Goal: Task Accomplishment & Management: Use online tool/utility

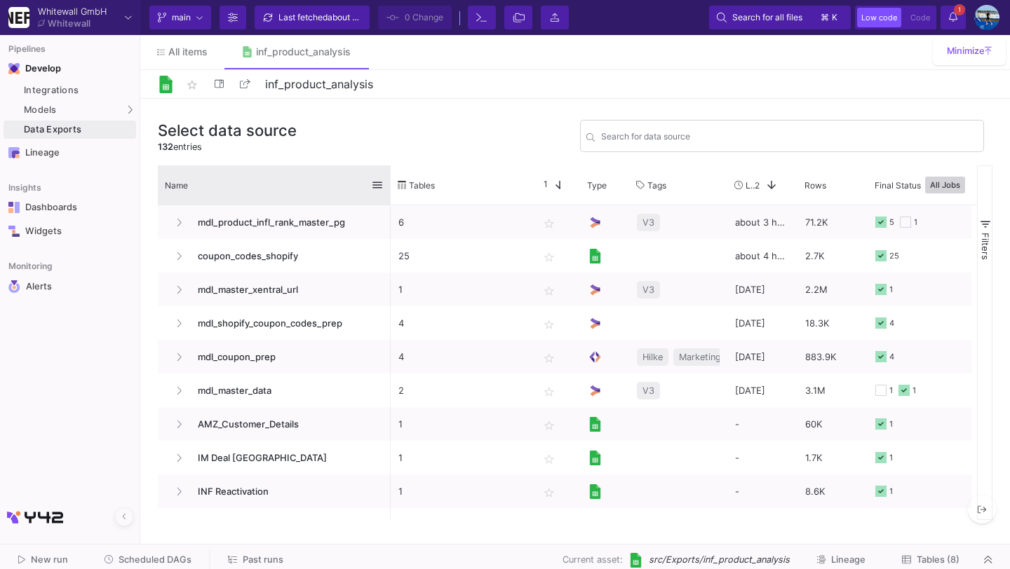
drag, startPoint x: 311, startPoint y: 187, endPoint x: 388, endPoint y: 191, distance: 77.9
click at [389, 192] on div at bounding box center [391, 184] width 6 height 39
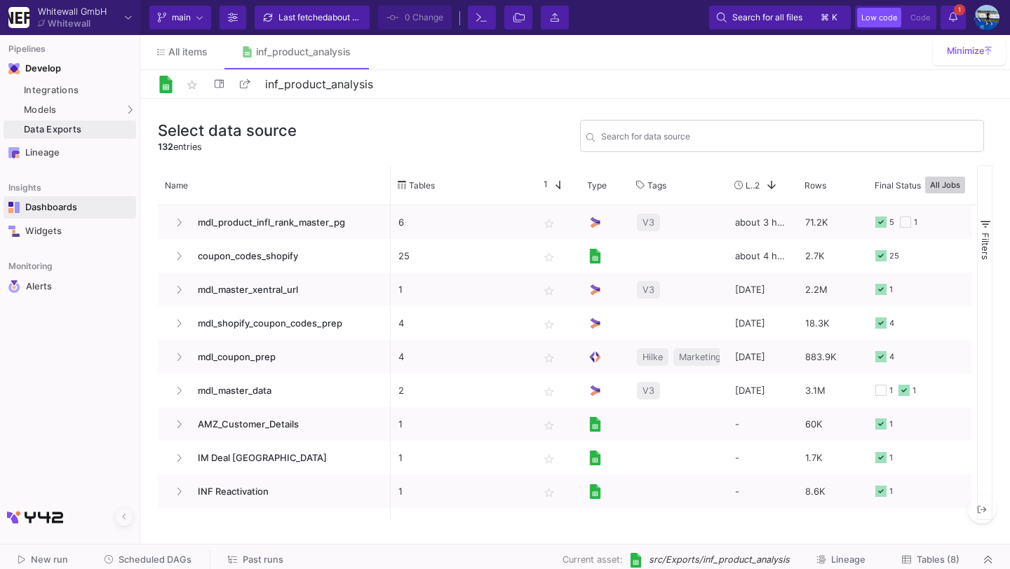
click at [100, 217] on link "Dashboards" at bounding box center [70, 207] width 133 height 22
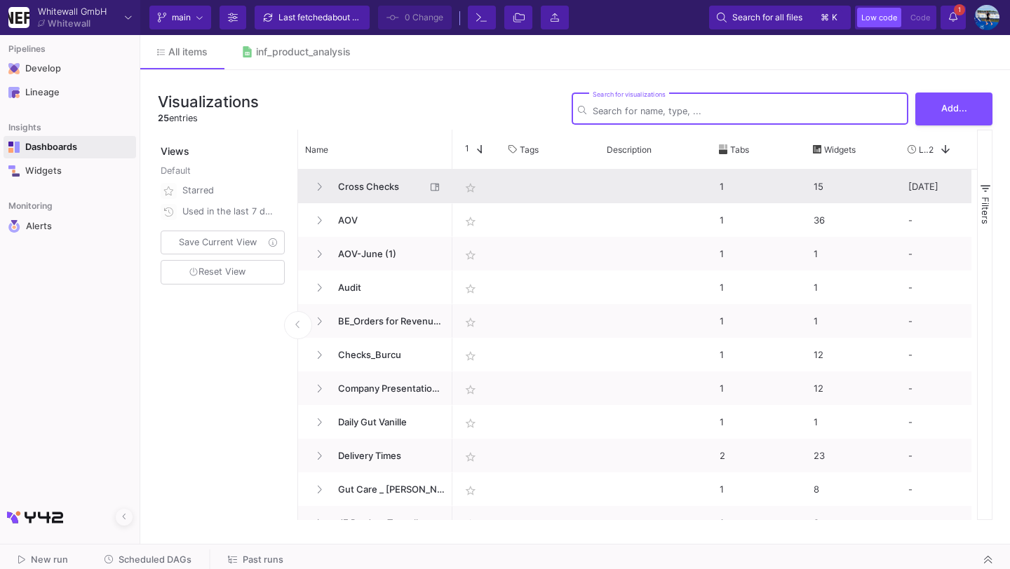
click at [370, 180] on span "Cross Checks" at bounding box center [378, 186] width 96 height 33
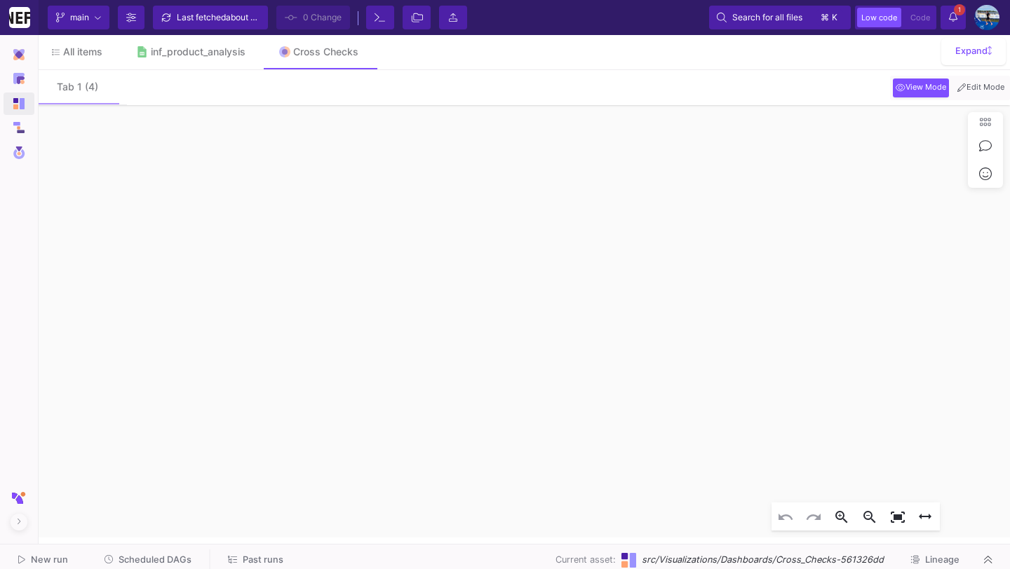
click at [984, 91] on span "Edit Mode" at bounding box center [980, 87] width 53 height 11
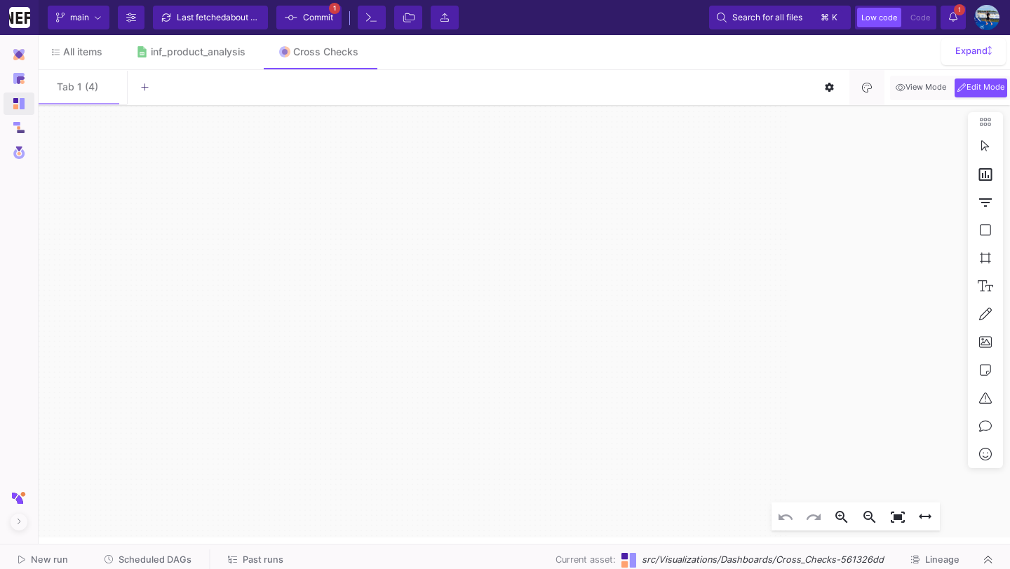
click div
click at [216, 83] on mat-icon "edit" at bounding box center [220, 81] width 17 height 17
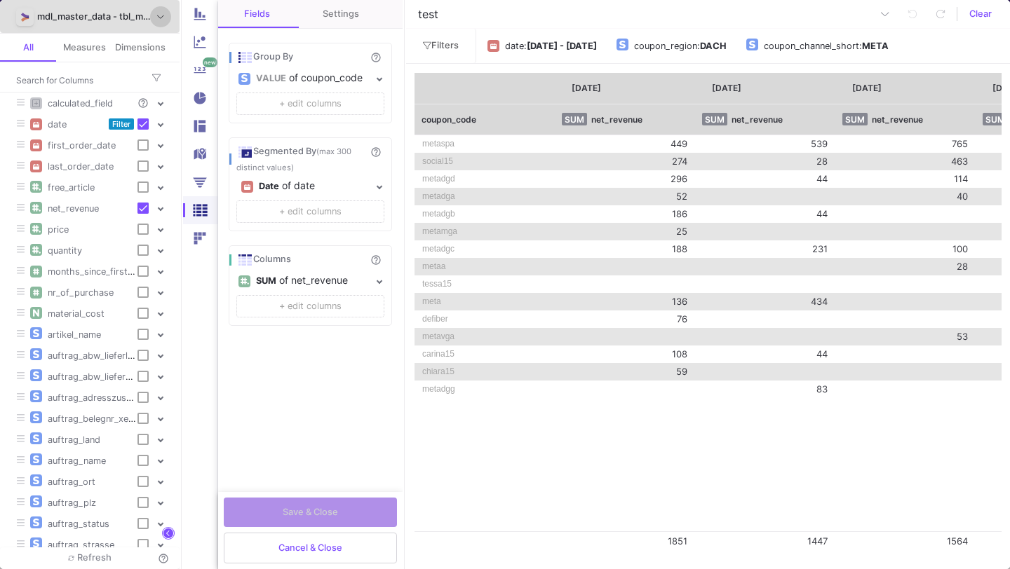
click at [325, 545] on span "Cancel & Close" at bounding box center [310, 548] width 64 height 11
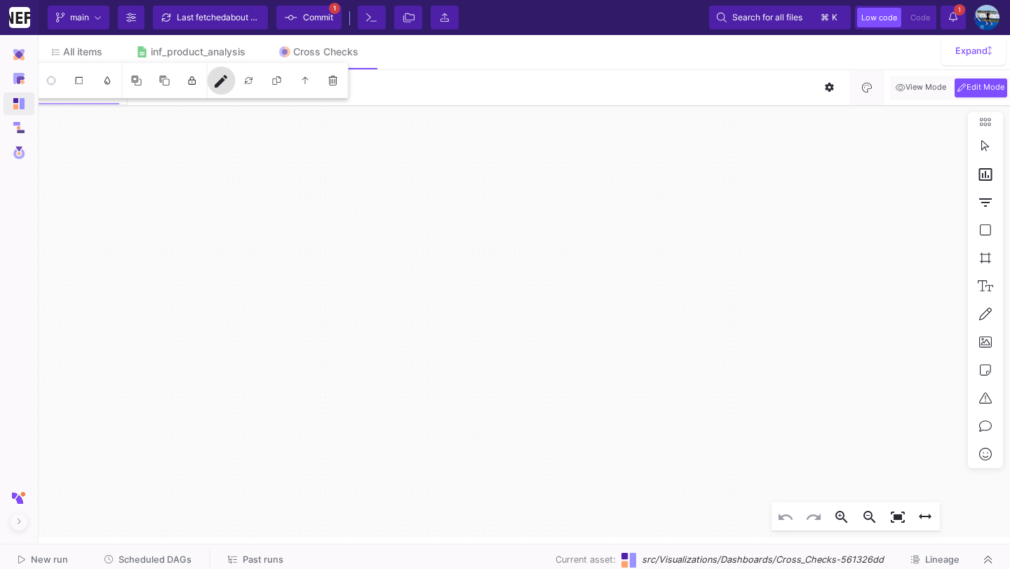
click at [184, 293] on icon "date [DATE] 00:01 - [DATE] 11:10 Widget amz platform Drag here to set column la…" at bounding box center [522, 321] width 975 height 433
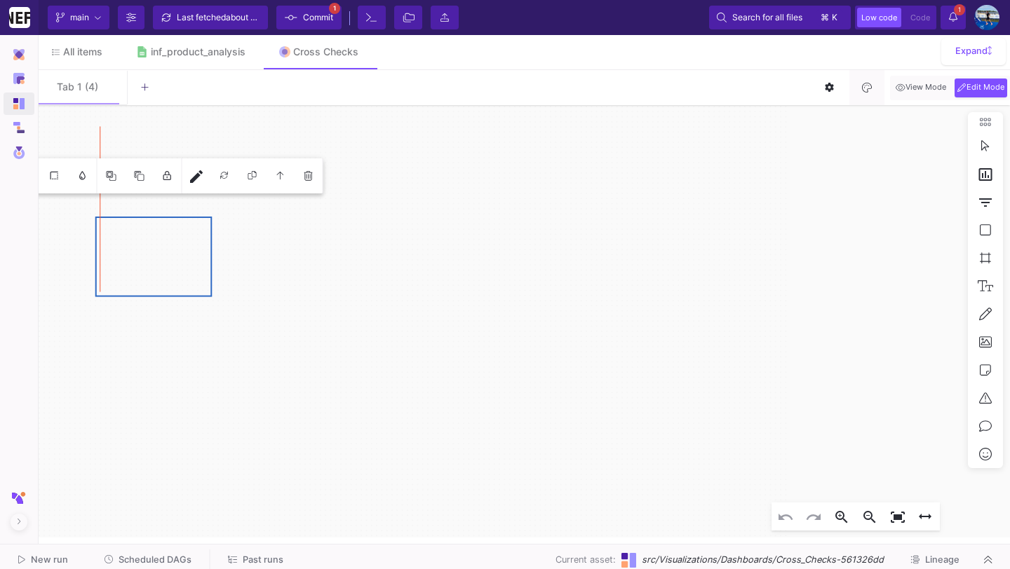
click div "216121"
click at [193, 184] on mat-icon "edit" at bounding box center [196, 176] width 17 height 17
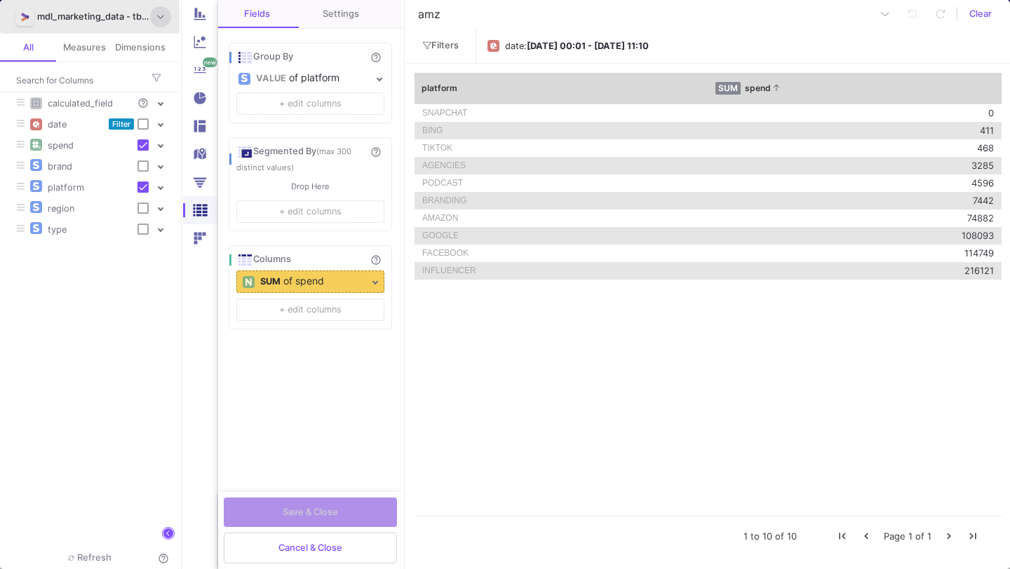
click at [158, 15] on icon at bounding box center [160, 17] width 7 height 8
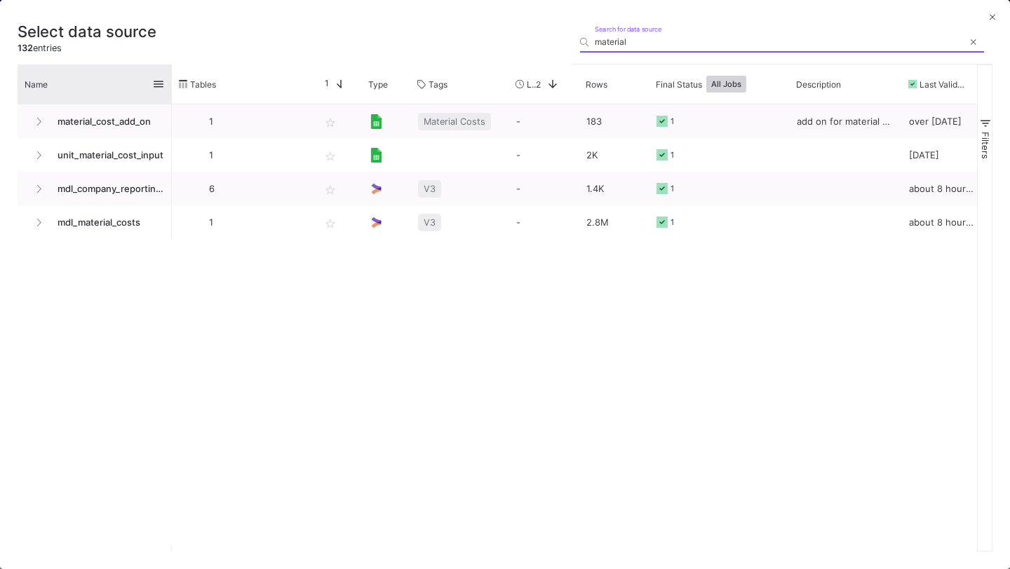
type input "material"
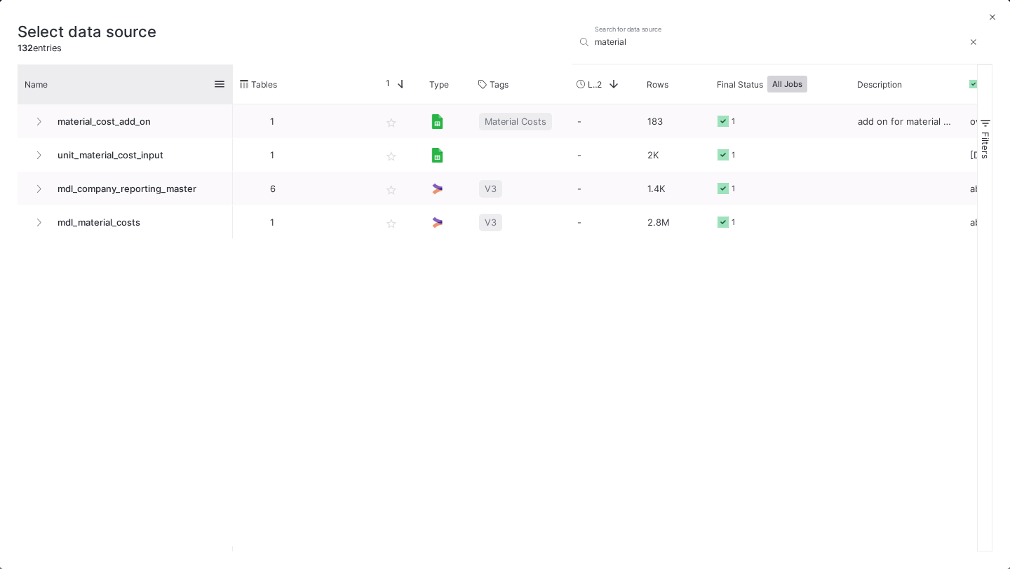
drag, startPoint x: 170, startPoint y: 76, endPoint x: 229, endPoint y: 75, distance: 58.2
click at [230, 75] on div at bounding box center [233, 84] width 6 height 39
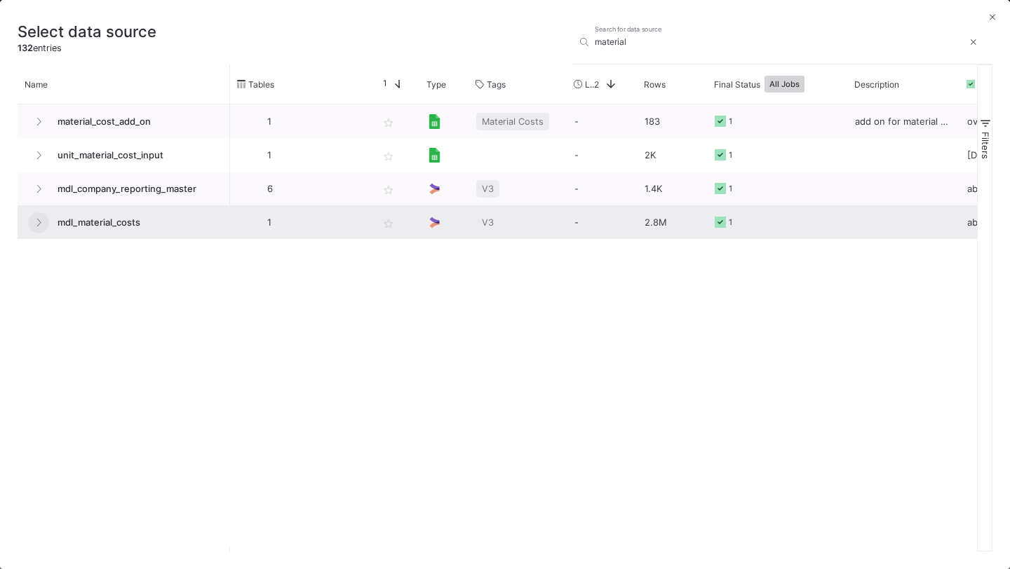
click at [46, 219] on button at bounding box center [38, 222] width 21 height 21
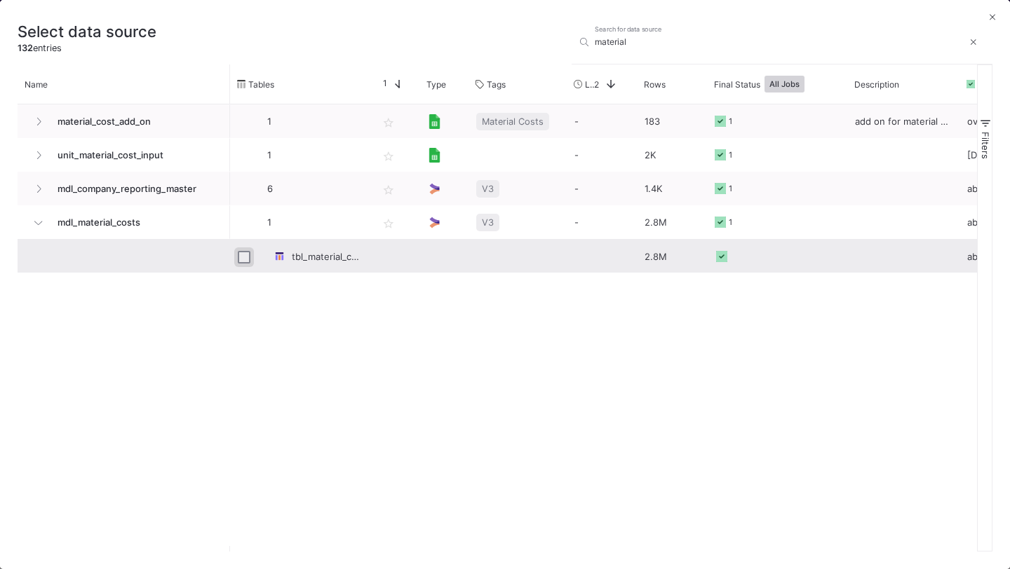
click at [250, 259] on input "Press Space to toggle row selection (unchecked)" at bounding box center [244, 257] width 13 height 13
checkbox input "true"
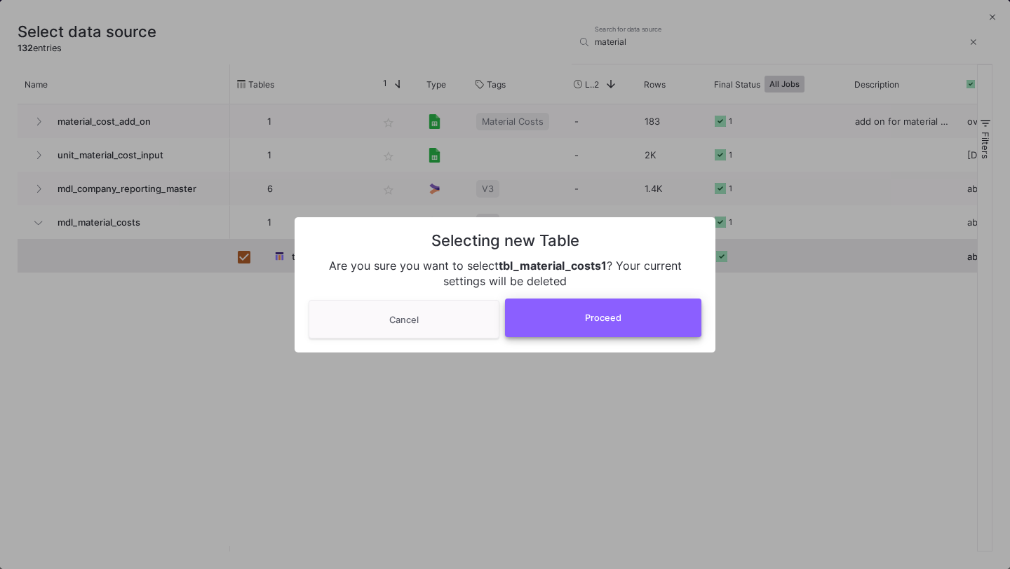
click at [569, 318] on button "Proceed" at bounding box center [603, 318] width 196 height 39
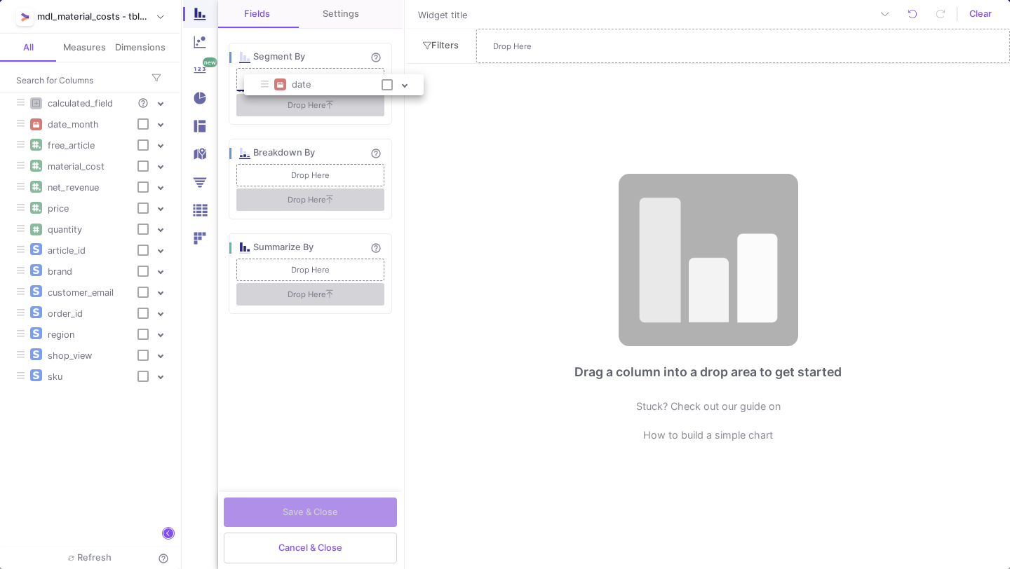
drag, startPoint x: 96, startPoint y: 129, endPoint x: 330, endPoint y: 88, distance: 237.8
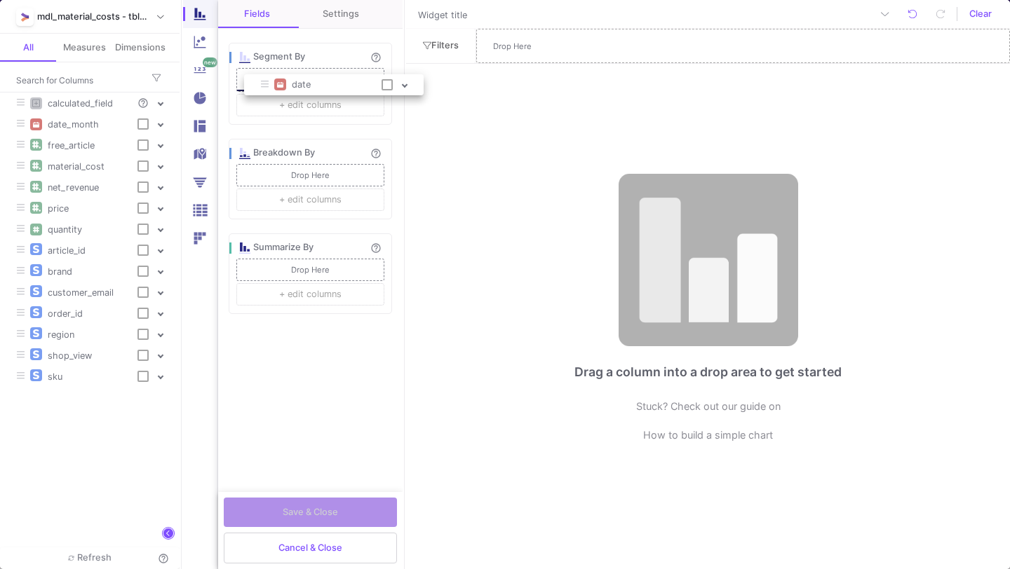
checkbox input "true"
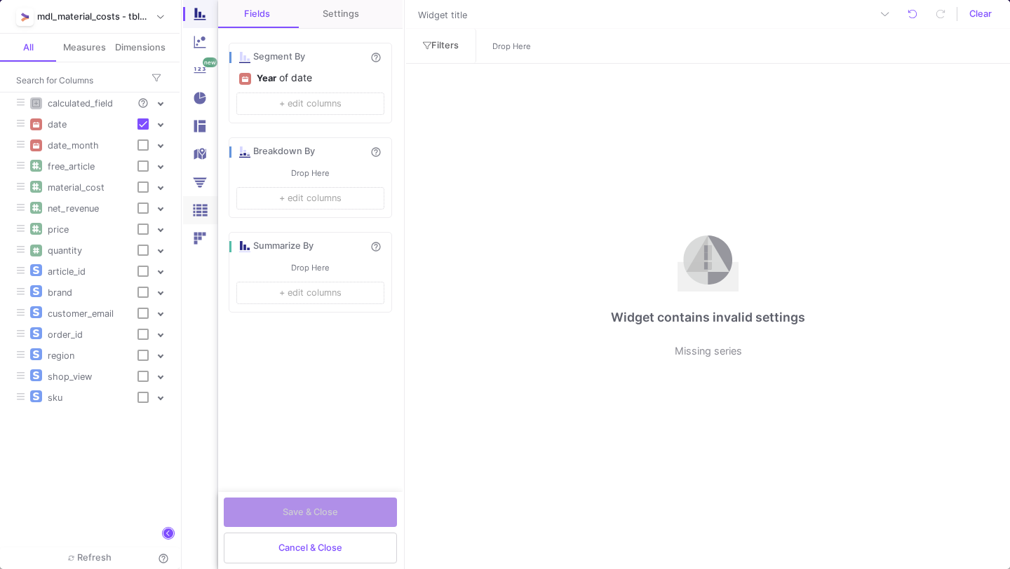
click at [208, 205] on img at bounding box center [200, 210] width 18 height 18
checkbox input "true"
click at [273, 86] on div "Year" at bounding box center [266, 78] width 20 height 21
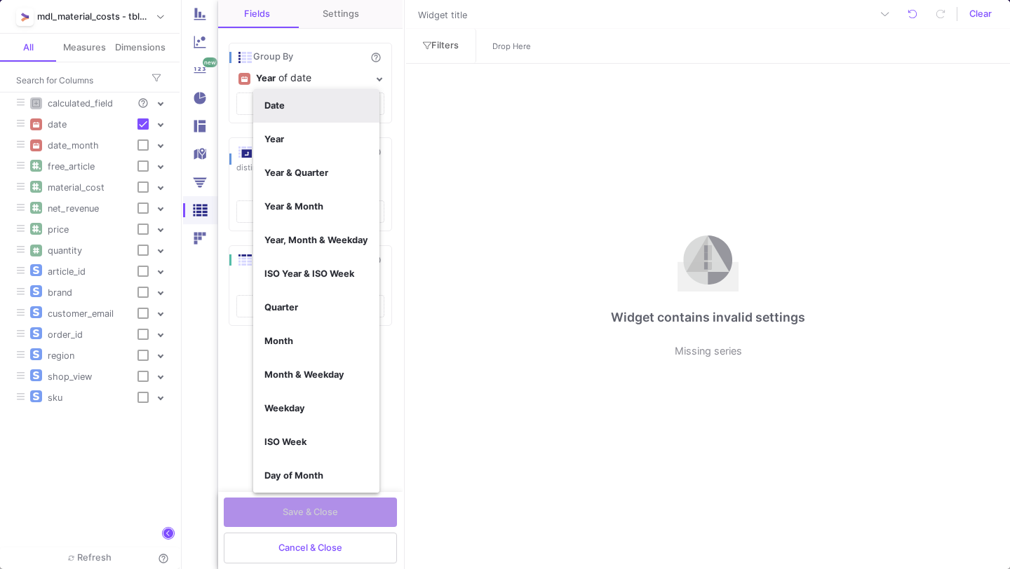
click at [274, 111] on button "Date" at bounding box center [316, 106] width 126 height 34
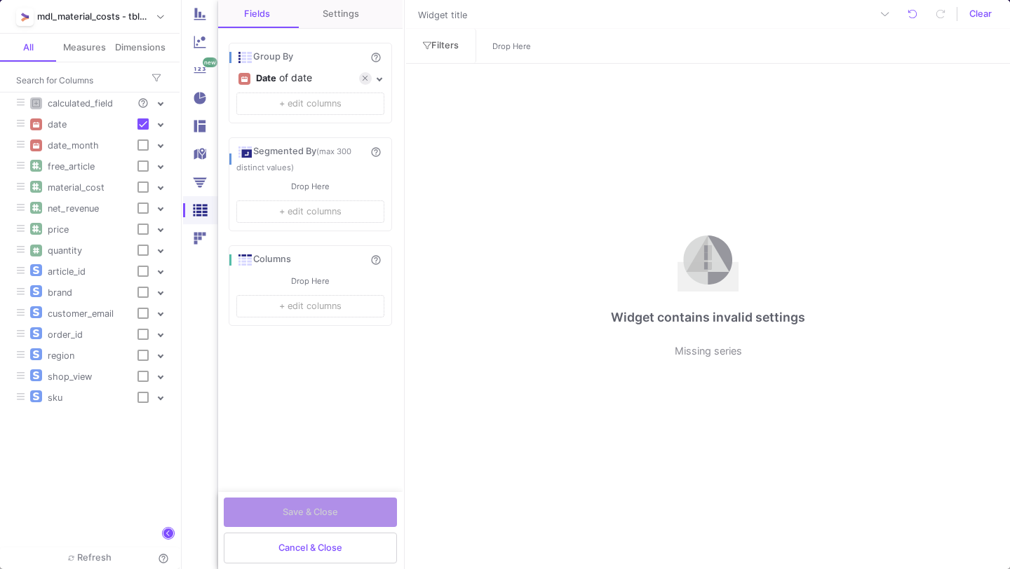
click at [259, 88] on div "Date" at bounding box center [266, 78] width 20 height 21
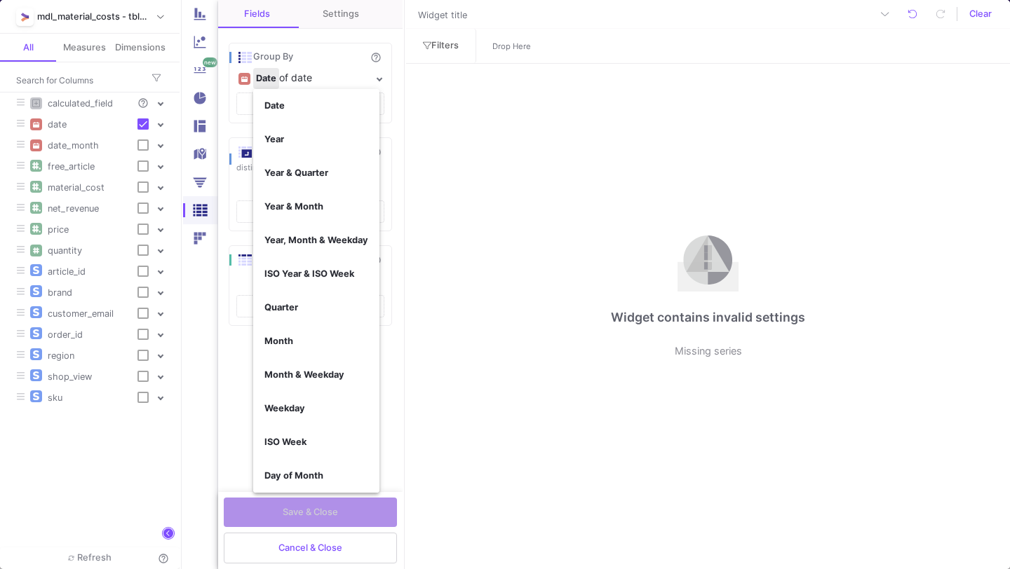
click at [259, 76] on div at bounding box center [505, 284] width 1010 height 569
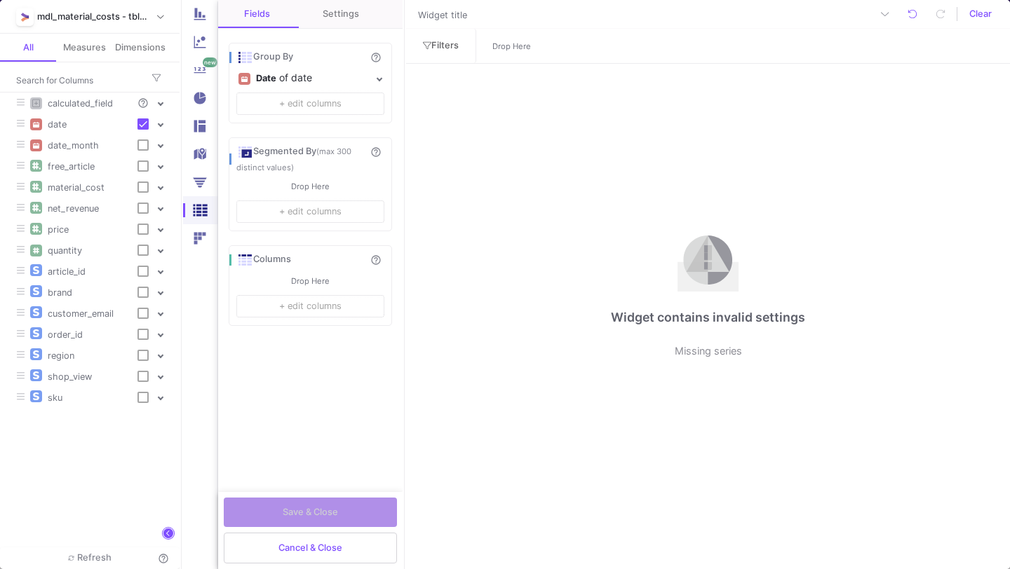
click at [259, 76] on div "Date" at bounding box center [266, 78] width 20 height 21
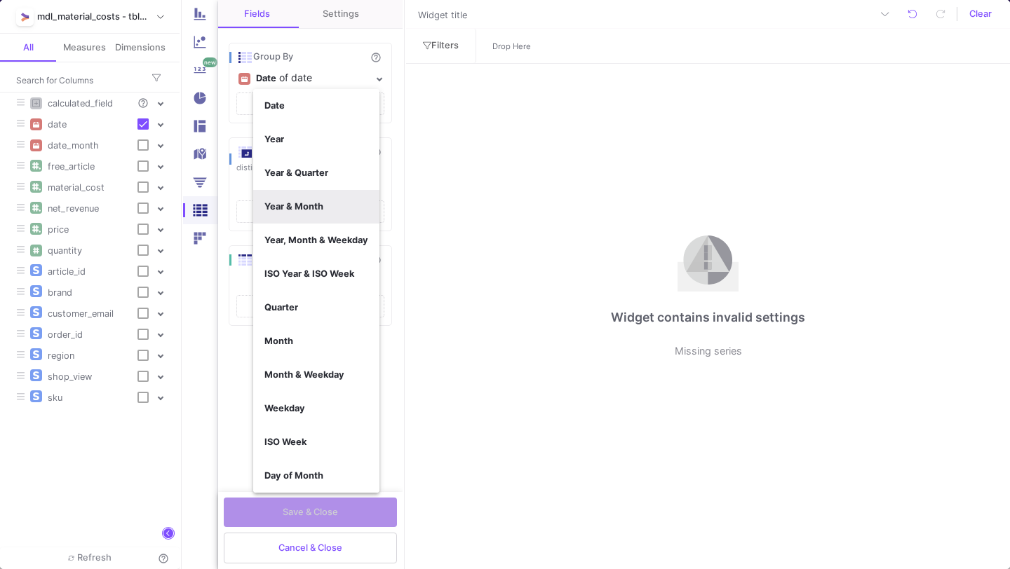
click at [293, 205] on b "Year & Month" at bounding box center [293, 206] width 59 height 11
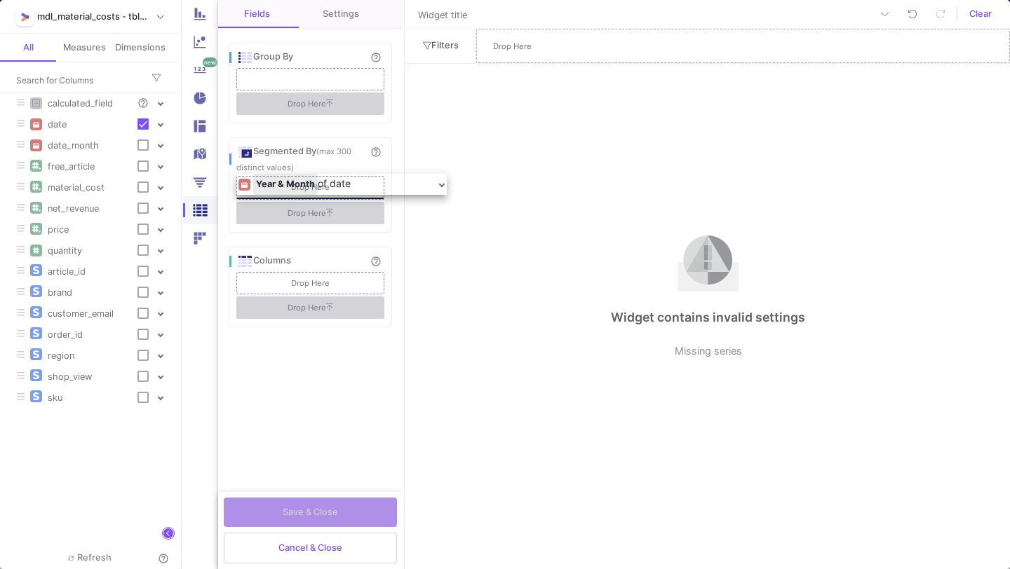
drag, startPoint x: 302, startPoint y: 74, endPoint x: 300, endPoint y: 179, distance: 105.2
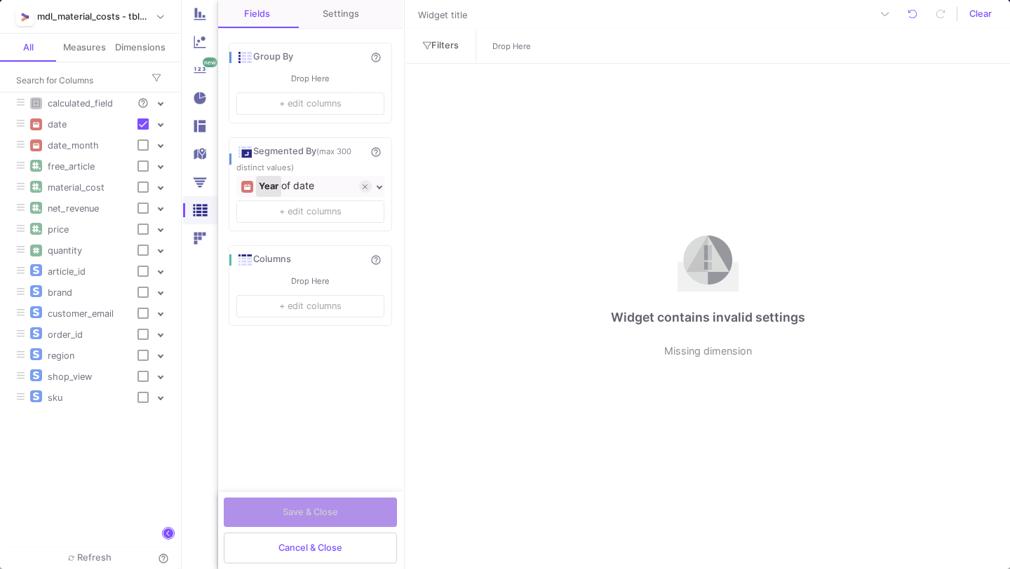
click at [263, 191] on div "Year" at bounding box center [269, 186] width 20 height 21
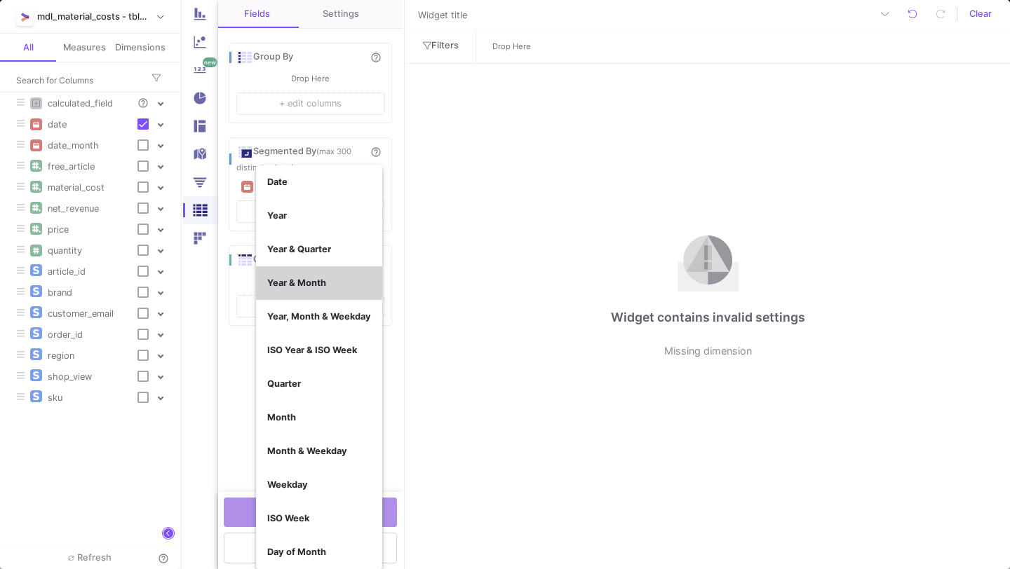
click at [284, 278] on b "Year & Month" at bounding box center [296, 283] width 59 height 11
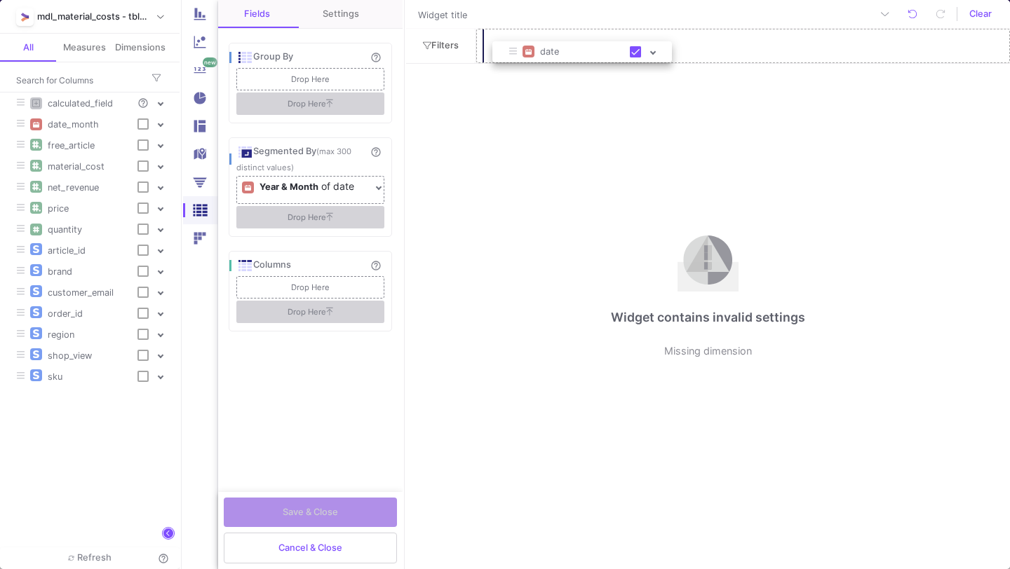
drag, startPoint x: 97, startPoint y: 128, endPoint x: 585, endPoint y: 47, distance: 494.8
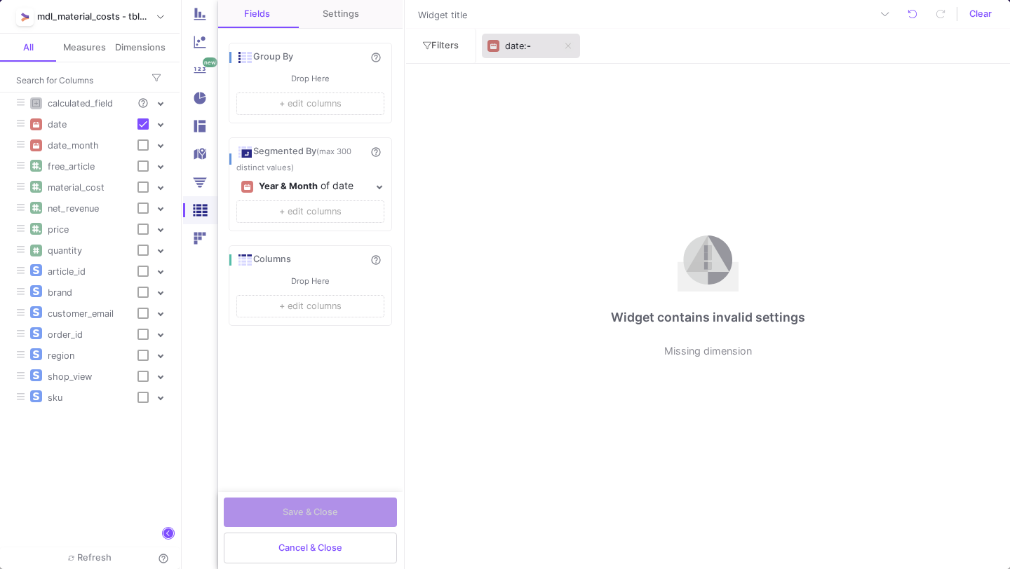
click at [509, 52] on div "date" at bounding box center [514, 46] width 19 height 21
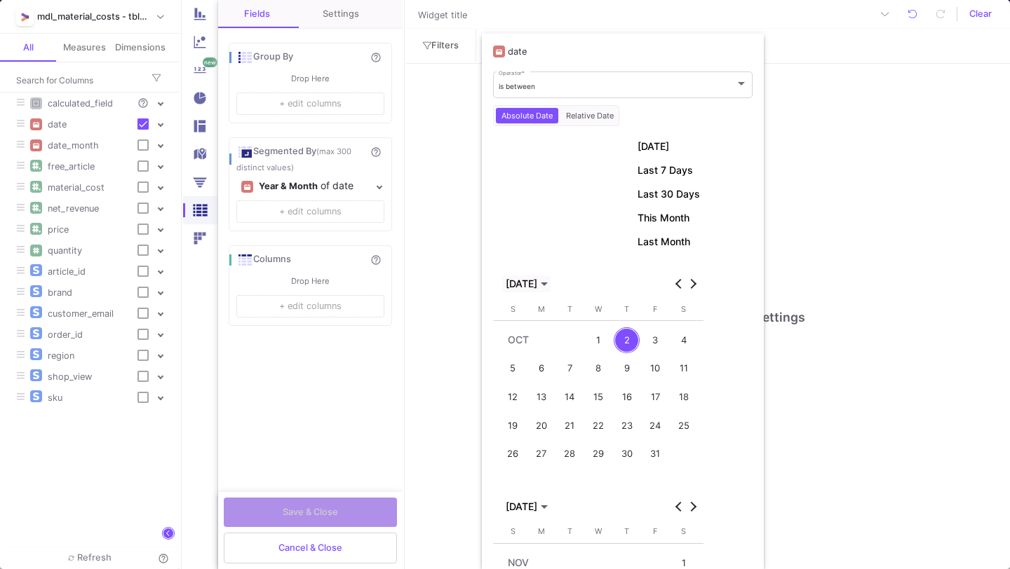
click at [537, 283] on span "[DATE]" at bounding box center [522, 283] width 32 height 11
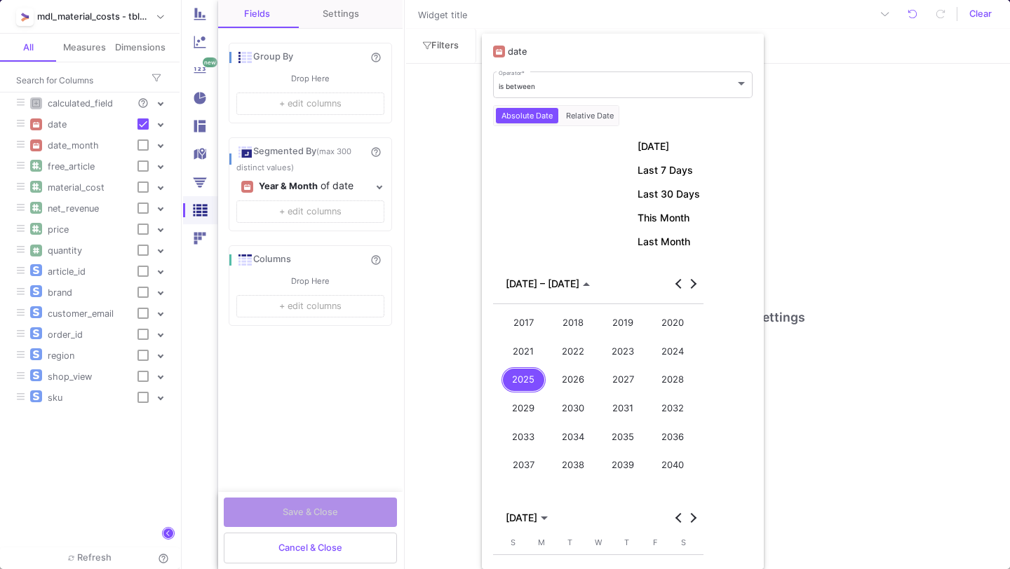
click at [682, 348] on div "2024" at bounding box center [673, 352] width 45 height 26
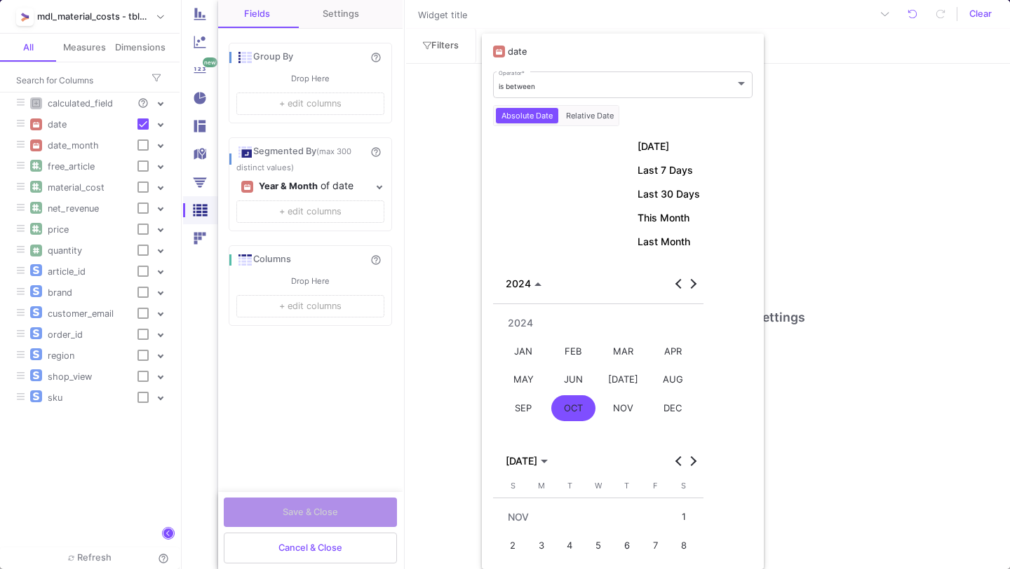
click at [529, 400] on div "SEP" at bounding box center [523, 408] width 45 height 26
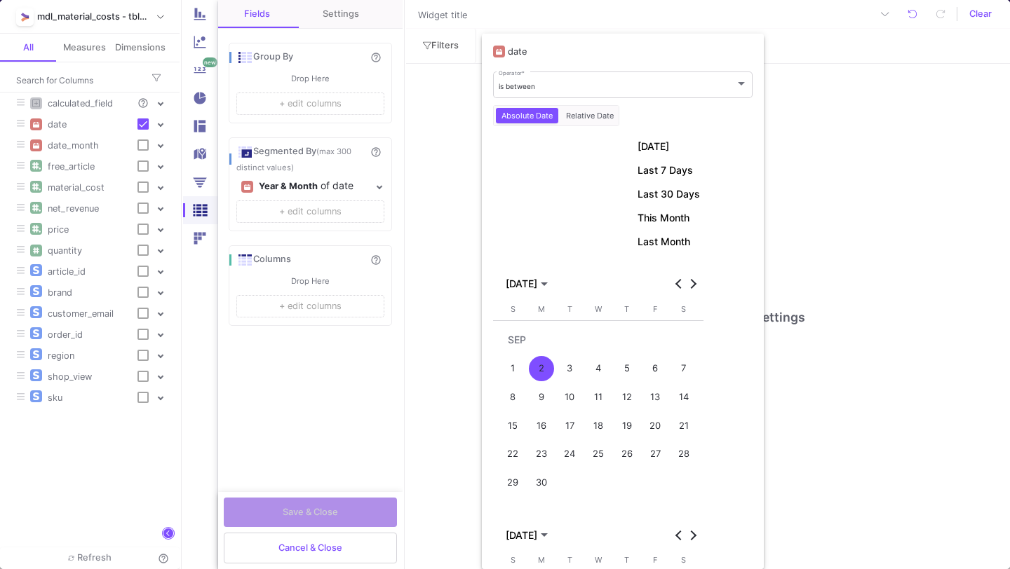
scroll to position [21, 0]
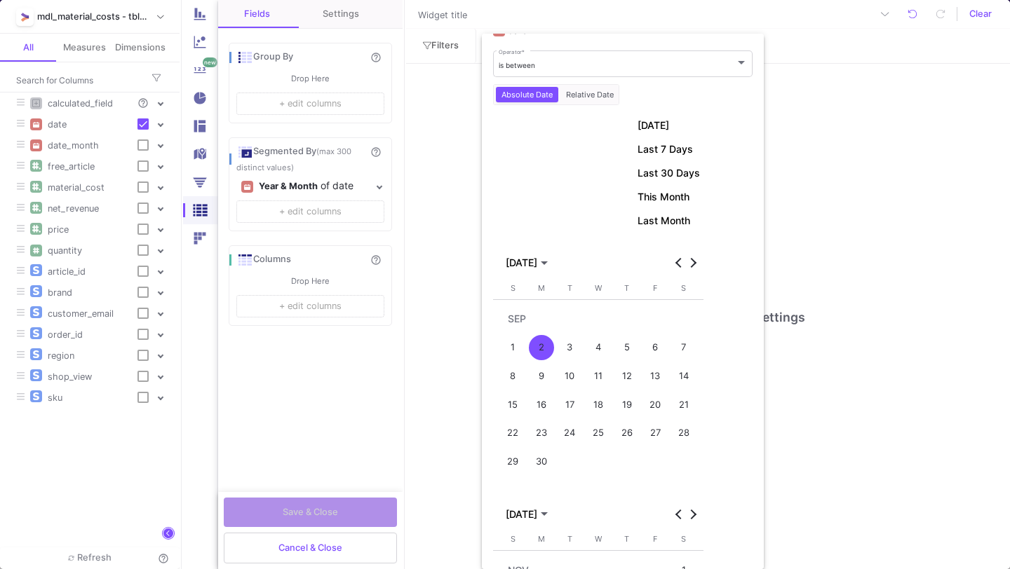
click at [520, 344] on div "1" at bounding box center [513, 348] width 26 height 26
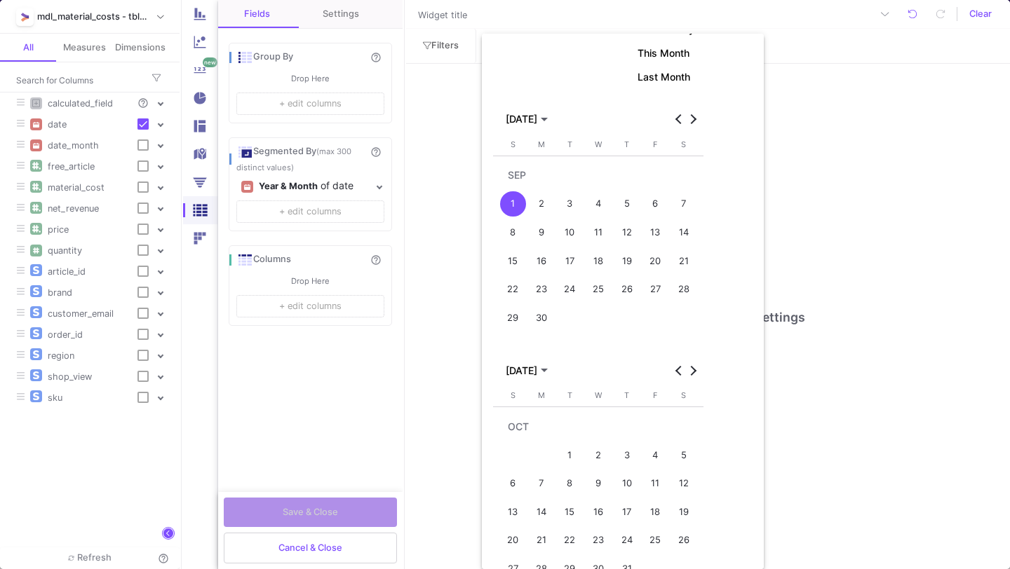
scroll to position [175, 0]
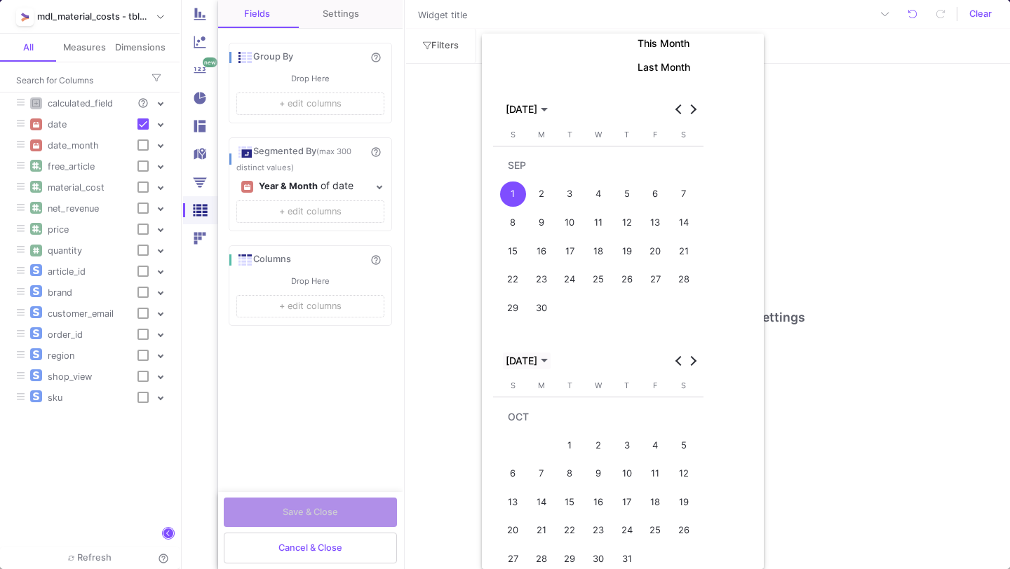
click at [537, 361] on span "[DATE]" at bounding box center [522, 360] width 32 height 11
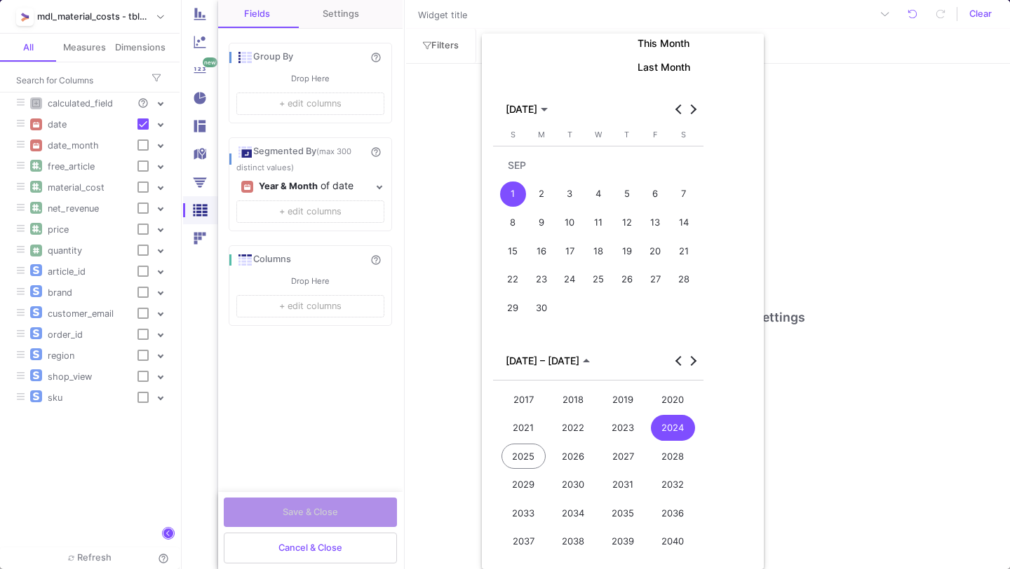
click at [539, 460] on div "2025" at bounding box center [523, 457] width 45 height 26
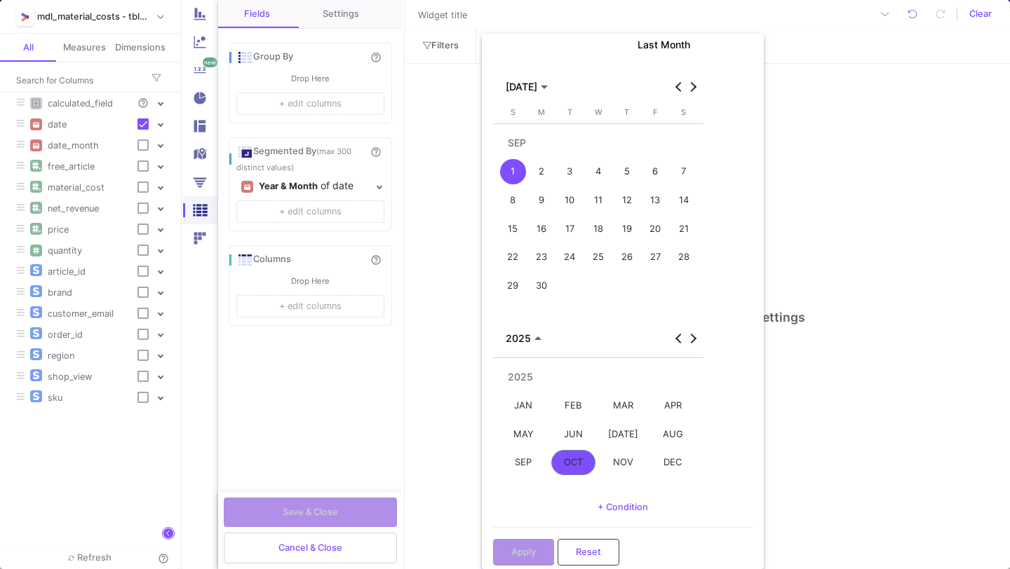
scroll to position [205, 0]
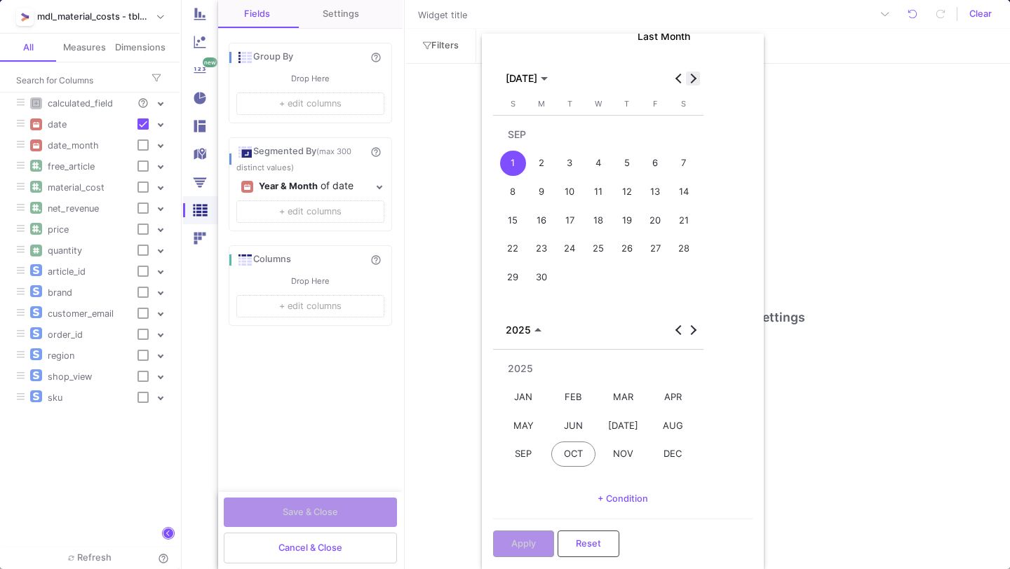
click at [693, 76] on button "Next month" at bounding box center [693, 79] width 14 height 14
click at [569, 152] on div "1" at bounding box center [570, 164] width 26 height 26
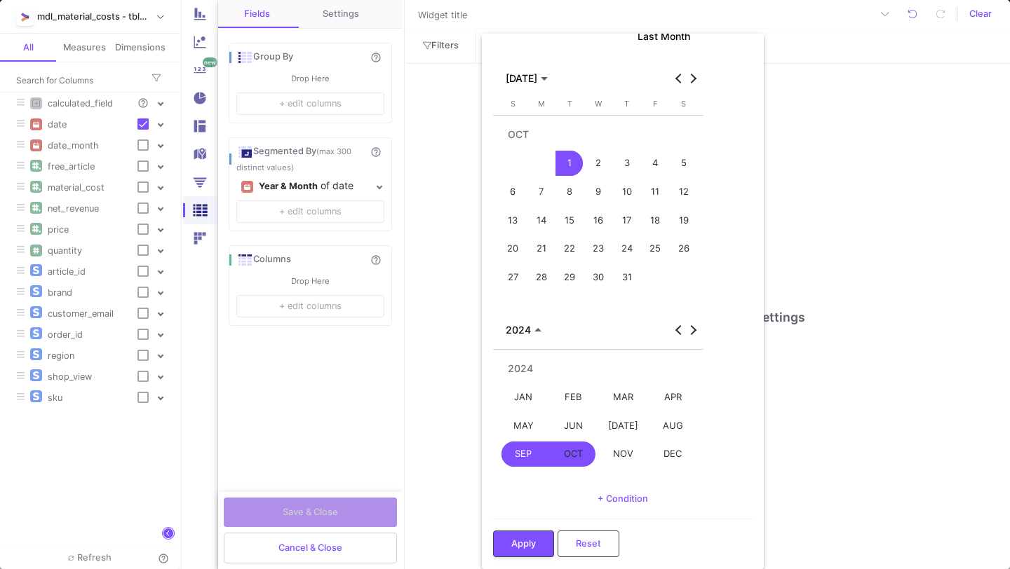
click at [526, 449] on div "SEP" at bounding box center [523, 455] width 45 height 26
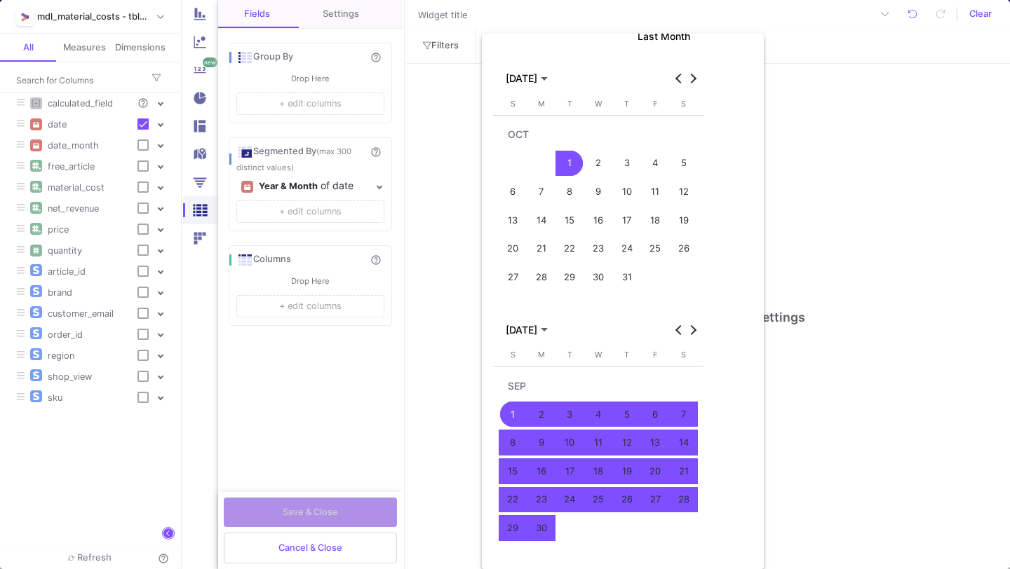
scroll to position [233, 0]
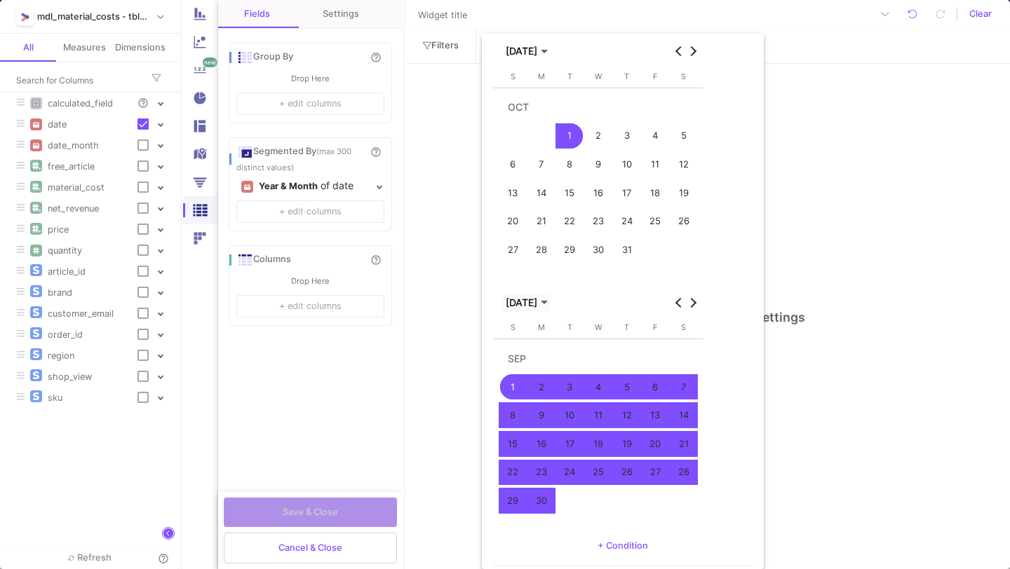
click at [537, 297] on span "[DATE]" at bounding box center [522, 302] width 32 height 11
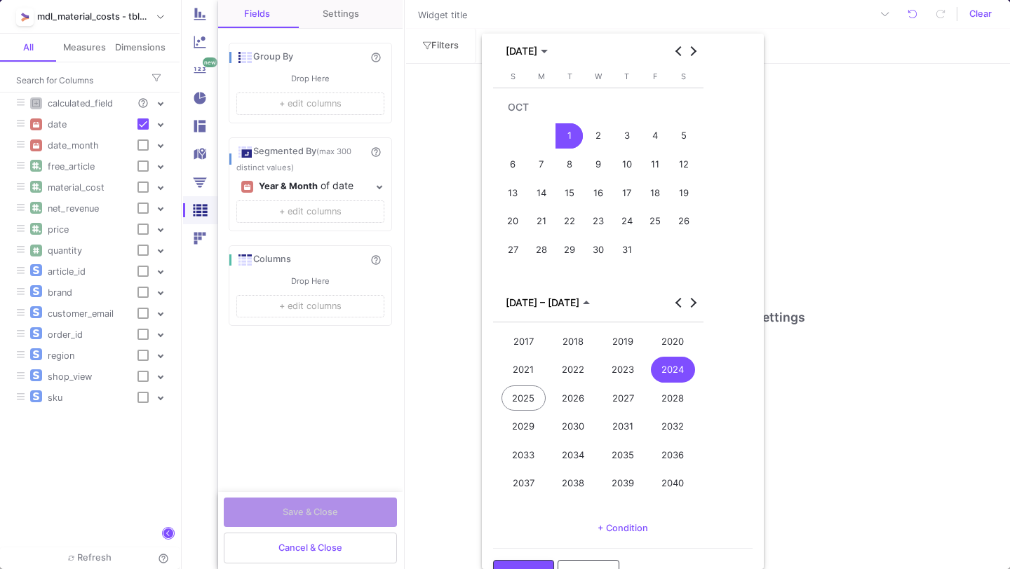
click at [515, 405] on div "2025" at bounding box center [523, 399] width 45 height 26
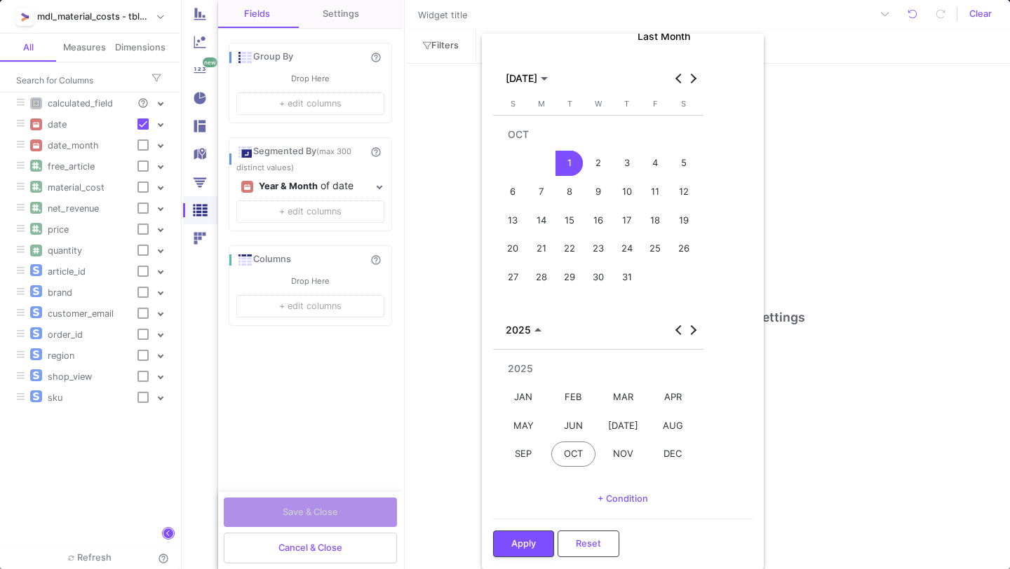
click at [664, 420] on div "AUG" at bounding box center [673, 426] width 45 height 26
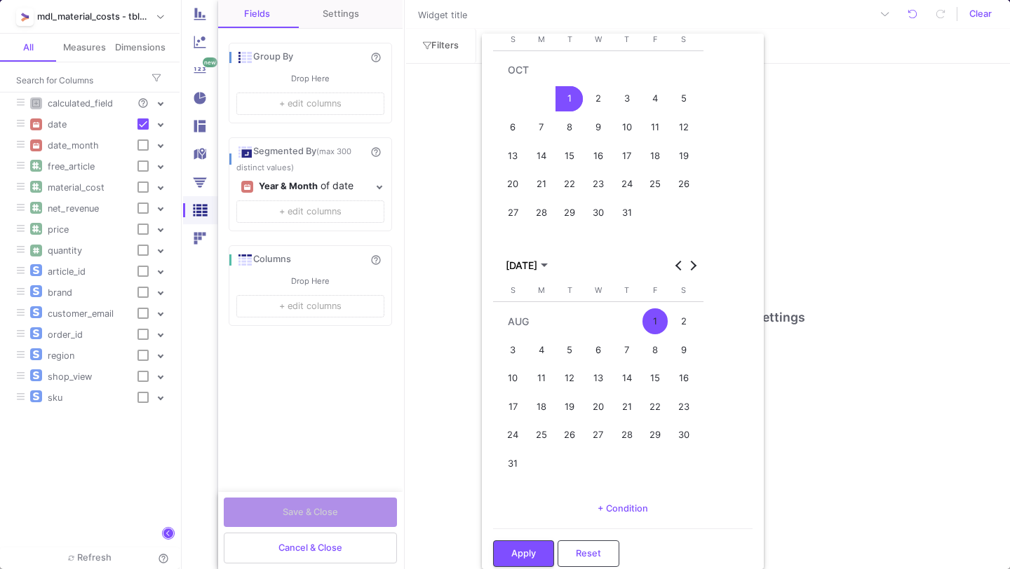
scroll to position [279, 0]
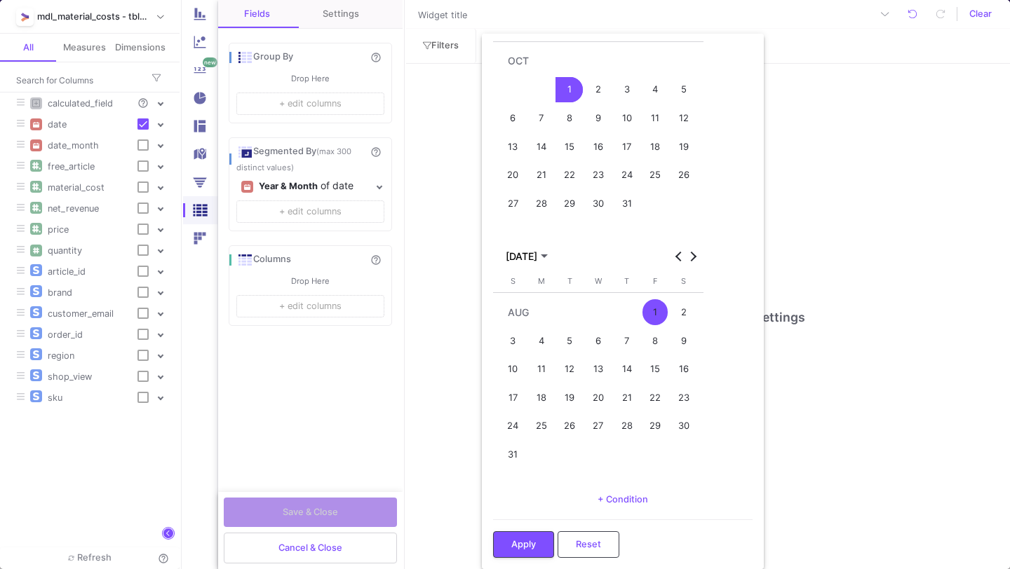
click at [509, 459] on div "31" at bounding box center [513, 455] width 26 height 26
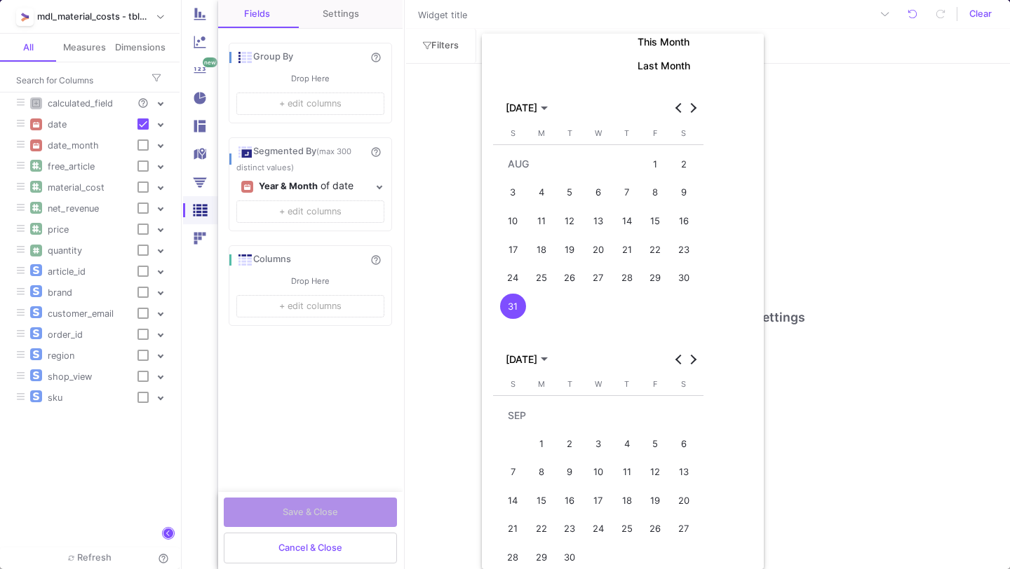
scroll to position [174, 0]
click at [550, 102] on span "Choose month and year" at bounding box center [527, 110] width 48 height 17
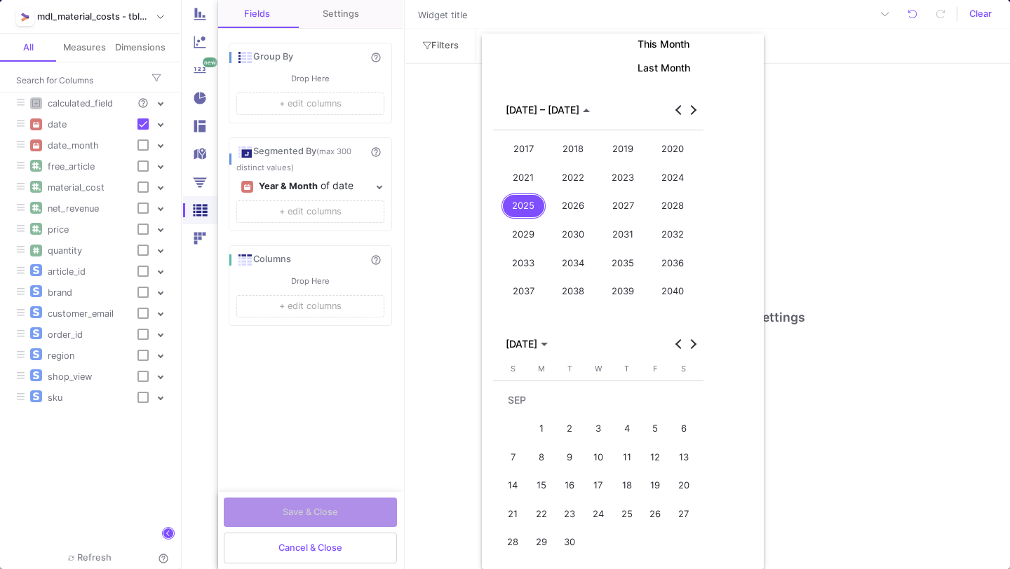
click at [676, 165] on div "2024" at bounding box center [673, 178] width 45 height 26
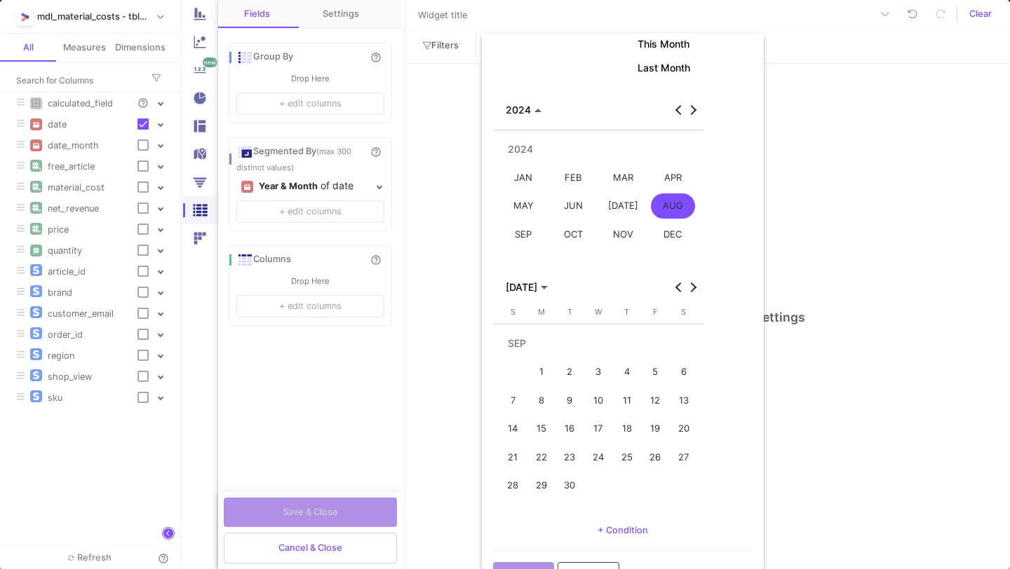
click at [574, 228] on div "OCT" at bounding box center [573, 235] width 45 height 26
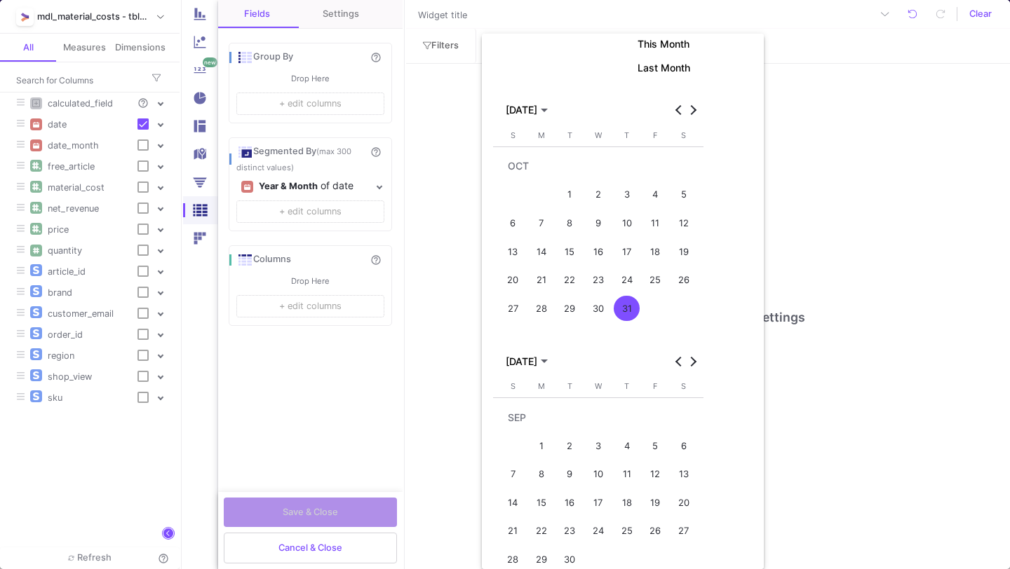
click at [560, 181] on button "1" at bounding box center [569, 195] width 29 height 29
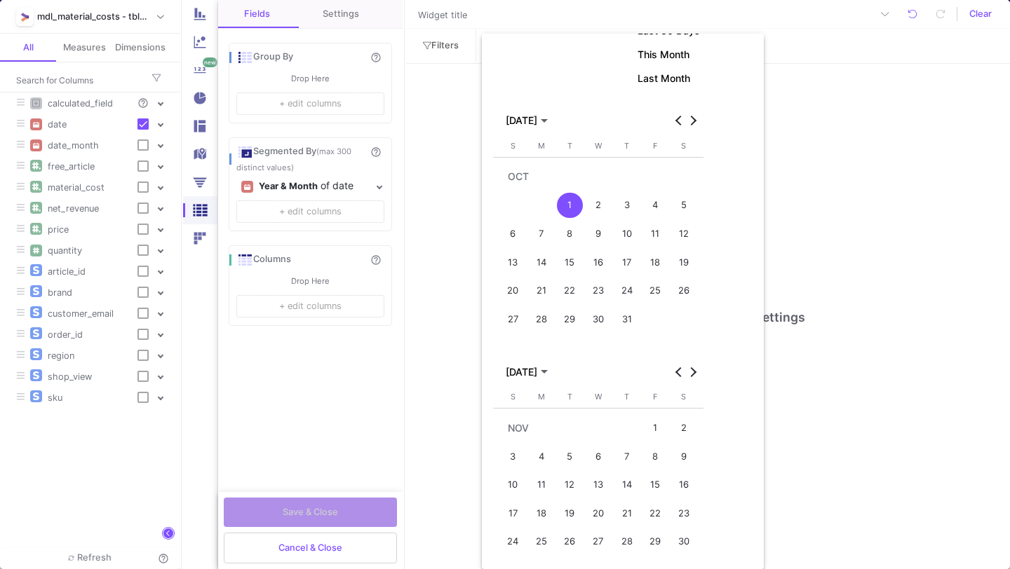
scroll to position [251, 0]
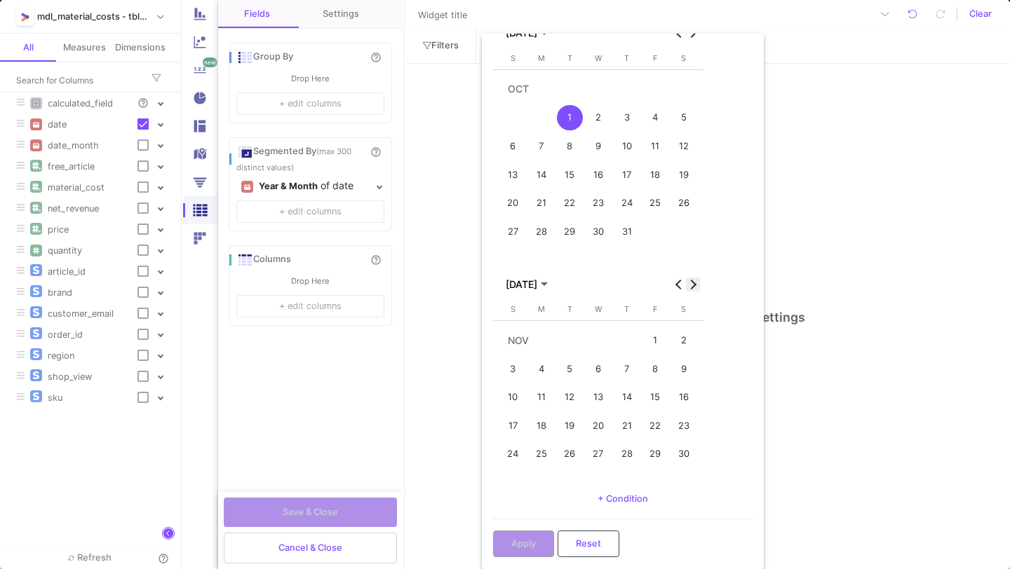
click at [687, 283] on button "Next month" at bounding box center [693, 285] width 14 height 14
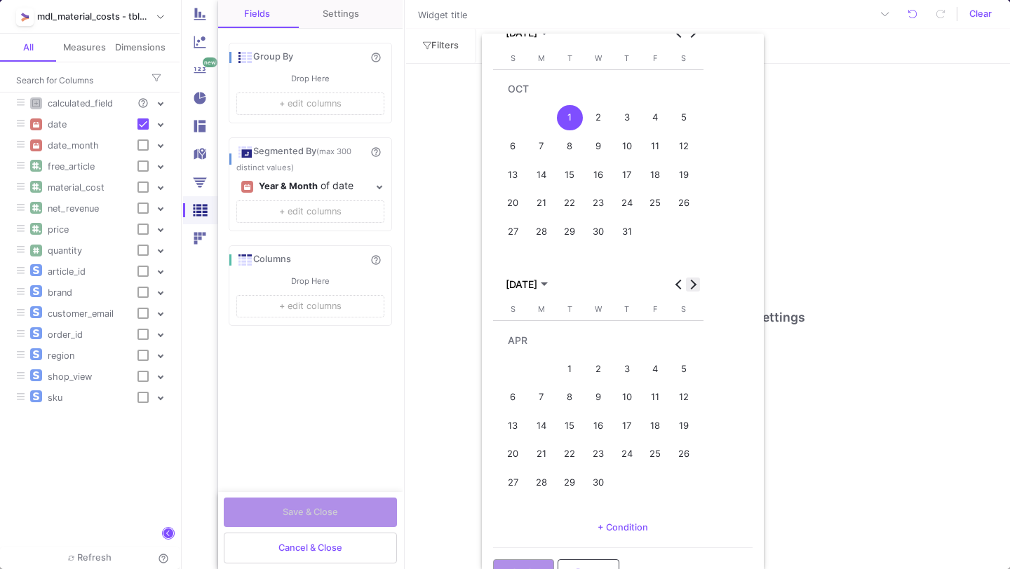
click at [687, 283] on button "Next month" at bounding box center [693, 285] width 14 height 14
click at [510, 478] on div "31" at bounding box center [513, 483] width 26 height 26
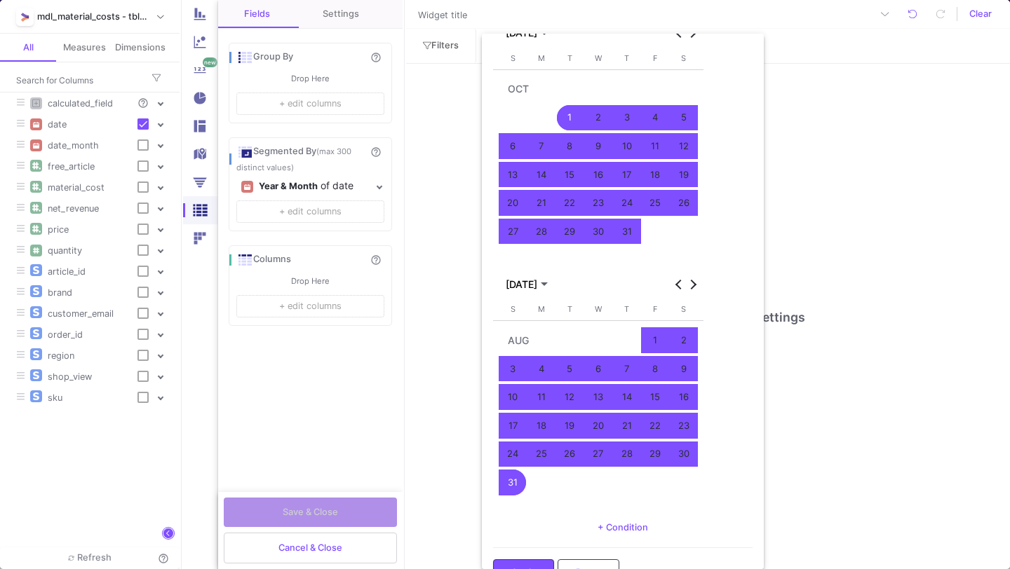
scroll to position [279, 0]
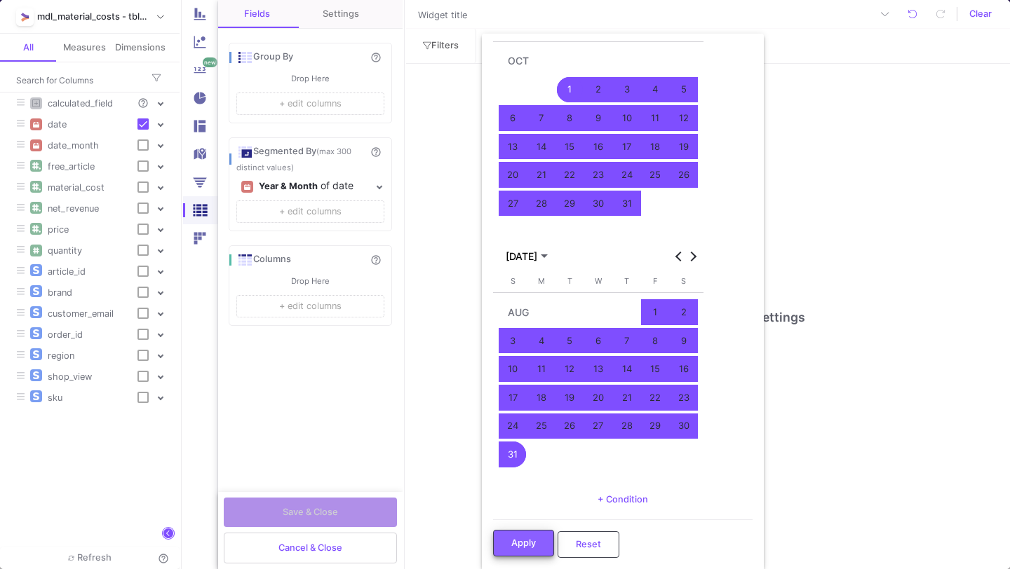
click at [511, 541] on span "Apply" at bounding box center [523, 543] width 25 height 11
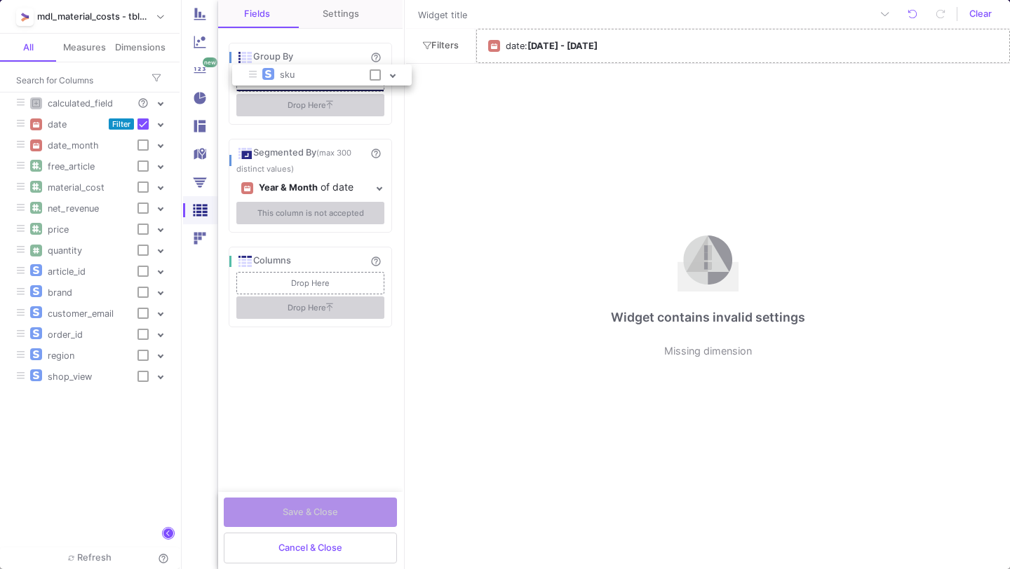
drag, startPoint x: 72, startPoint y: 392, endPoint x: 304, endPoint y: 69, distance: 397.4
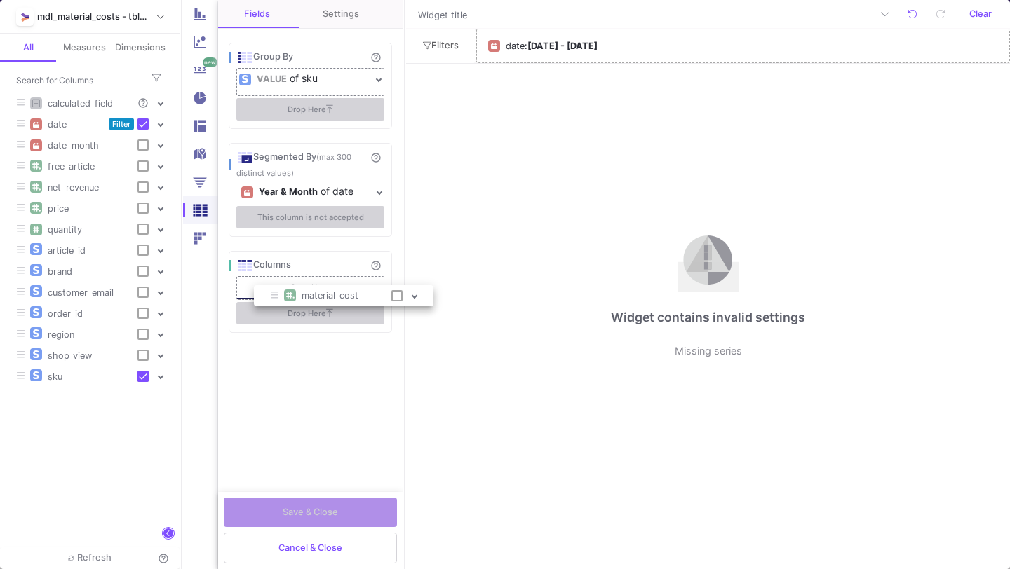
drag, startPoint x: 93, startPoint y: 193, endPoint x: 345, endPoint y: 302, distance: 274.2
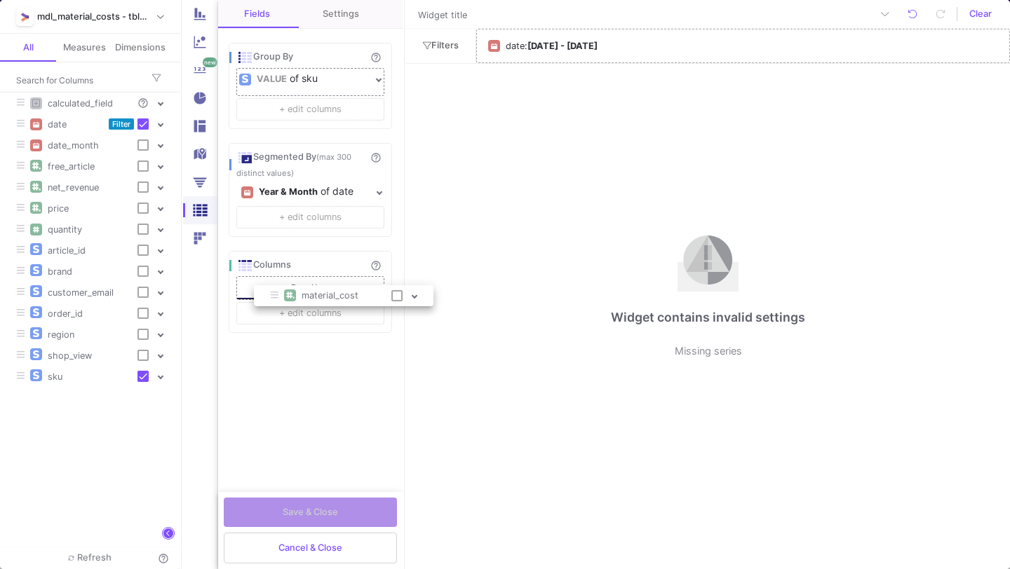
checkbox input "true"
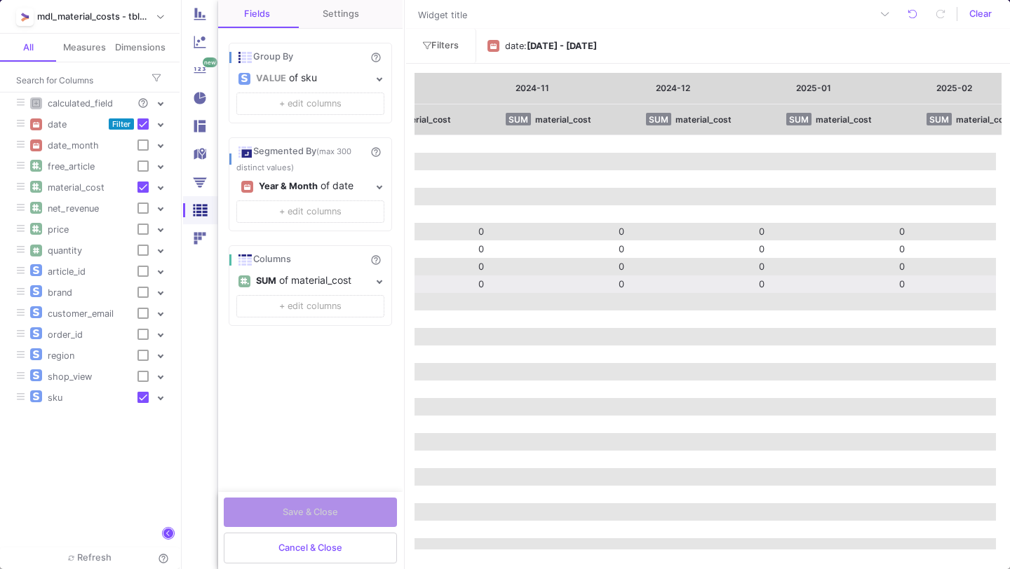
scroll to position [0, 0]
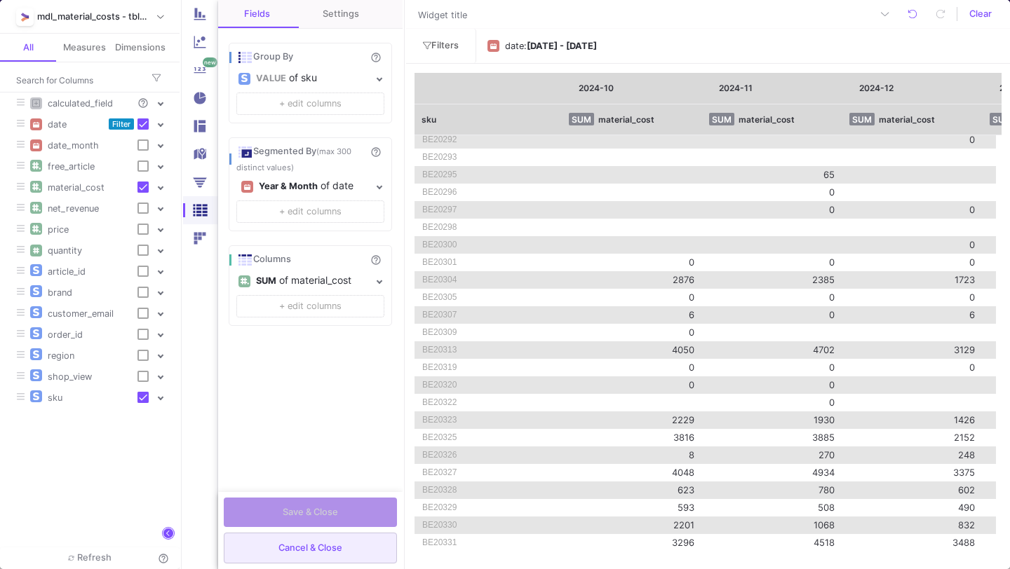
click at [346, 542] on button "Cancel & Close" at bounding box center [310, 548] width 173 height 31
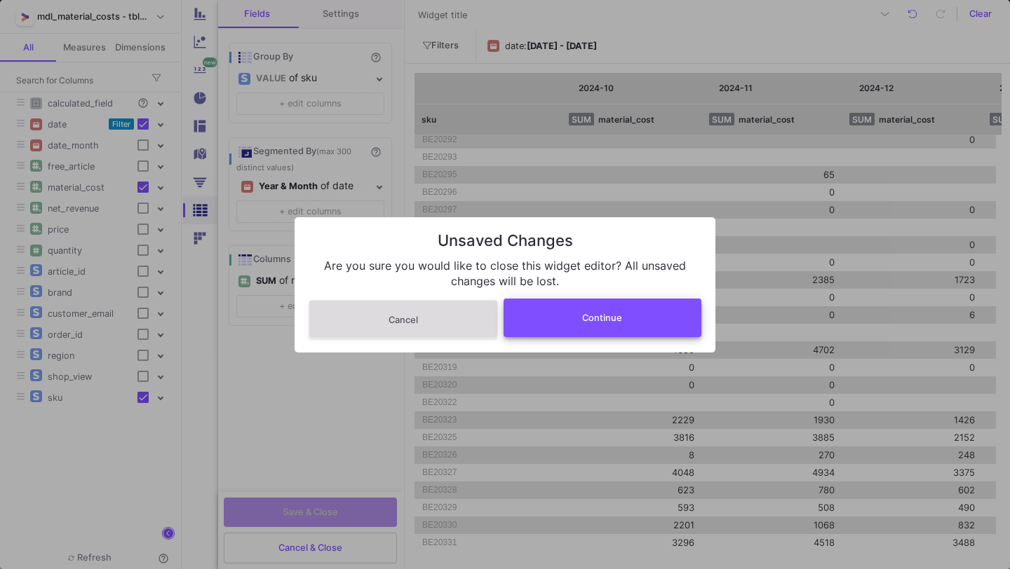
click at [574, 313] on button "Continue" at bounding box center [602, 318] width 198 height 39
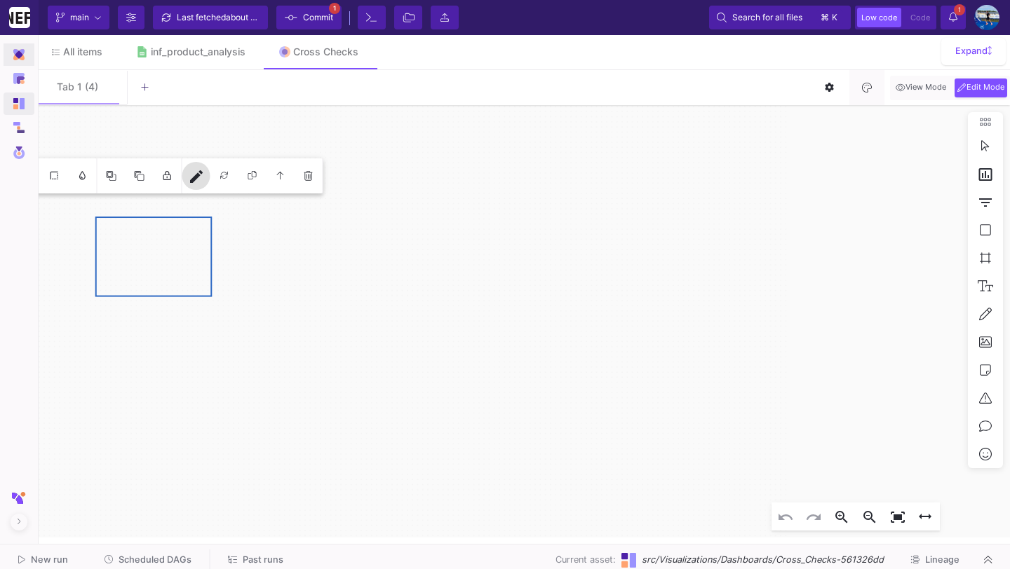
click at [18, 62] on div at bounding box center [18, 54] width 15 height 15
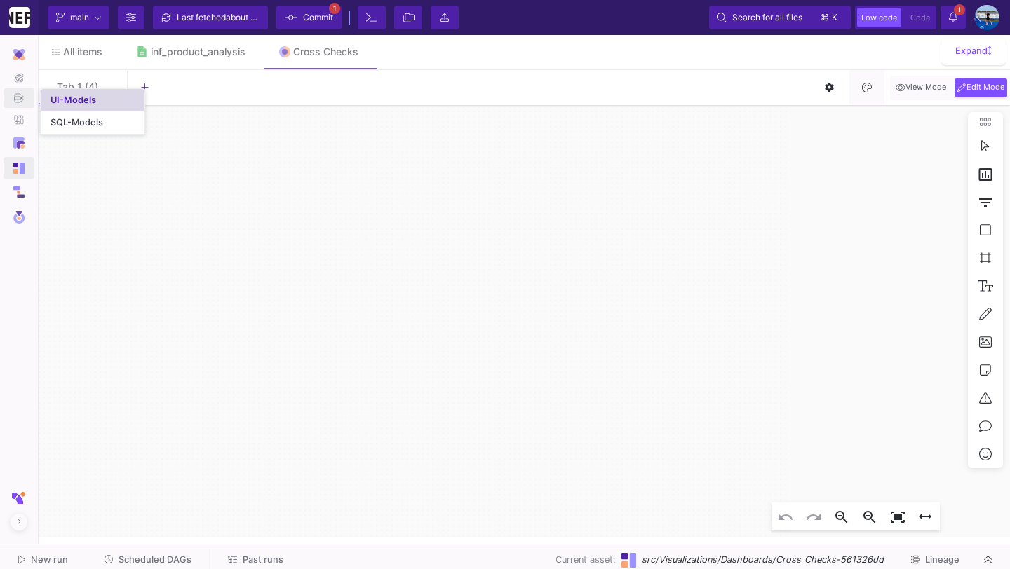
click at [70, 102] on div "UI-Models" at bounding box center [73, 100] width 46 height 11
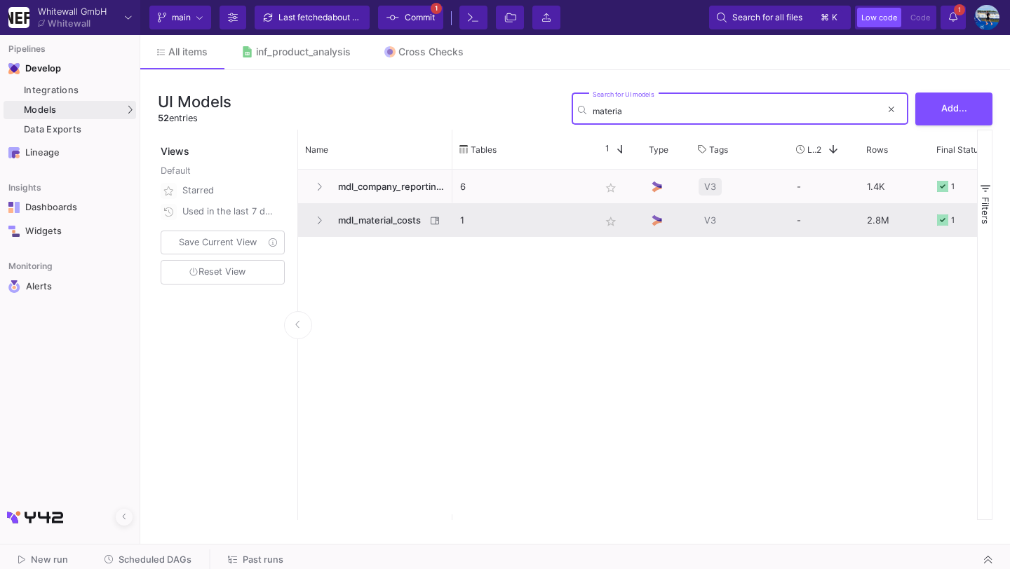
type input "materia"
click at [388, 223] on span "mdl_material_costs" at bounding box center [378, 220] width 96 height 33
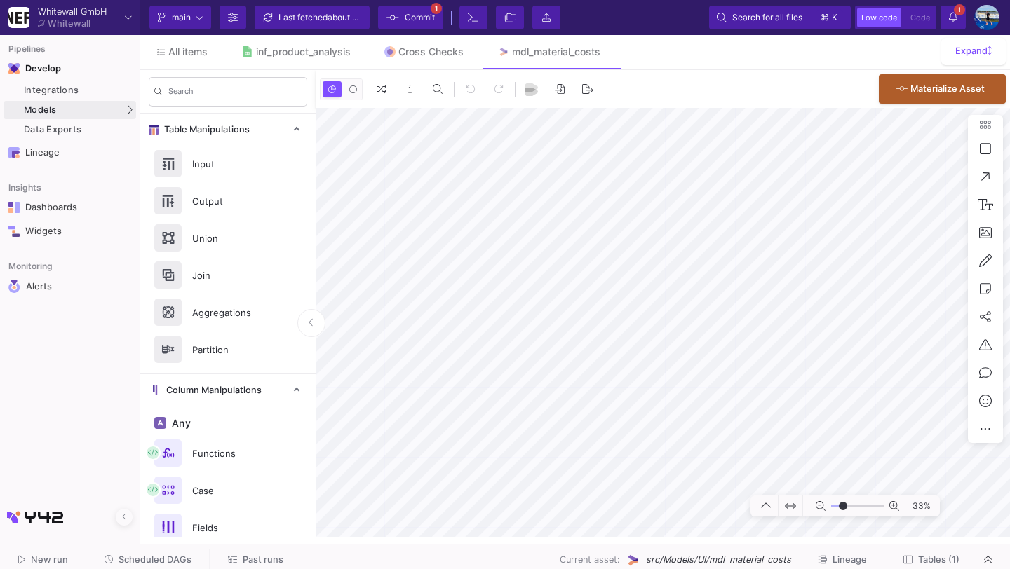
type input "-5"
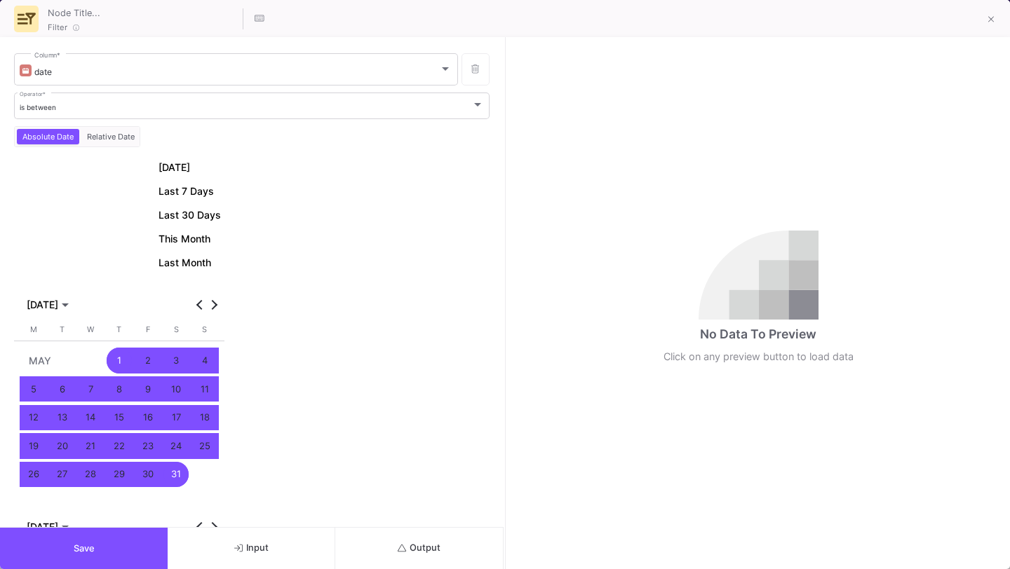
click at [406, 553] on span "Output" at bounding box center [419, 548] width 43 height 11
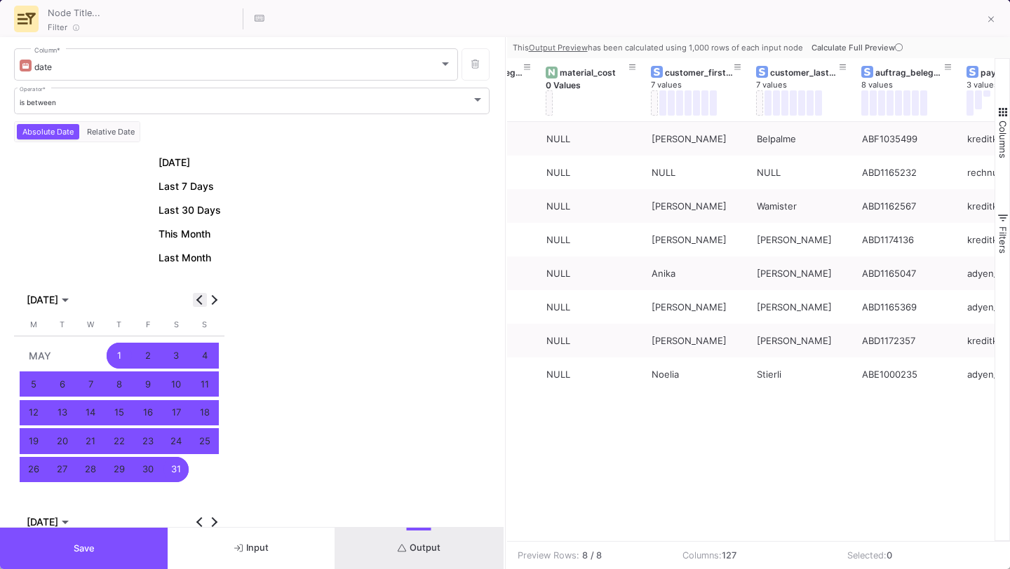
click at [201, 300] on button "Previous month" at bounding box center [200, 300] width 14 height 14
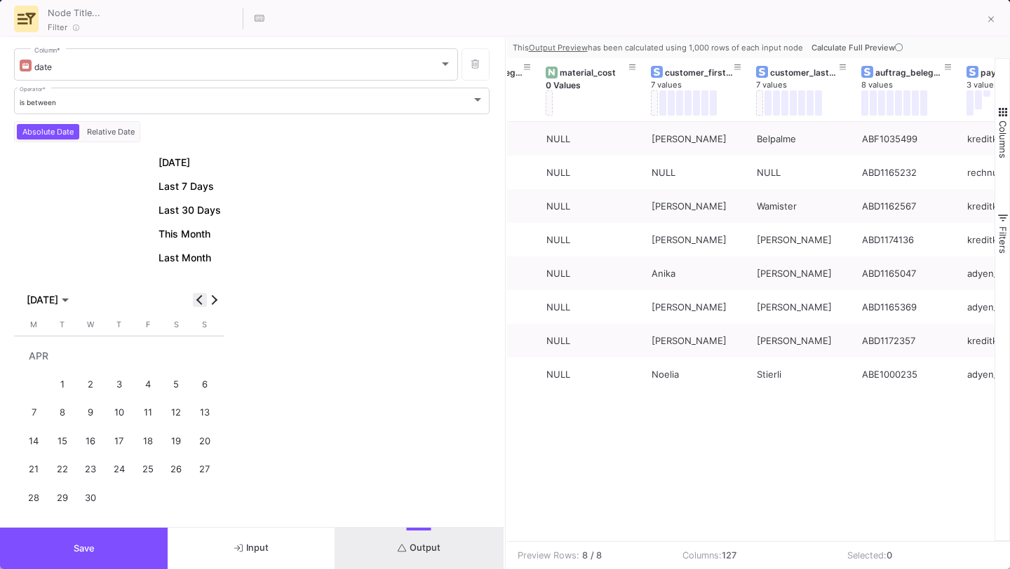
click at [196, 298] on button "Previous month" at bounding box center [200, 300] width 14 height 14
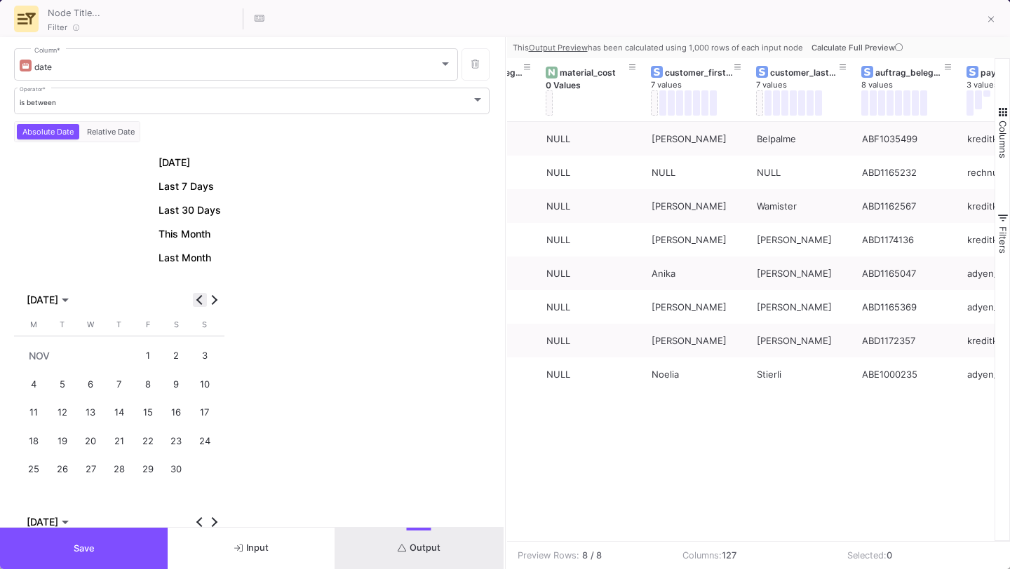
click at [196, 298] on button "Previous month" at bounding box center [200, 300] width 14 height 14
click at [214, 299] on button "Next month" at bounding box center [214, 300] width 14 height 14
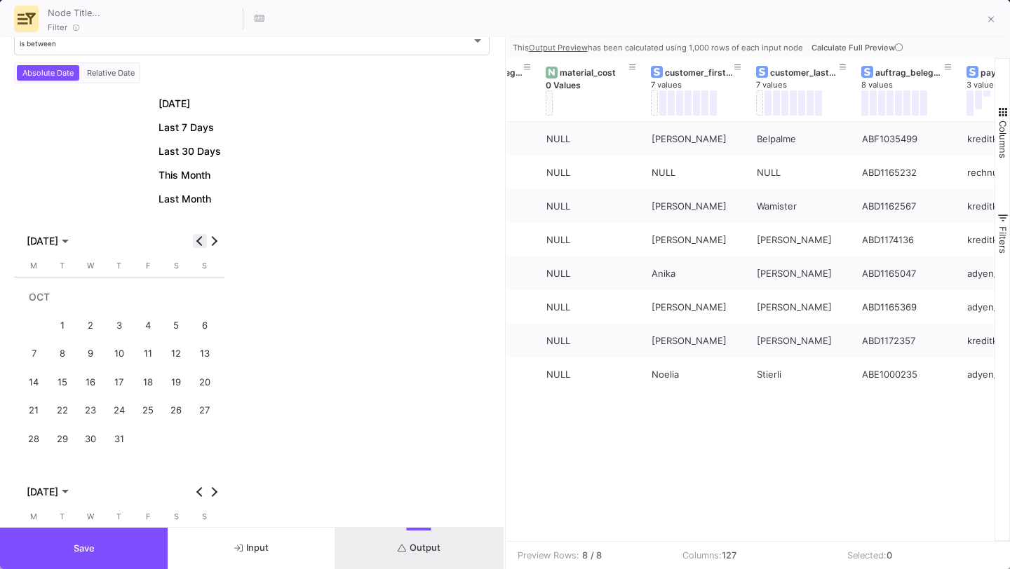
click at [200, 234] on span "Previous month" at bounding box center [200, 241] width 14 height 14
click at [218, 238] on span "Next month" at bounding box center [214, 241] width 14 height 14
click at [64, 324] on div "1" at bounding box center [63, 326] width 26 height 26
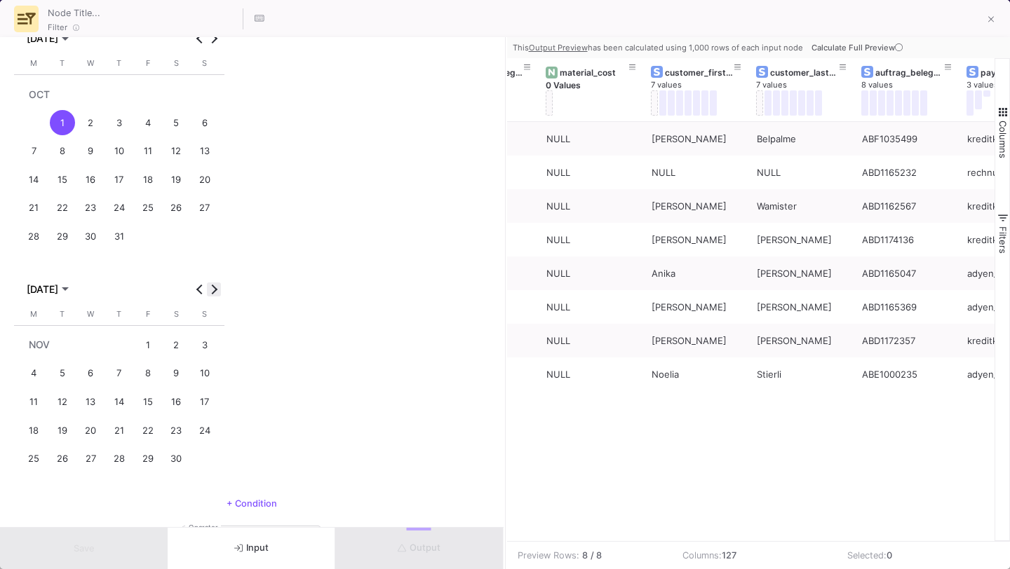
click at [210, 287] on button "Next month" at bounding box center [214, 290] width 14 height 14
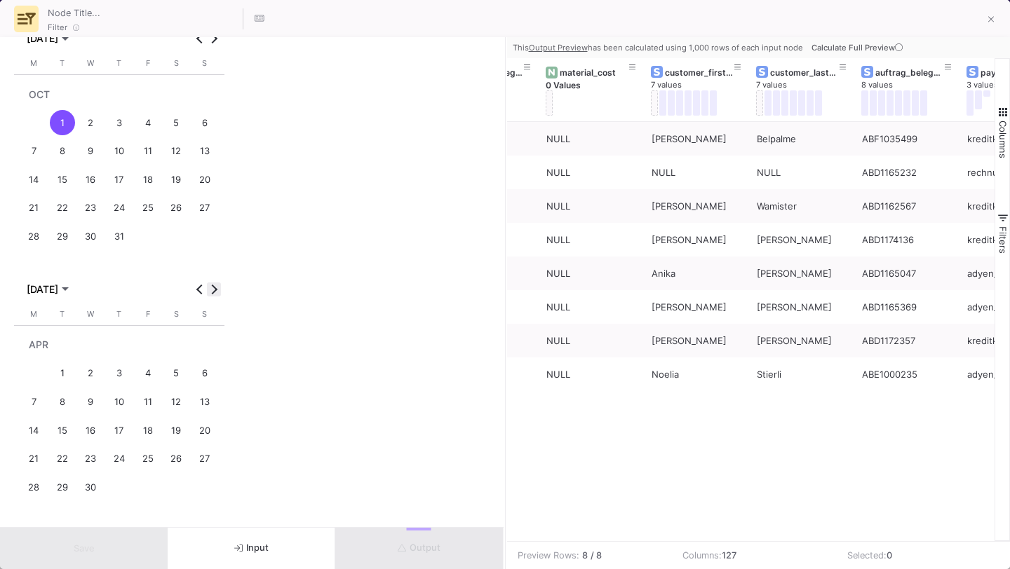
click at [210, 287] on button "Next month" at bounding box center [214, 290] width 14 height 14
click at [203, 446] on div "31" at bounding box center [204, 459] width 26 height 26
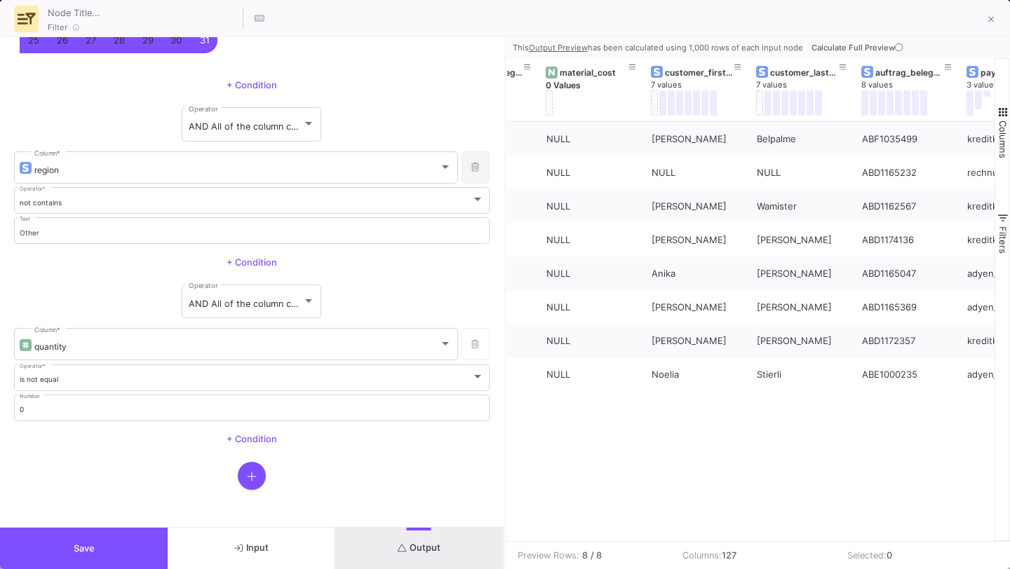
click at [461, 172] on button at bounding box center [475, 167] width 28 height 32
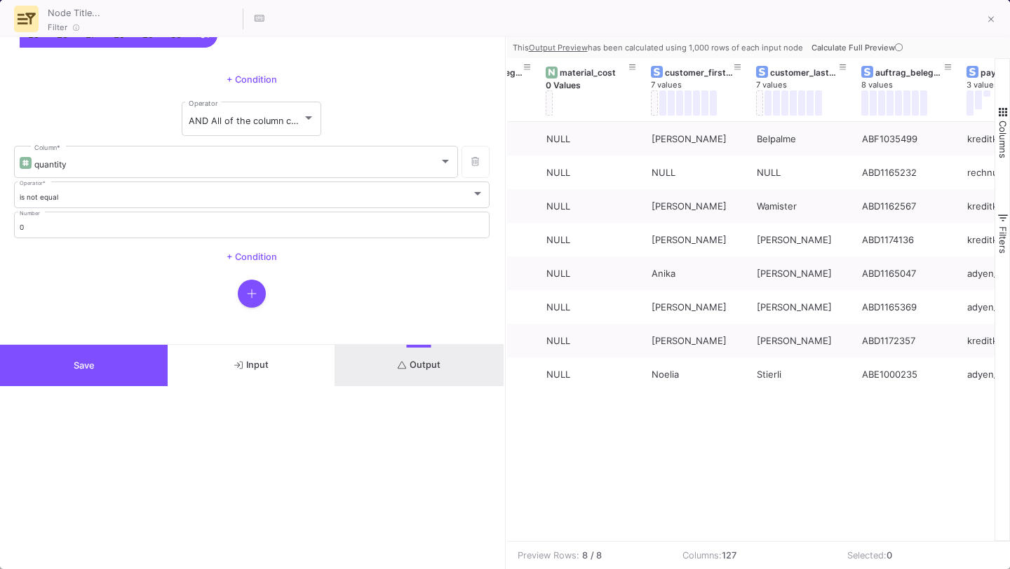
click at [248, 288] on icon "button" at bounding box center [252, 293] width 10 height 11
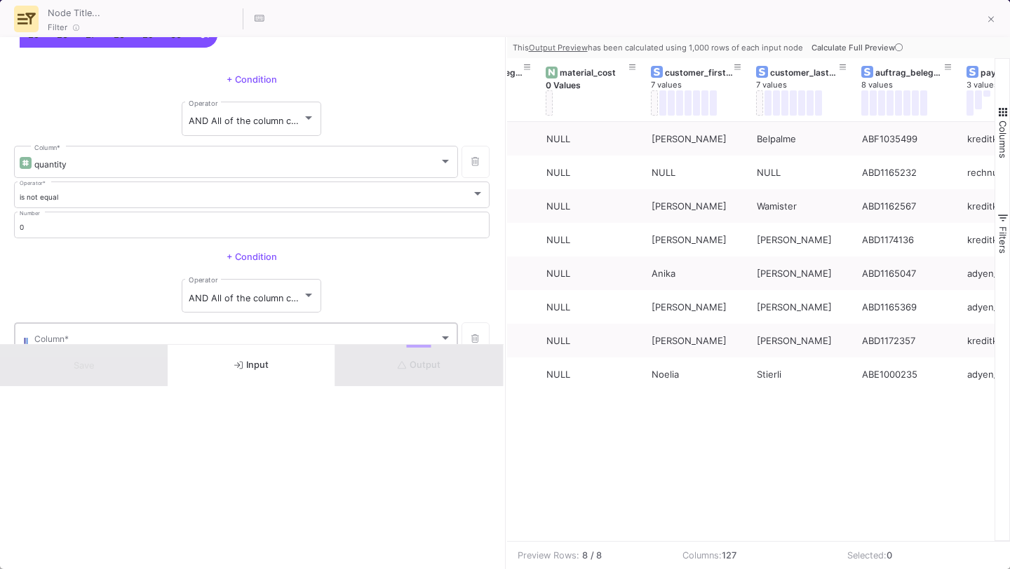
click at [240, 328] on div "Column *" at bounding box center [242, 337] width 417 height 34
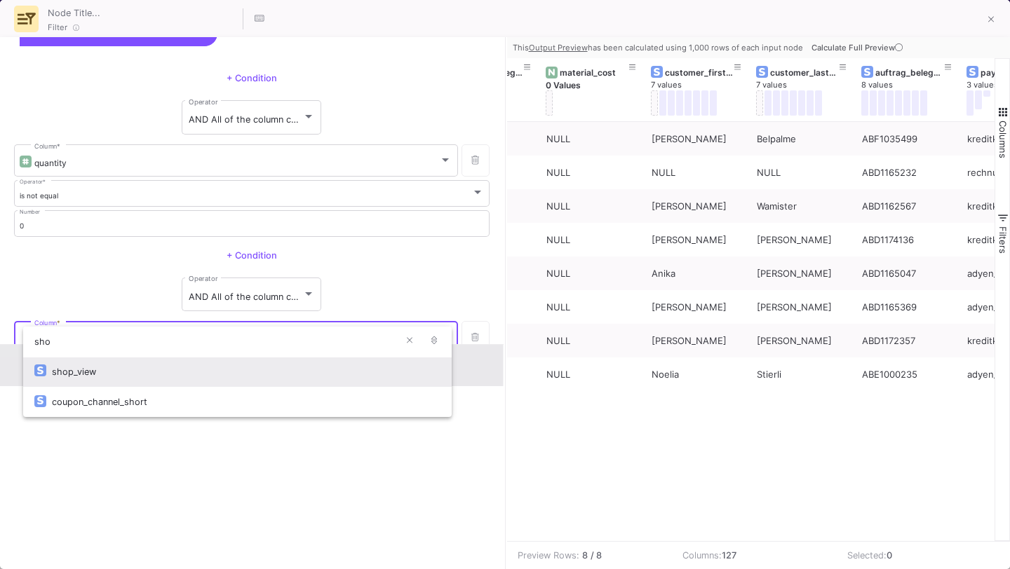
type input "sho"
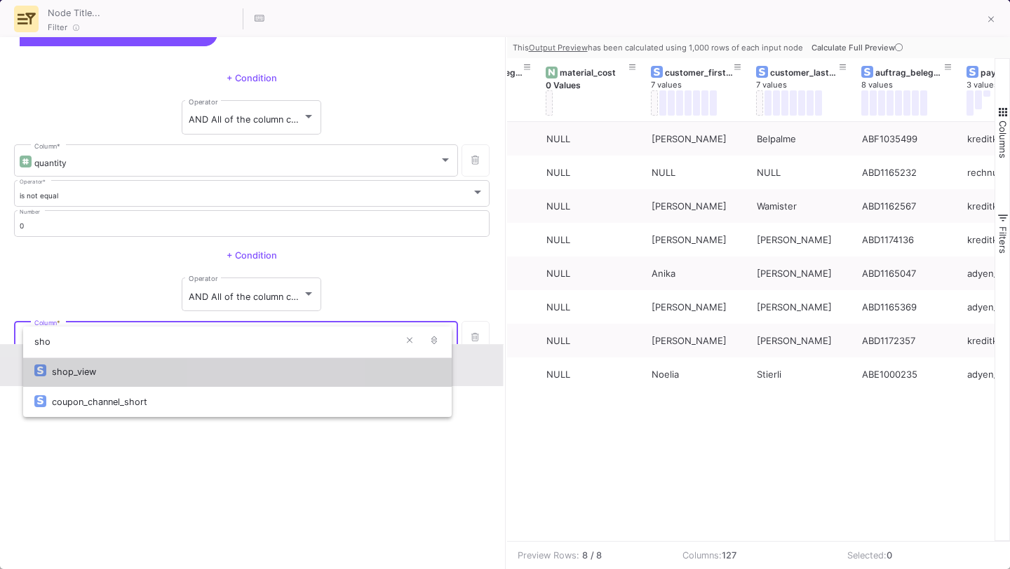
click at [231, 362] on div "shop_view" at bounding box center [246, 372] width 388 height 30
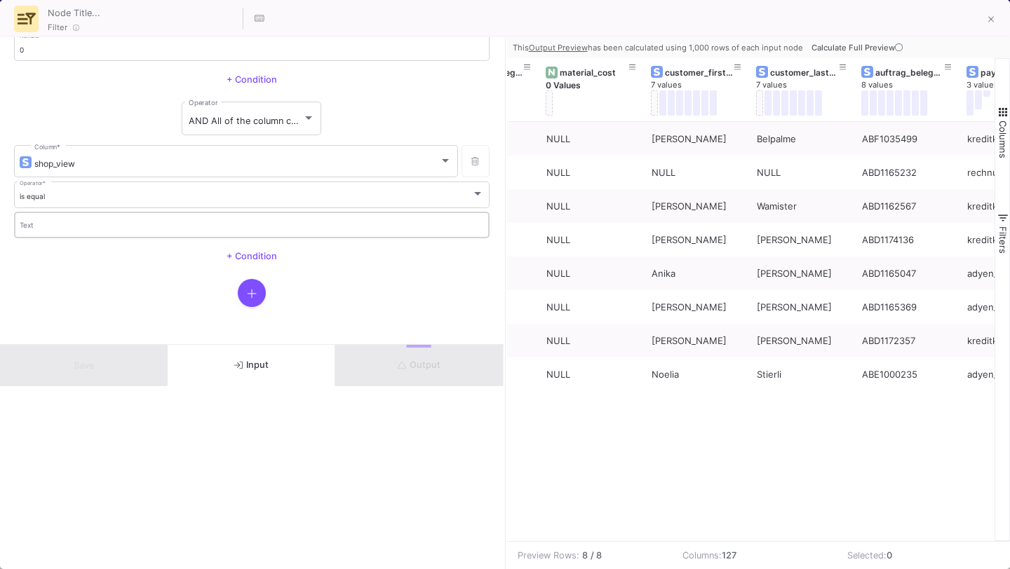
click at [309, 233] on div "Text" at bounding box center [252, 224] width 465 height 29
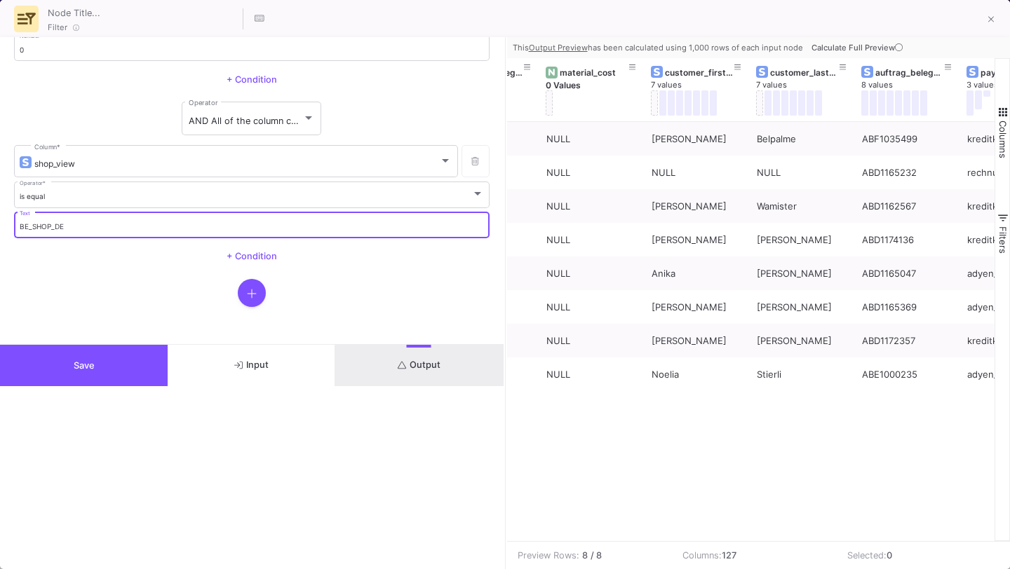
type input "BE_SHOP_DE"
click at [87, 355] on button "Save" at bounding box center [84, 365] width 168 height 41
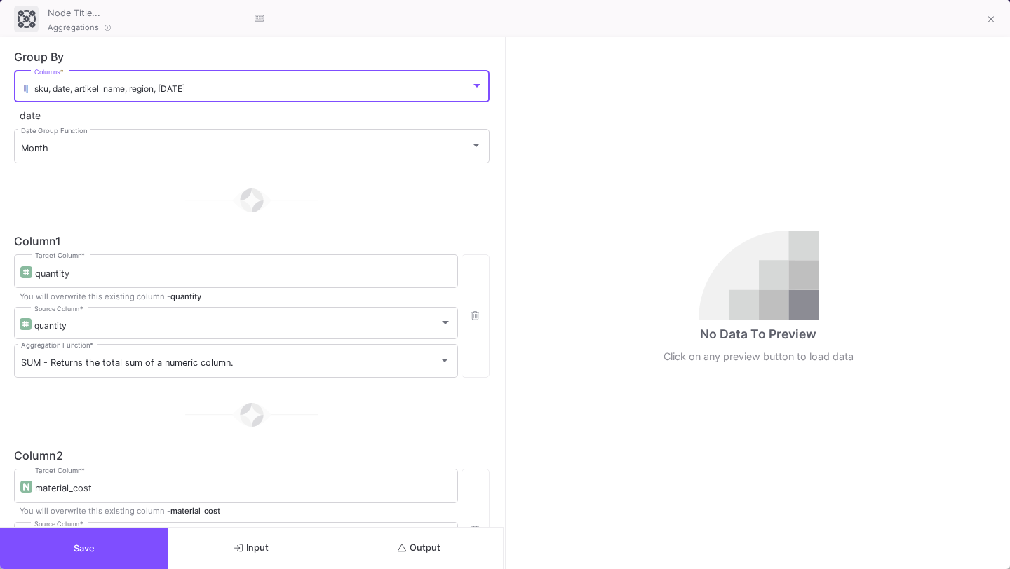
click at [253, 84] on div "sku, date, artikel_name, region, [DATE]" at bounding box center [252, 88] width 436 height 11
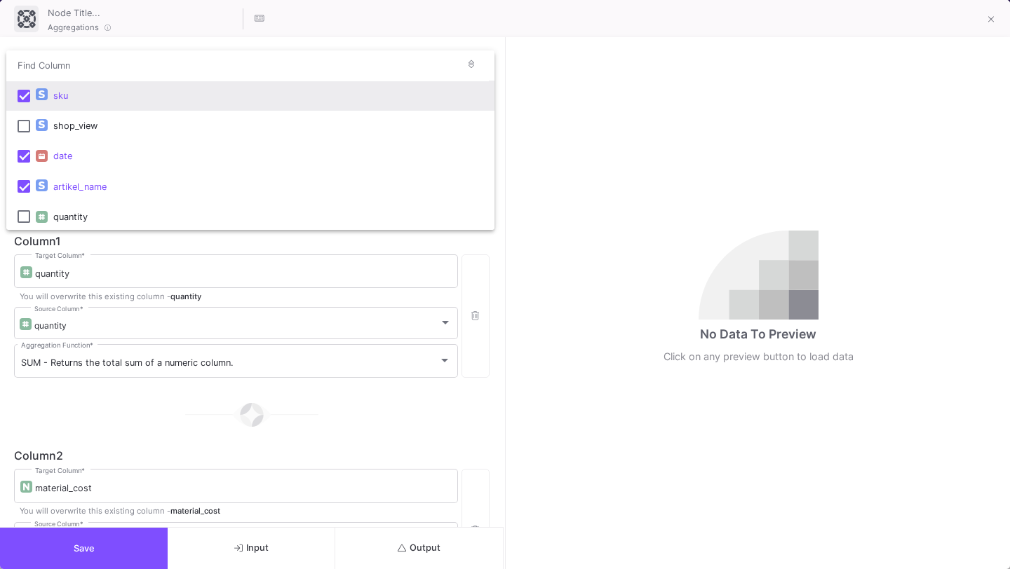
click at [240, 78] on input "dropdown search" at bounding box center [231, 66] width 451 height 32
click at [240, 90] on div "sku" at bounding box center [268, 96] width 430 height 30
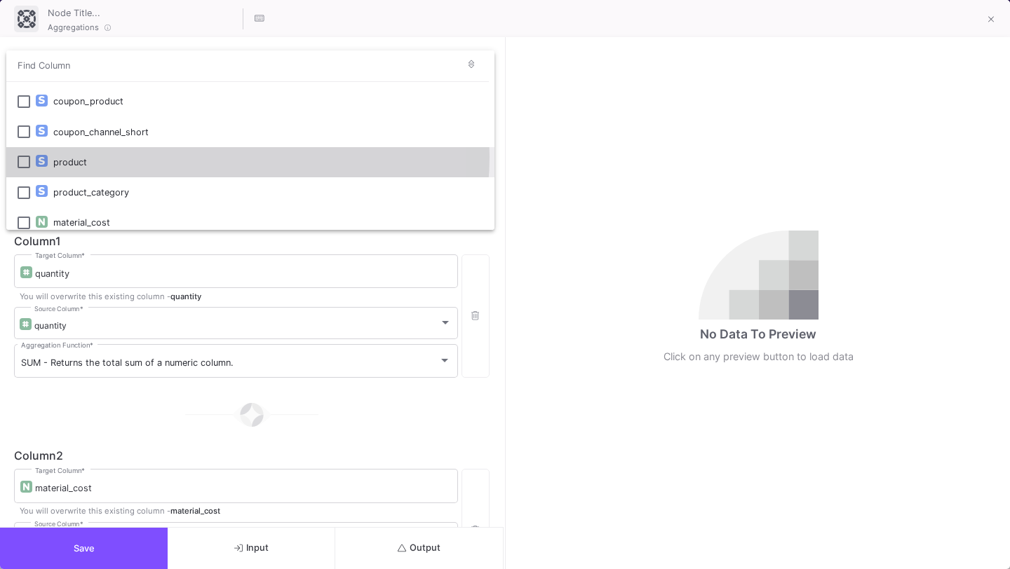
click at [210, 157] on div "product" at bounding box center [268, 162] width 430 height 30
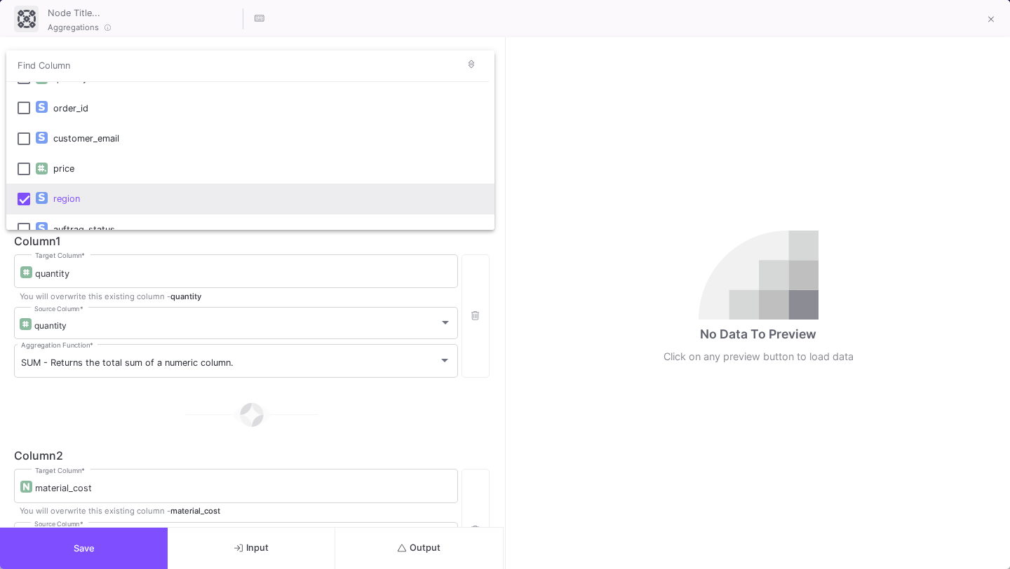
click at [205, 184] on div "region" at bounding box center [268, 199] width 430 height 30
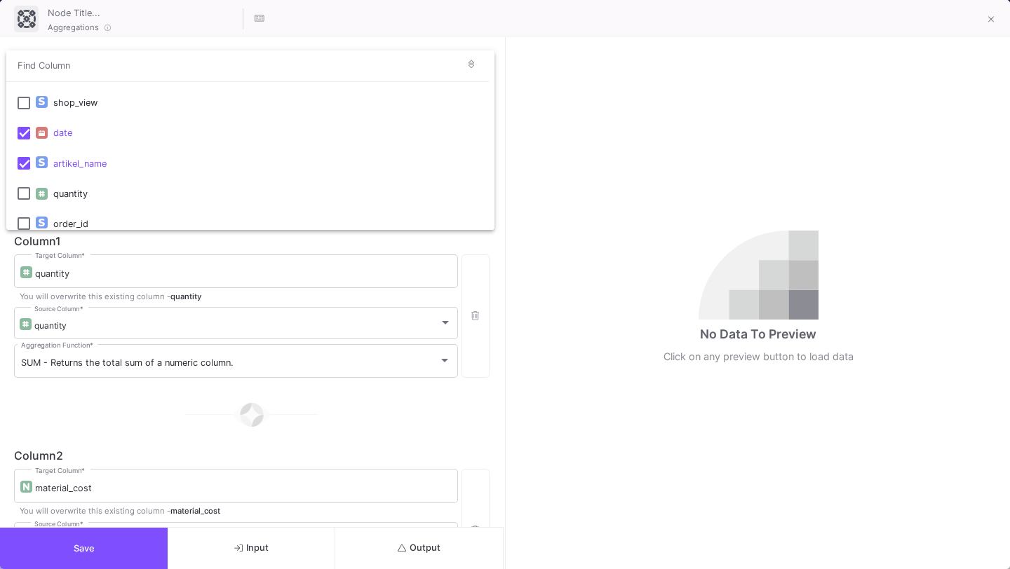
scroll to position [13, 0]
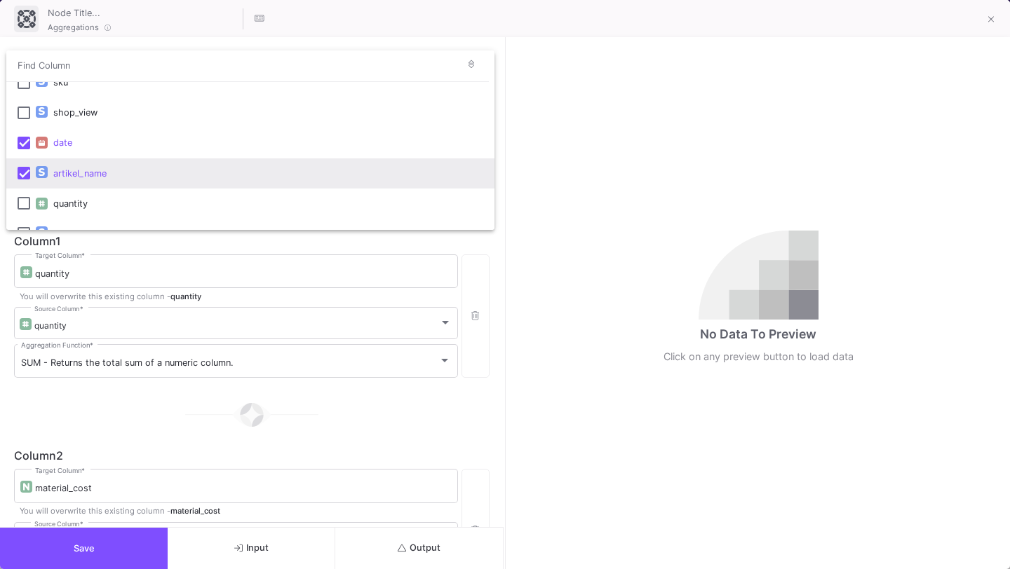
click at [206, 169] on div "artikel_name" at bounding box center [268, 173] width 430 height 30
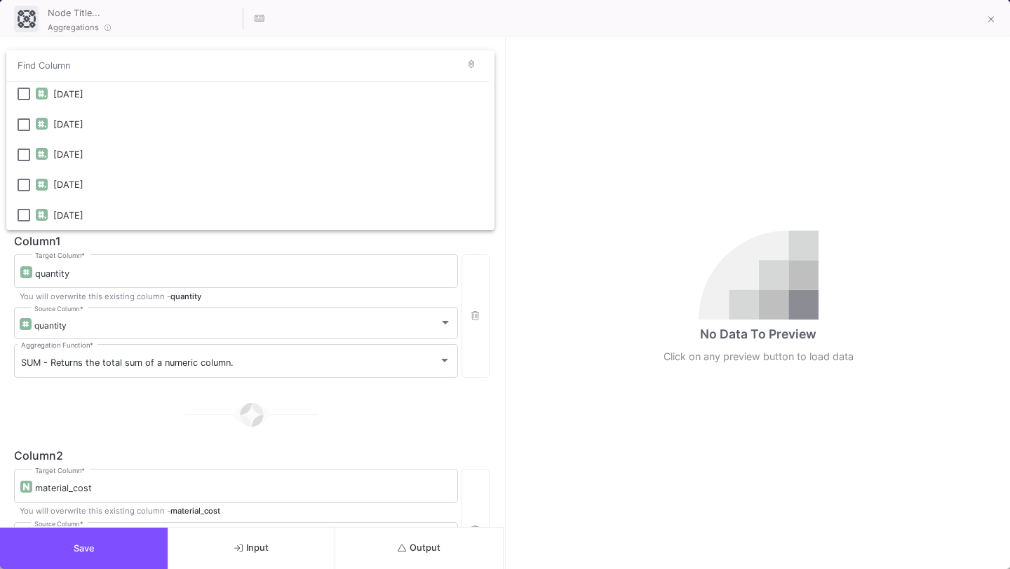
scroll to position [3697, 0]
click at [191, 407] on div at bounding box center [505, 284] width 1010 height 569
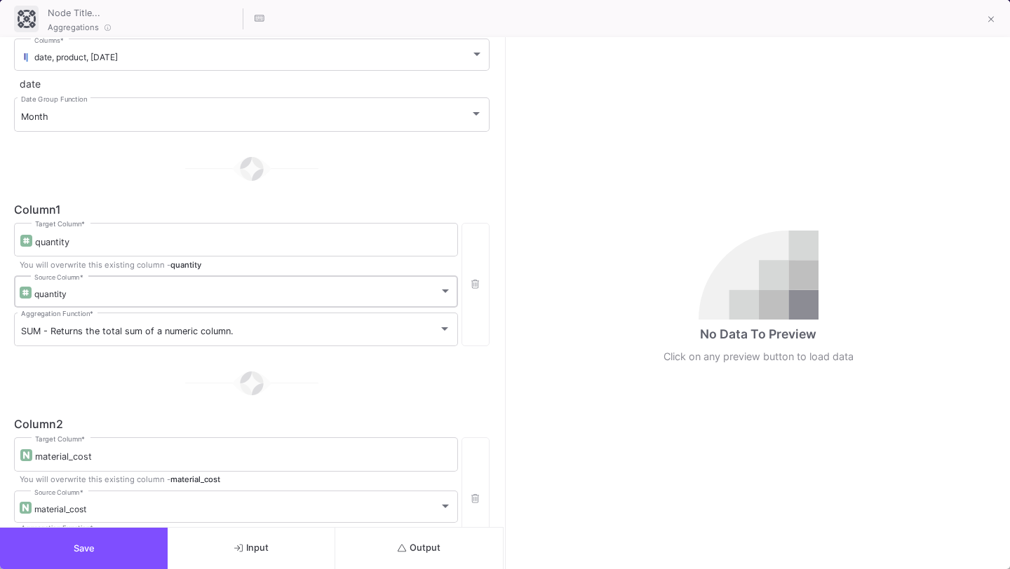
scroll to position [32, 0]
click at [475, 302] on button "button" at bounding box center [475, 283] width 28 height 123
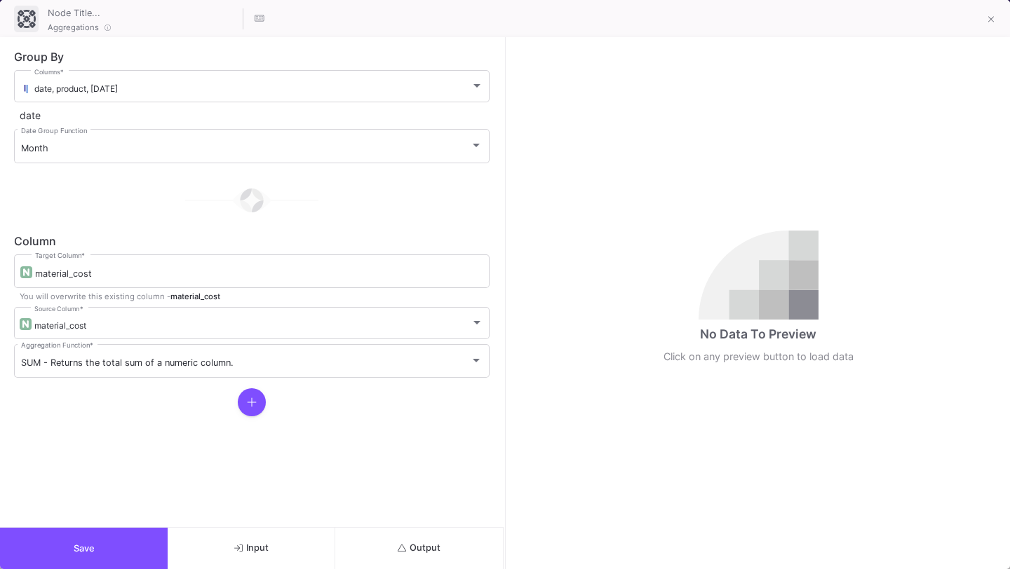
scroll to position [0, 0]
click at [374, 541] on button "Output" at bounding box center [419, 548] width 168 height 41
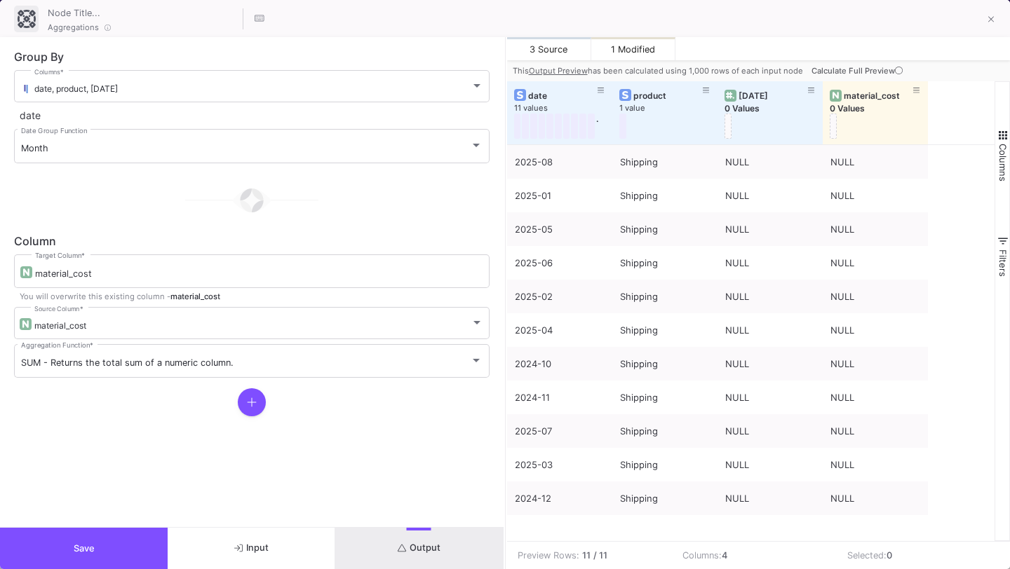
click at [898, 69] on icon at bounding box center [899, 71] width 8 height 8
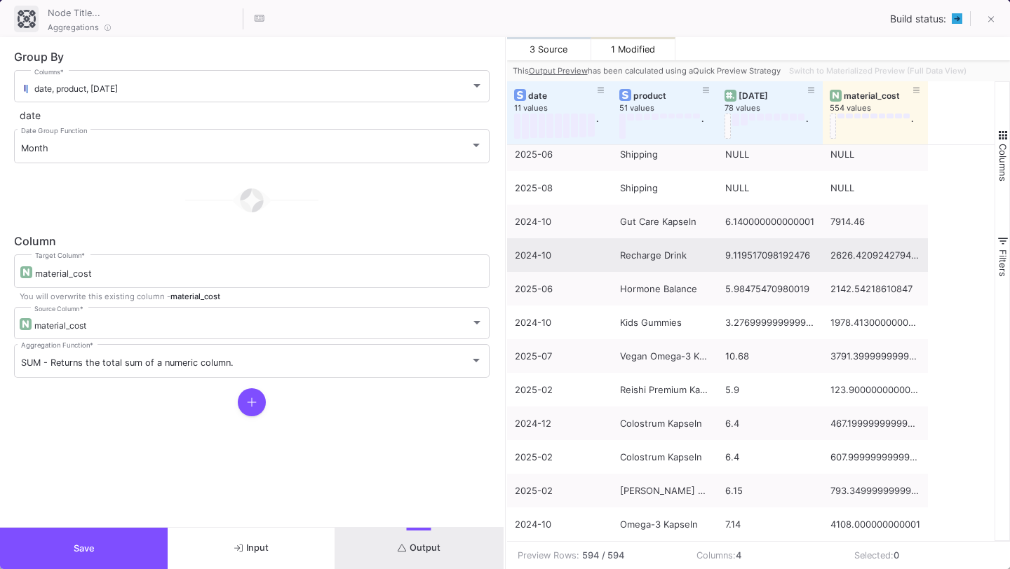
scroll to position [9, 0]
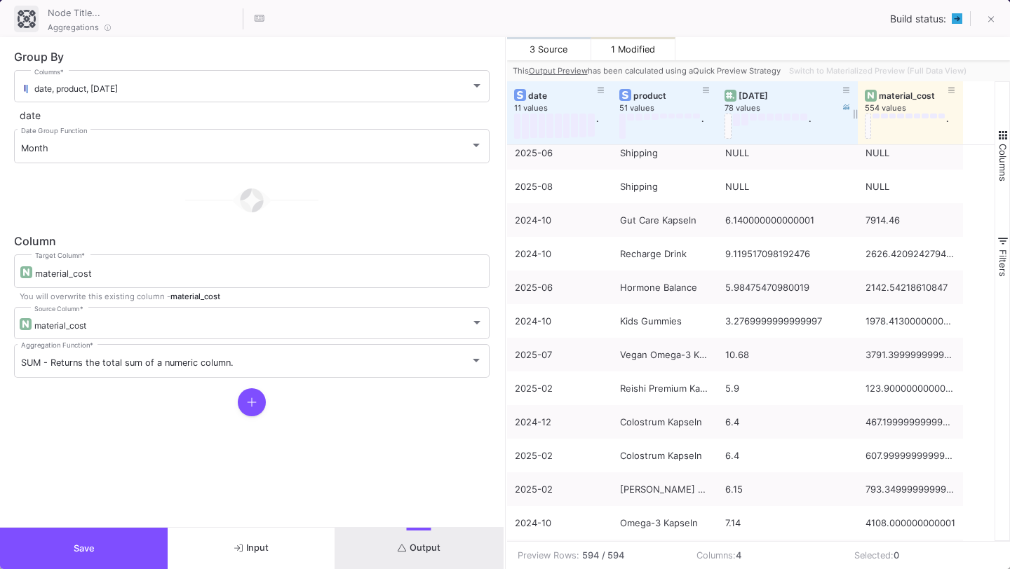
drag, startPoint x: 819, startPoint y: 113, endPoint x: 853, endPoint y: 118, distance: 34.7
click at [855, 118] on div at bounding box center [858, 112] width 6 height 63
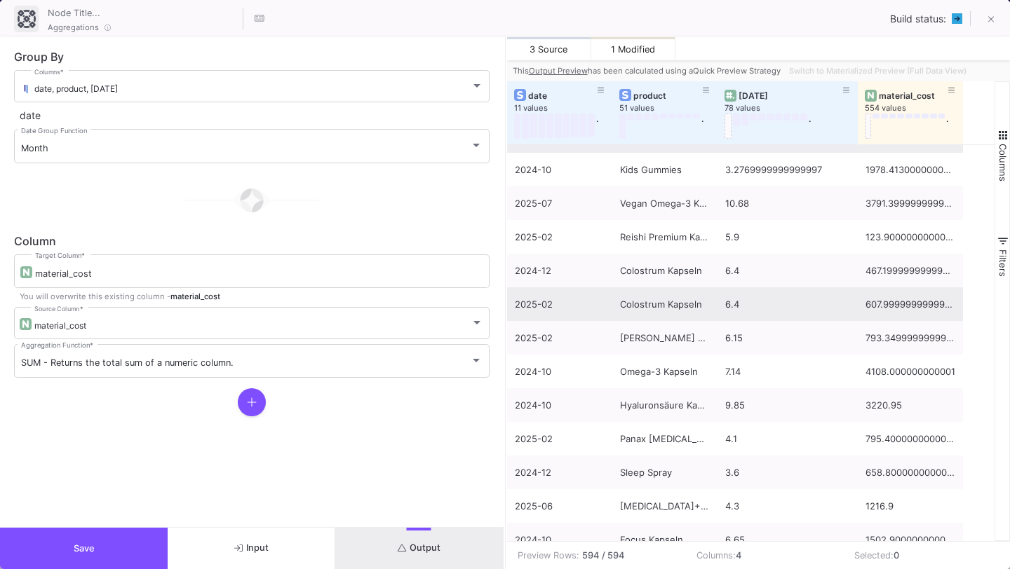
scroll to position [176, 0]
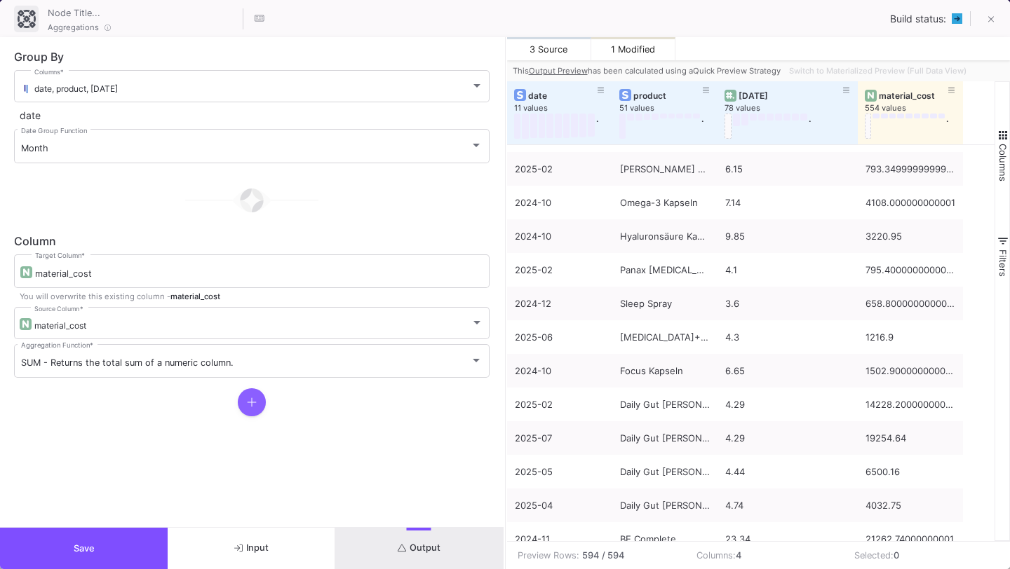
click at [258, 399] on button at bounding box center [252, 402] width 28 height 28
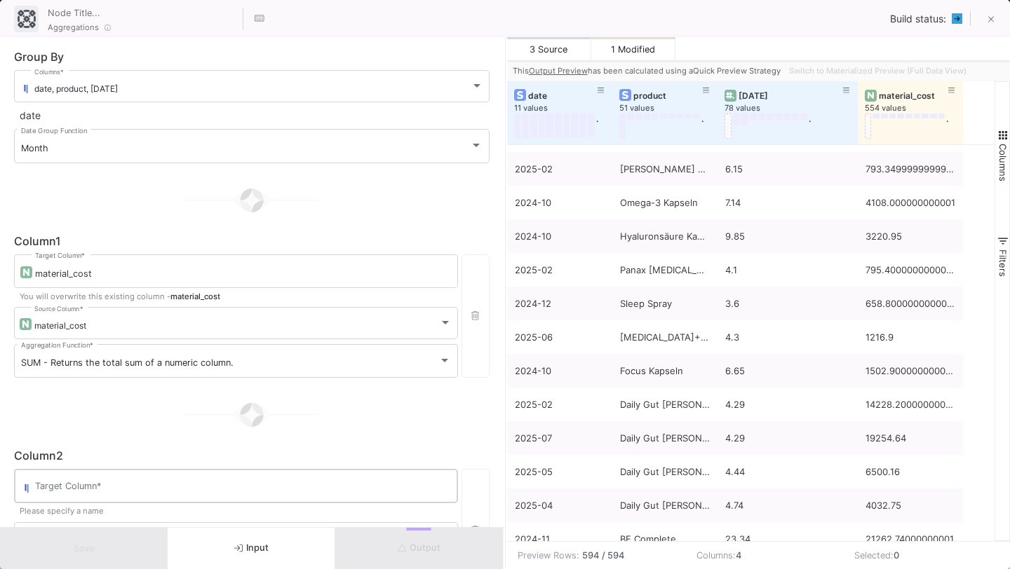
click at [249, 470] on div "Target Column *" at bounding box center [243, 485] width 416 height 36
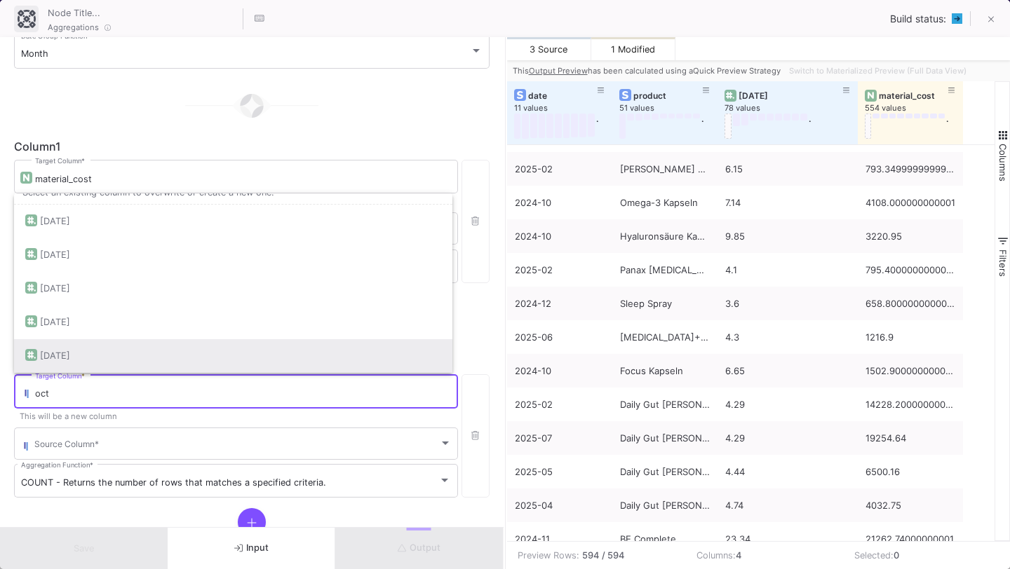
click at [236, 355] on div "[DATE]" at bounding box center [233, 356] width 416 height 34
type input "[DATE]"
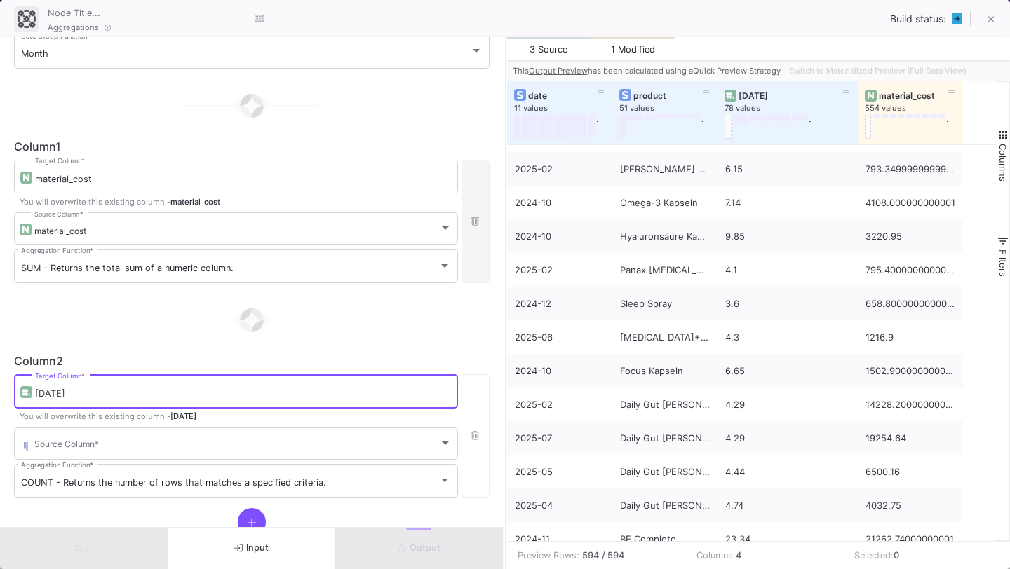
click at [472, 196] on button "button" at bounding box center [475, 221] width 28 height 123
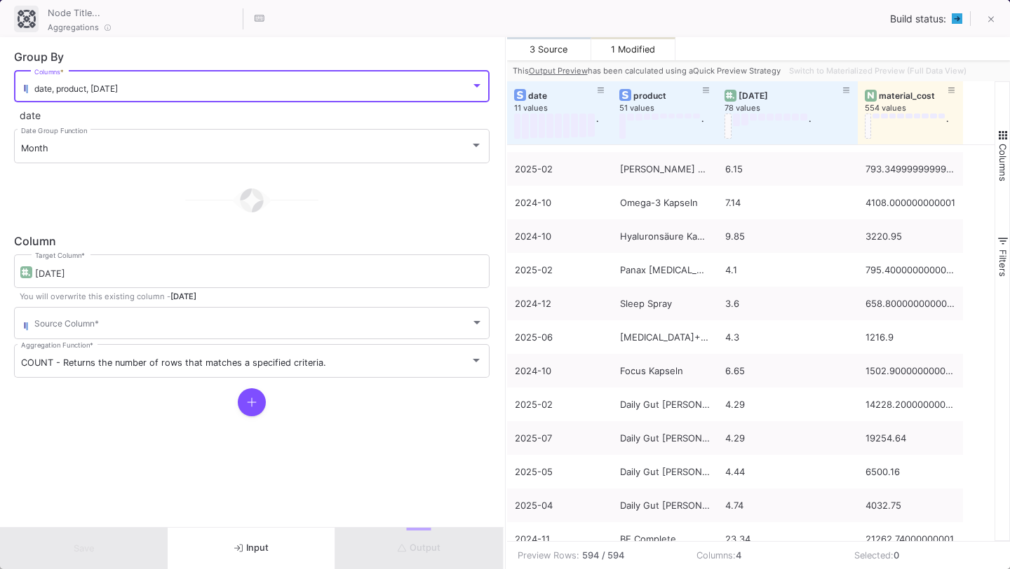
click at [370, 85] on div "date, product, [DATE]" at bounding box center [252, 88] width 436 height 11
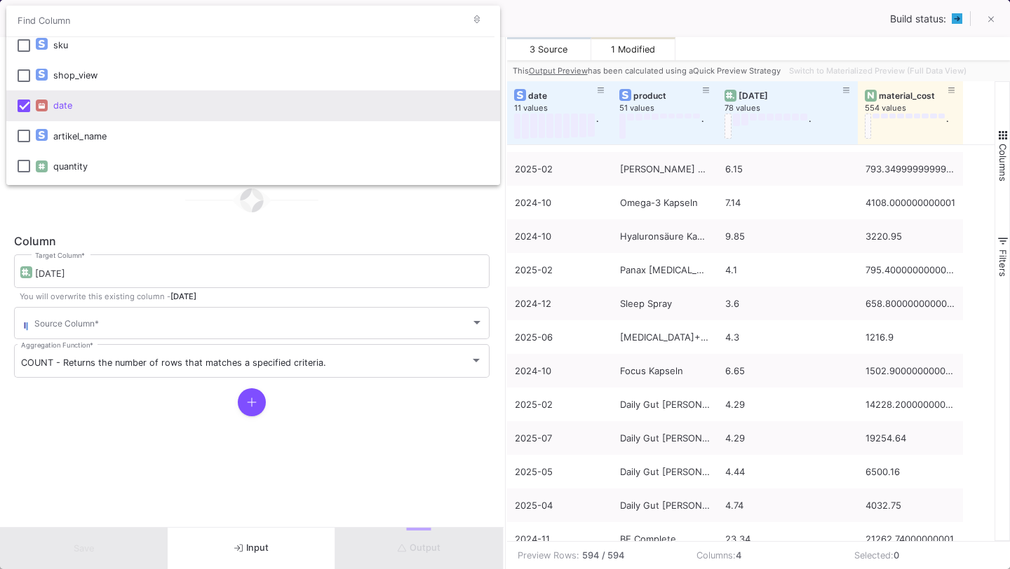
click at [290, 18] on input "dropdown search" at bounding box center [234, 21] width 456 height 32
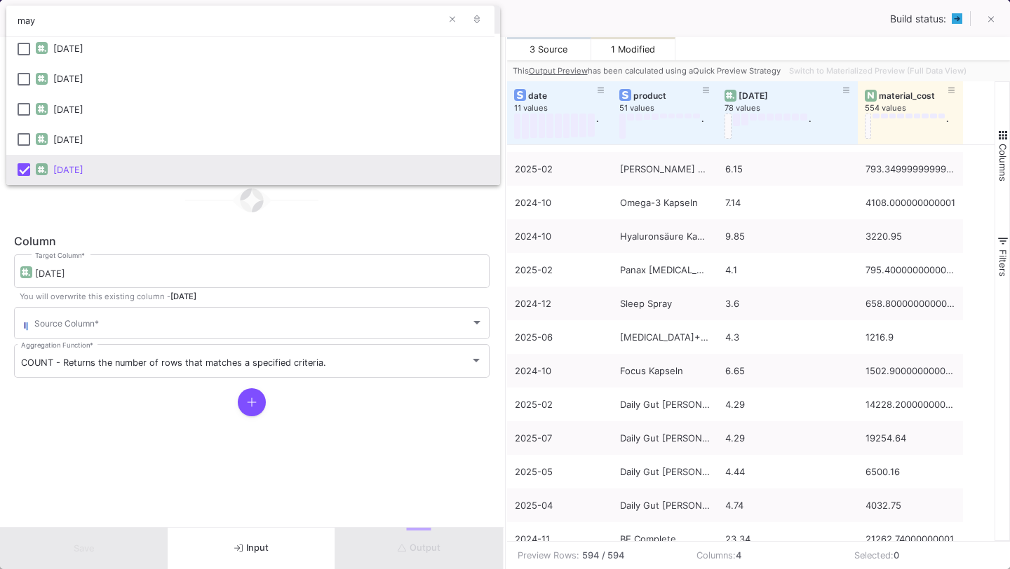
type input "may"
click at [177, 168] on div "[DATE]" at bounding box center [270, 170] width 435 height 30
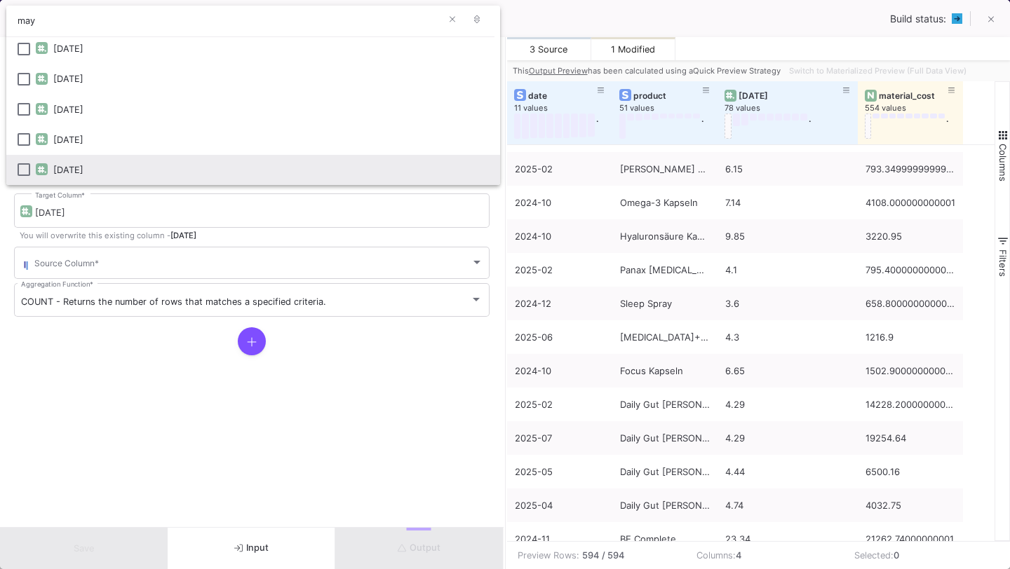
click at [255, 299] on div at bounding box center [505, 284] width 1010 height 569
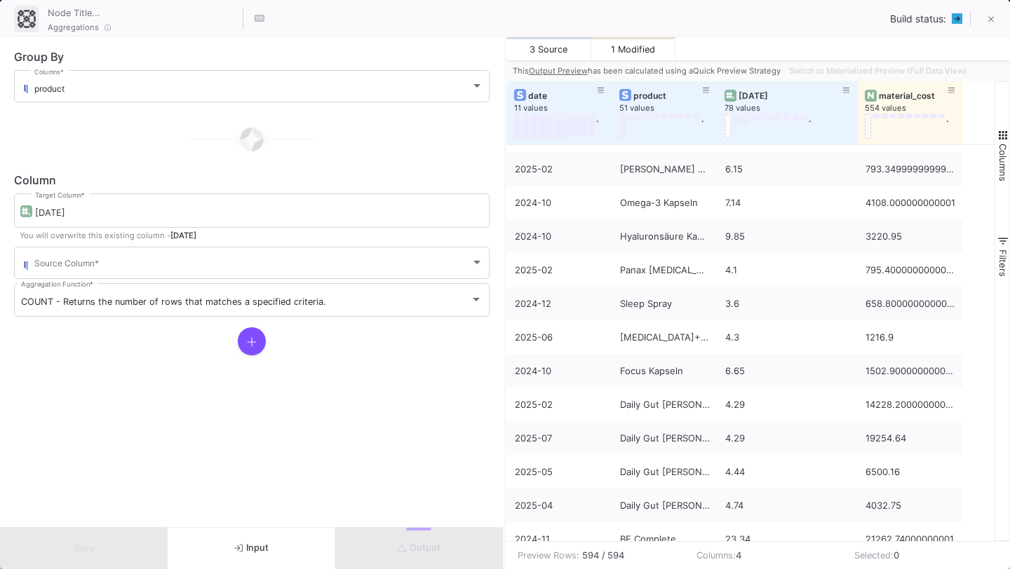
click at [255, 299] on span "COUNT - Returns the number of rows that matches a specified criteria." at bounding box center [173, 302] width 305 height 11
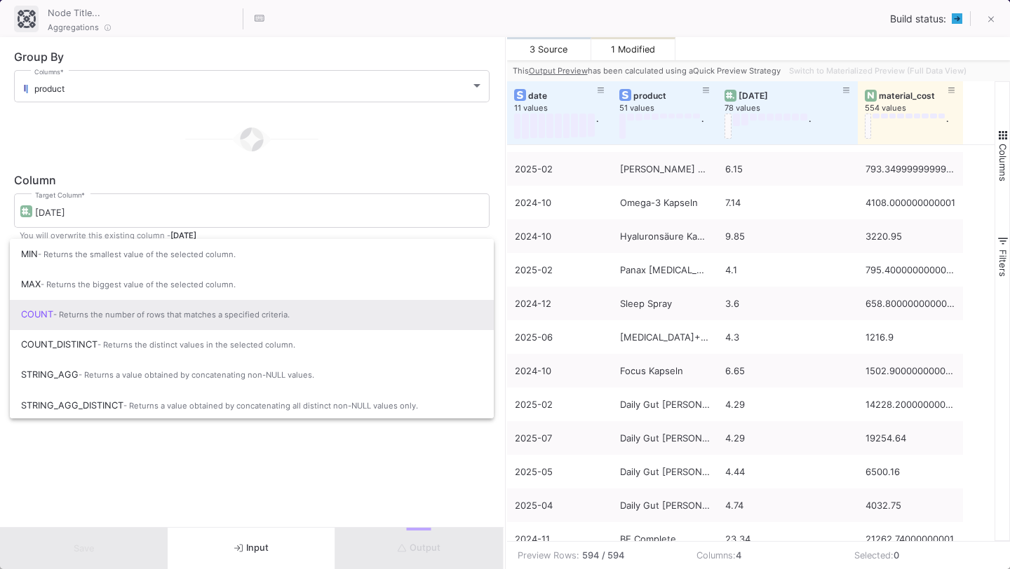
click at [320, 429] on div at bounding box center [505, 284] width 1010 height 569
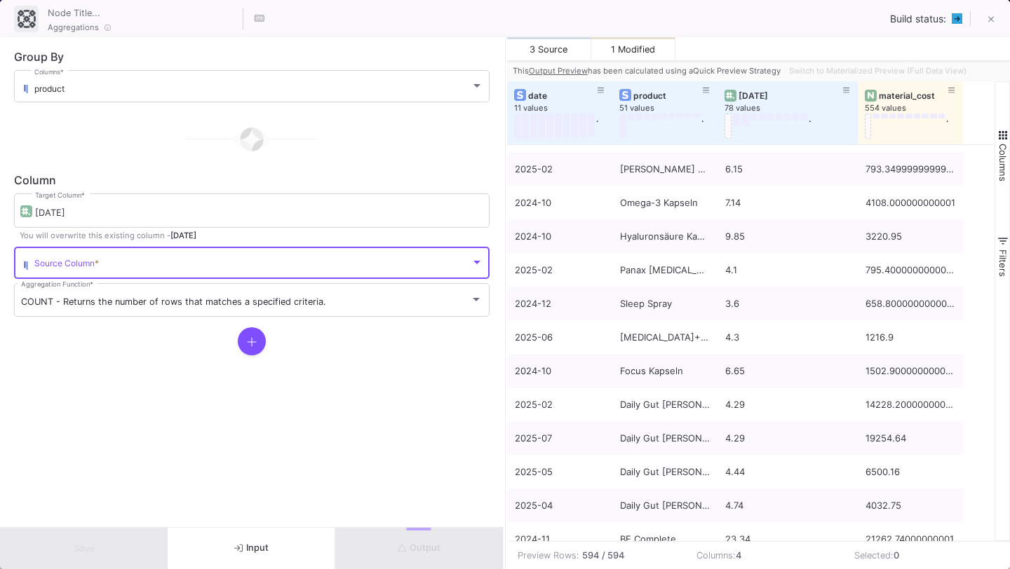
click at [325, 264] on span at bounding box center [252, 265] width 436 height 11
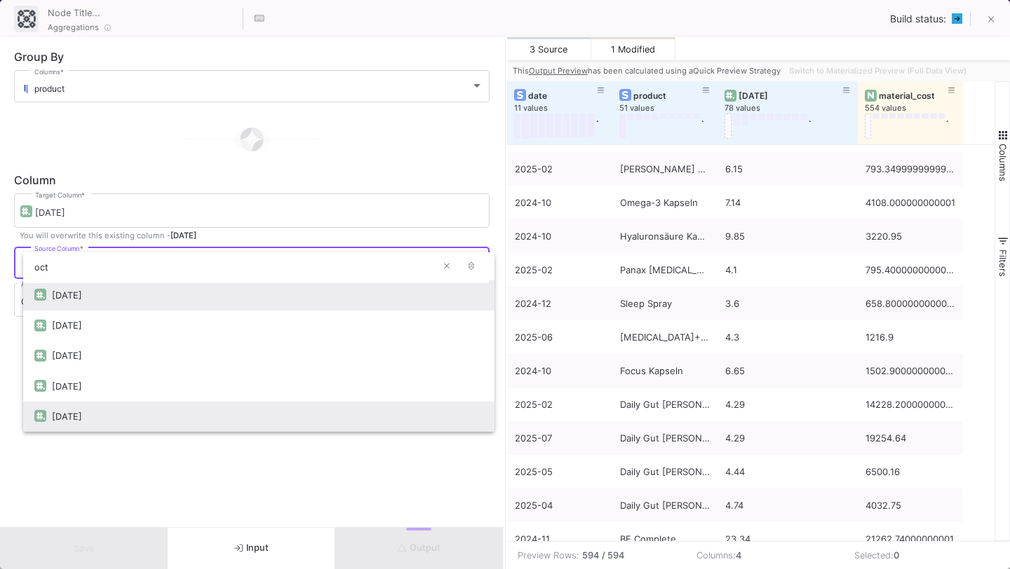
type input "oct"
click at [239, 407] on div "[DATE]" at bounding box center [267, 417] width 431 height 30
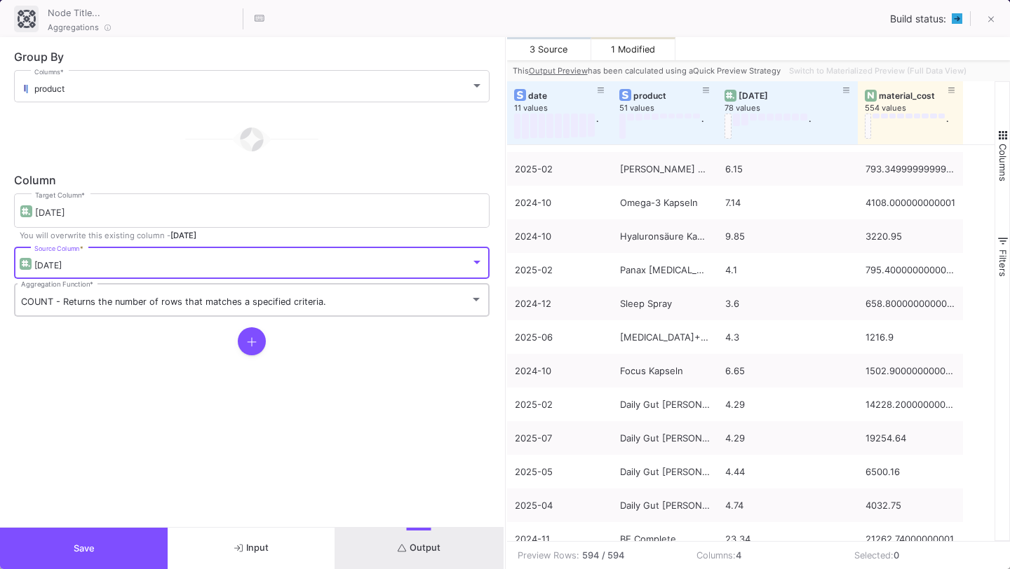
click at [287, 285] on div "COUNT - Returns the number of rows that matches a specified criteria. Aggregati…" at bounding box center [251, 299] width 461 height 36
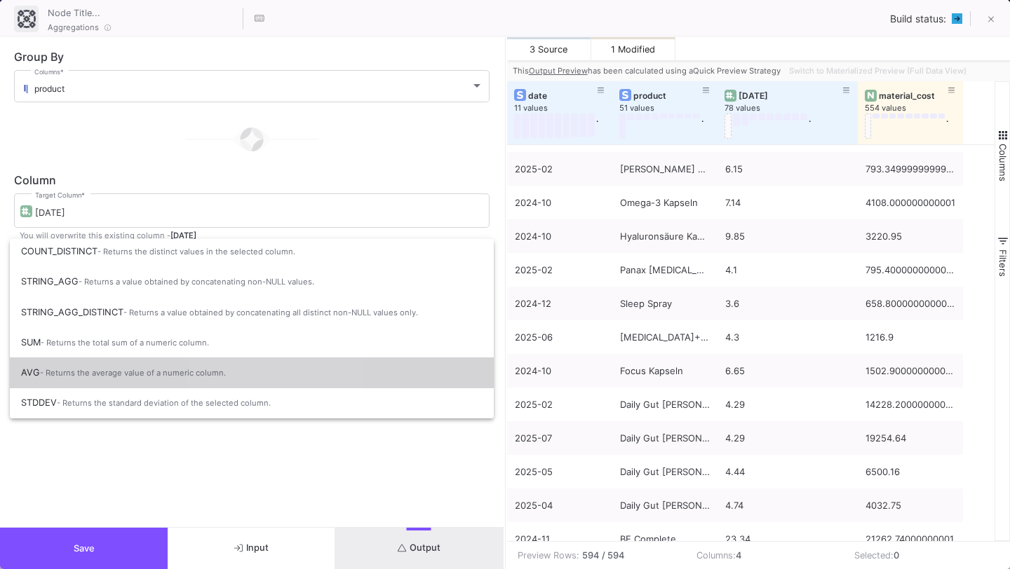
click at [257, 382] on span "AVG - Returns the average value of a numeric column." at bounding box center [251, 373] width 461 height 31
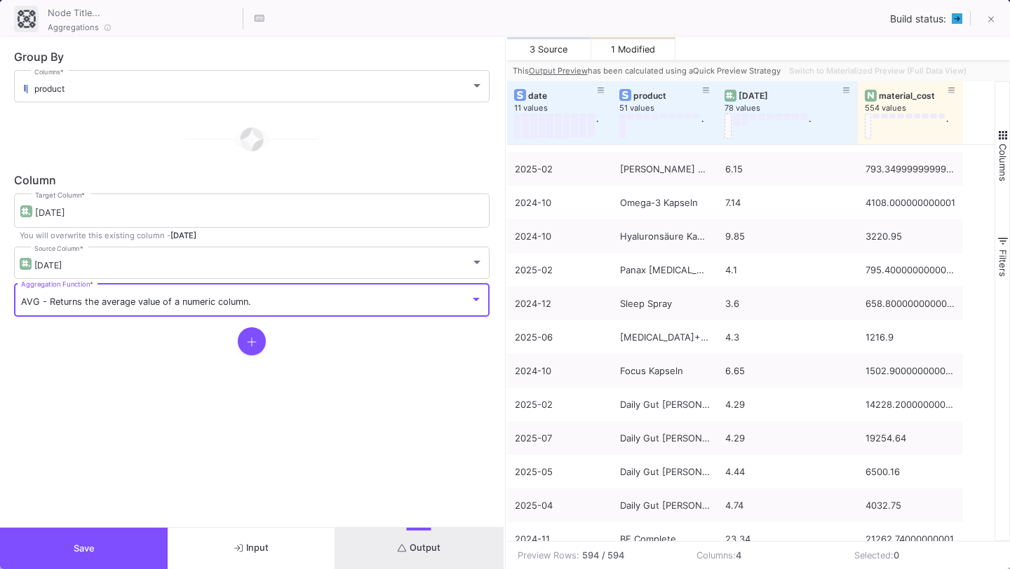
click at [248, 348] on fa-icon at bounding box center [252, 342] width 10 height 14
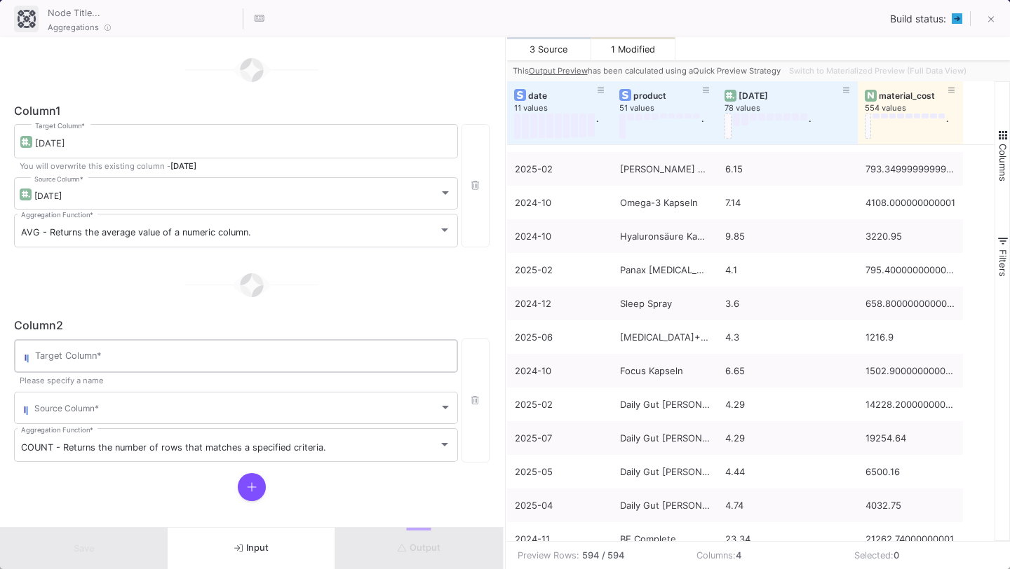
click at [235, 345] on div "Target Column *" at bounding box center [243, 355] width 416 height 36
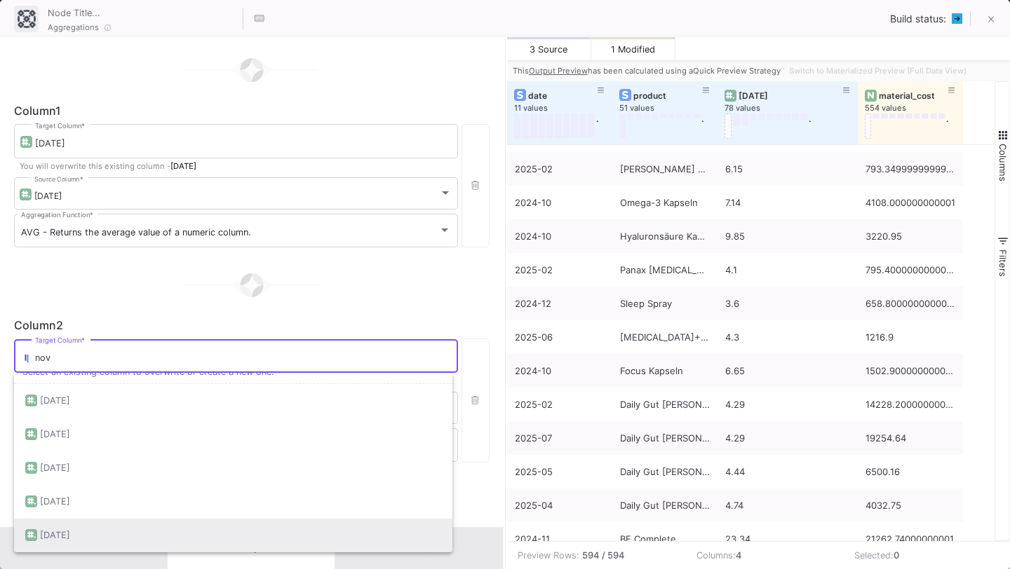
click at [177, 522] on div "[DATE]" at bounding box center [233, 536] width 416 height 34
type input "[DATE]"
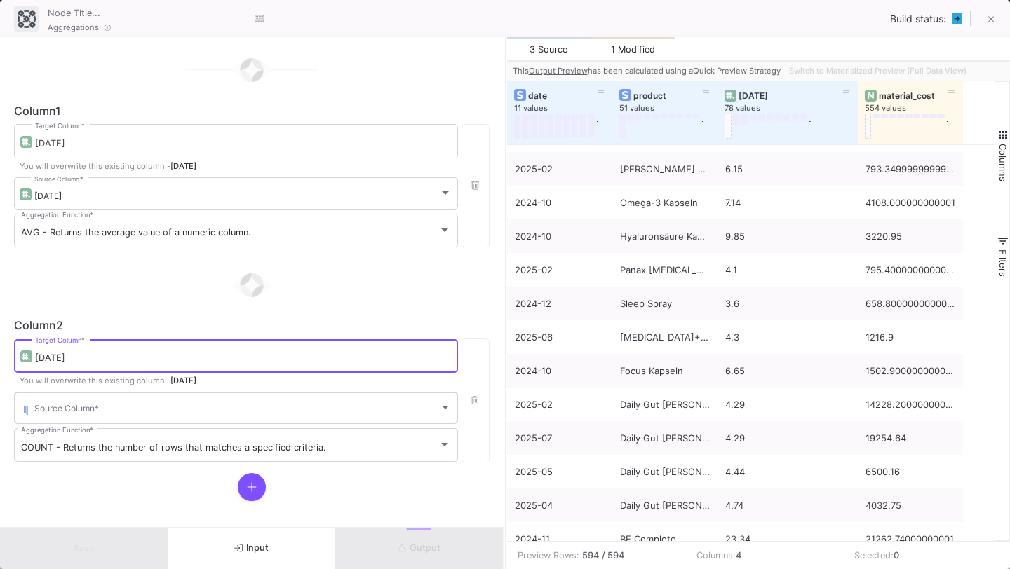
click at [187, 409] on span at bounding box center [236, 410] width 405 height 11
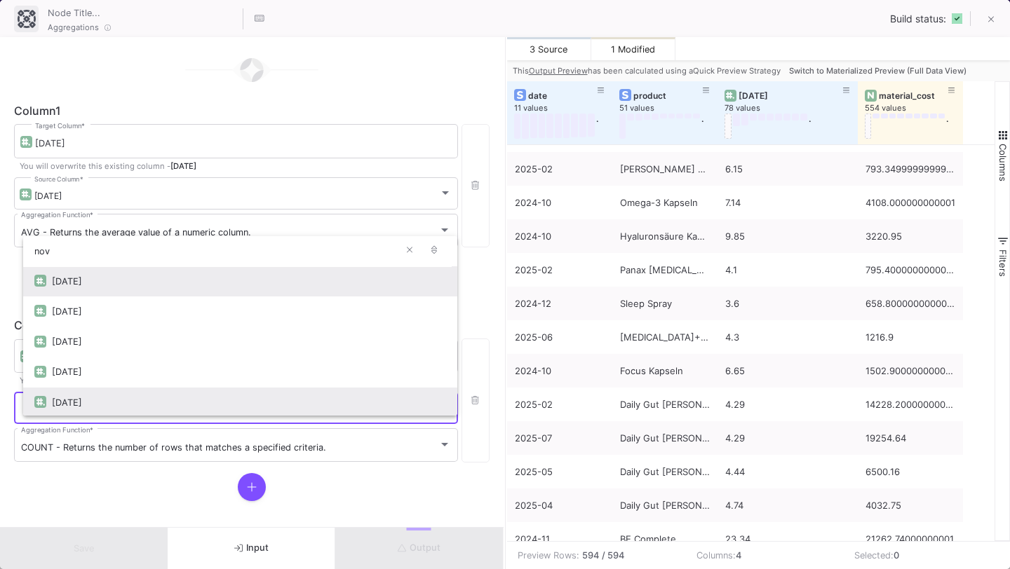
type input "nov"
click at [186, 400] on div "[DATE]" at bounding box center [249, 403] width 394 height 30
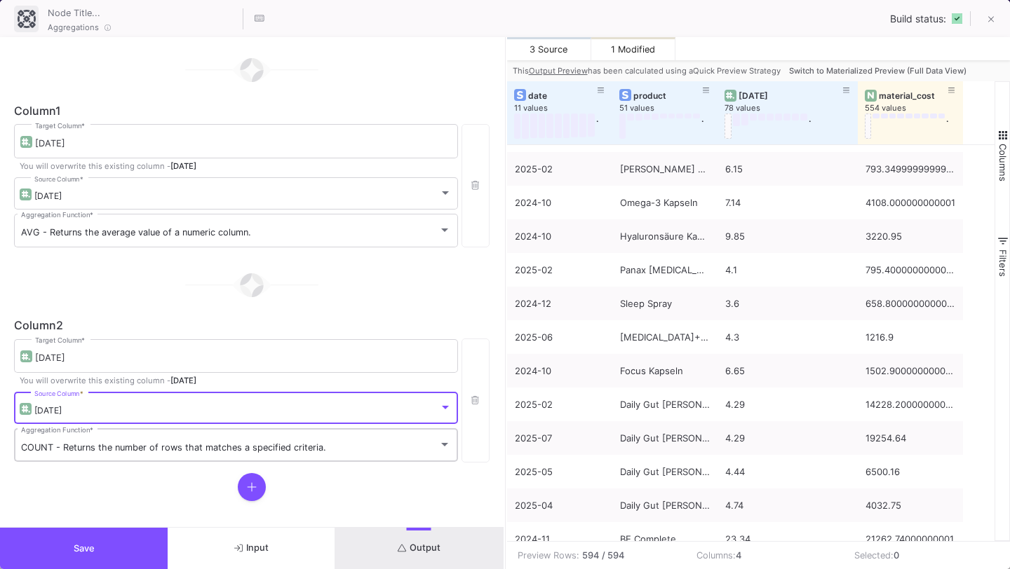
click at [175, 444] on span "COUNT - Returns the number of rows that matches a specified criteria." at bounding box center [173, 447] width 305 height 11
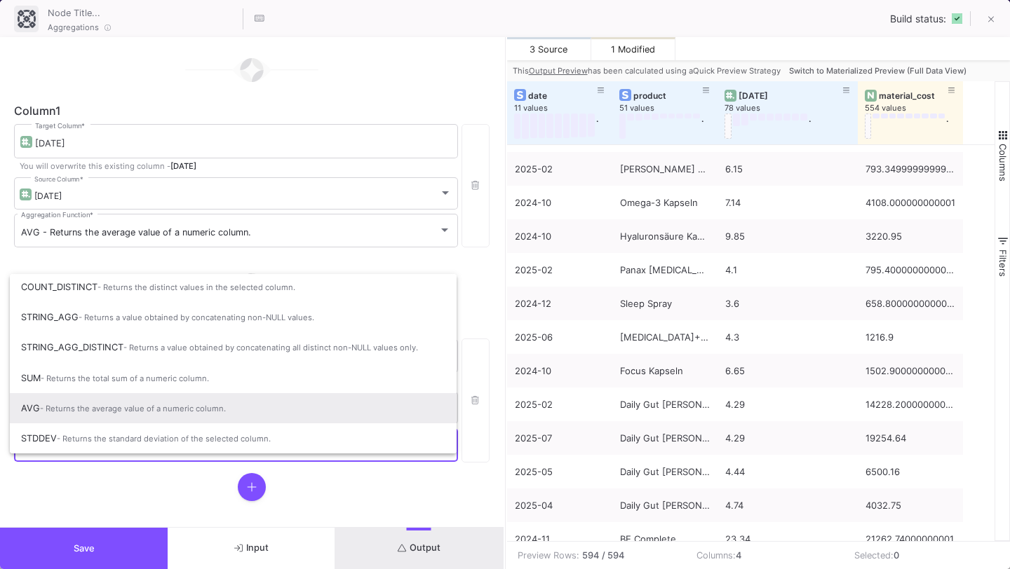
click at [175, 413] on span "AVG - Returns the average value of a numeric column." at bounding box center [233, 408] width 424 height 31
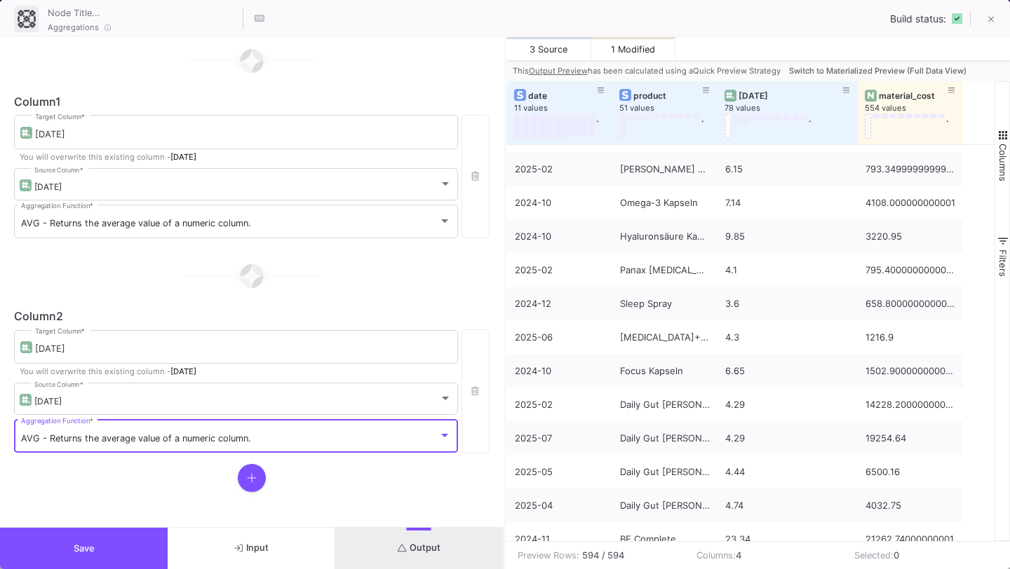
click at [249, 475] on icon at bounding box center [252, 478] width 10 height 11
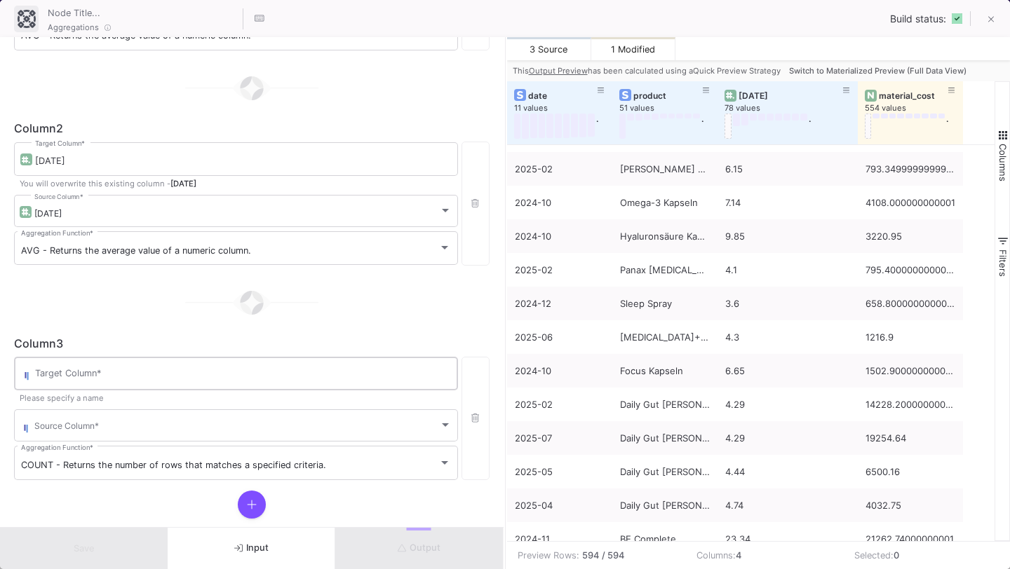
click at [300, 367] on div "Target Column *" at bounding box center [243, 373] width 416 height 36
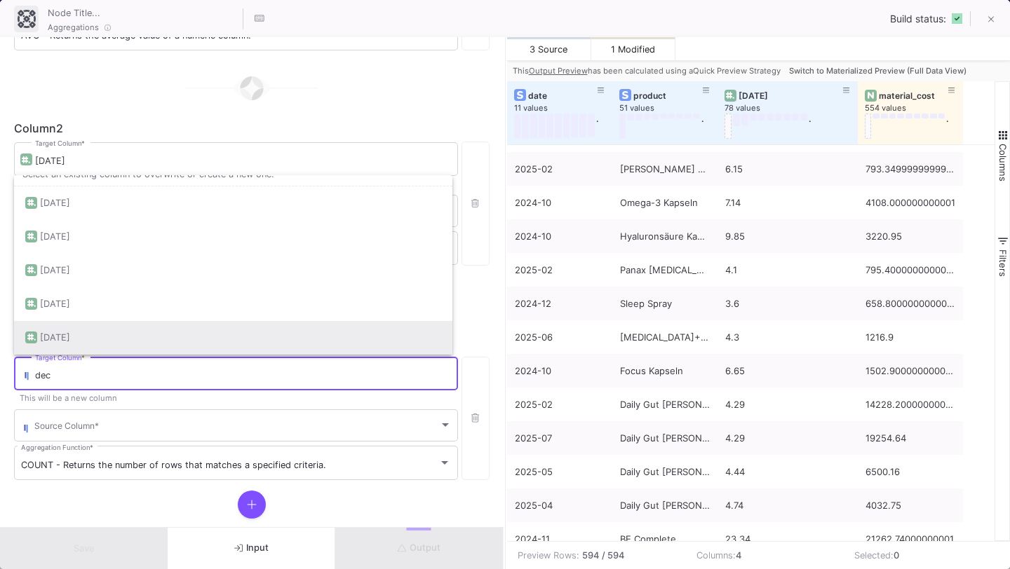
click at [267, 330] on div "[DATE]" at bounding box center [233, 338] width 416 height 34
type input "[DATE]"
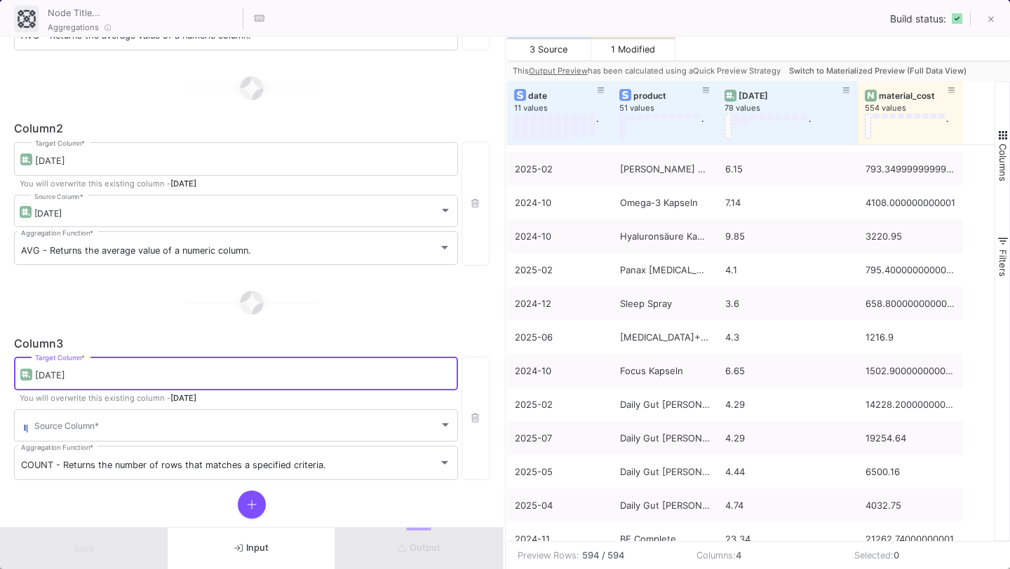
scroll to position [294, 0]
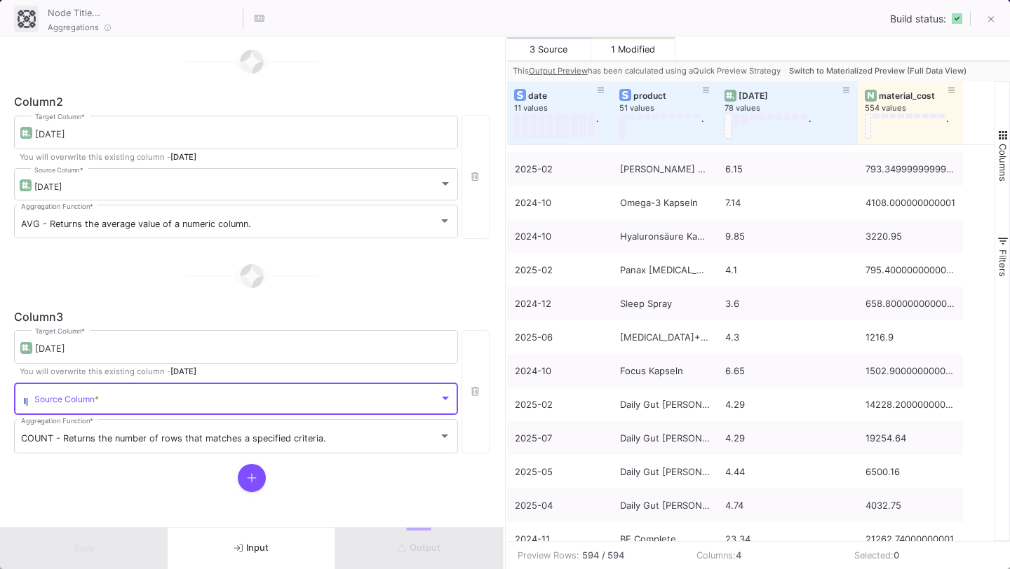
click at [238, 396] on span at bounding box center [236, 401] width 405 height 11
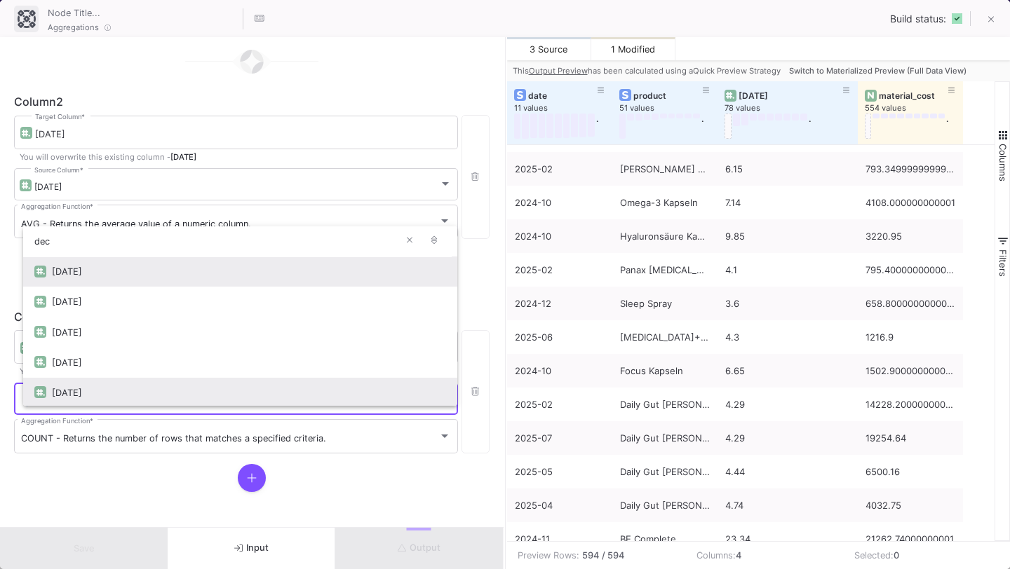
type input "dec"
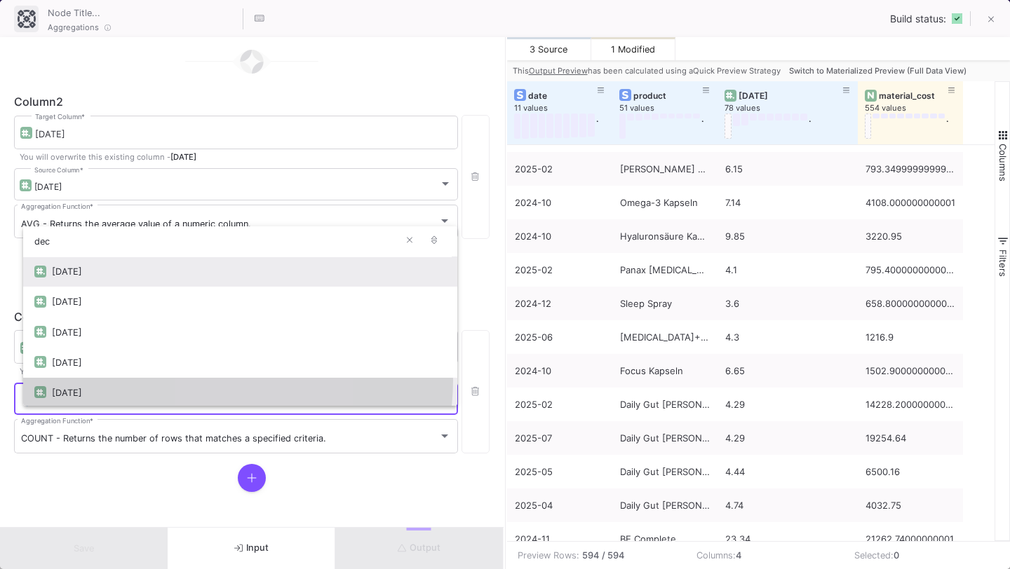
click at [224, 381] on div "[DATE]" at bounding box center [249, 393] width 394 height 30
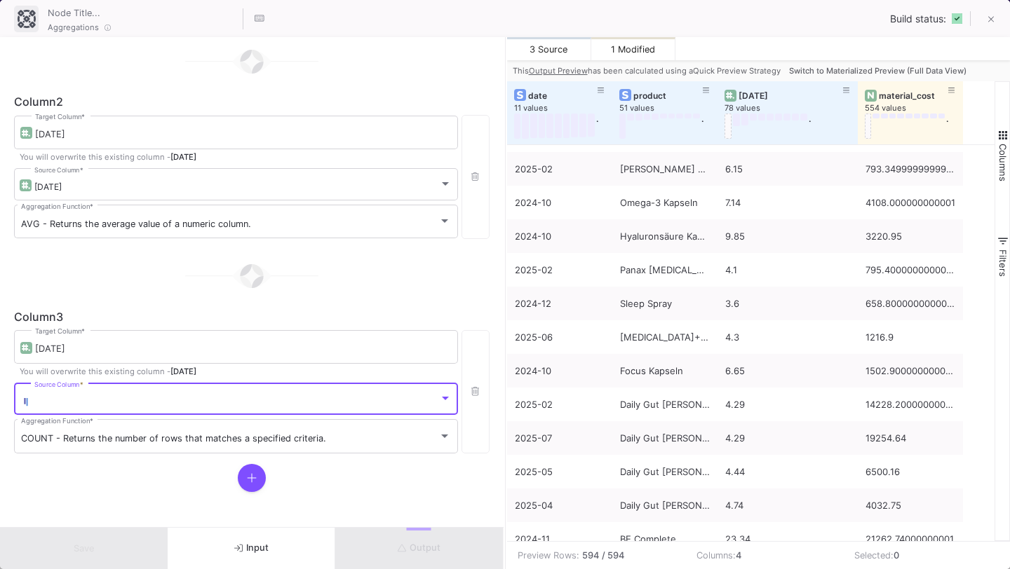
scroll to position [2, 0]
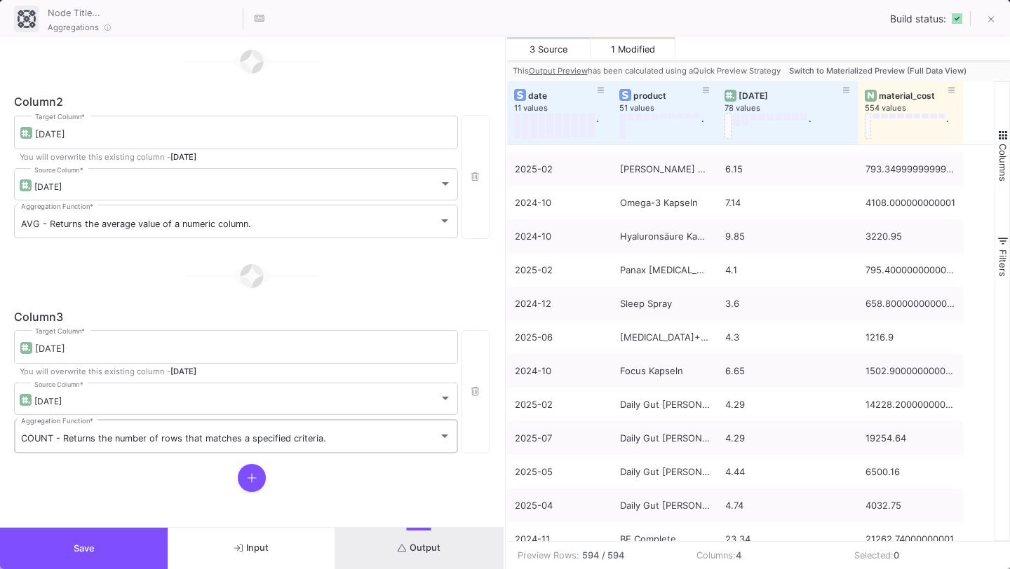
click at [198, 432] on div "COUNT - Returns the number of rows that matches a specified criteria. Aggregati…" at bounding box center [236, 435] width 430 height 36
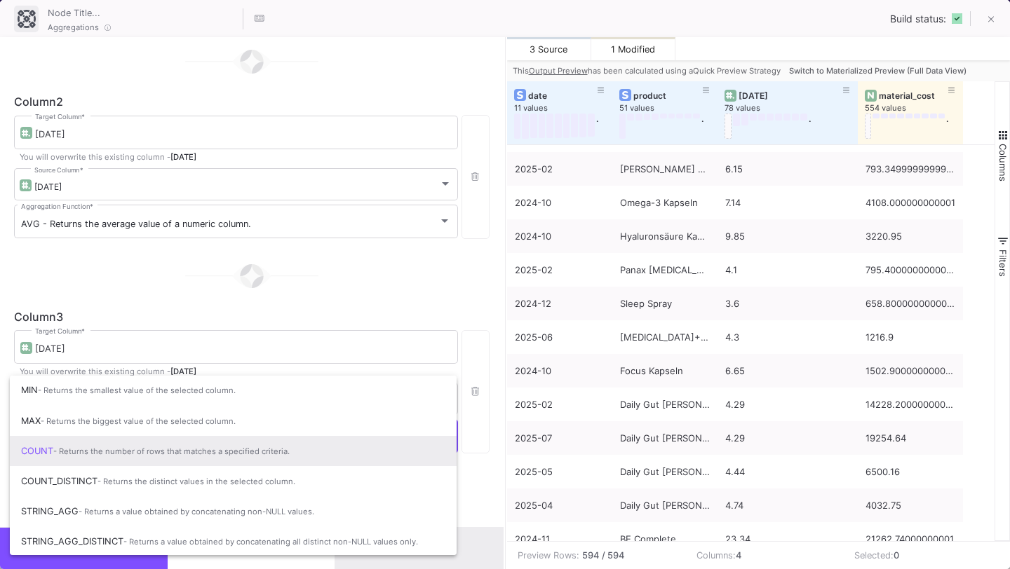
scroll to position [93, 0]
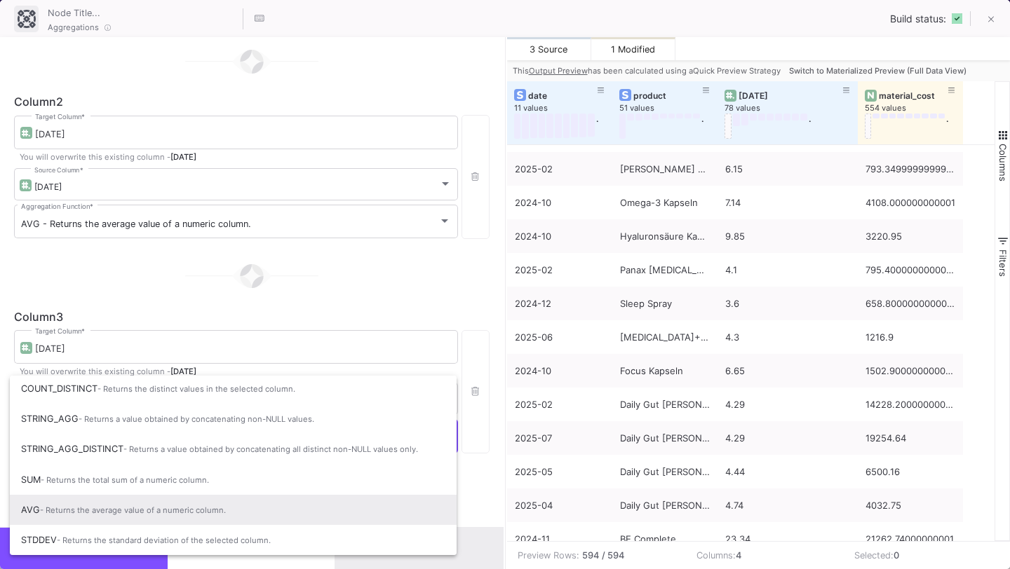
click at [175, 498] on span "AVG - Returns the average value of a numeric column." at bounding box center [233, 510] width 424 height 31
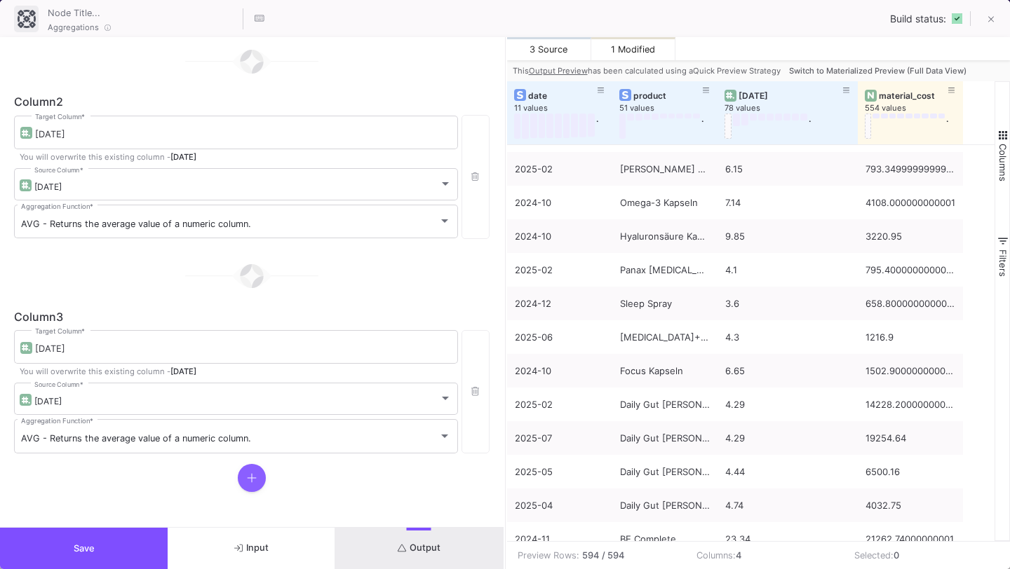
click at [247, 484] on fa-icon at bounding box center [252, 478] width 10 height 14
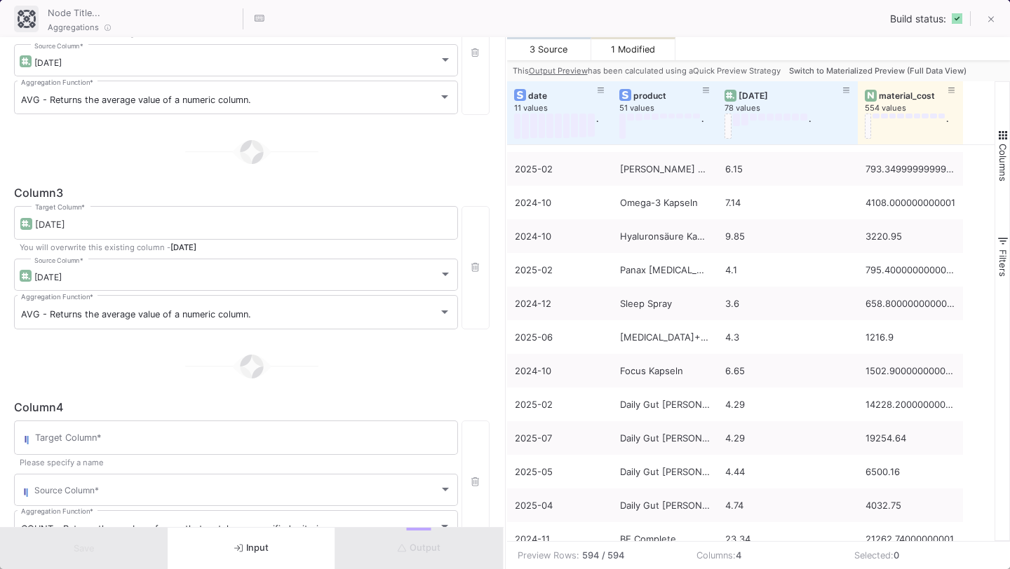
scroll to position [441, 0]
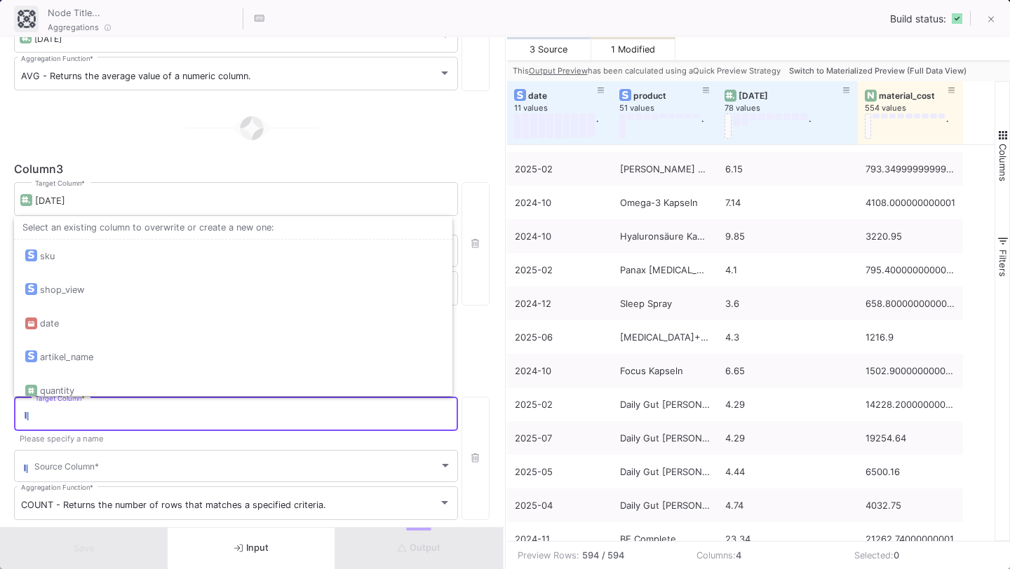
click at [245, 414] on input "Target Column *" at bounding box center [243, 416] width 416 height 11
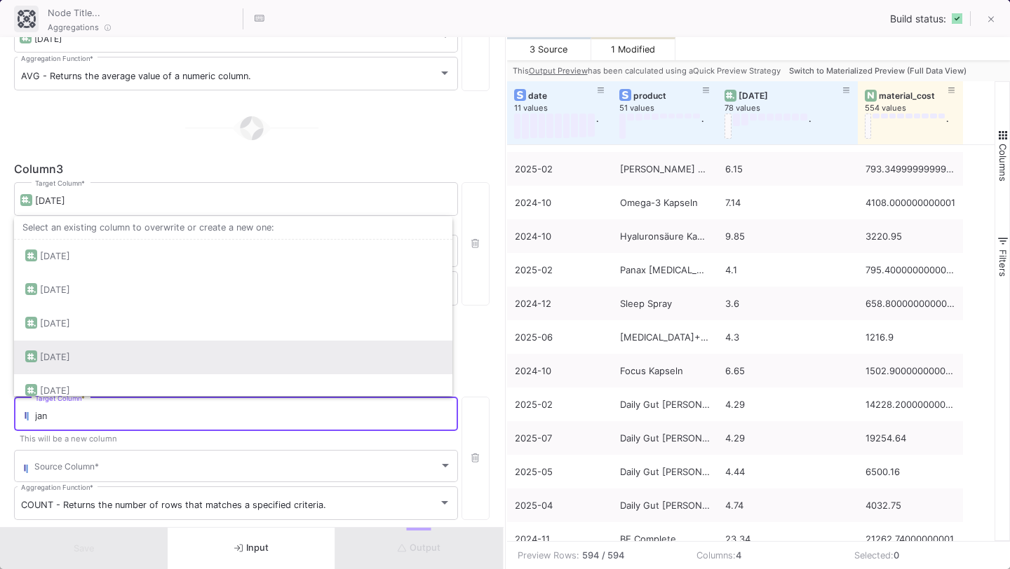
scroll to position [46, 0]
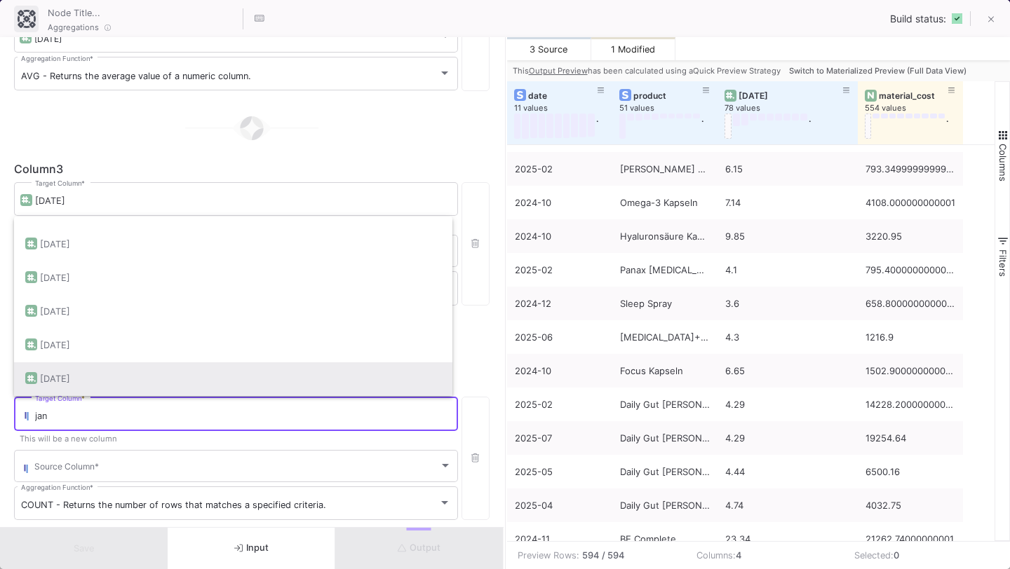
click at [212, 371] on div "[DATE]" at bounding box center [233, 380] width 416 height 34
type input "[DATE]"
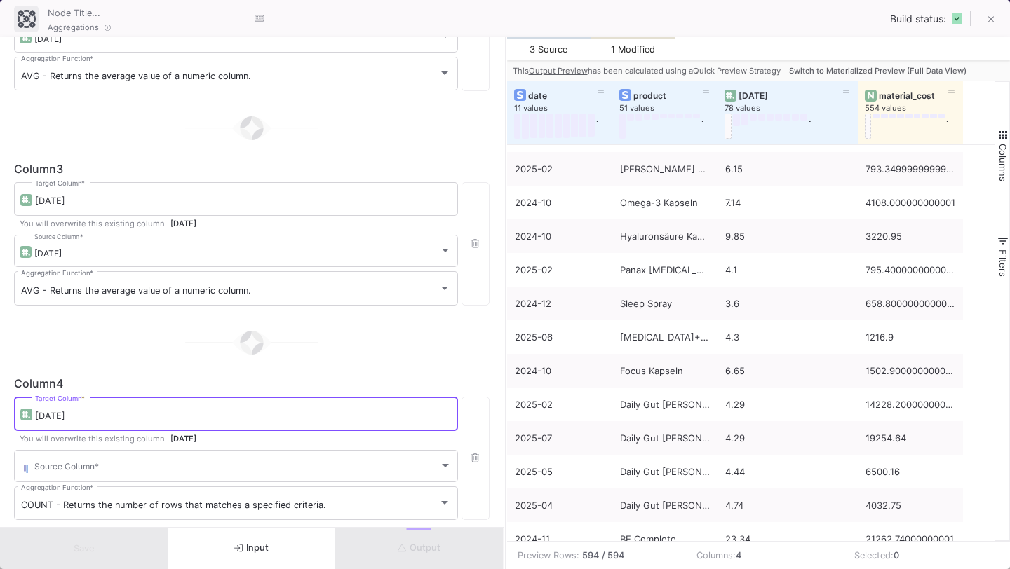
scroll to position [510, 0]
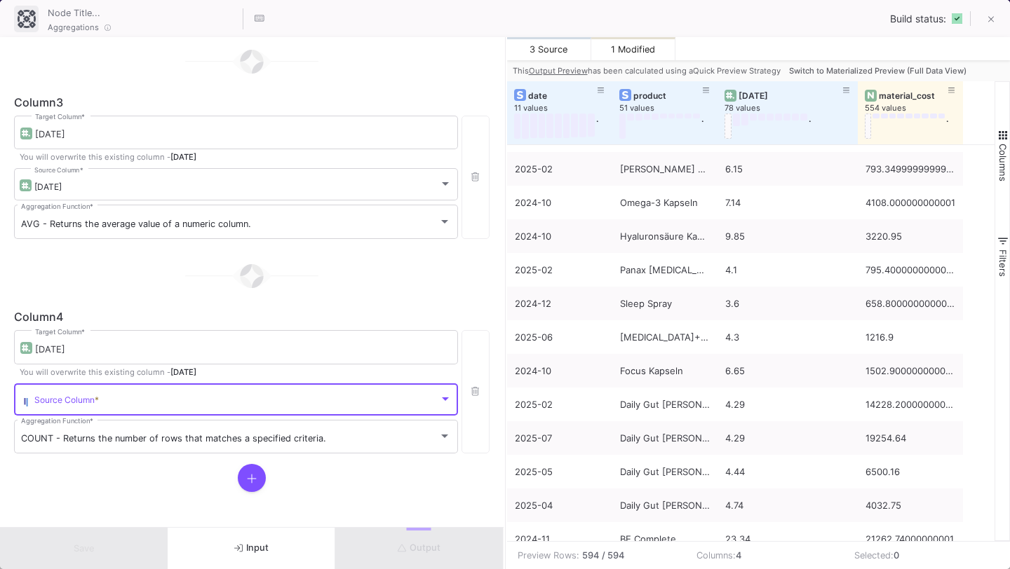
click at [209, 397] on span at bounding box center [236, 402] width 405 height 11
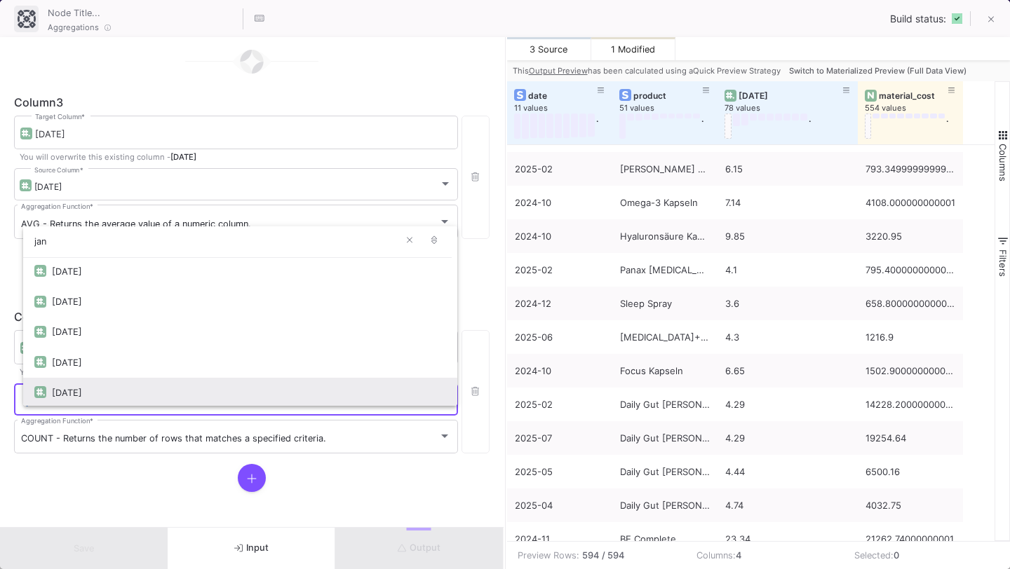
scroll to position [32, 0]
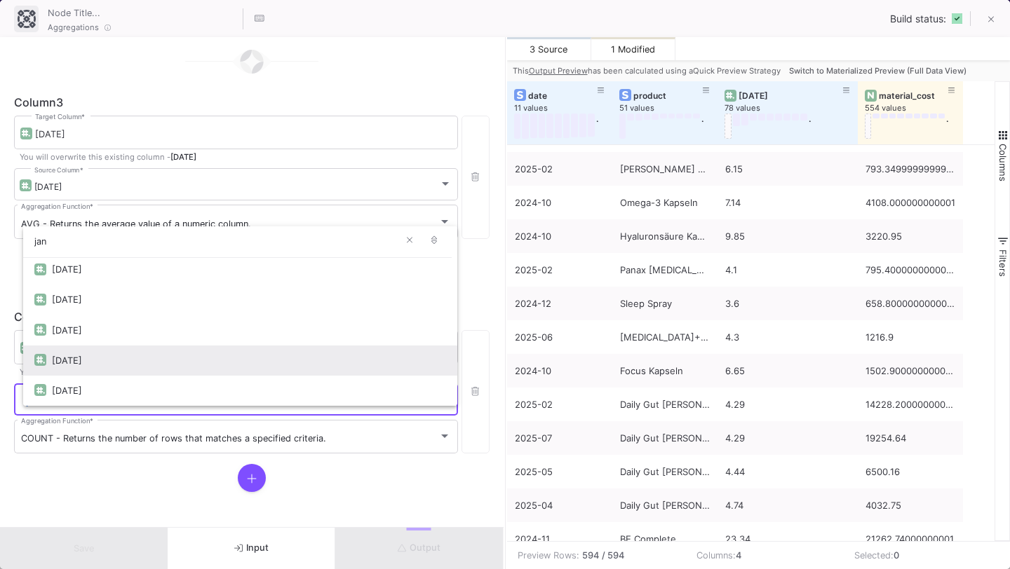
type input "jan"
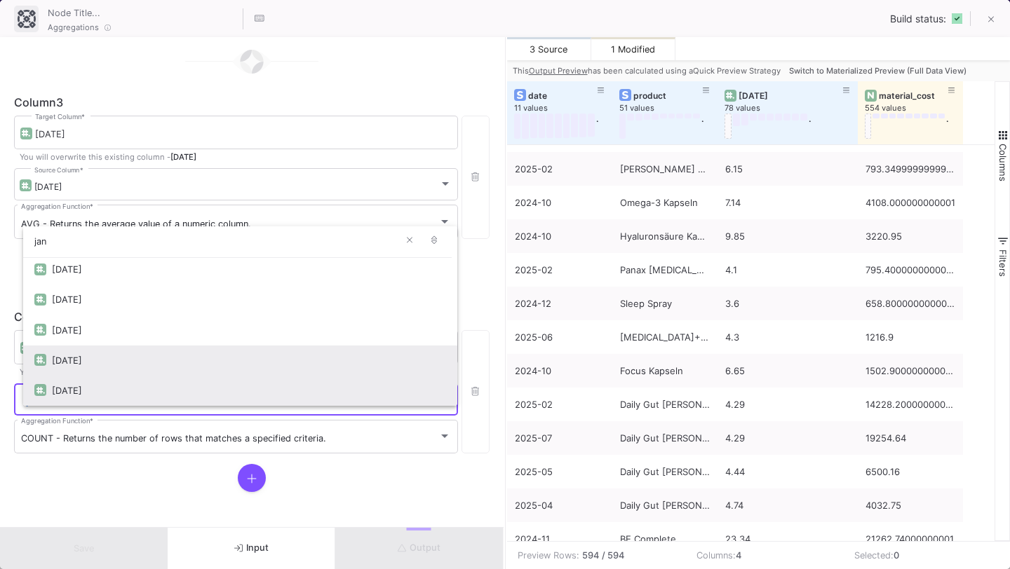
click at [206, 387] on div "[DATE]" at bounding box center [249, 391] width 394 height 30
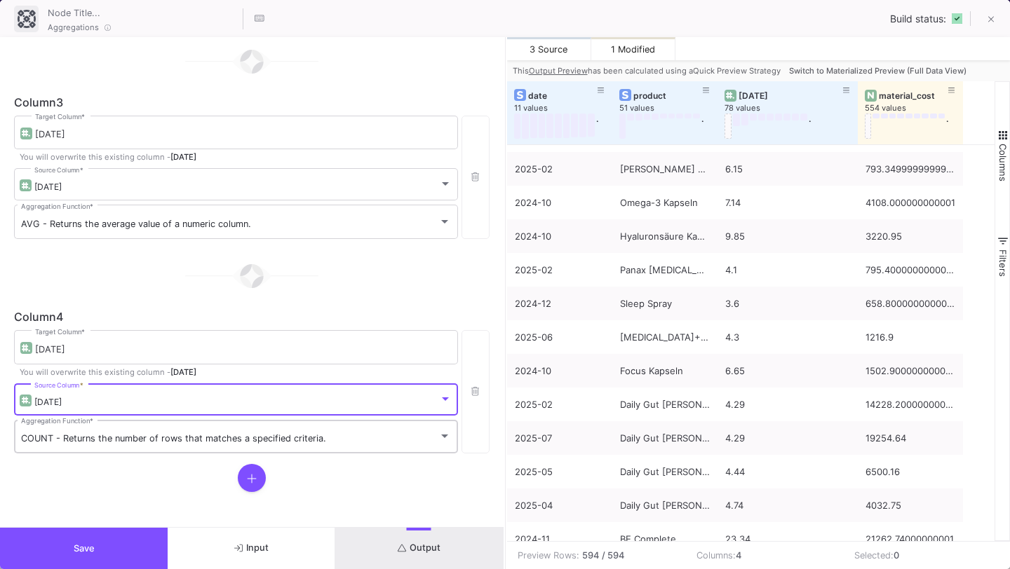
click at [188, 436] on span "COUNT - Returns the number of rows that matches a specified criteria." at bounding box center [173, 438] width 305 height 11
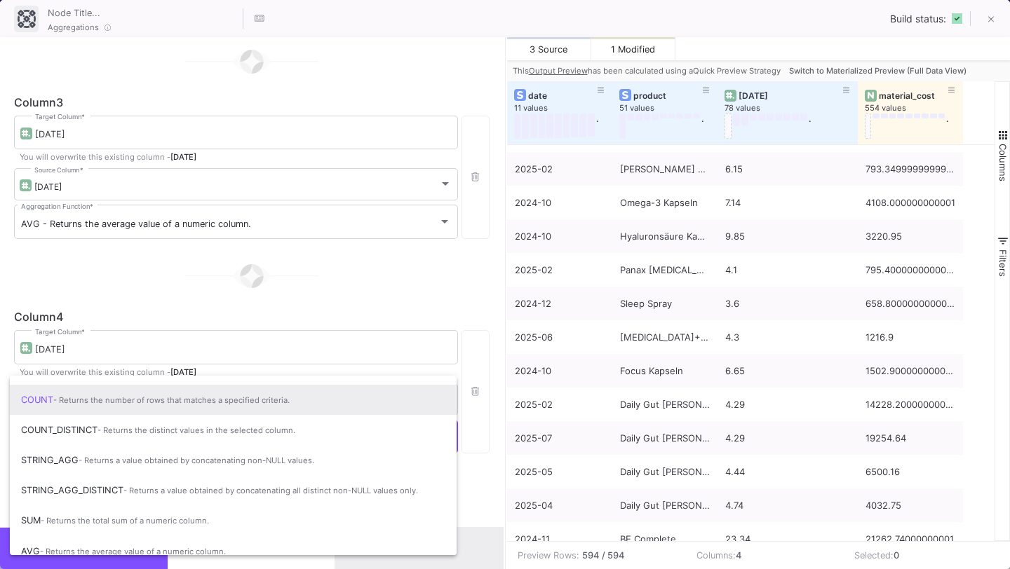
scroll to position [93, 0]
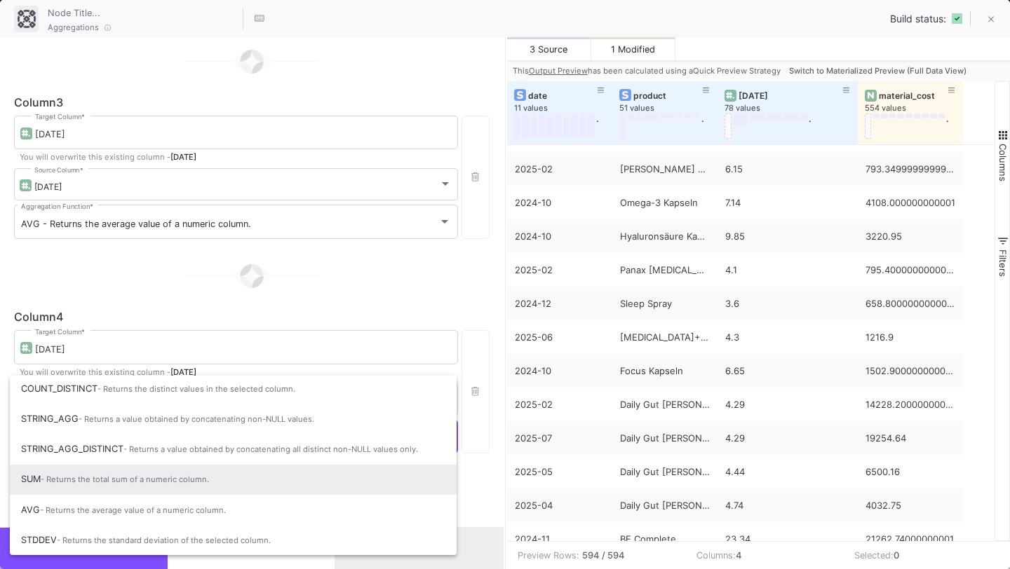
click at [176, 488] on span "SUM - Returns the total sum of a numeric column." at bounding box center [233, 479] width 424 height 31
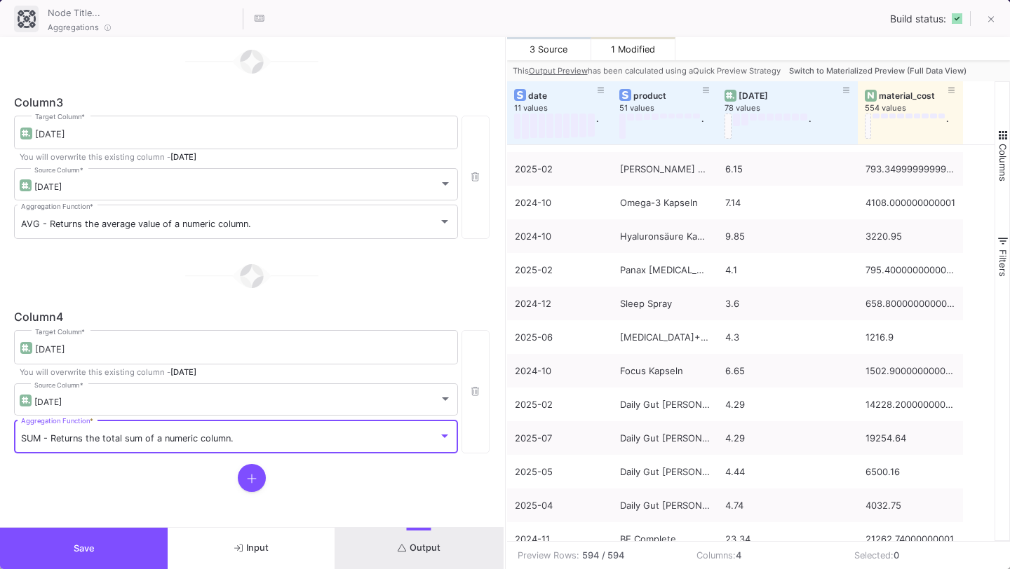
click at [190, 439] on span "SUM - Returns the total sum of a numeric column." at bounding box center [127, 438] width 212 height 11
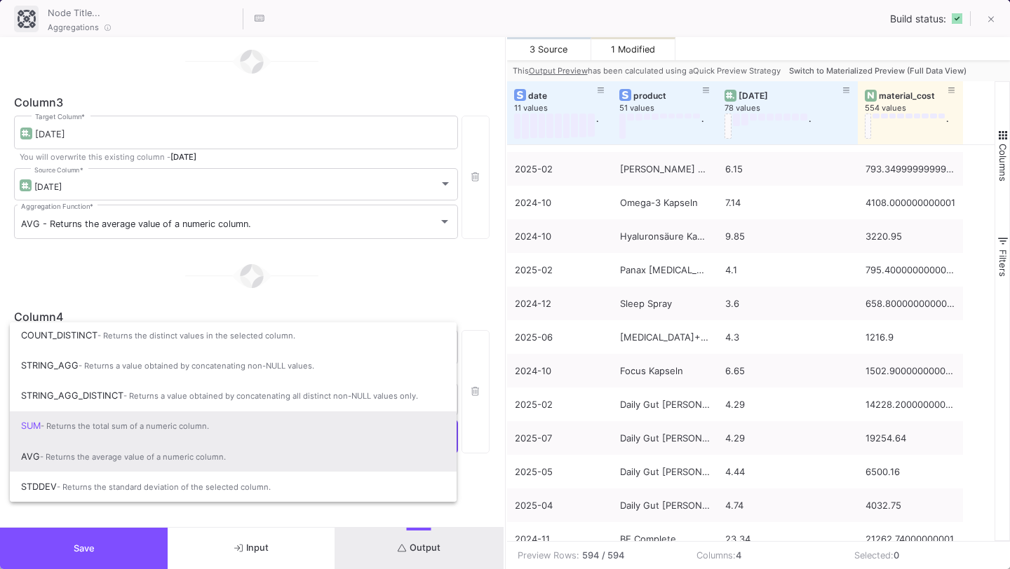
click at [181, 466] on span "AVG - Returns the average value of a numeric column." at bounding box center [233, 457] width 424 height 31
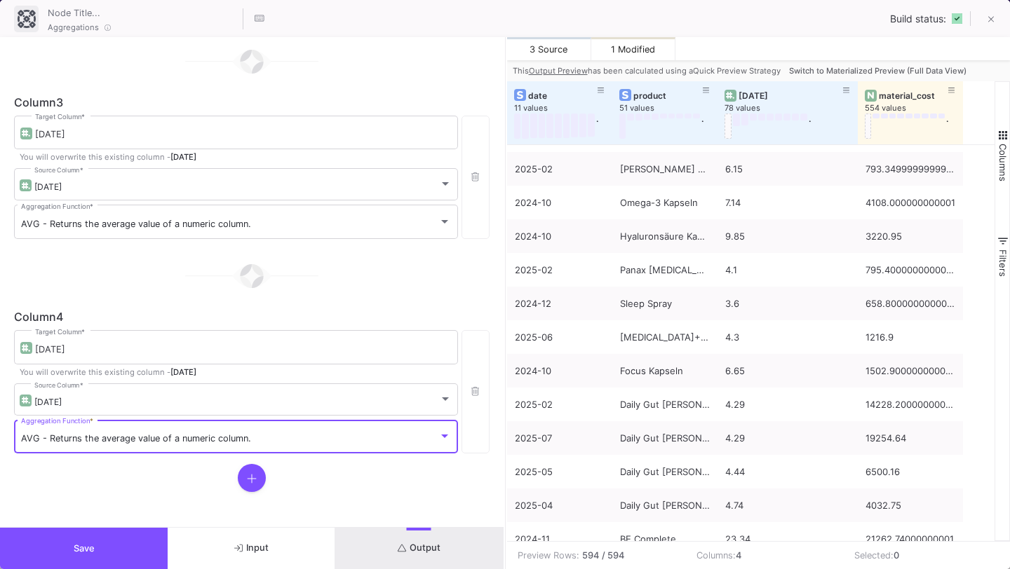
click at [253, 475] on icon at bounding box center [252, 478] width 10 height 11
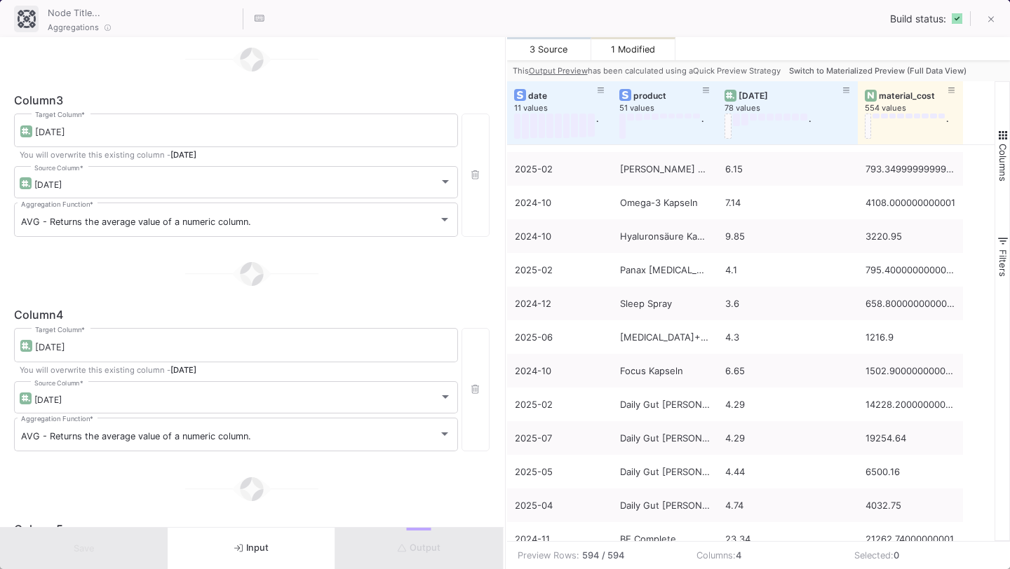
scroll to position [726, 0]
click at [243, 343] on div "Target Column *" at bounding box center [243, 345] width 416 height 36
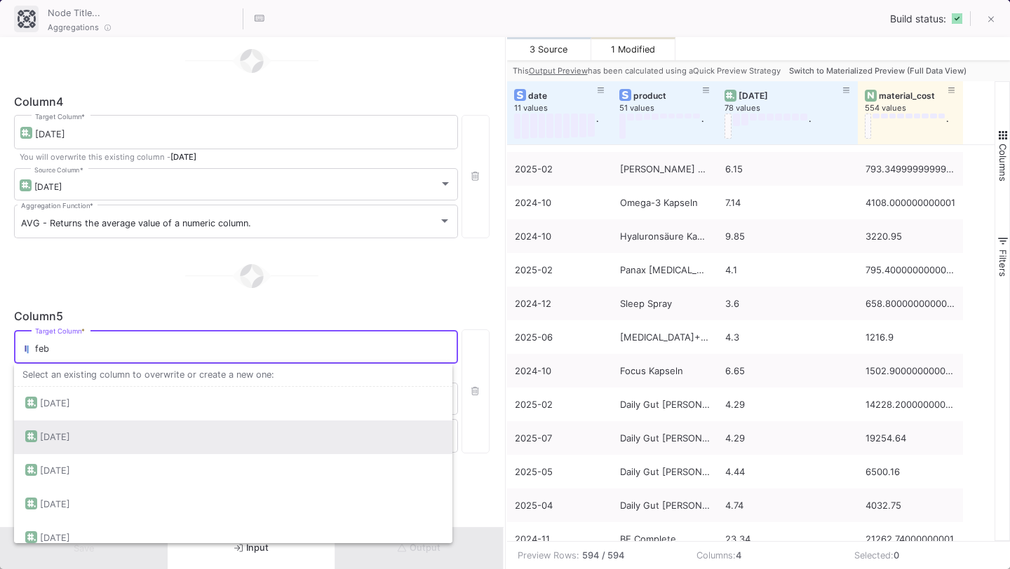
scroll to position [46, 0]
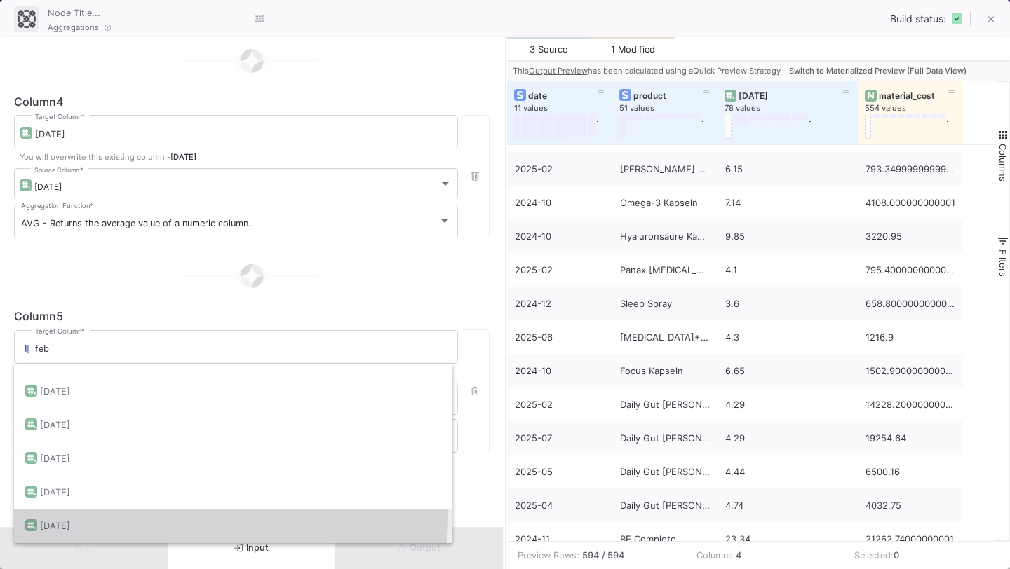
click at [196, 516] on div "[DATE]" at bounding box center [233, 527] width 416 height 34
type input "[DATE]"
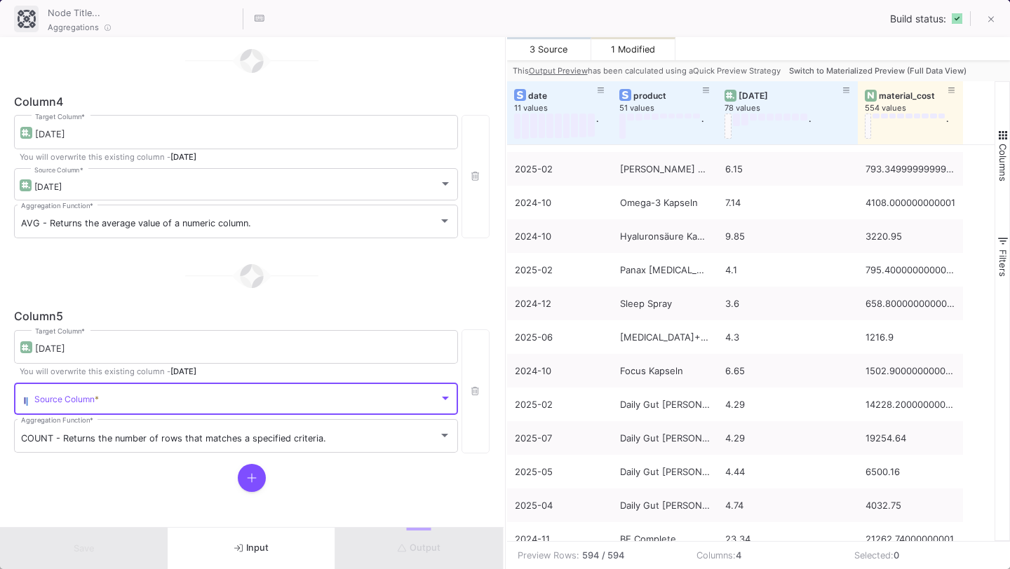
click at [205, 401] on span at bounding box center [236, 401] width 405 height 11
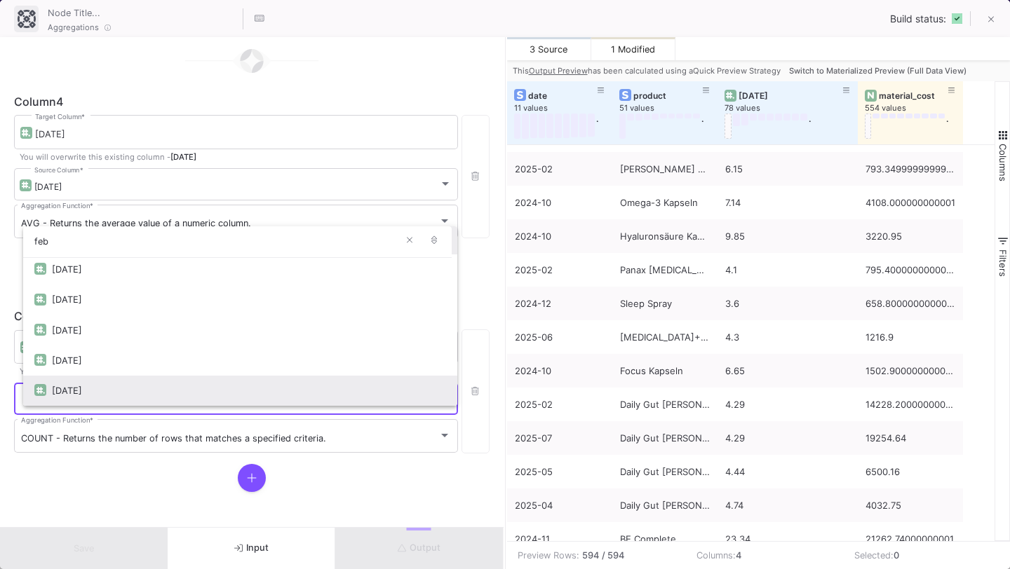
type input "feb"
click at [192, 377] on div "[DATE]" at bounding box center [249, 391] width 394 height 30
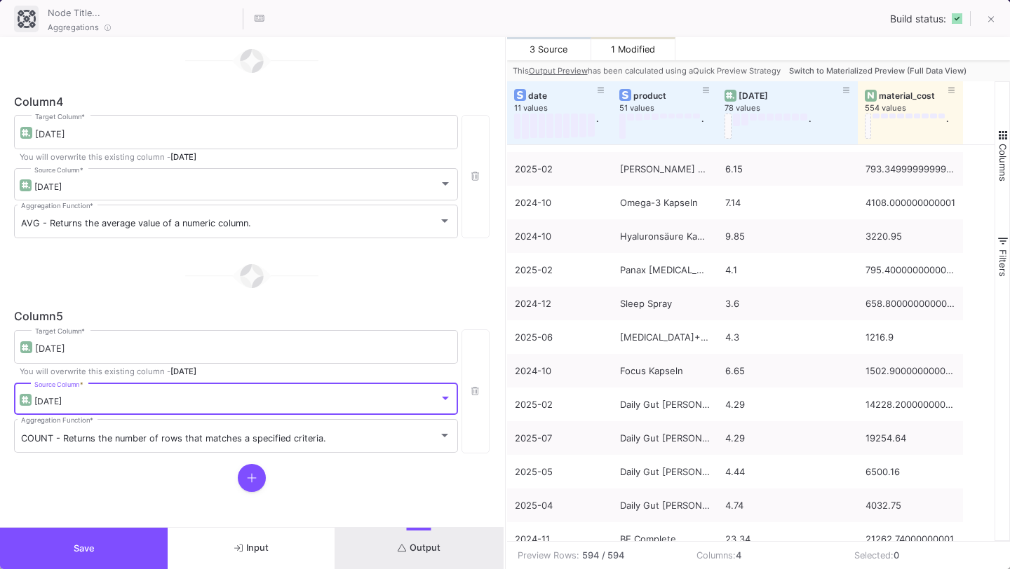
scroll to position [32, 0]
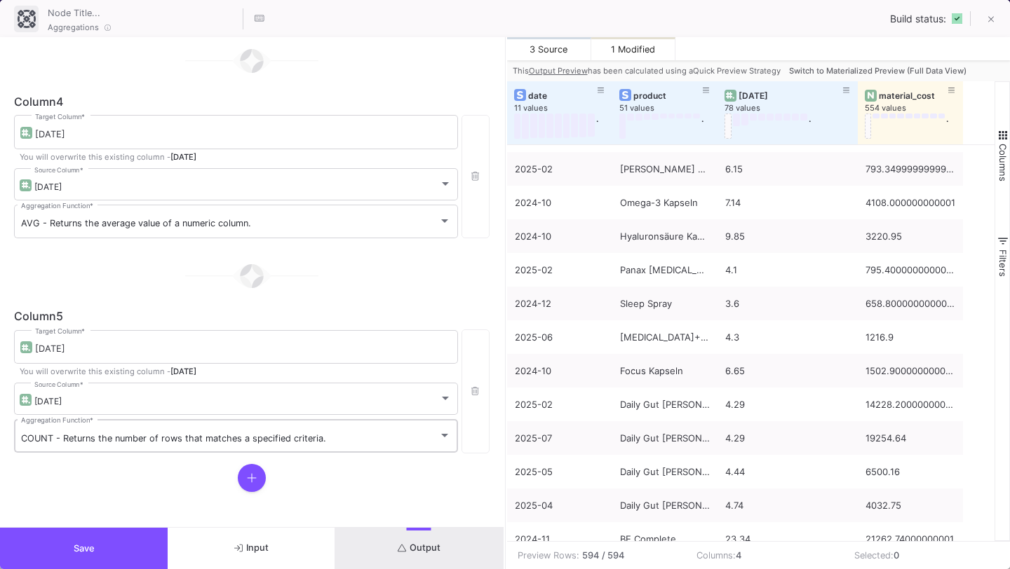
click at [168, 447] on div "COUNT - Returns the number of rows that matches a specified criteria. Aggregati…" at bounding box center [236, 435] width 430 height 36
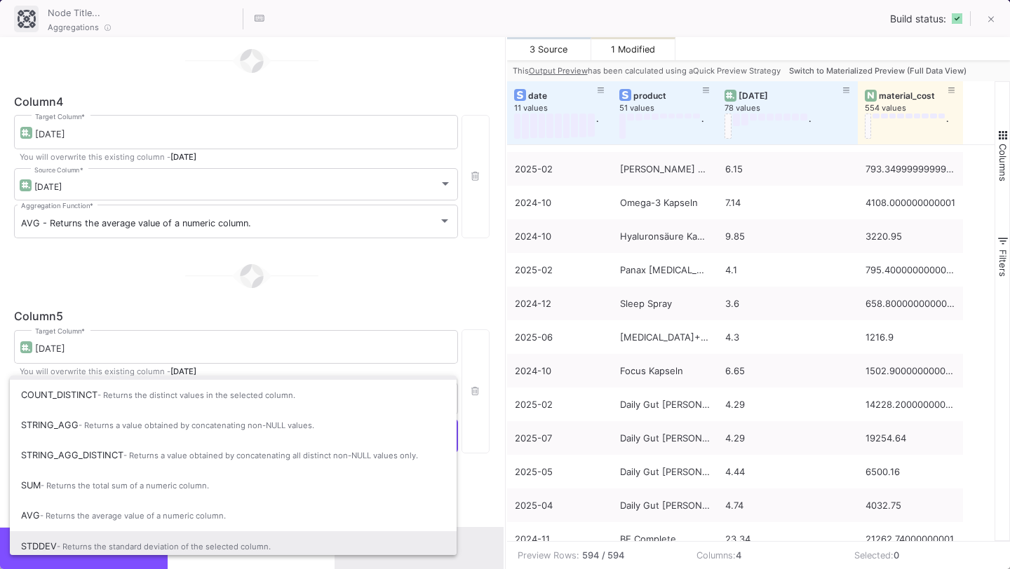
scroll to position [90, 0]
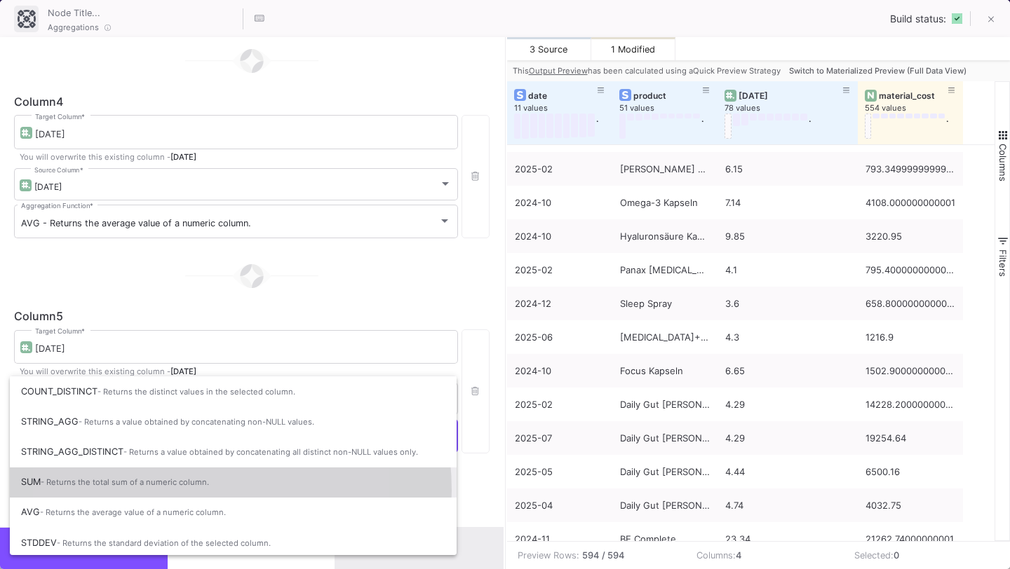
click at [153, 491] on span "SUM - Returns the total sum of a numeric column." at bounding box center [233, 482] width 424 height 31
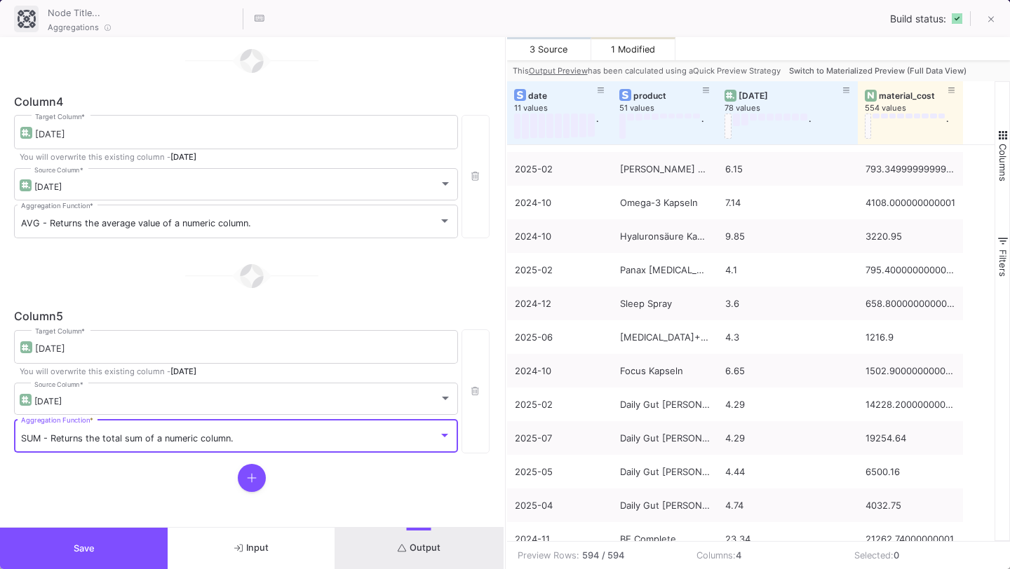
click at [219, 442] on span "SUM - Returns the total sum of a numeric column." at bounding box center [127, 438] width 212 height 11
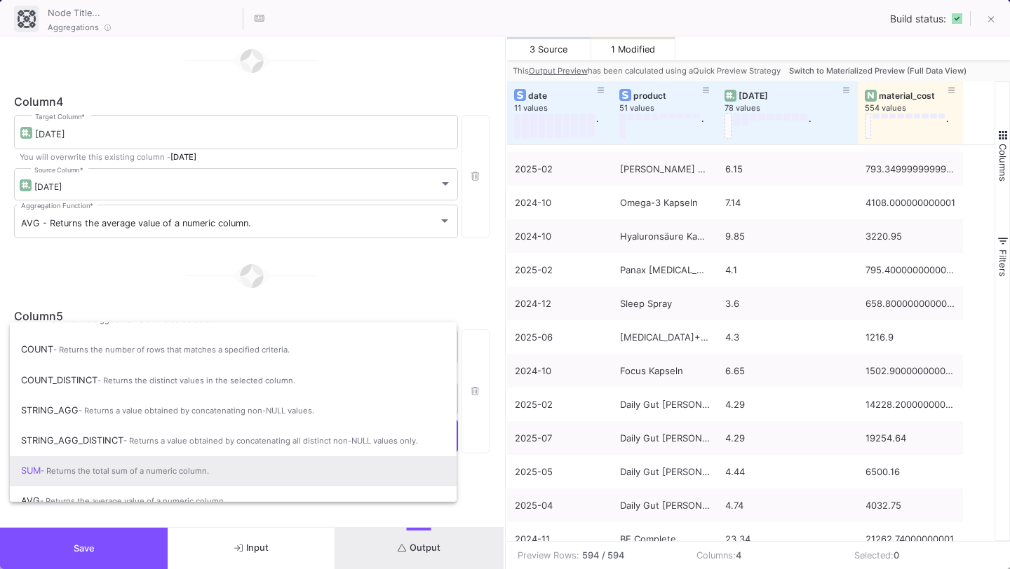
scroll to position [93, 0]
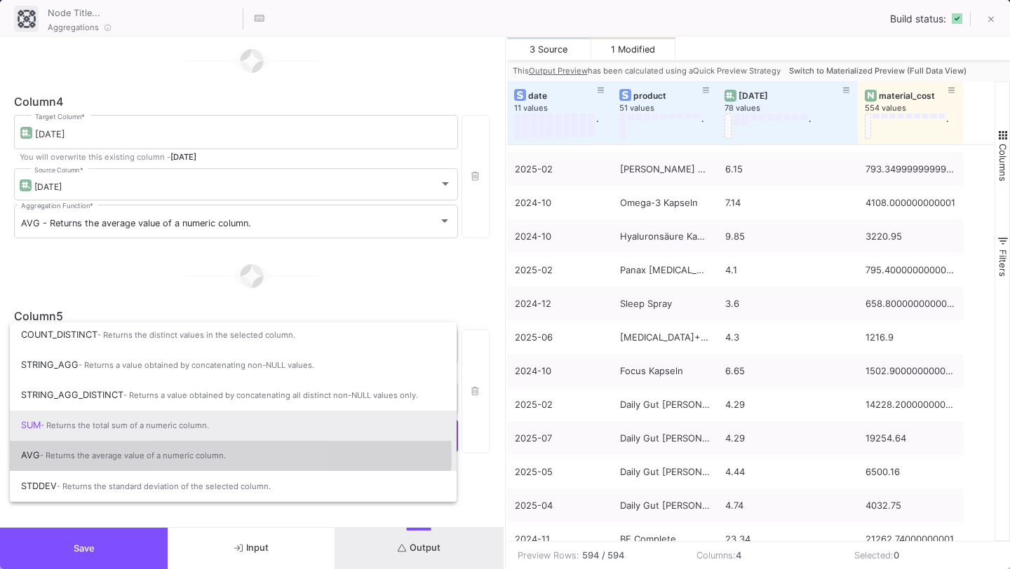
click at [211, 456] on span "- Returns the average value of a numeric column." at bounding box center [133, 456] width 186 height 10
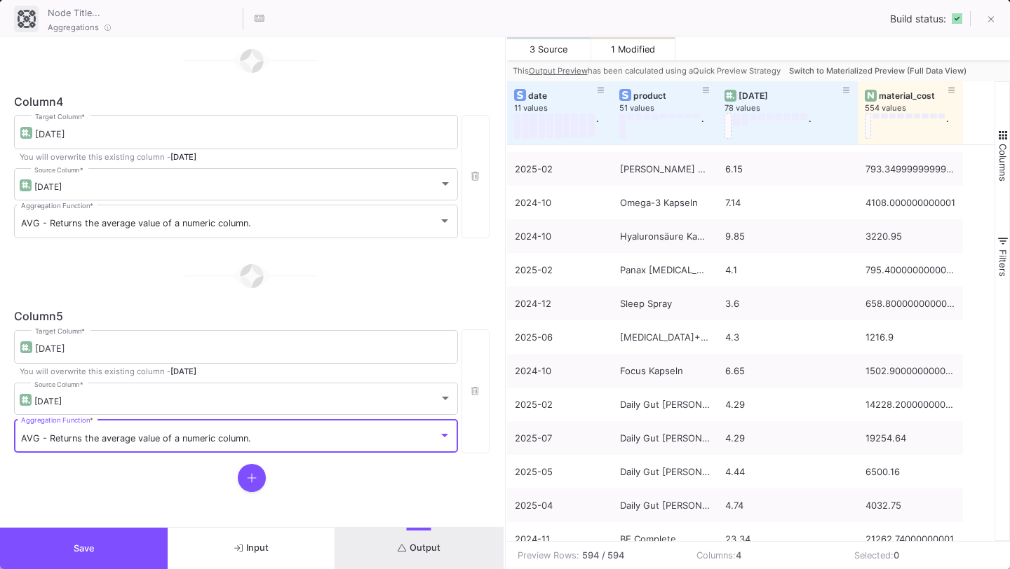
click at [241, 477] on button at bounding box center [252, 478] width 28 height 28
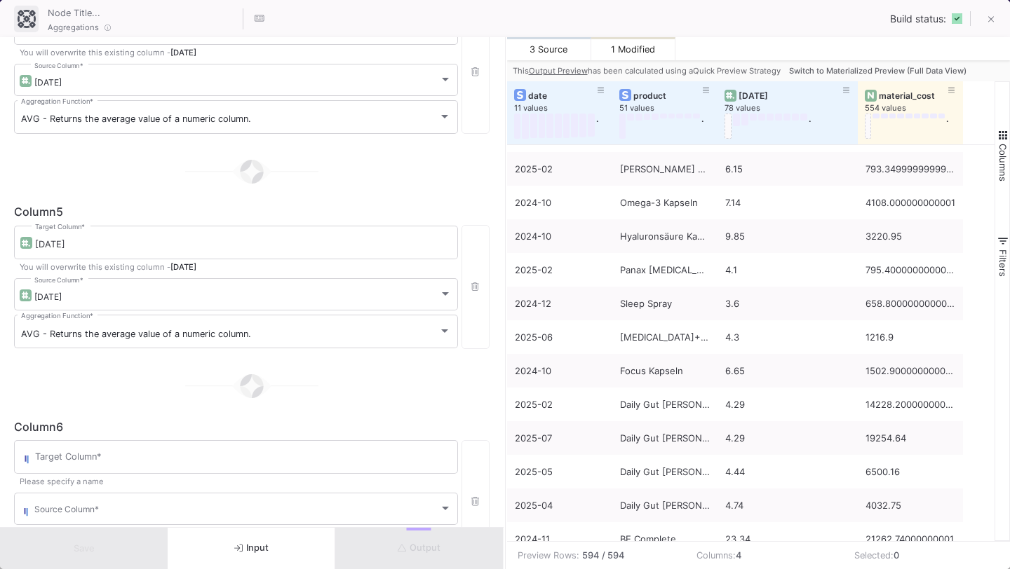
scroll to position [923, 0]
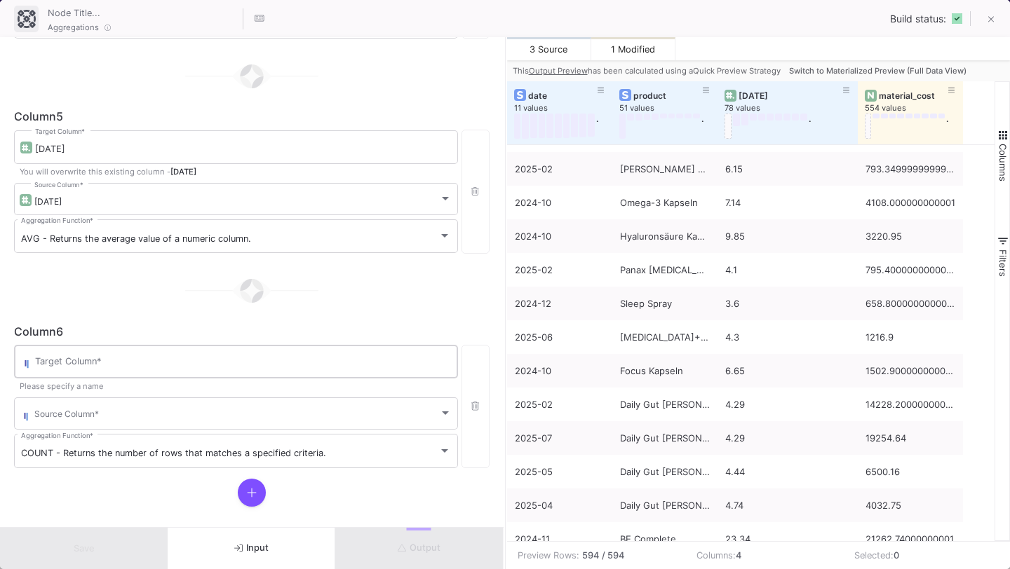
click at [245, 366] on input "Target Column *" at bounding box center [243, 363] width 416 height 11
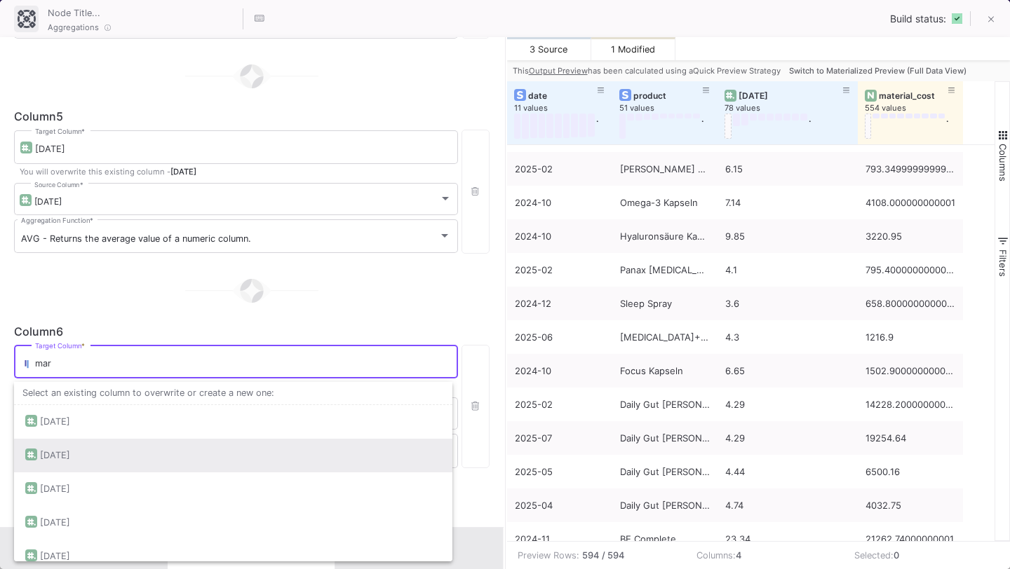
scroll to position [46, 0]
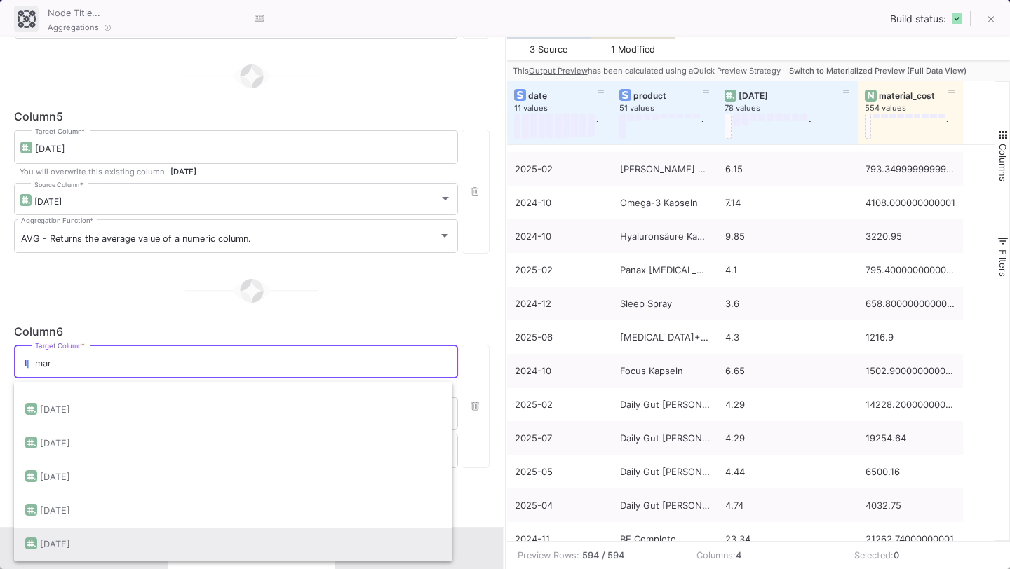
click at [199, 534] on div "[DATE]" at bounding box center [233, 545] width 416 height 34
type input "[DATE]"
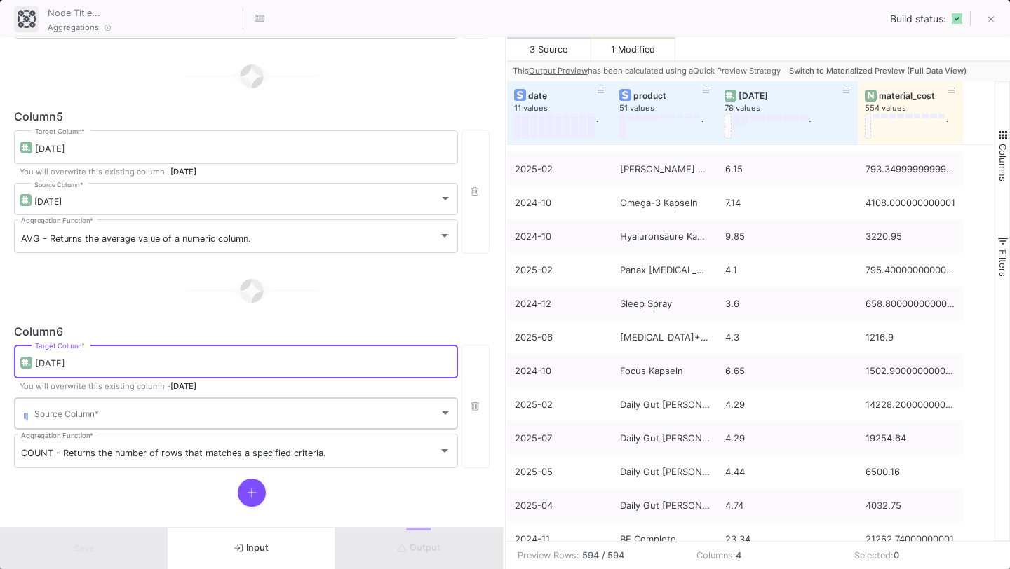
click at [213, 414] on span at bounding box center [236, 416] width 405 height 11
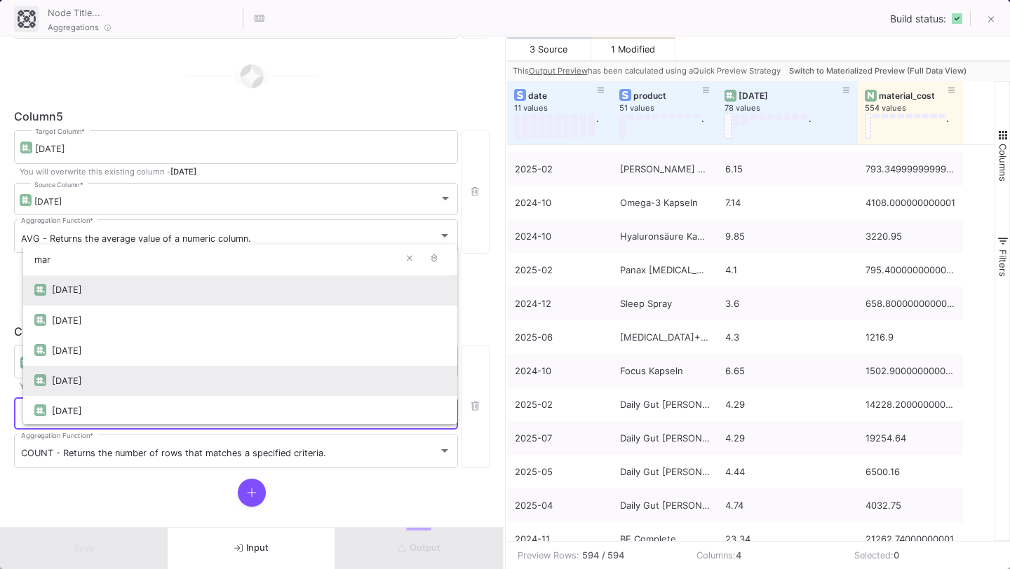
scroll to position [32, 0]
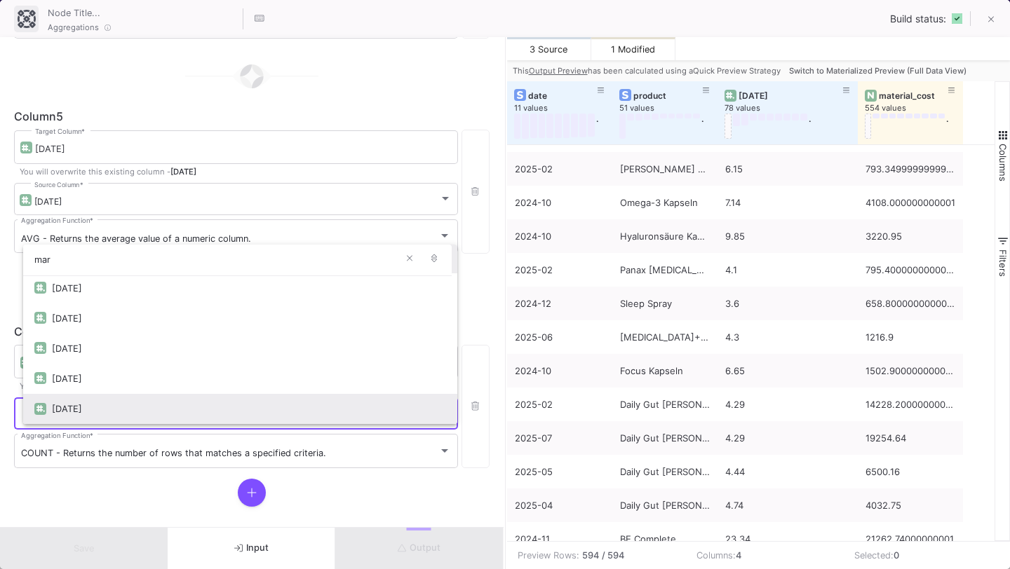
type input "mar"
click at [184, 407] on div "[DATE]" at bounding box center [249, 409] width 394 height 30
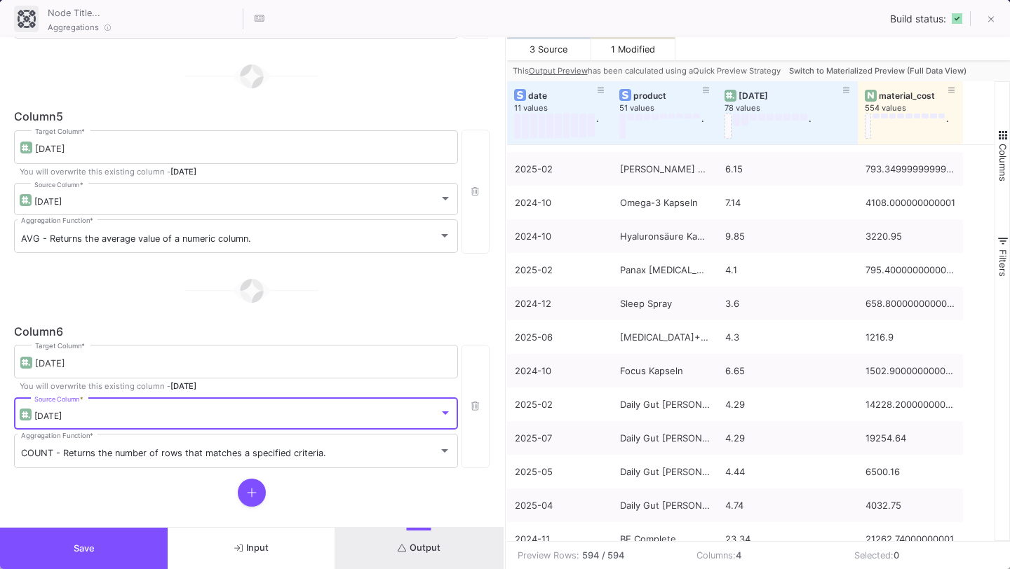
scroll to position [941, 0]
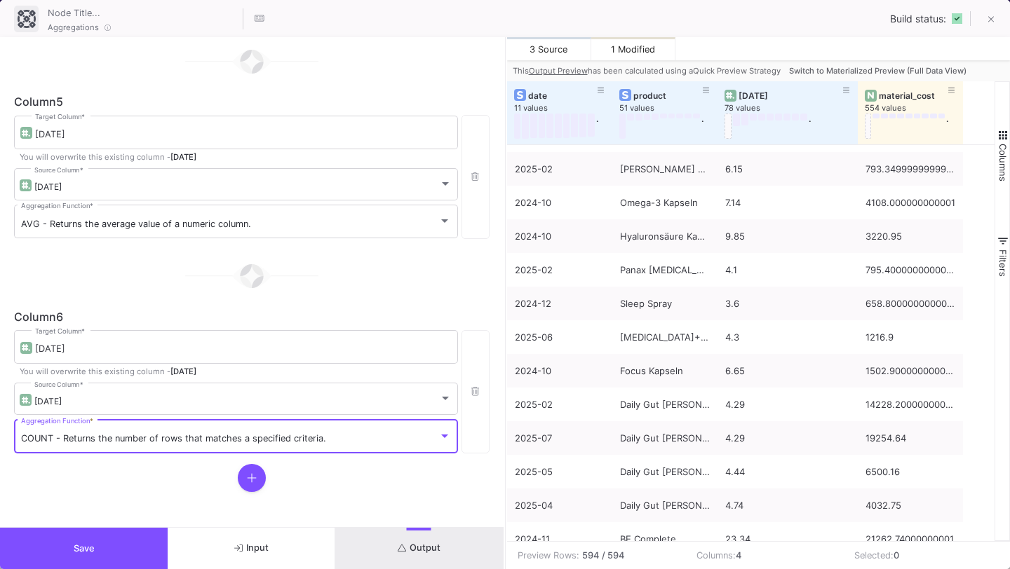
click at [178, 438] on span "COUNT - Returns the number of rows that matches a specified criteria." at bounding box center [173, 438] width 305 height 11
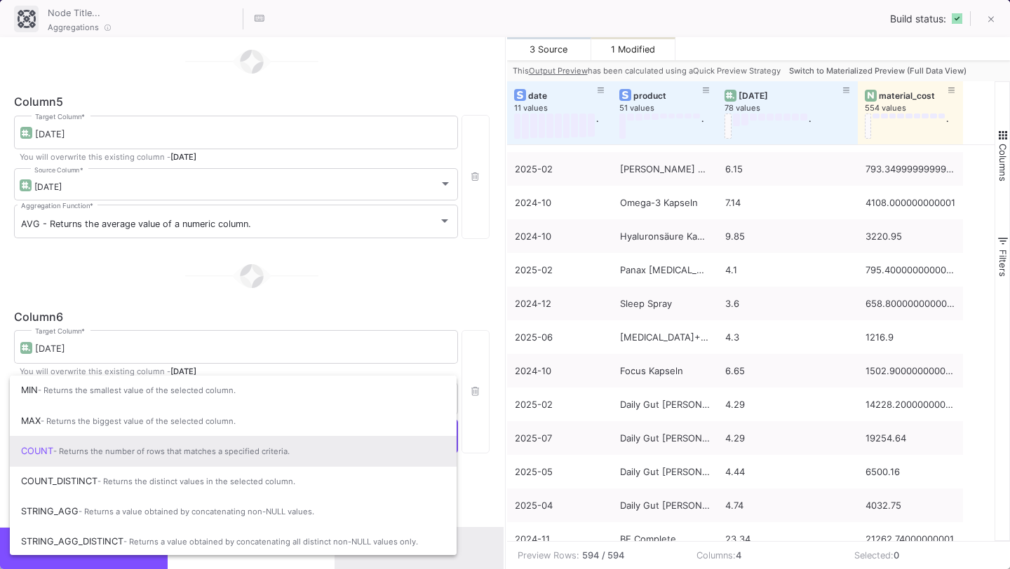
scroll to position [93, 0]
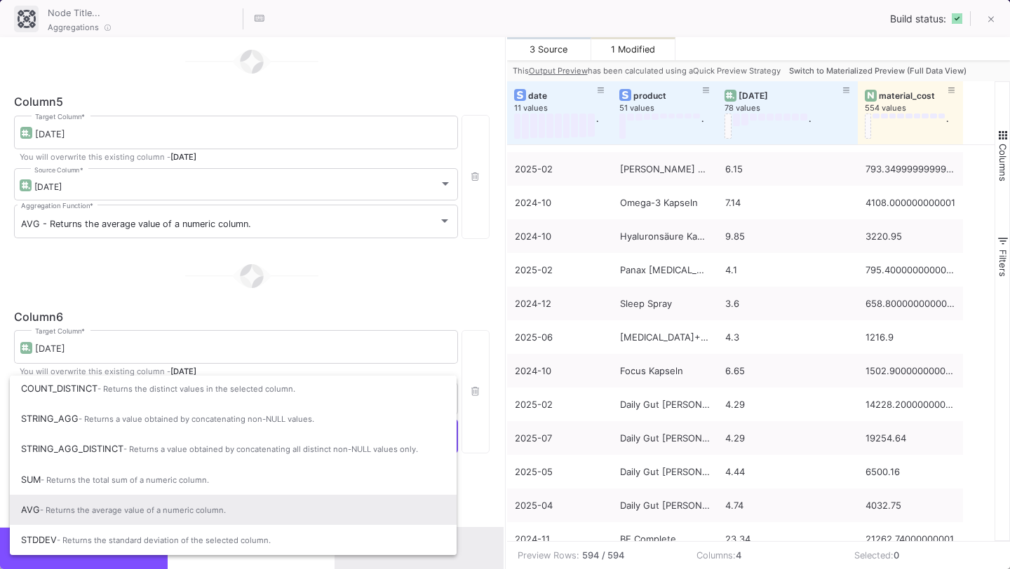
click at [163, 506] on span "- Returns the average value of a numeric column." at bounding box center [133, 511] width 186 height 10
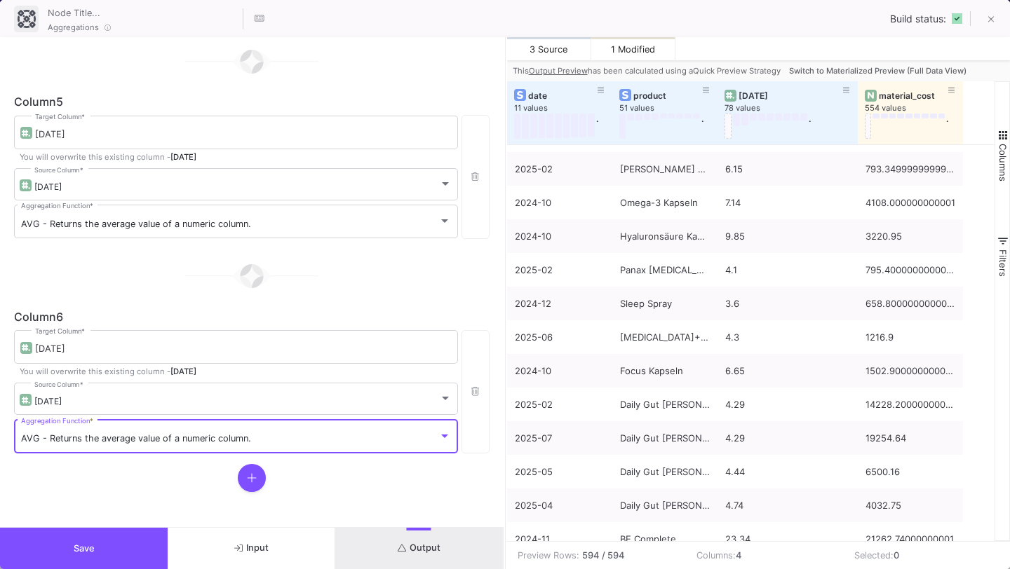
click at [255, 481] on button at bounding box center [252, 478] width 28 height 28
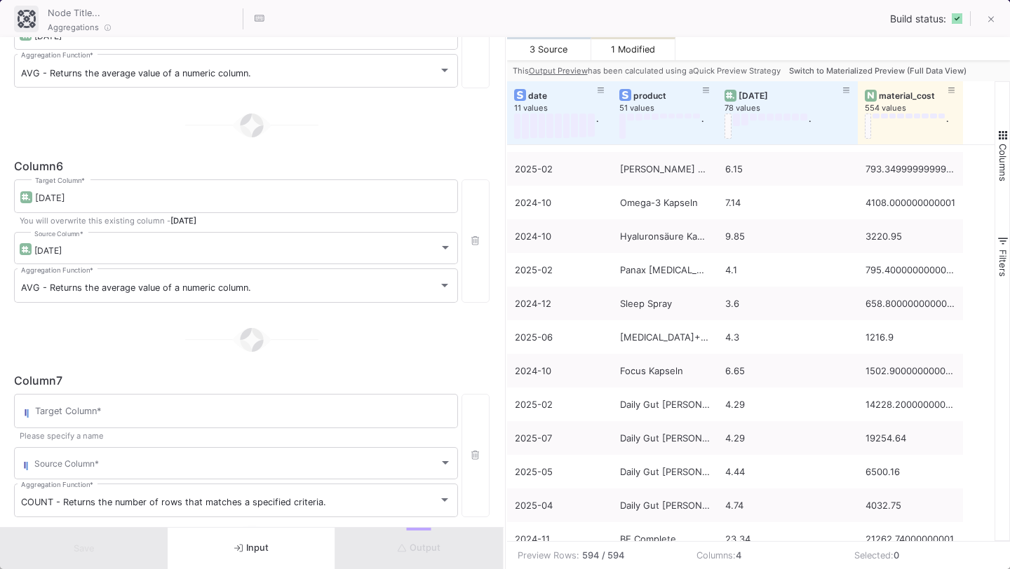
scroll to position [1156, 0]
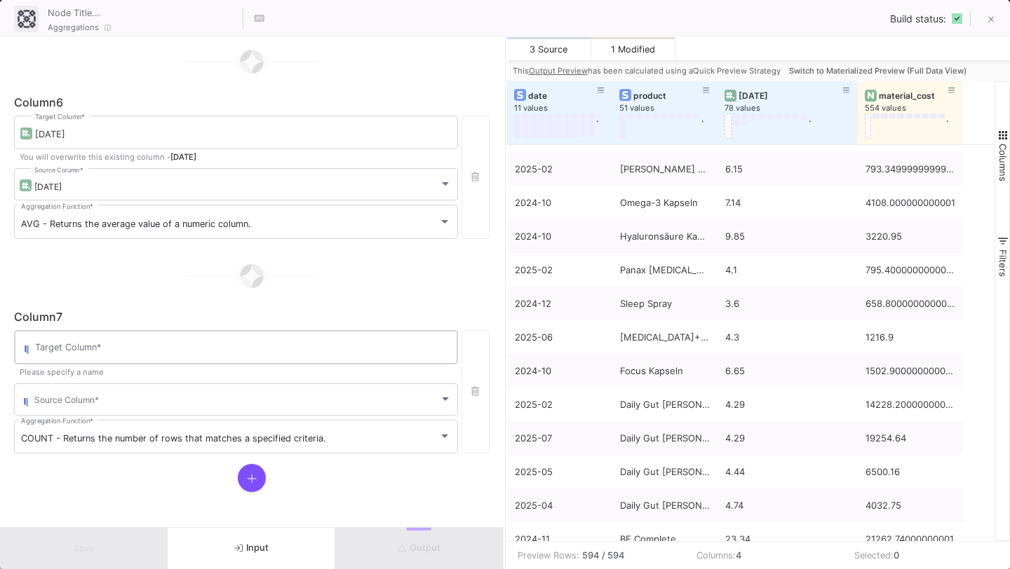
click at [254, 340] on div "Target Column *" at bounding box center [243, 346] width 416 height 36
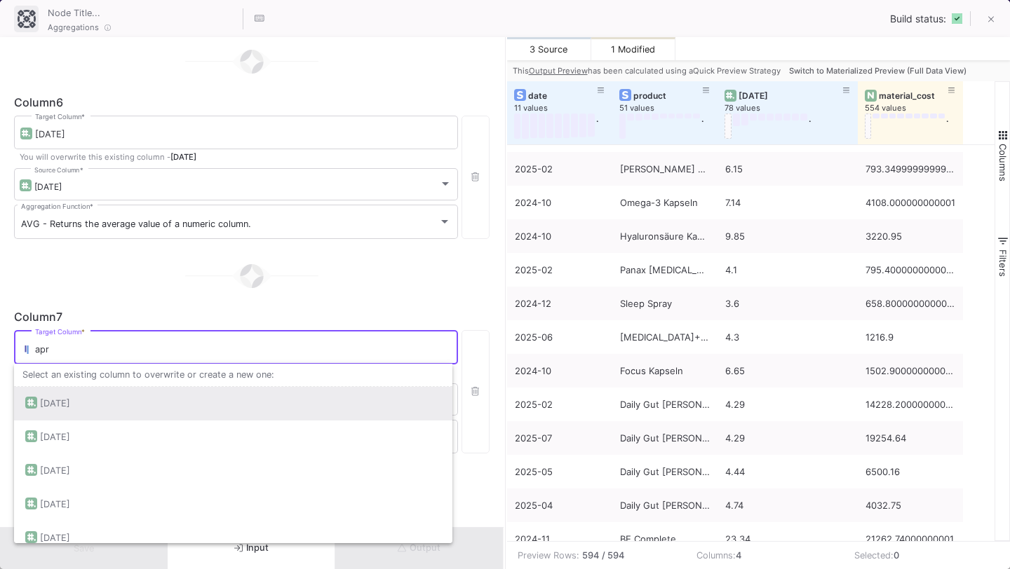
scroll to position [46, 0]
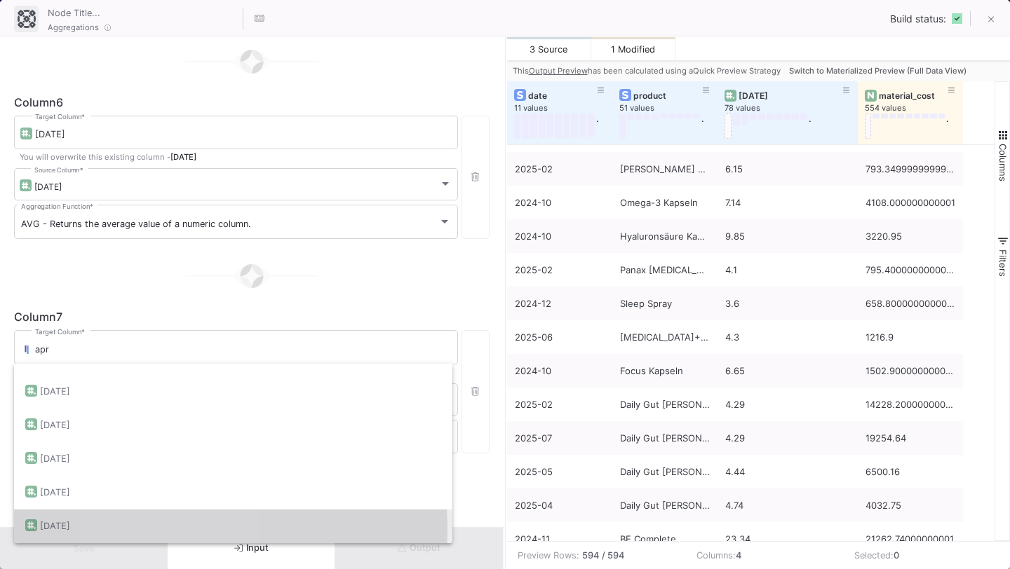
click at [175, 529] on div "[DATE]" at bounding box center [233, 527] width 416 height 34
type input "[DATE]"
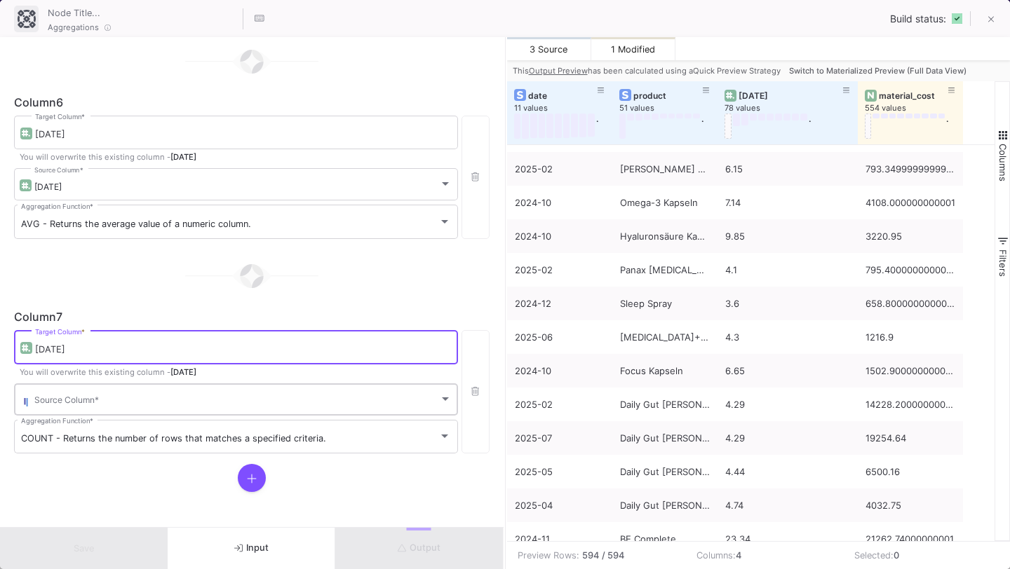
click at [201, 397] on span at bounding box center [236, 402] width 405 height 11
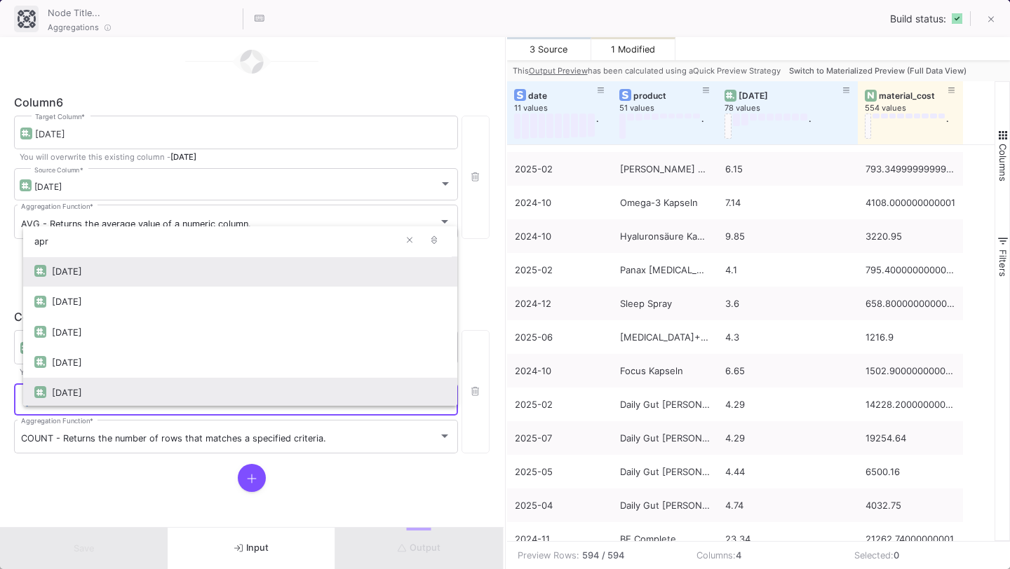
scroll to position [32, 0]
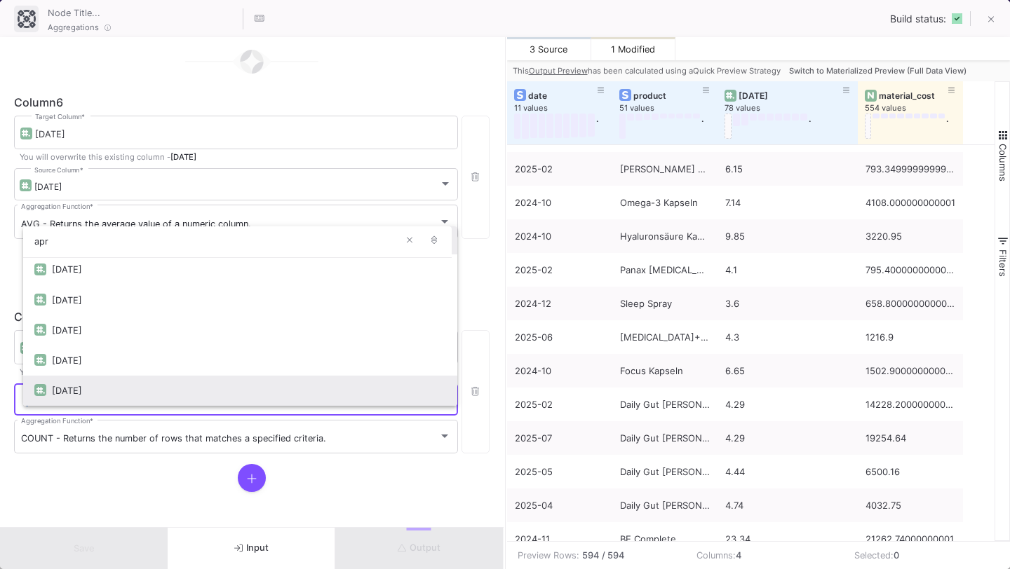
type input "apr"
click at [189, 388] on div "[DATE]" at bounding box center [249, 391] width 394 height 30
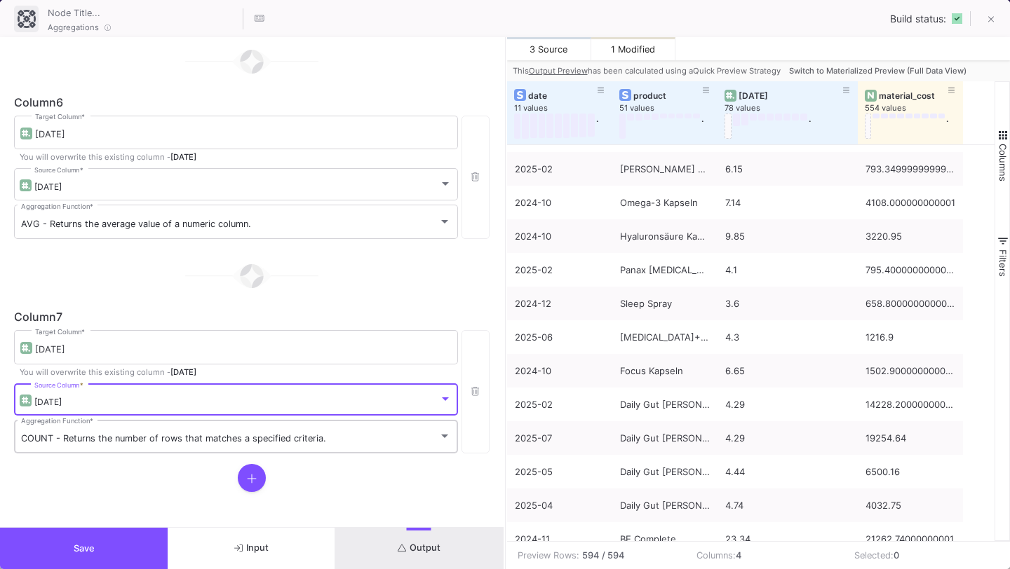
click at [158, 440] on span "COUNT - Returns the number of rows that matches a specified criteria." at bounding box center [173, 438] width 305 height 11
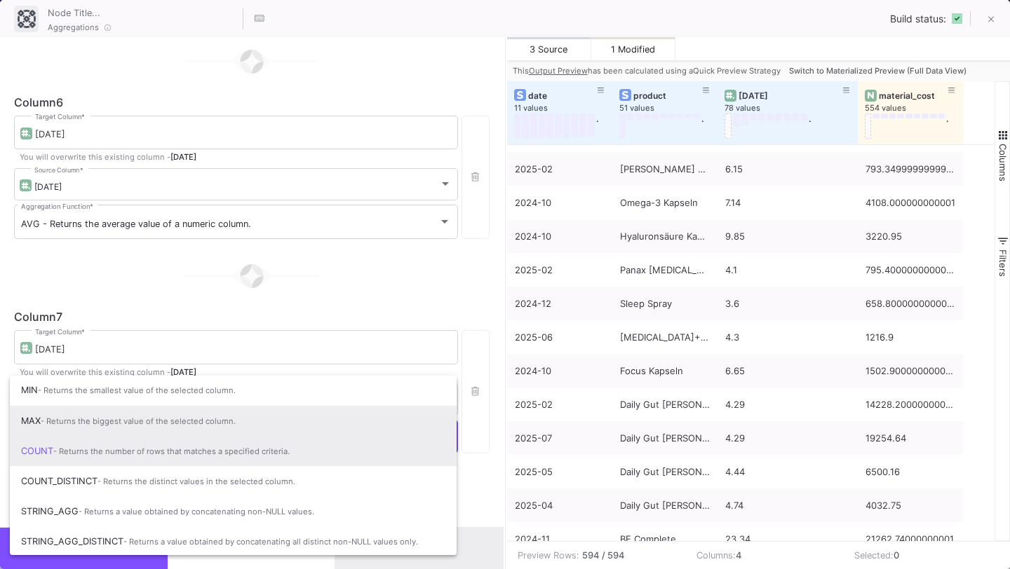
scroll to position [93, 0]
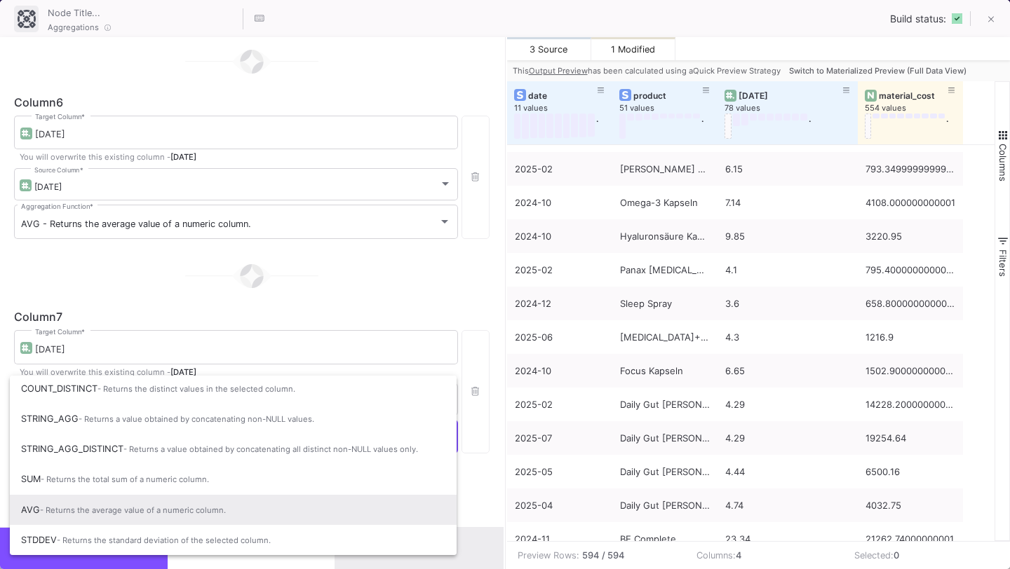
click at [128, 514] on span "- Returns the average value of a numeric column." at bounding box center [133, 511] width 186 height 10
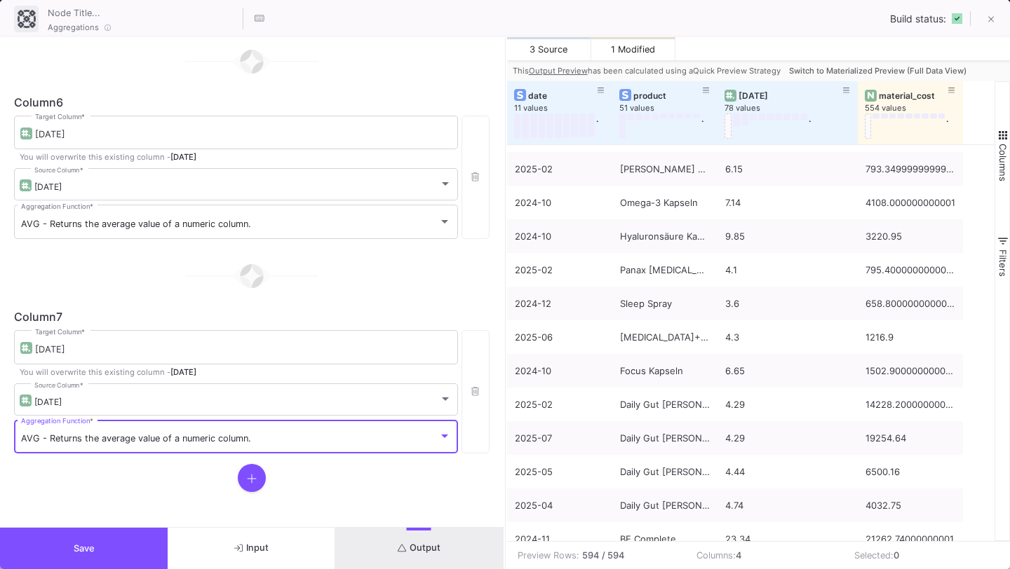
click at [242, 478] on button at bounding box center [252, 478] width 28 height 28
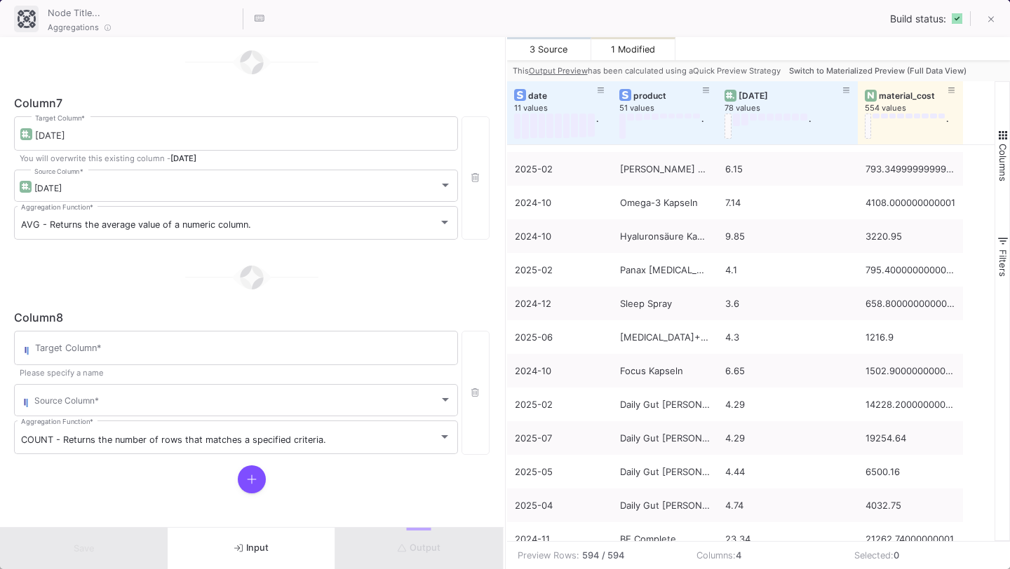
scroll to position [1372, 0]
click at [201, 340] on div "Target Column *" at bounding box center [243, 345] width 416 height 36
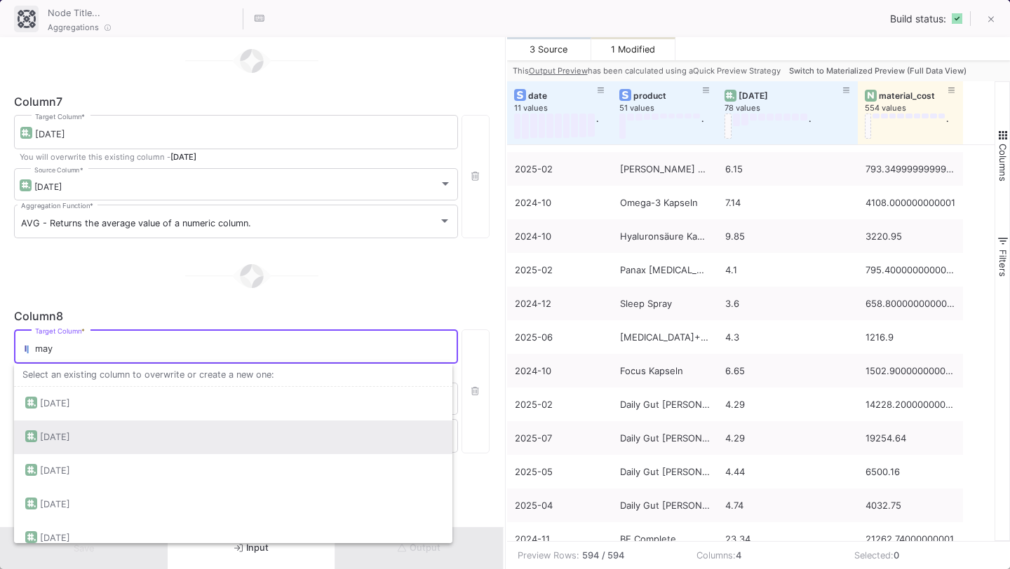
scroll to position [46, 0]
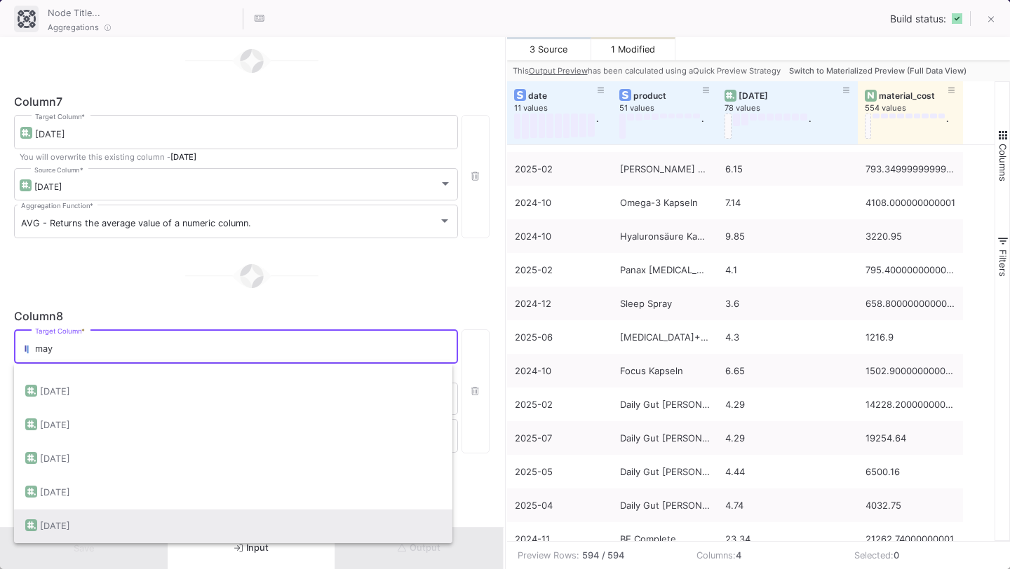
click at [145, 529] on div "[DATE]" at bounding box center [233, 527] width 416 height 34
type input "[DATE]"
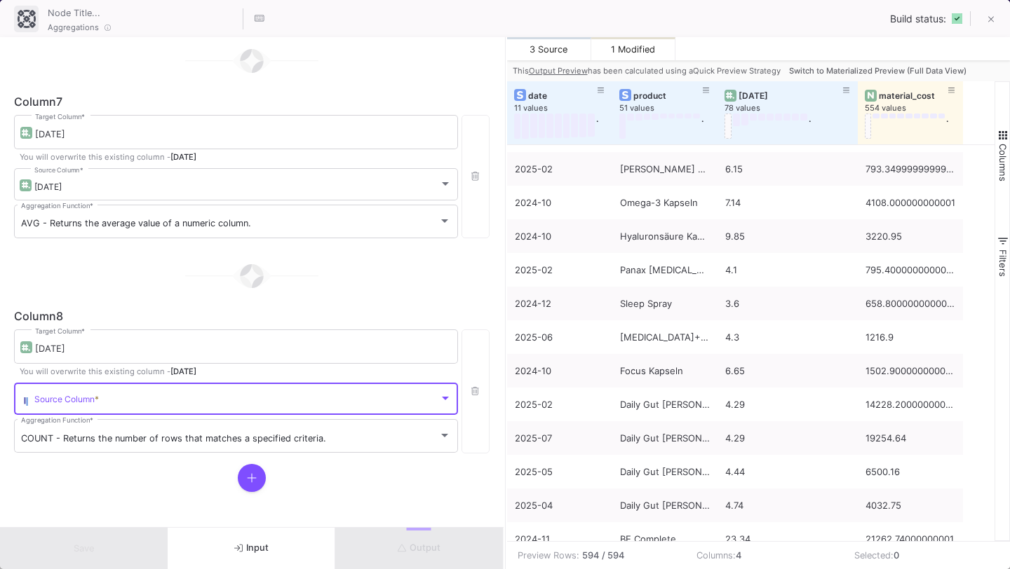
click at [167, 406] on span at bounding box center [236, 401] width 405 height 11
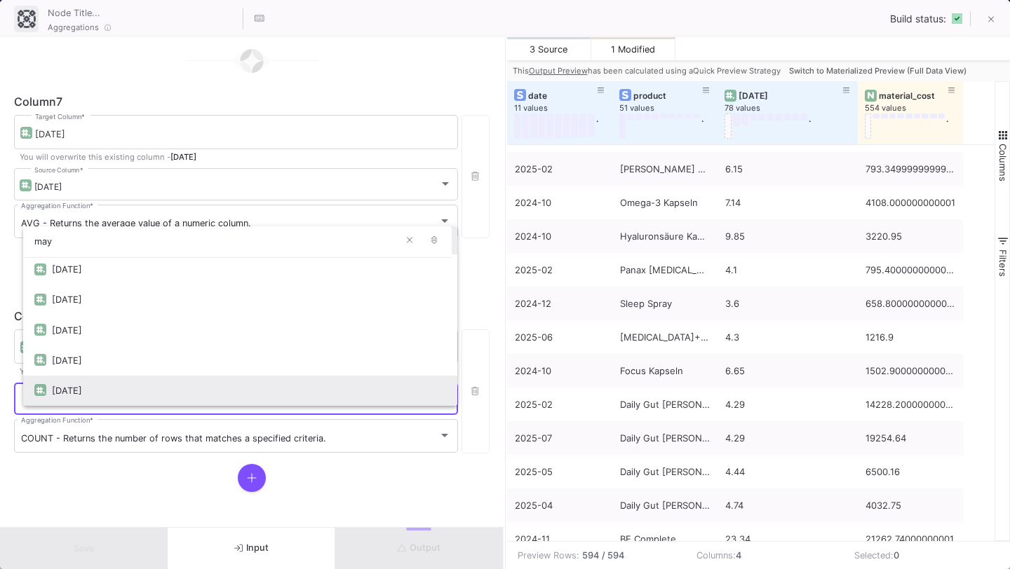
type input "may"
click at [155, 384] on div "[DATE]" at bounding box center [249, 391] width 394 height 30
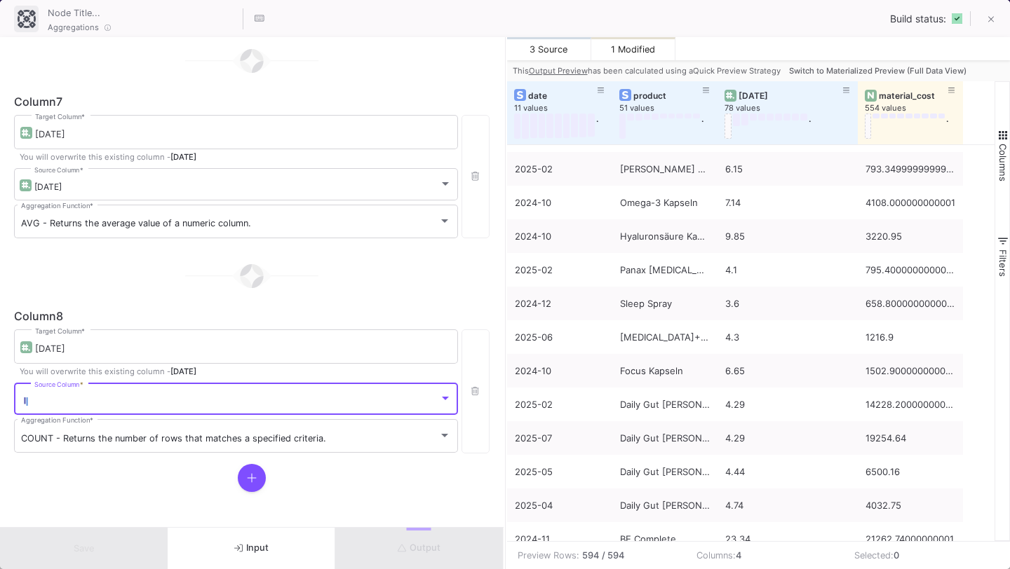
scroll to position [32, 0]
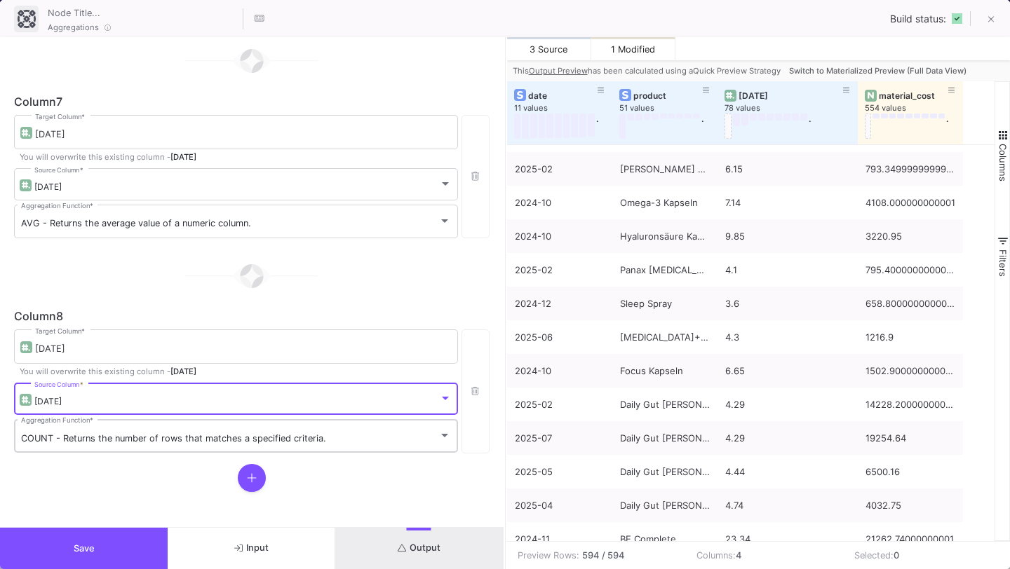
click at [130, 447] on div "COUNT - Returns the number of rows that matches a specified criteria. Aggregati…" at bounding box center [236, 435] width 430 height 36
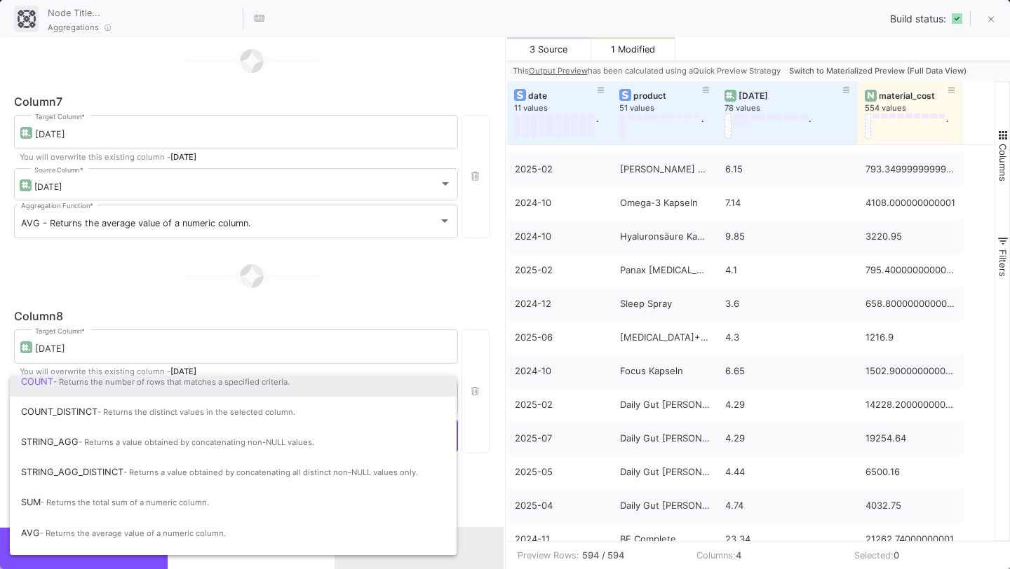
scroll to position [93, 0]
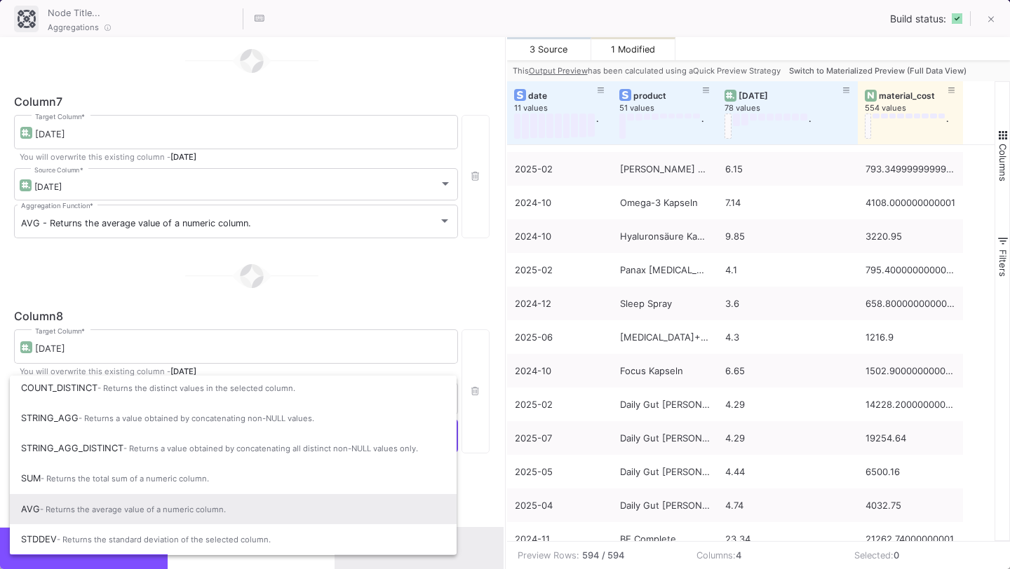
click at [111, 503] on span "AVG - Returns the average value of a numeric column." at bounding box center [233, 509] width 424 height 31
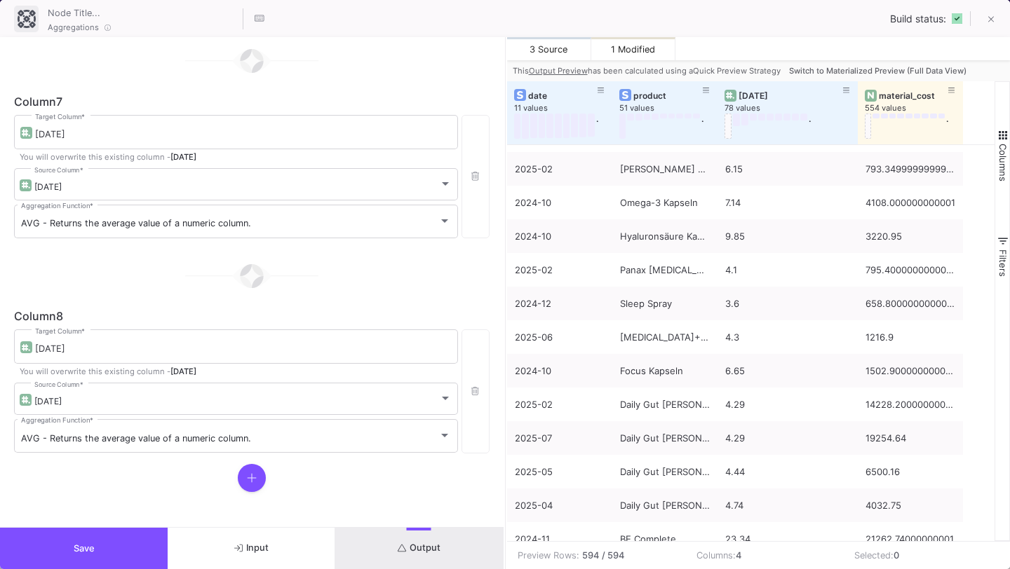
click at [247, 473] on icon at bounding box center [252, 478] width 10 height 11
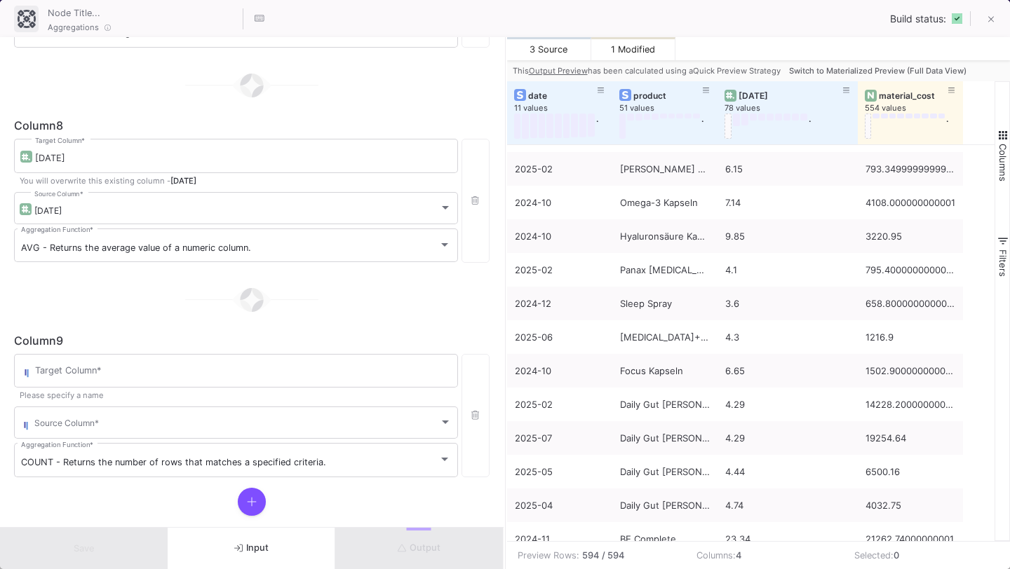
scroll to position [1587, 0]
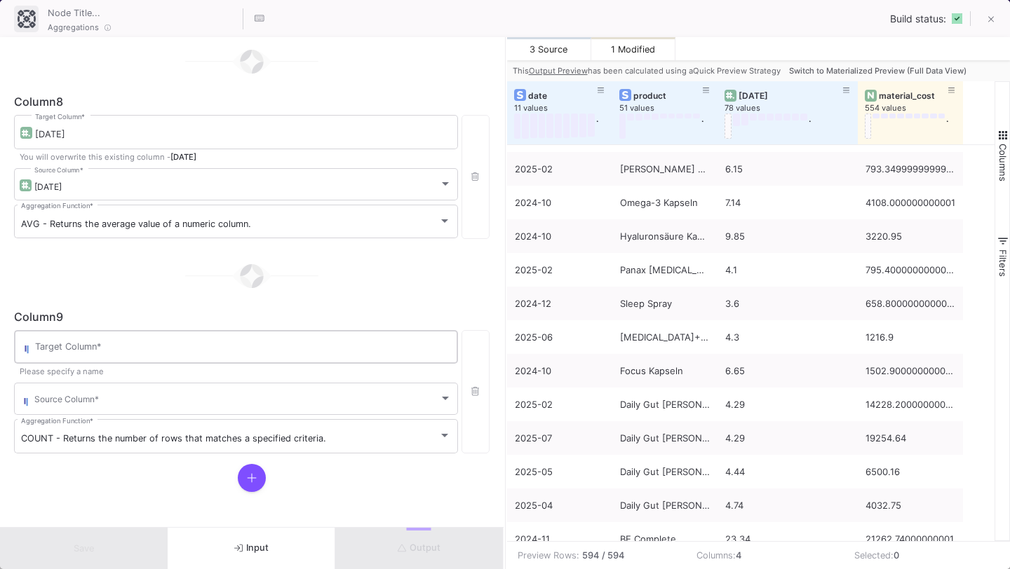
click at [257, 337] on div "Target Column *" at bounding box center [243, 346] width 416 height 36
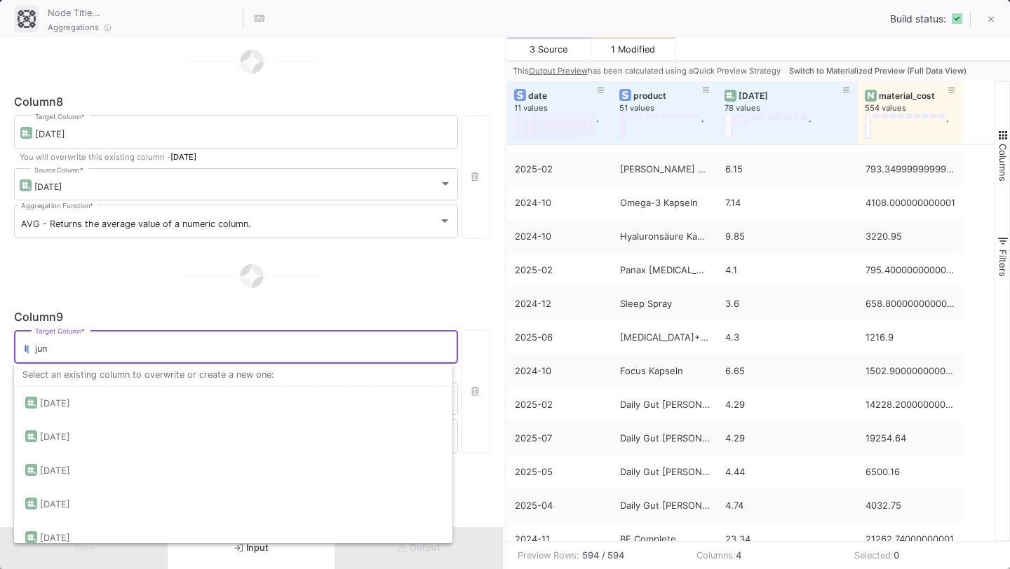
scroll to position [46, 0]
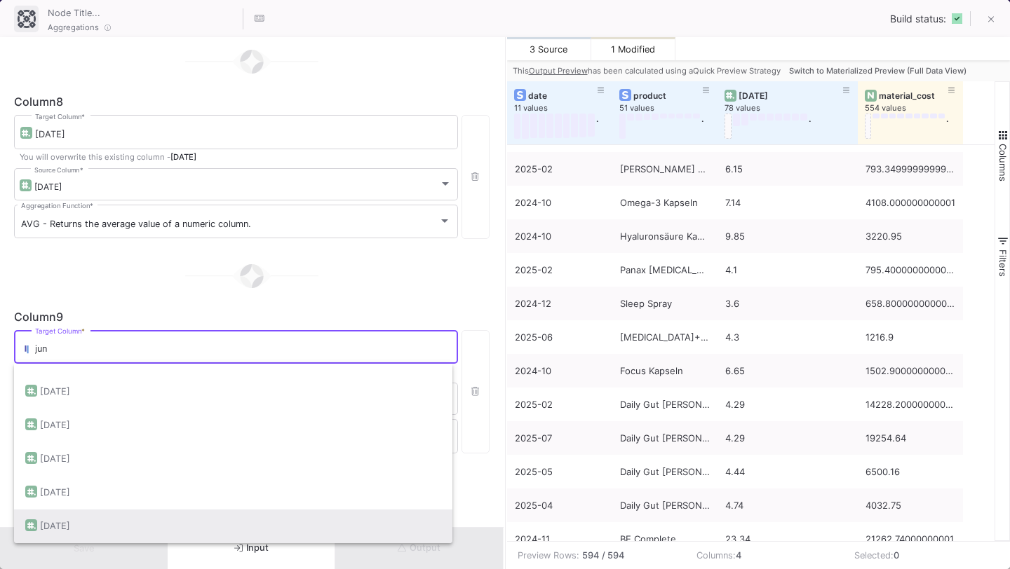
click at [171, 527] on div "[DATE]" at bounding box center [233, 527] width 416 height 34
type input "[DATE]"
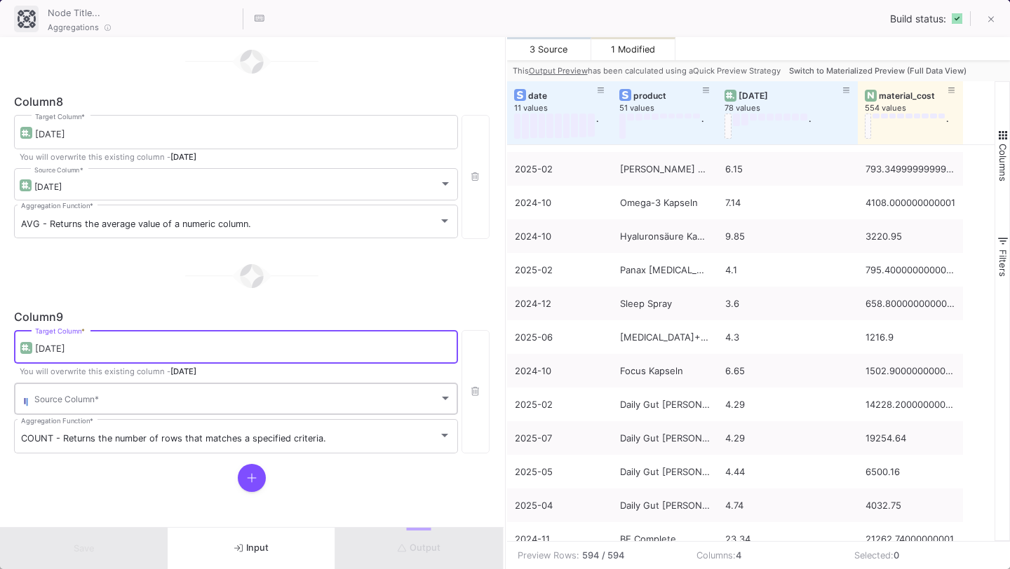
click at [188, 393] on div "Source Column *" at bounding box center [242, 398] width 417 height 34
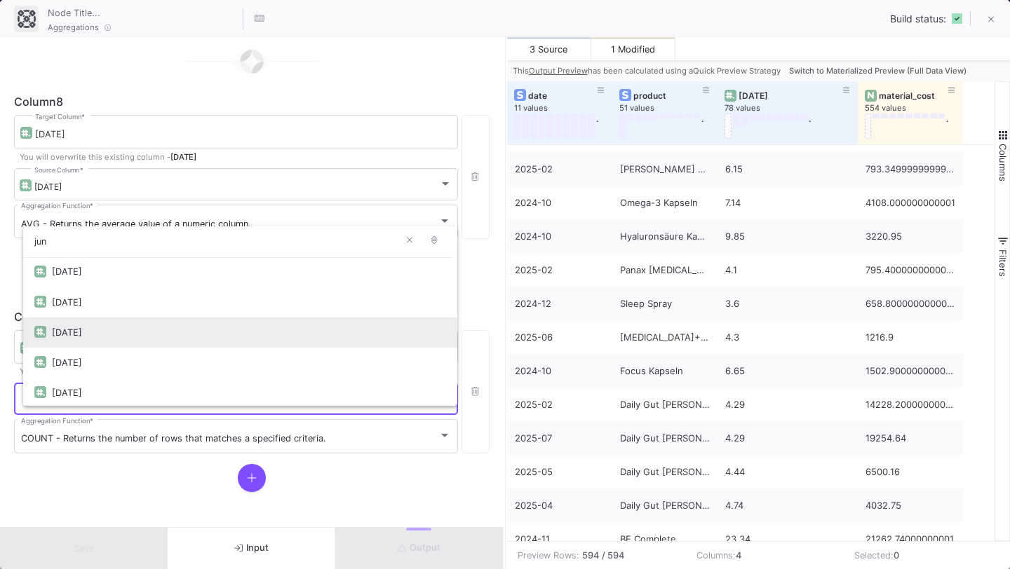
scroll to position [32, 0]
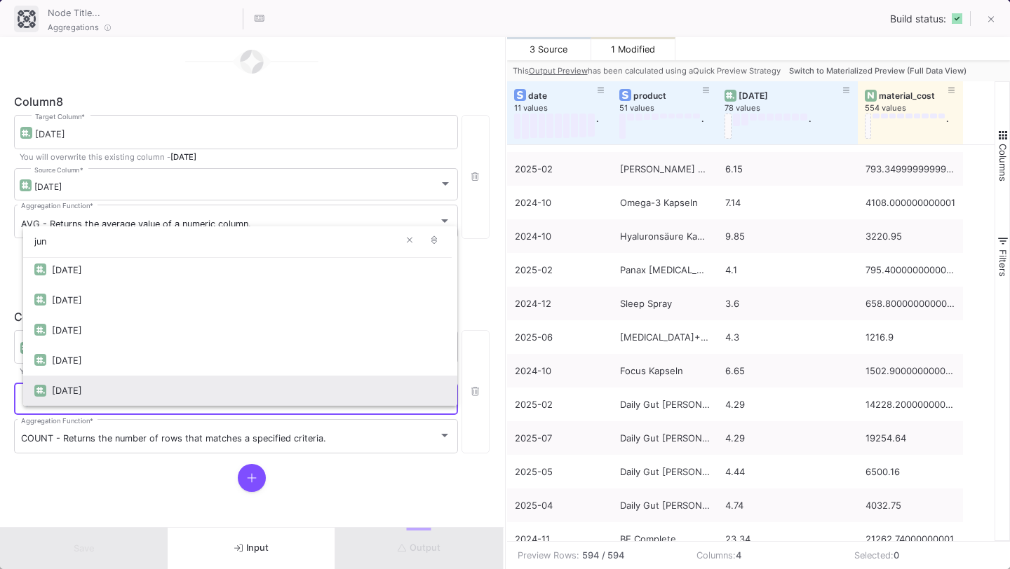
type input "jun"
click at [151, 392] on div "[DATE]" at bounding box center [249, 391] width 394 height 30
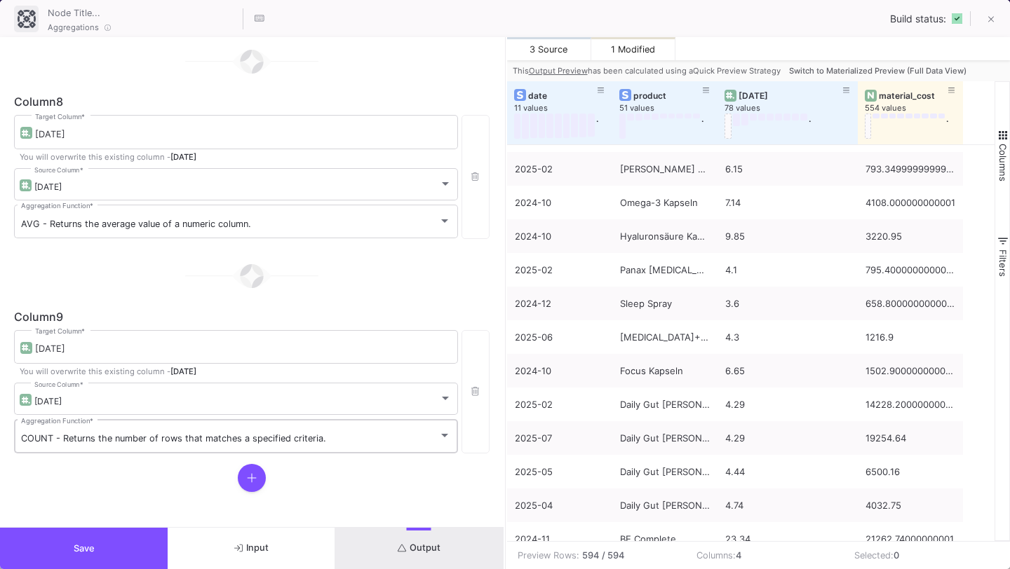
click at [137, 446] on div "COUNT - Returns the number of rows that matches a specified criteria. Aggregati…" at bounding box center [236, 435] width 430 height 36
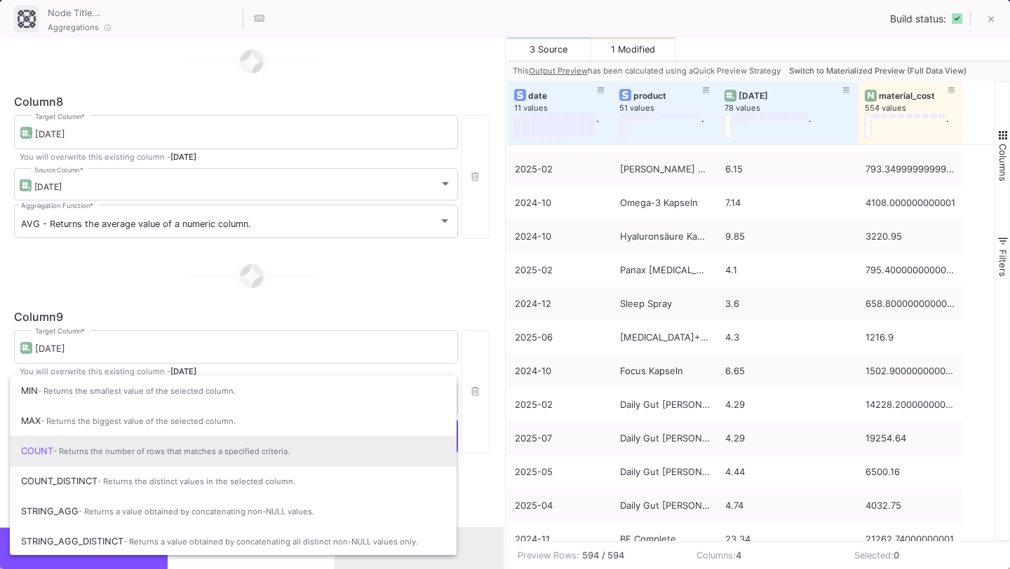
scroll to position [93, 0]
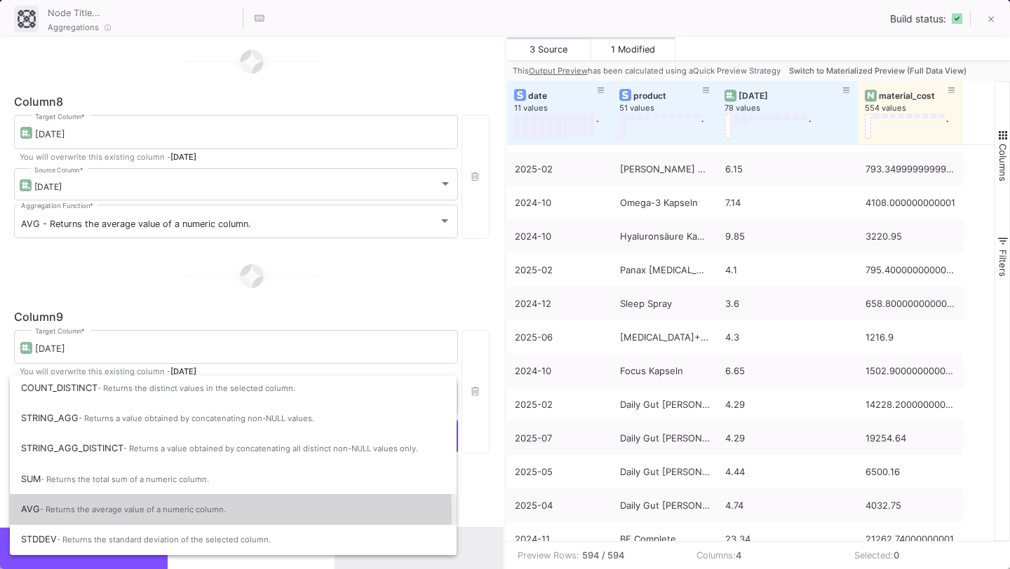
click at [108, 512] on span "- Returns the average value of a numeric column." at bounding box center [133, 510] width 186 height 10
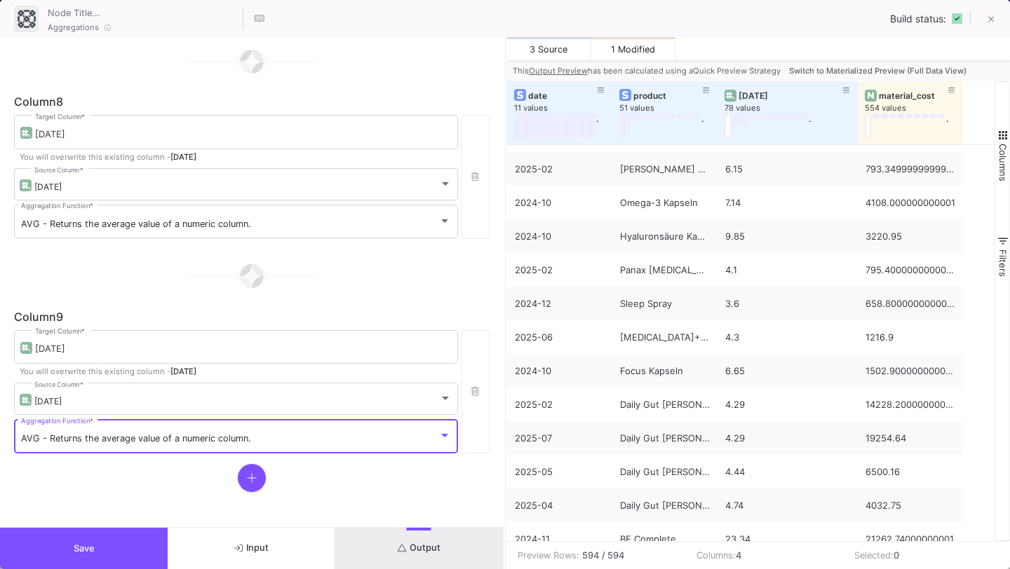
click at [250, 475] on icon at bounding box center [252, 478] width 10 height 11
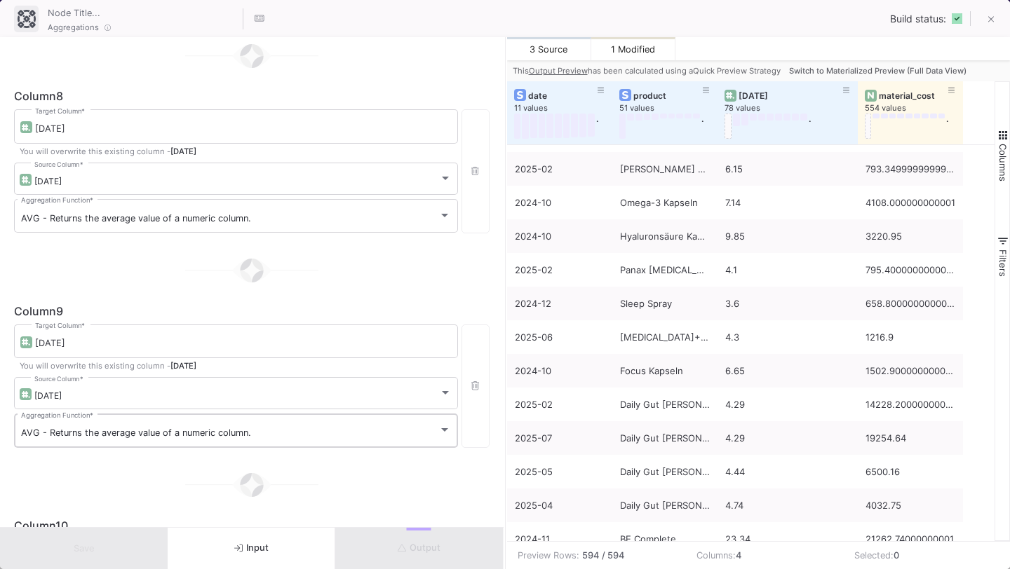
scroll to position [1803, 0]
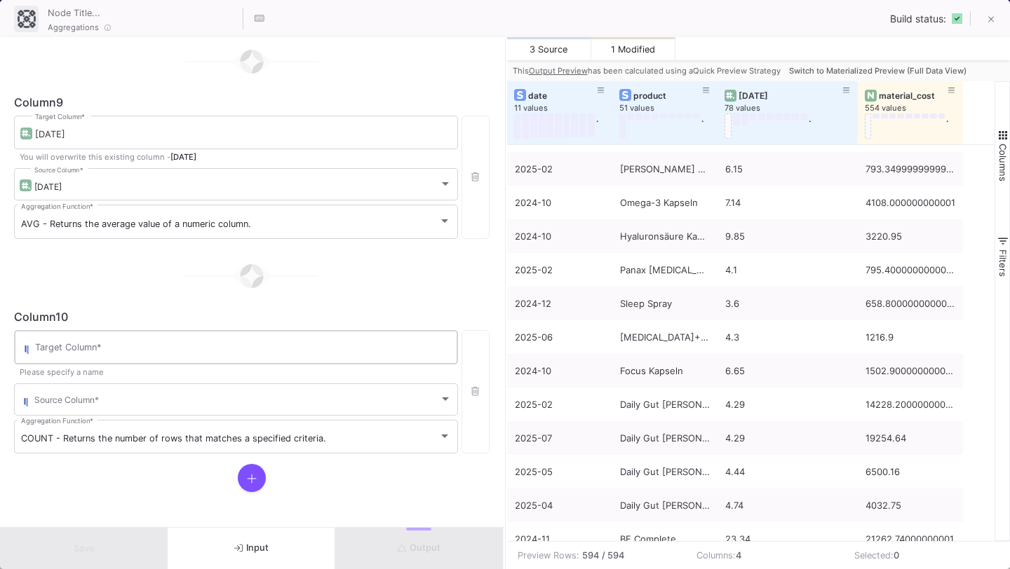
click at [222, 337] on div "Target Column *" at bounding box center [243, 346] width 416 height 36
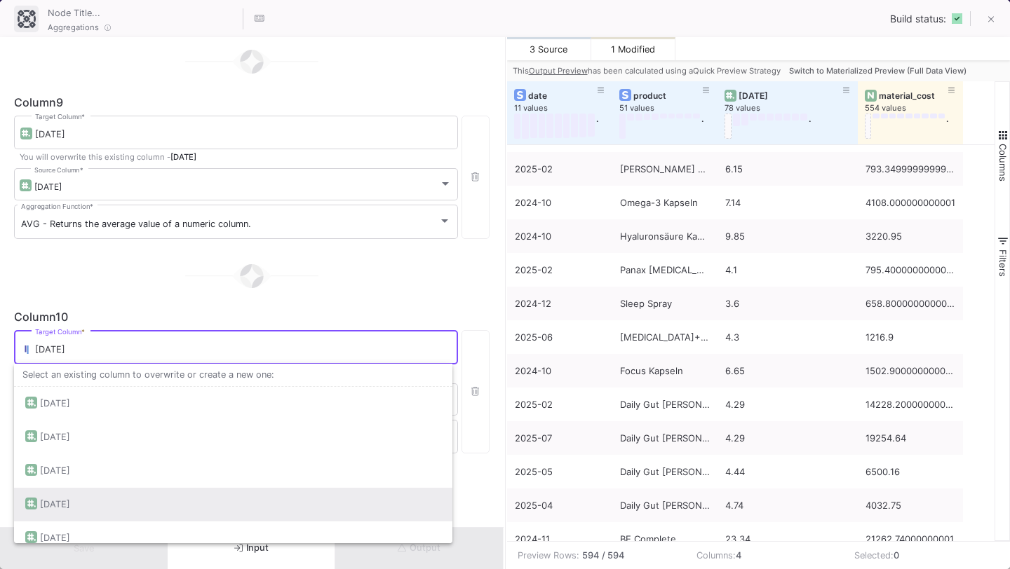
scroll to position [46, 0]
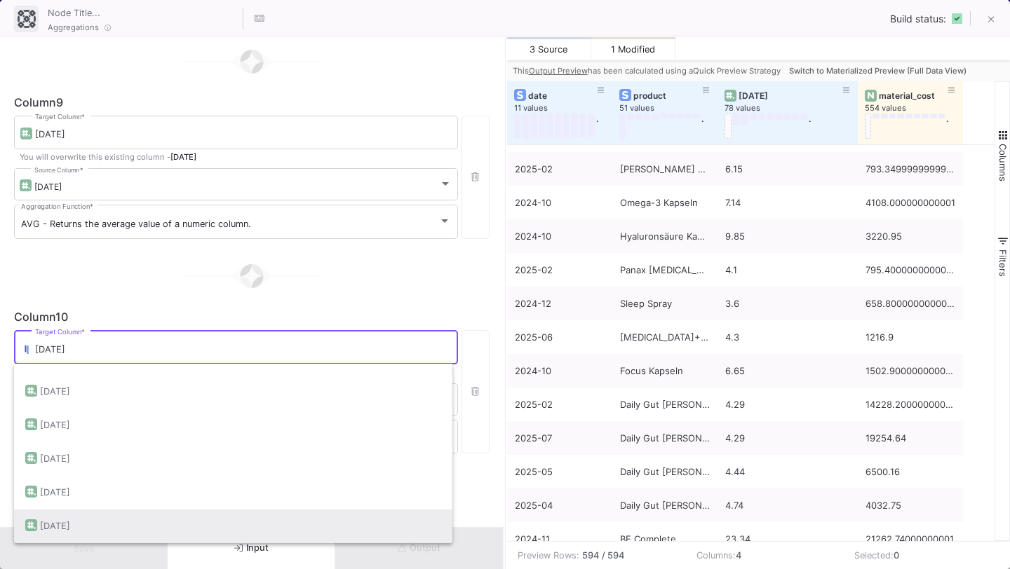
click at [200, 517] on div "[DATE]" at bounding box center [233, 527] width 416 height 34
type input "[DATE]"
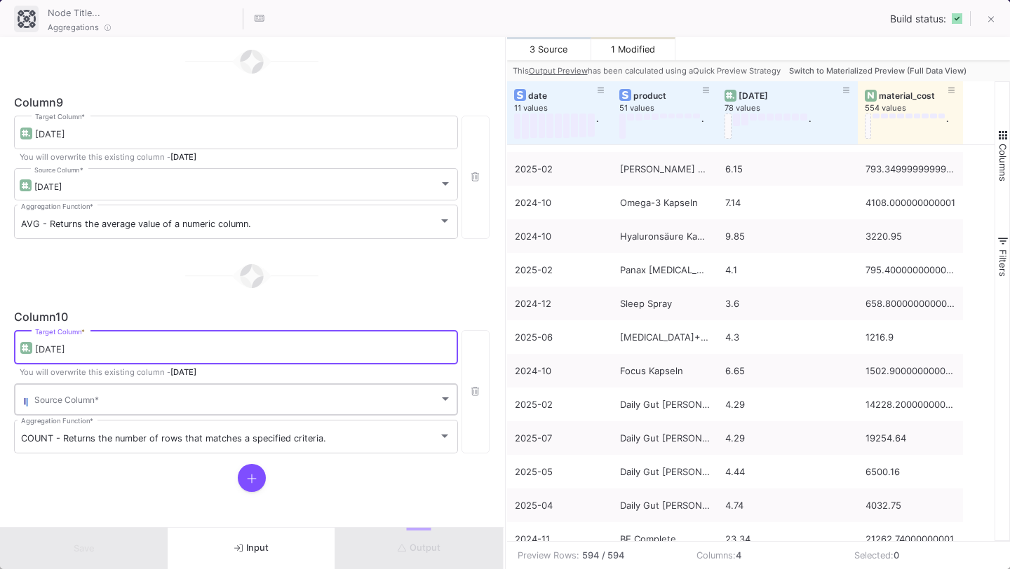
click at [204, 398] on span at bounding box center [236, 402] width 405 height 11
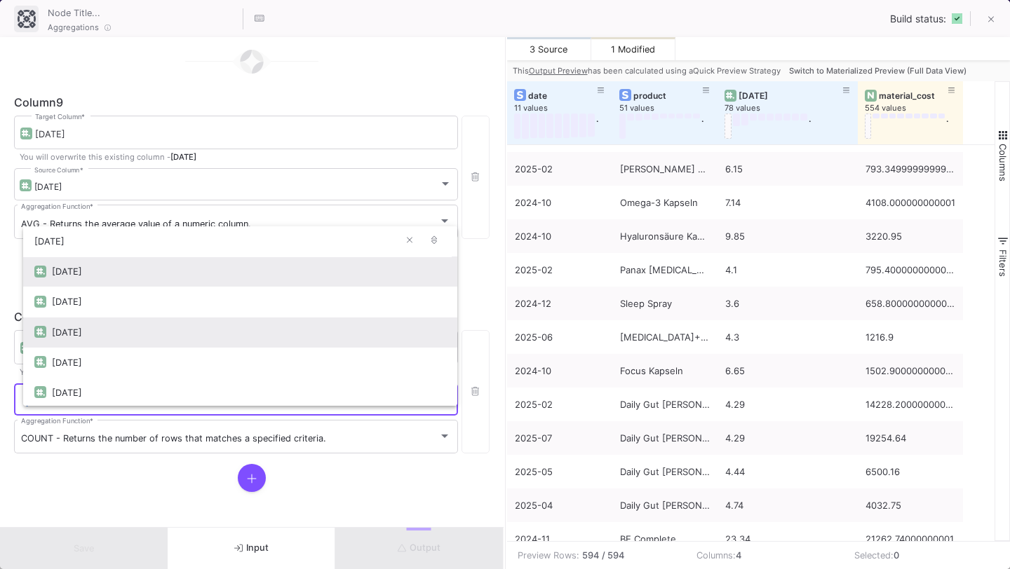
scroll to position [32, 0]
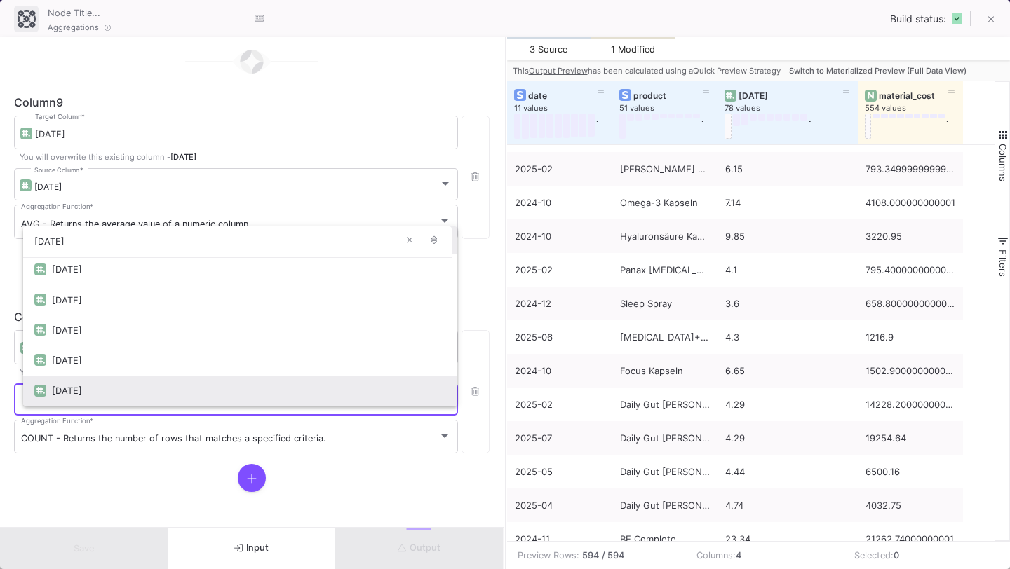
type input "[DATE]"
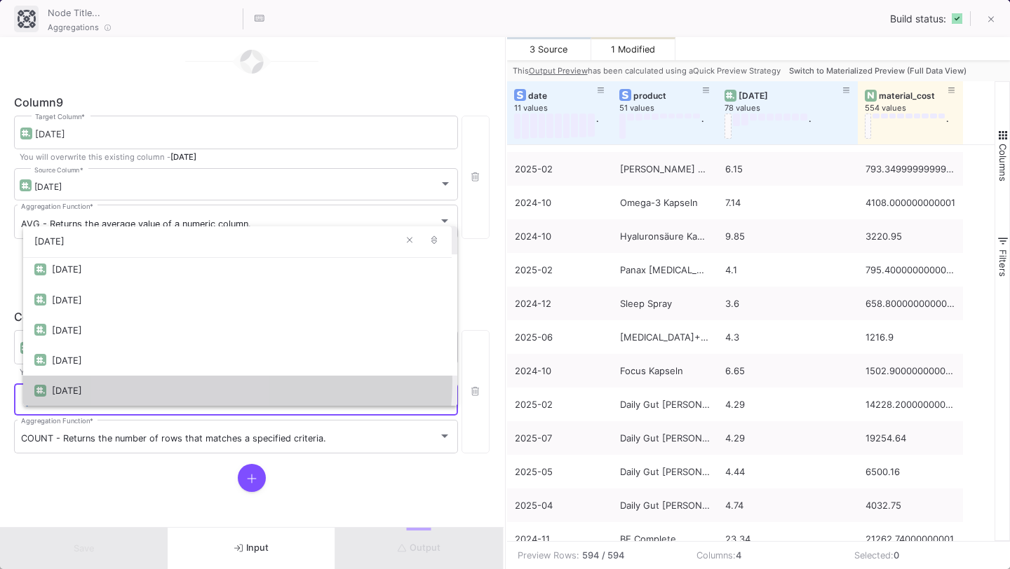
click at [182, 381] on div "[DATE]" at bounding box center [249, 391] width 394 height 30
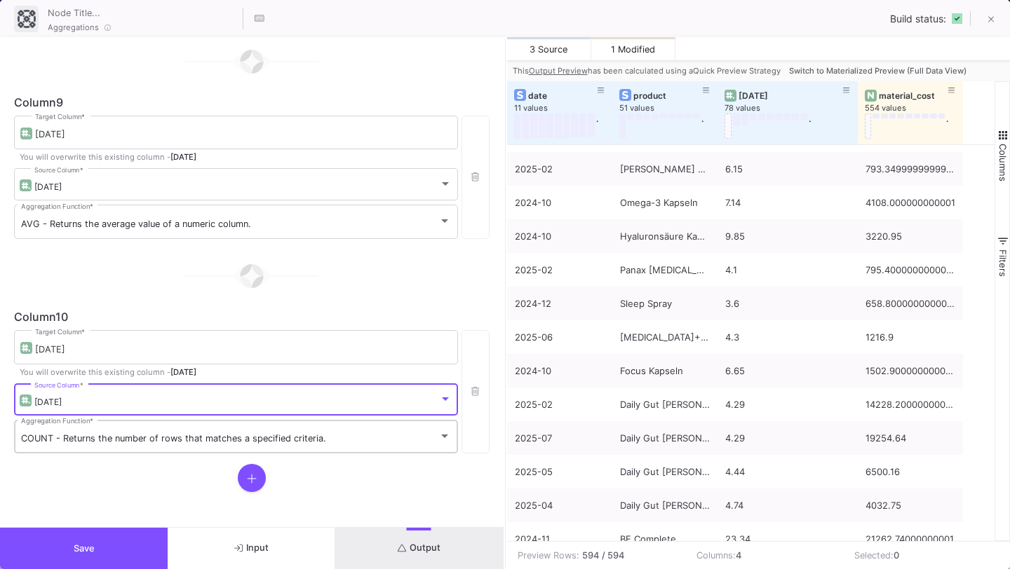
click at [159, 446] on div "COUNT - Returns the number of rows that matches a specified criteria. Aggregati…" at bounding box center [236, 436] width 430 height 36
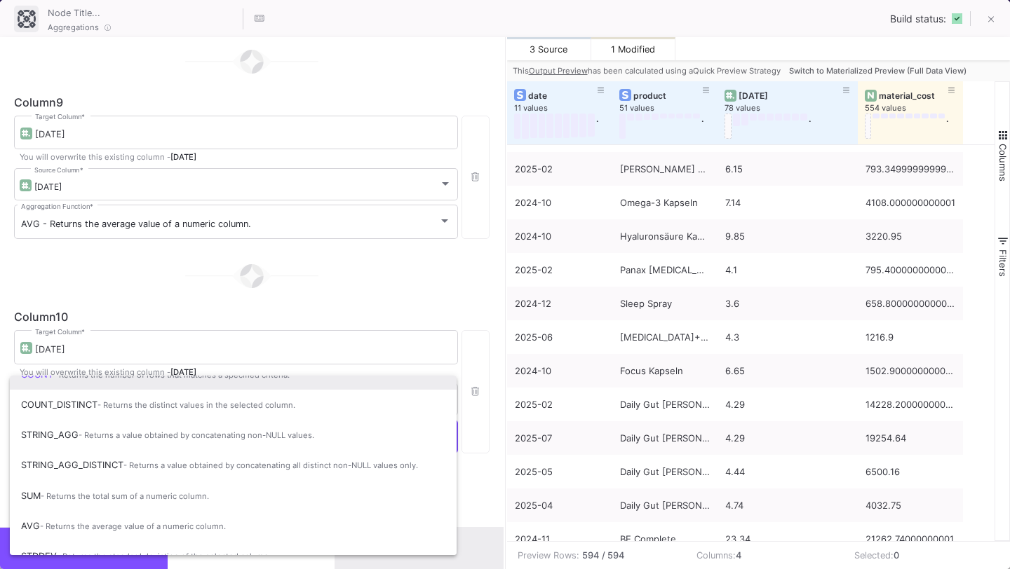
scroll to position [93, 0]
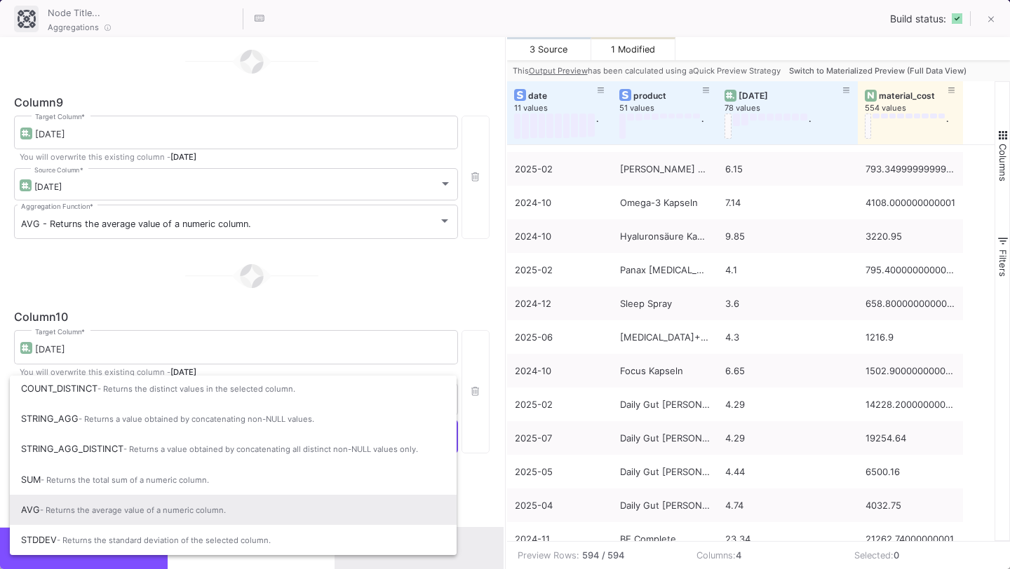
click at [134, 511] on span "- Returns the average value of a numeric column." at bounding box center [133, 511] width 186 height 10
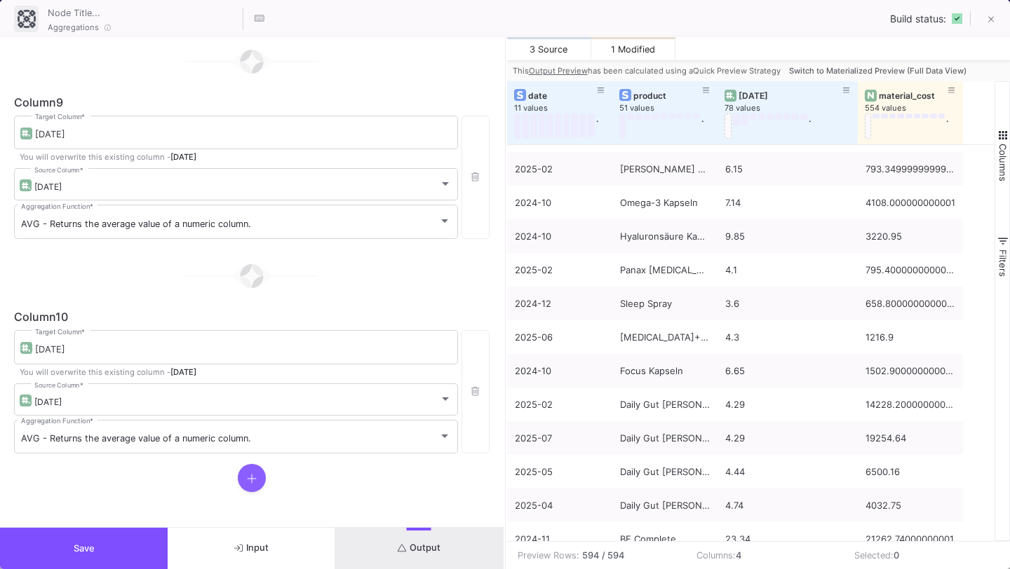
click at [247, 472] on fa-icon at bounding box center [252, 479] width 10 height 14
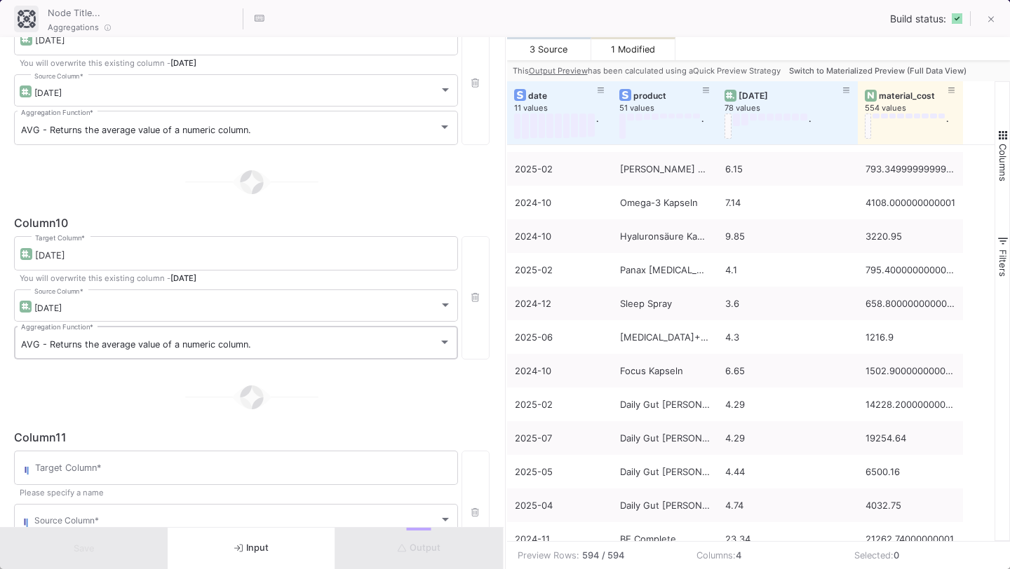
scroll to position [1989, 0]
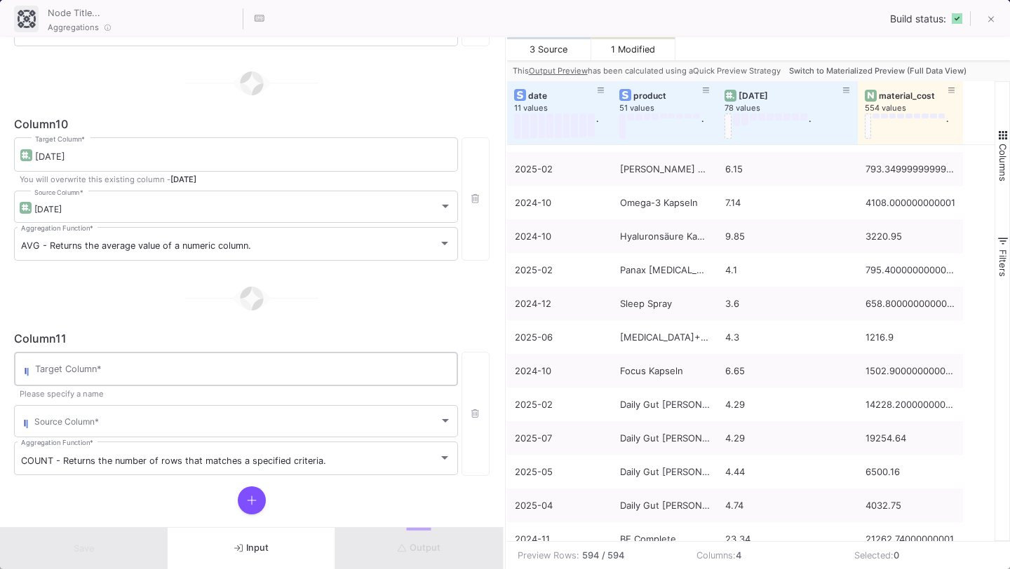
click at [239, 377] on input "Target Column *" at bounding box center [243, 371] width 416 height 11
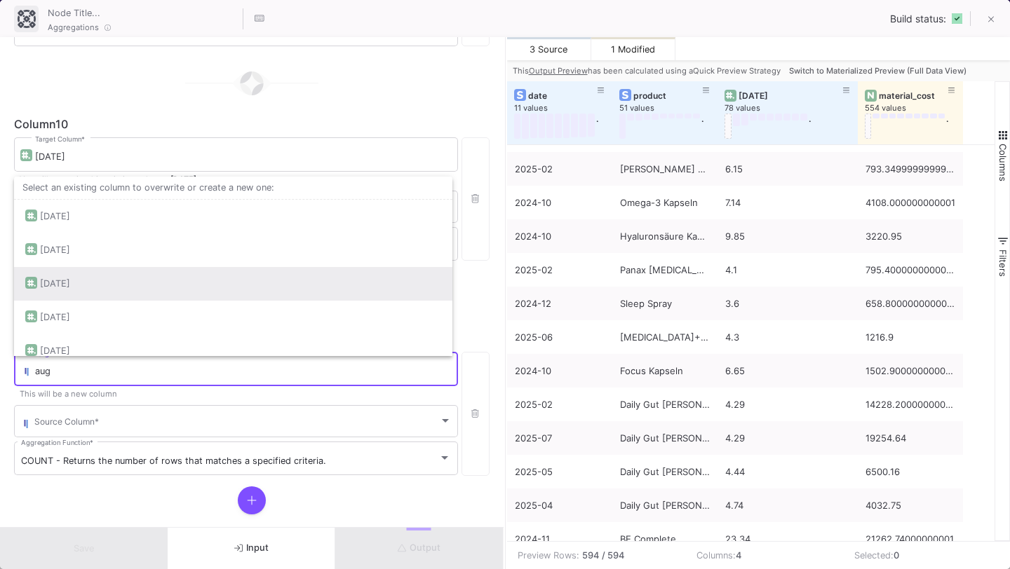
scroll to position [46, 0]
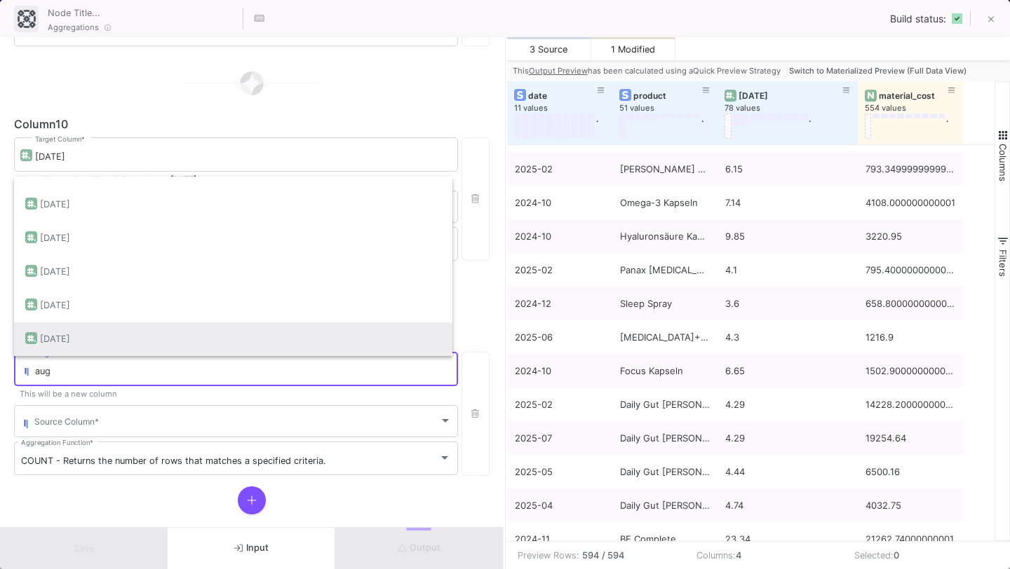
click at [205, 324] on div "[DATE]" at bounding box center [233, 340] width 416 height 34
type input "[DATE]"
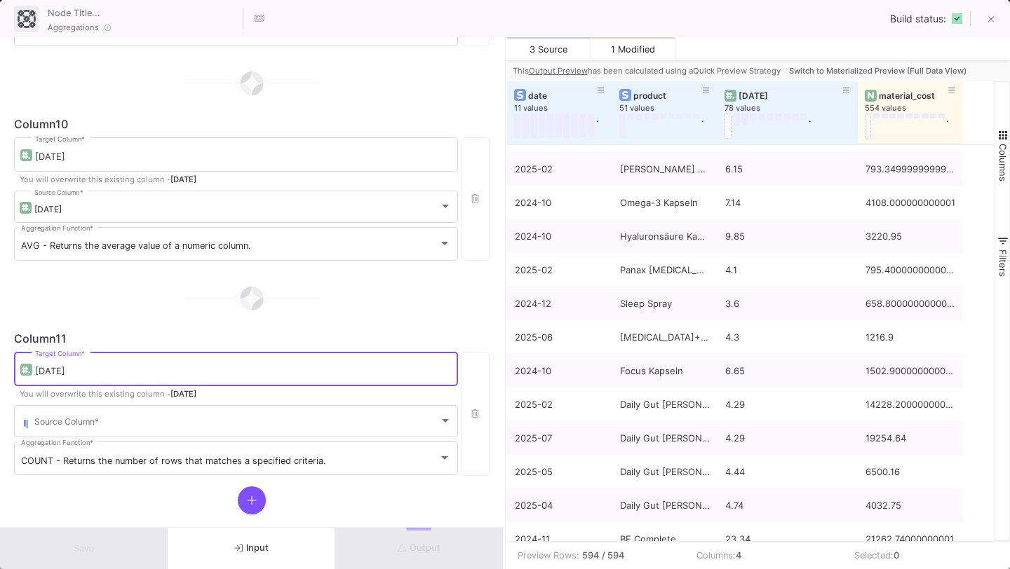
scroll to position [2019, 0]
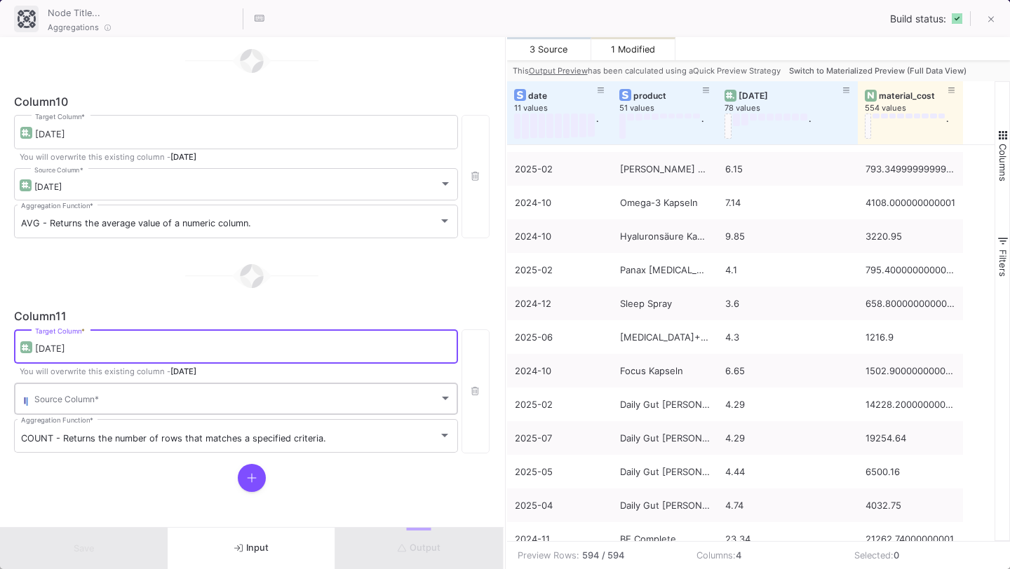
click at [182, 397] on span at bounding box center [236, 401] width 405 height 11
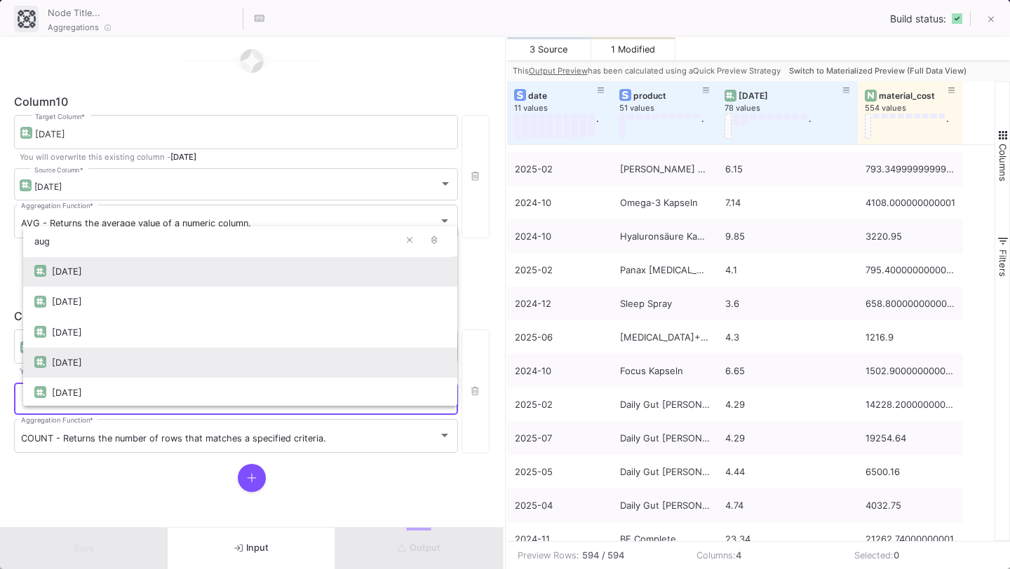
scroll to position [32, 0]
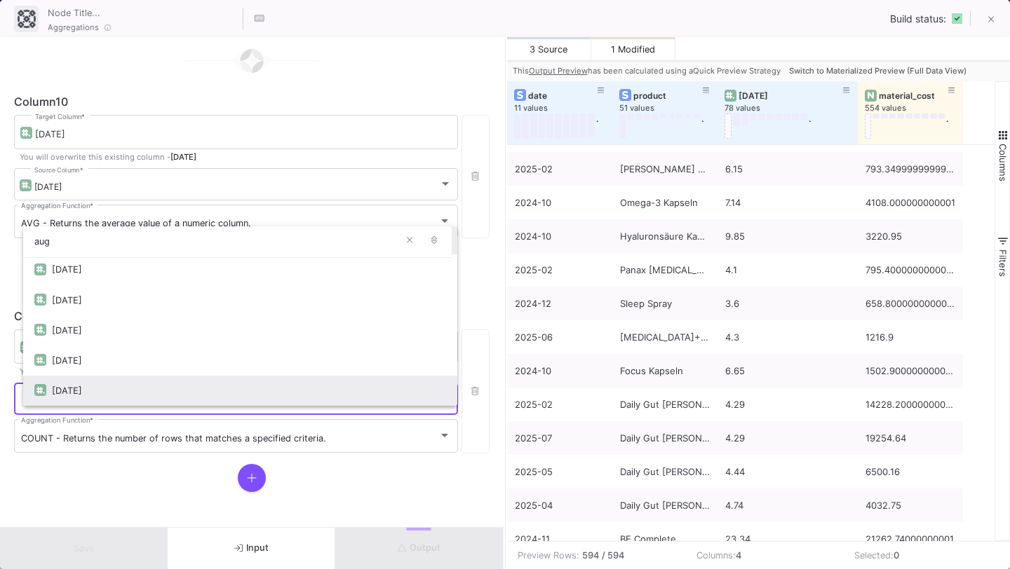
type input "aug"
click at [165, 388] on div "[DATE]" at bounding box center [249, 391] width 394 height 30
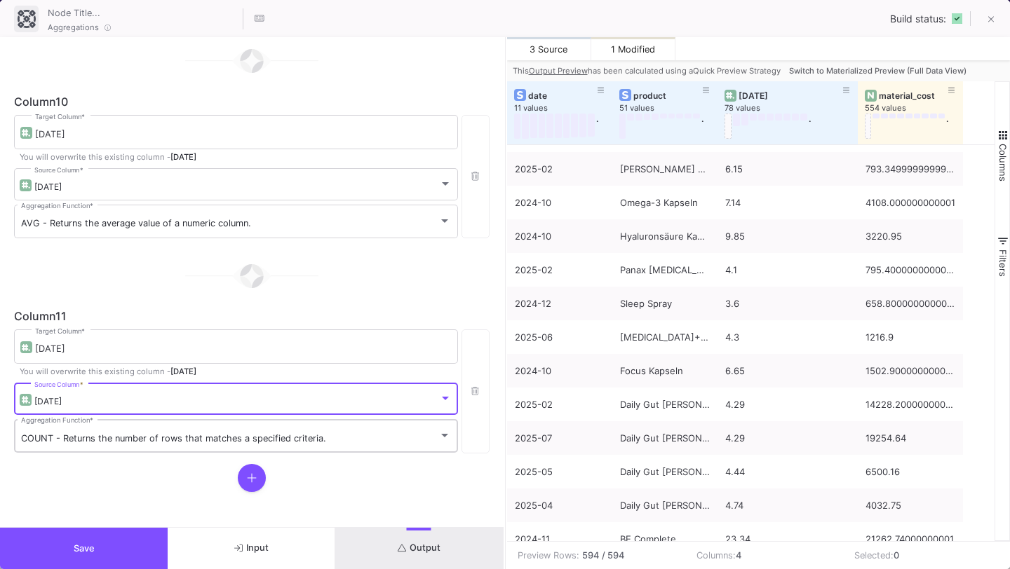
click at [116, 447] on div "COUNT - Returns the number of rows that matches a specified criteria. Aggregati…" at bounding box center [236, 435] width 430 height 36
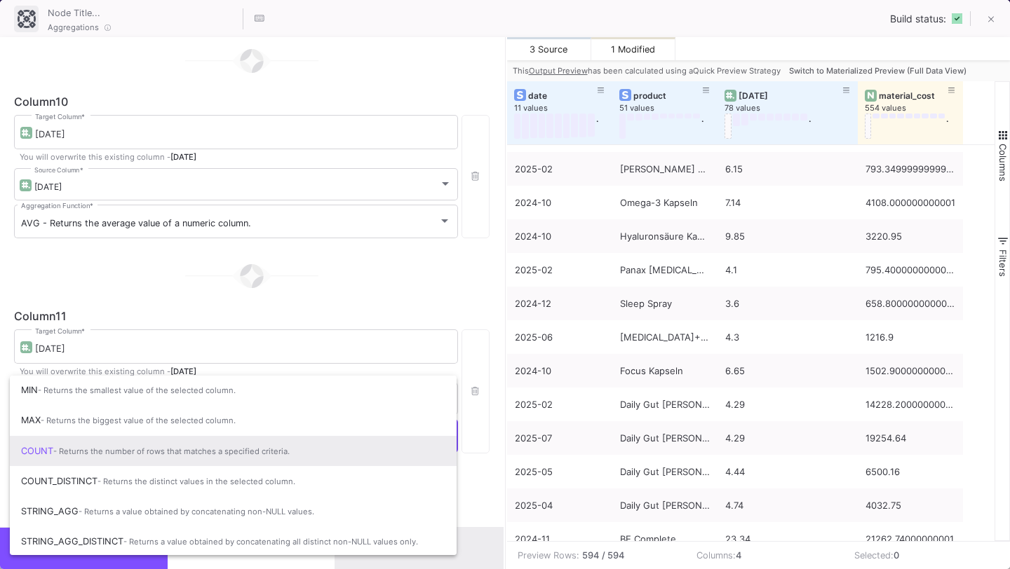
scroll to position [93, 0]
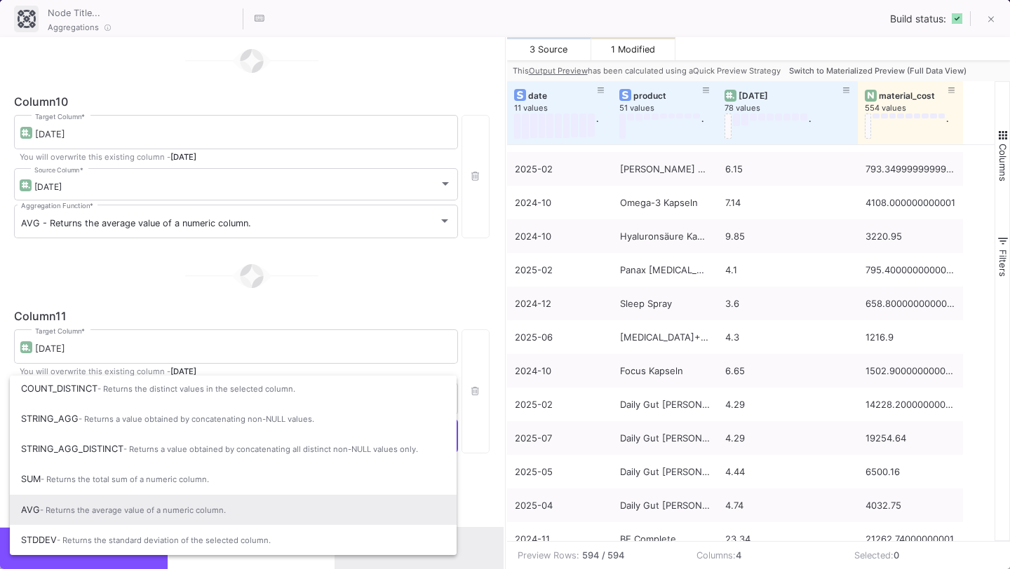
click at [104, 503] on span "AVG - Returns the average value of a numeric column." at bounding box center [233, 510] width 424 height 31
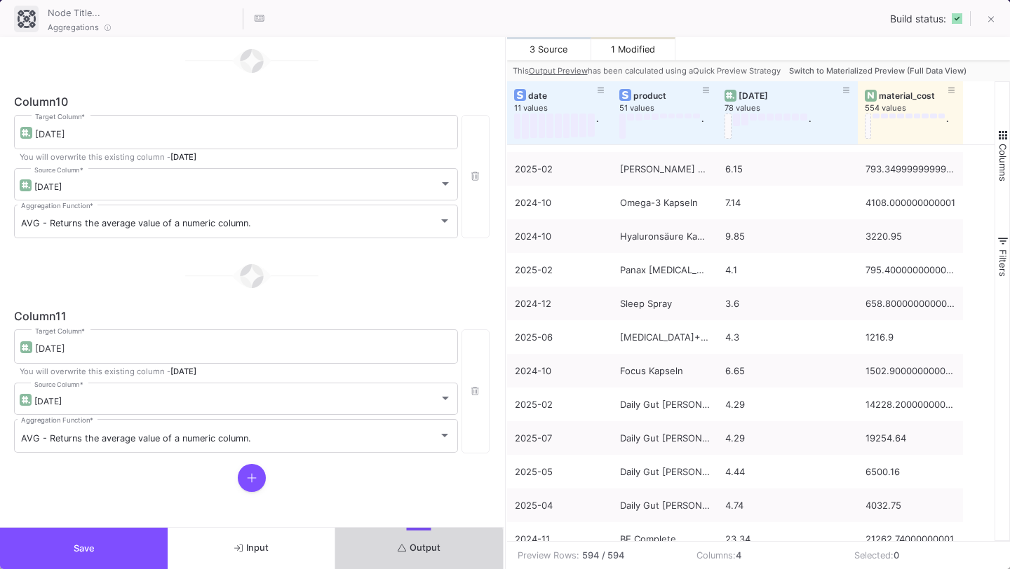
click at [390, 555] on button "Output" at bounding box center [419, 548] width 168 height 41
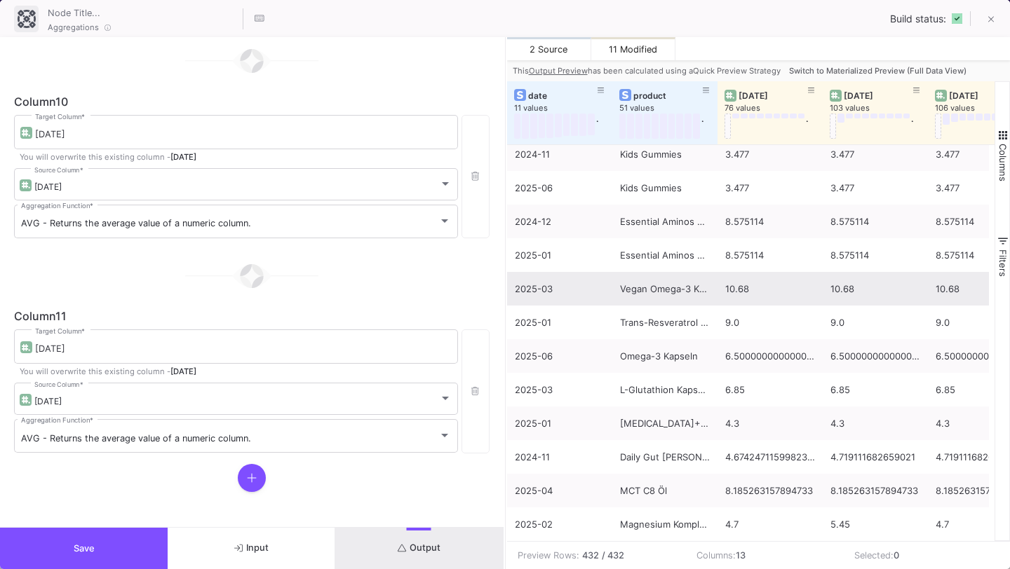
scroll to position [460, 0]
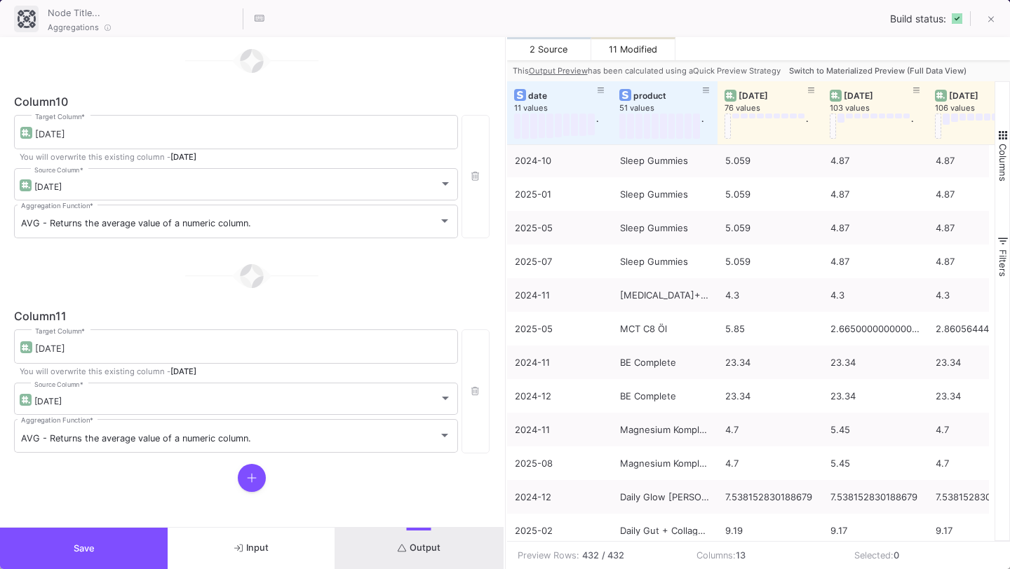
click at [130, 543] on button "Save" at bounding box center [84, 548] width 168 height 41
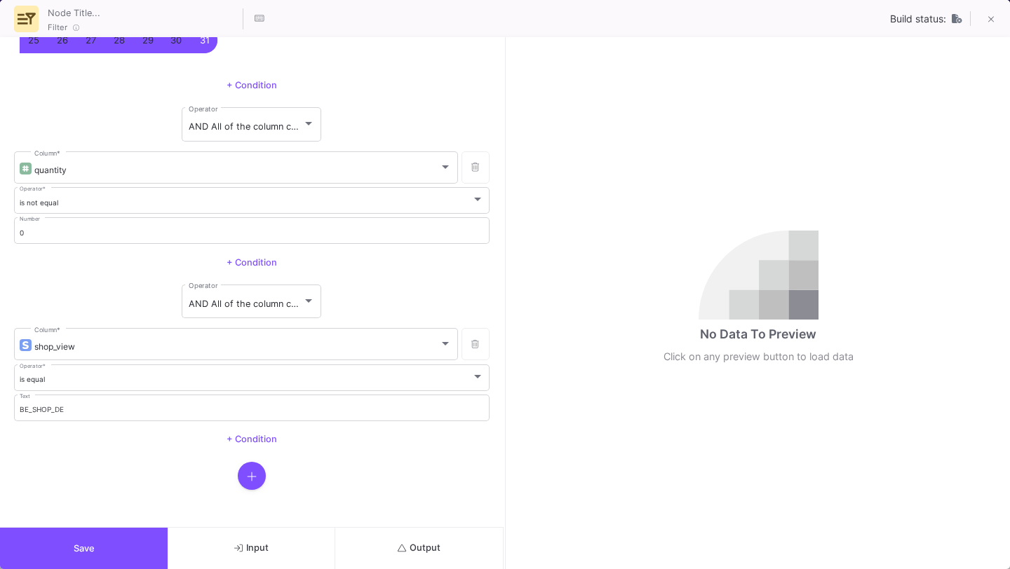
click at [249, 470] on fa-icon "button" at bounding box center [252, 477] width 10 height 14
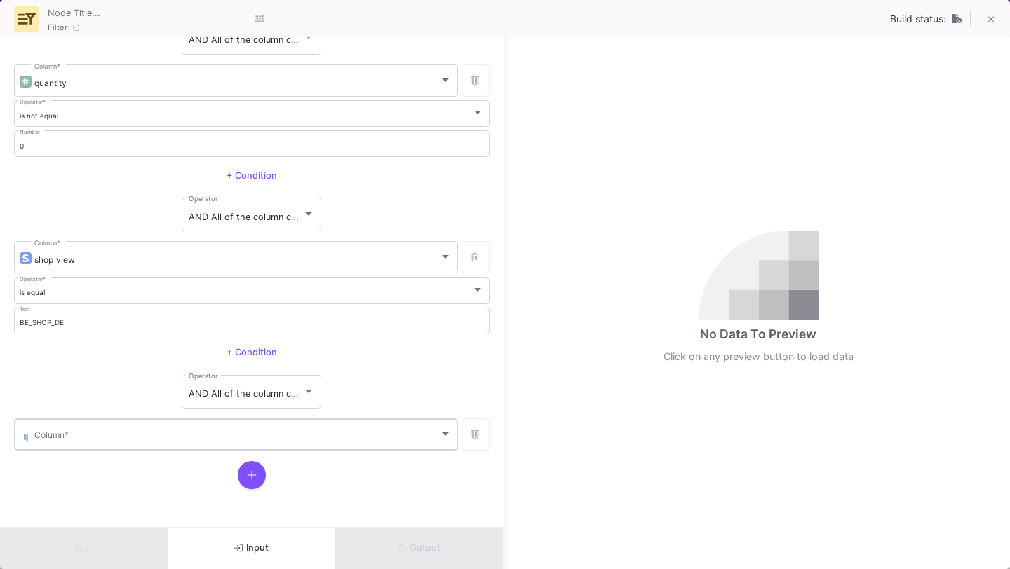
click at [267, 447] on div "Column *" at bounding box center [242, 434] width 417 height 34
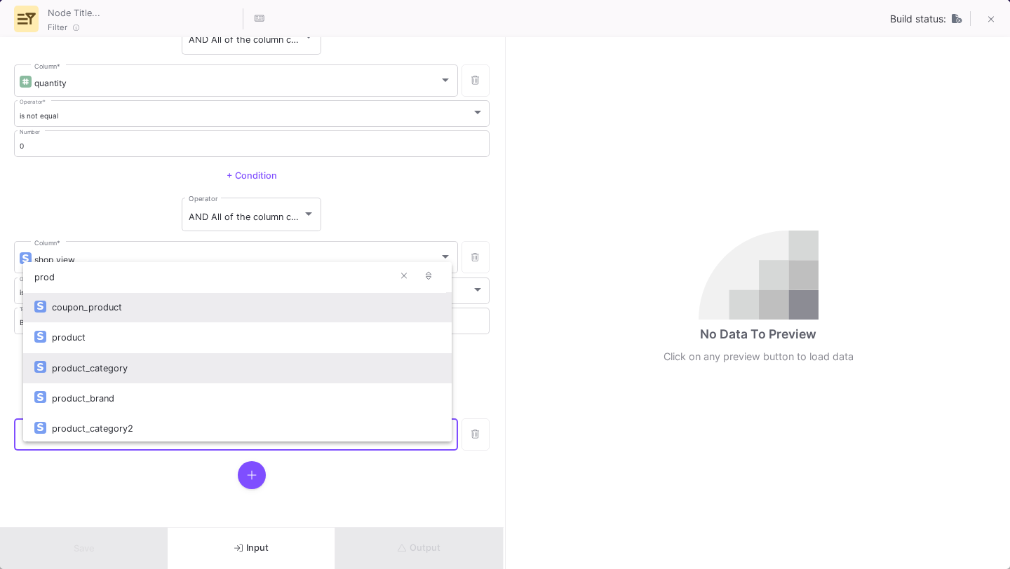
type input "prod"
click at [256, 353] on div "product_category" at bounding box center [246, 368] width 388 height 30
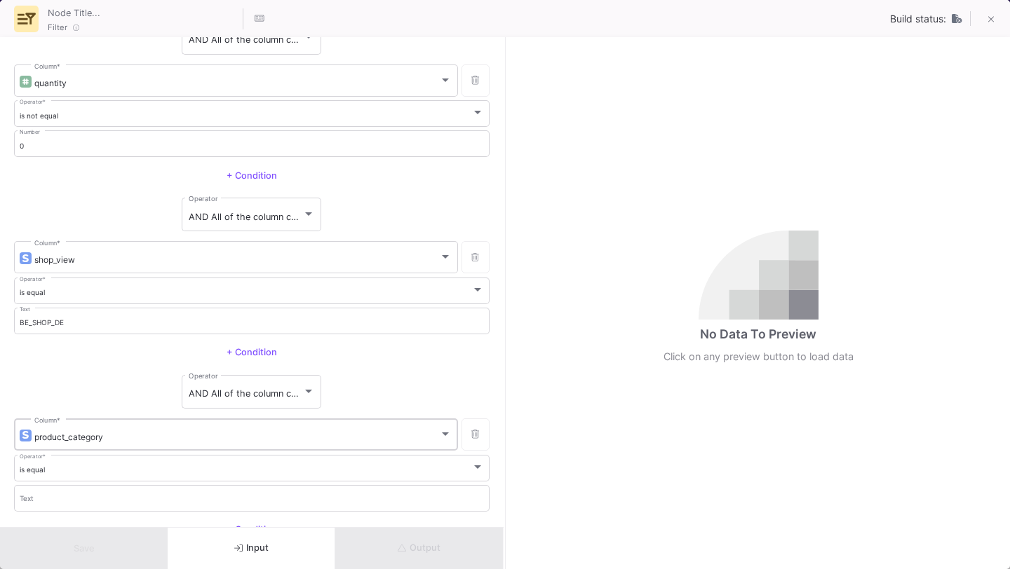
click at [201, 438] on div "product_category" at bounding box center [236, 437] width 405 height 11
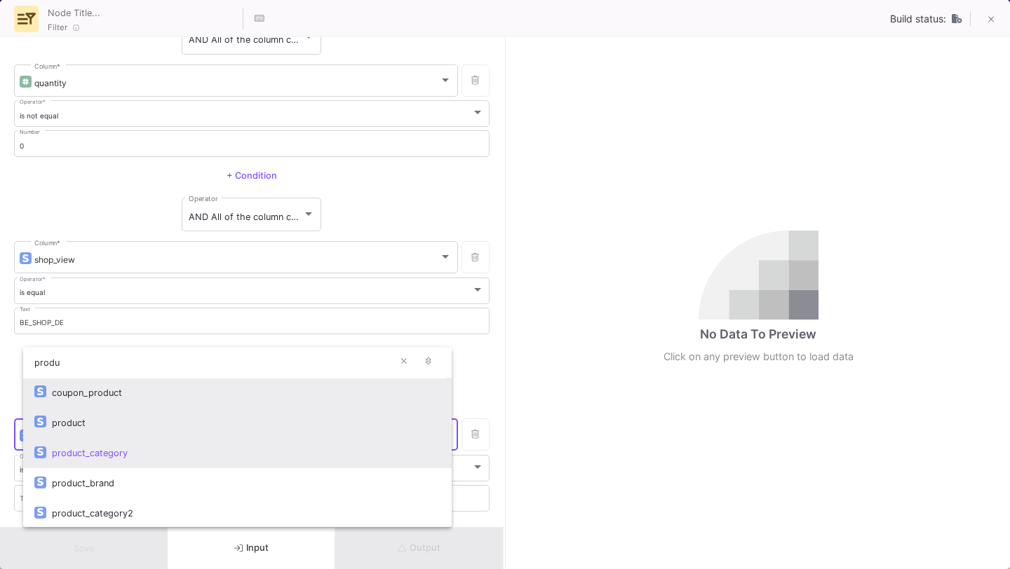
type input "produ"
click at [231, 427] on div "product" at bounding box center [246, 423] width 388 height 30
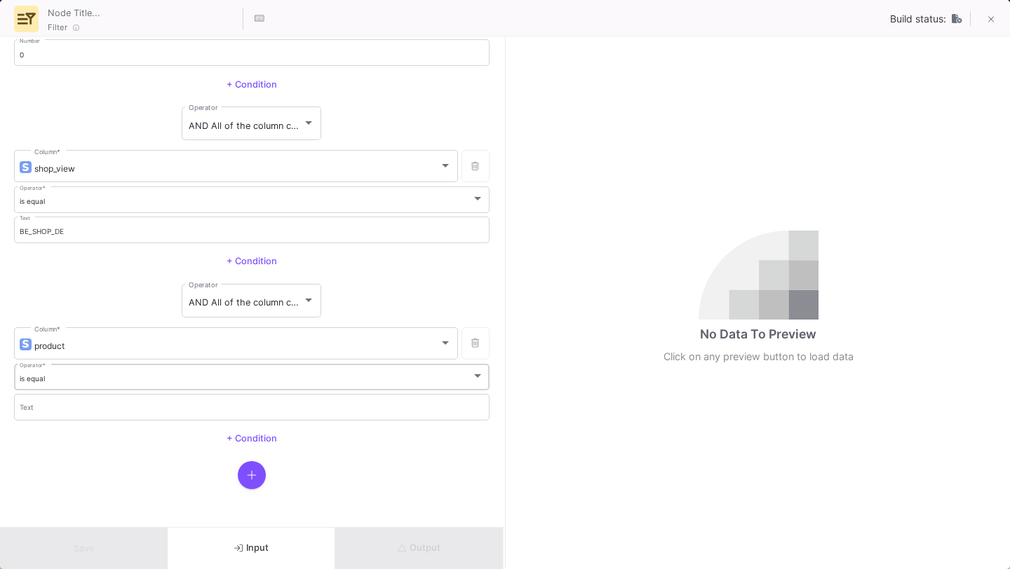
click at [214, 376] on div "is equal" at bounding box center [246, 378] width 452 height 9
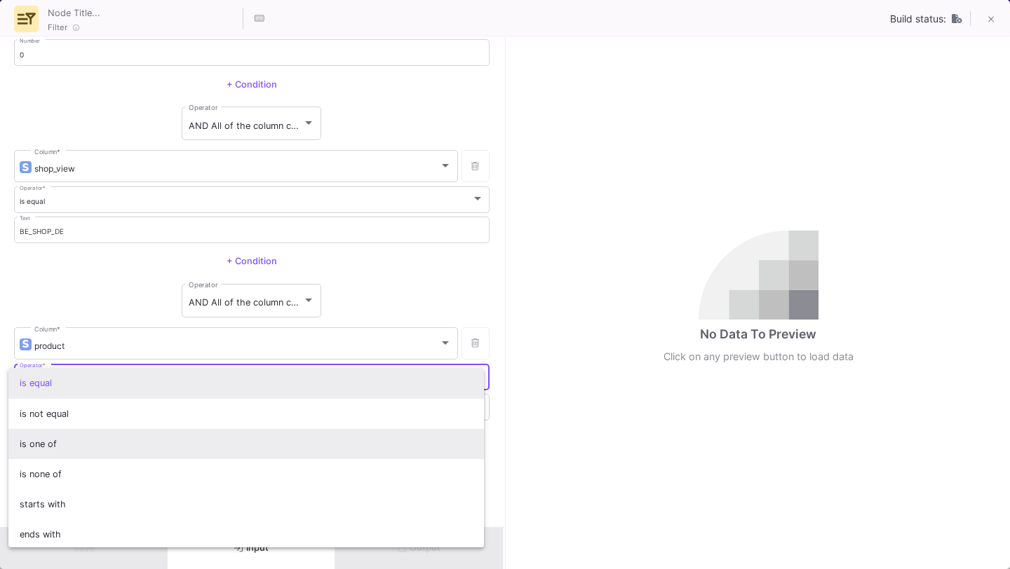
click at [191, 449] on span "is one of" at bounding box center [247, 444] width 454 height 30
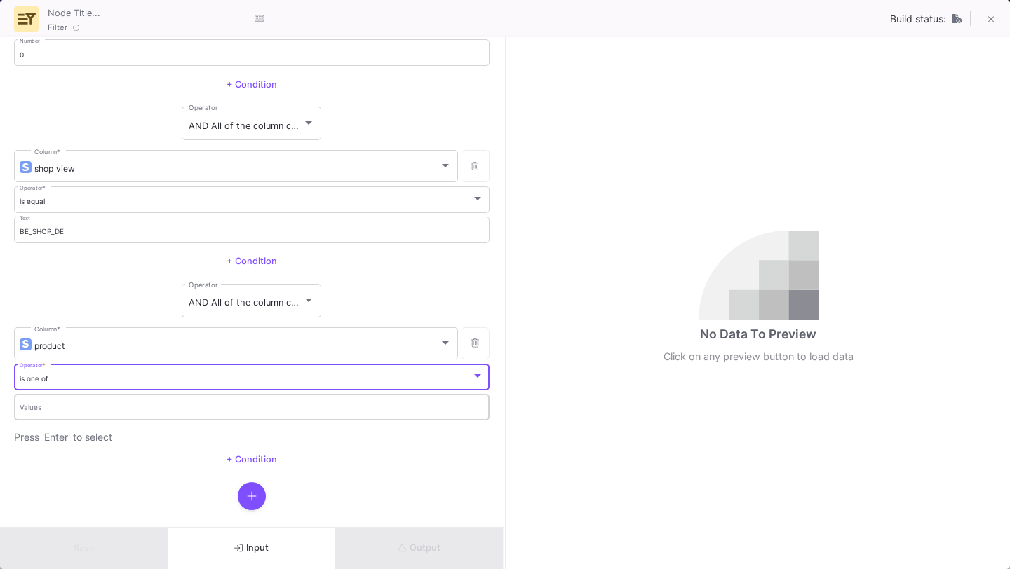
click at [181, 406] on input "Values" at bounding box center [252, 409] width 465 height 9
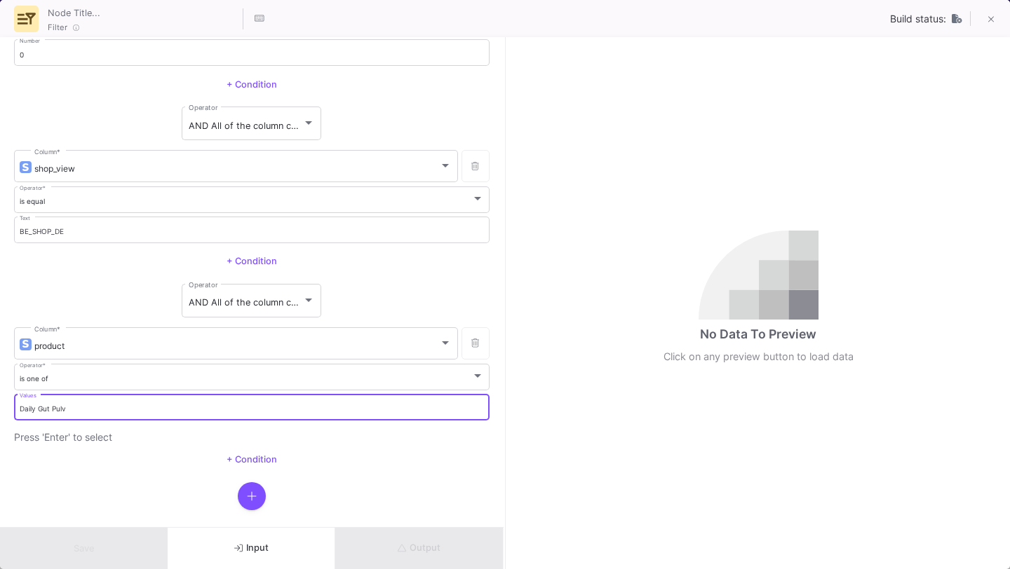
type input "Daily Gut Pulve"
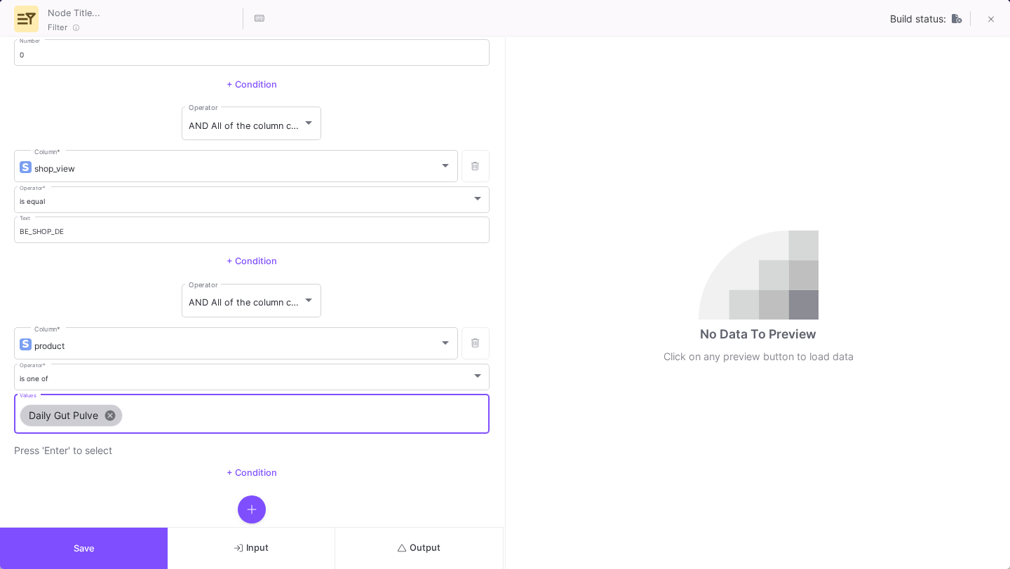
click at [111, 414] on mat-icon "cancel" at bounding box center [110, 415] width 13 height 13
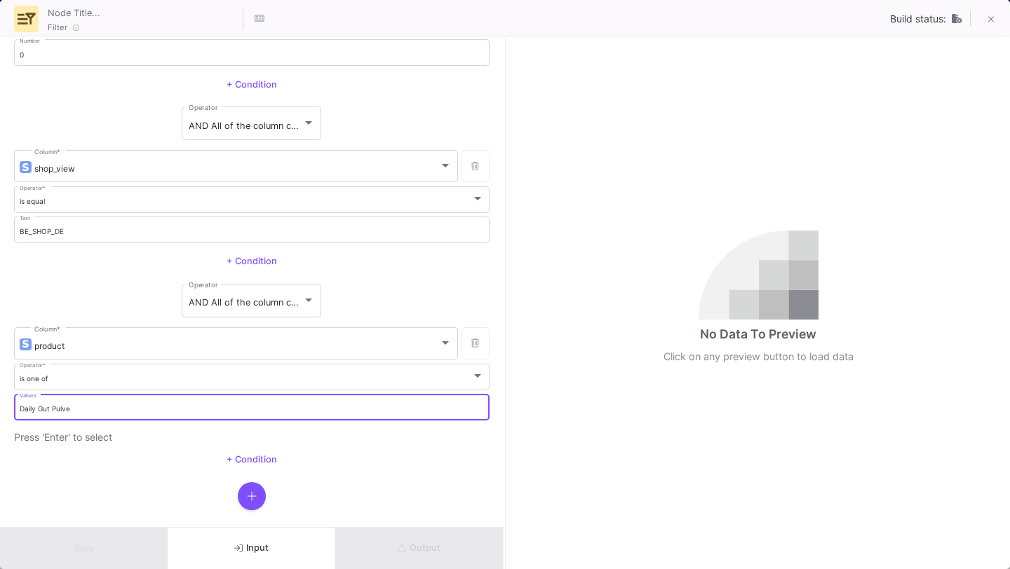
type input "Daily Gut [PERSON_NAME]"
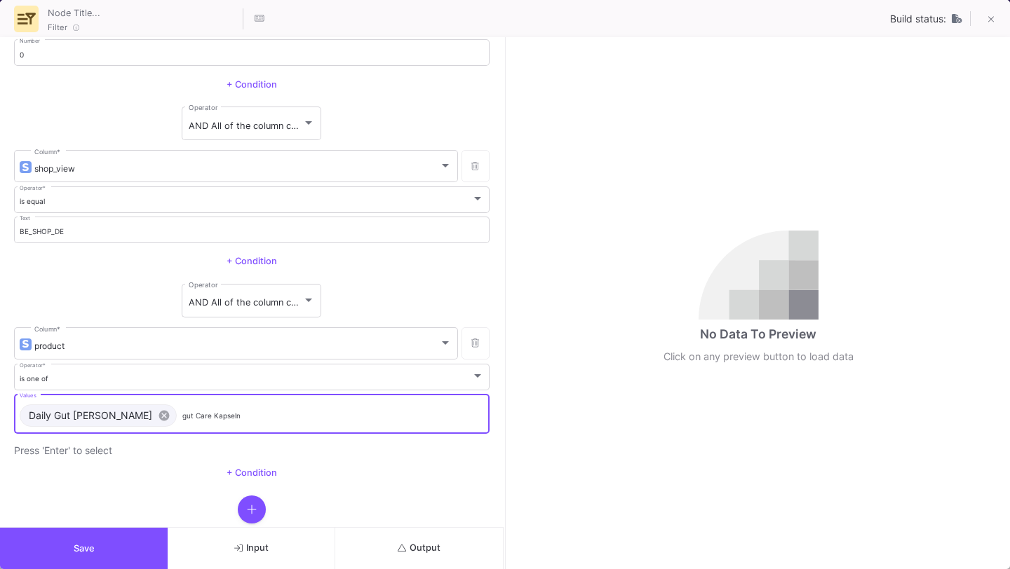
click at [182, 416] on input "gut Care Kapseln" at bounding box center [333, 416] width 302 height 9
type input "Gut Care Kapseln"
click at [245, 410] on div "Daily Gut [PERSON_NAME] cancel Gut Care Kapseln cancel" at bounding box center [252, 416] width 470 height 28
click at [302, 418] on input "Values" at bounding box center [393, 416] width 183 height 9
type input "Gut Shape Kapseln"
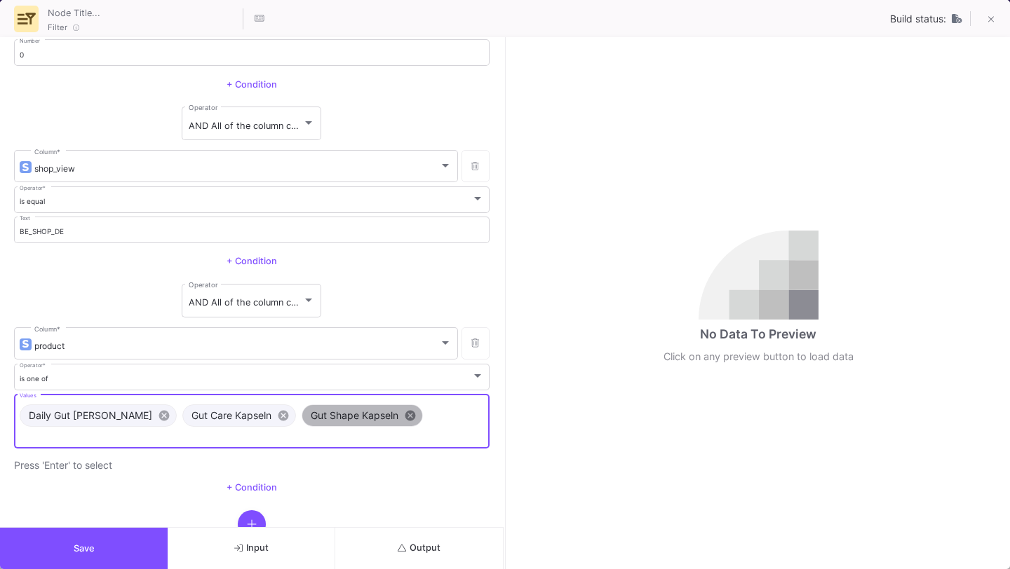
click at [404, 412] on mat-icon "cancel" at bounding box center [410, 415] width 13 height 13
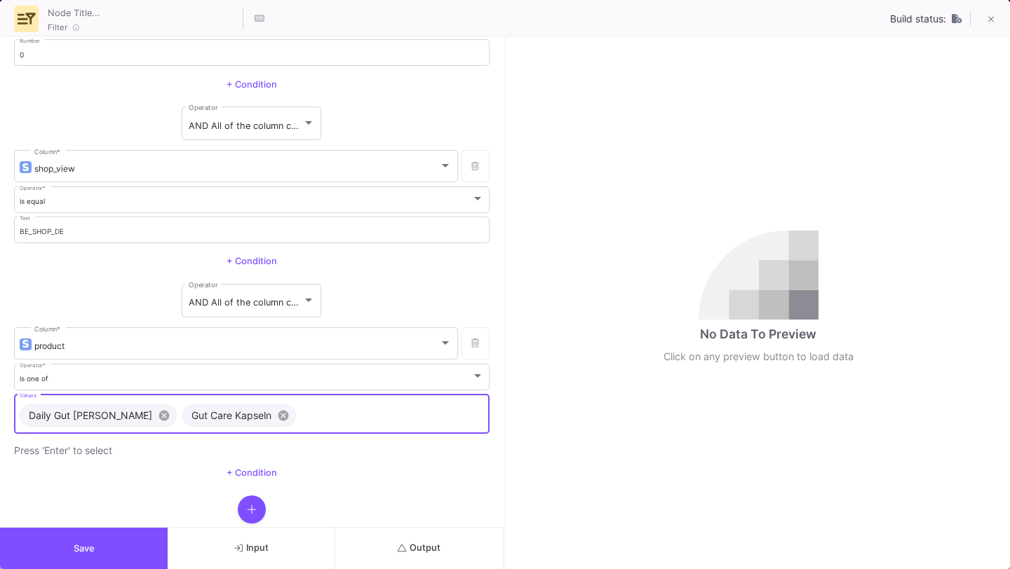
click at [348, 419] on input "Values" at bounding box center [393, 416] width 183 height 9
type input "Gut Shape"
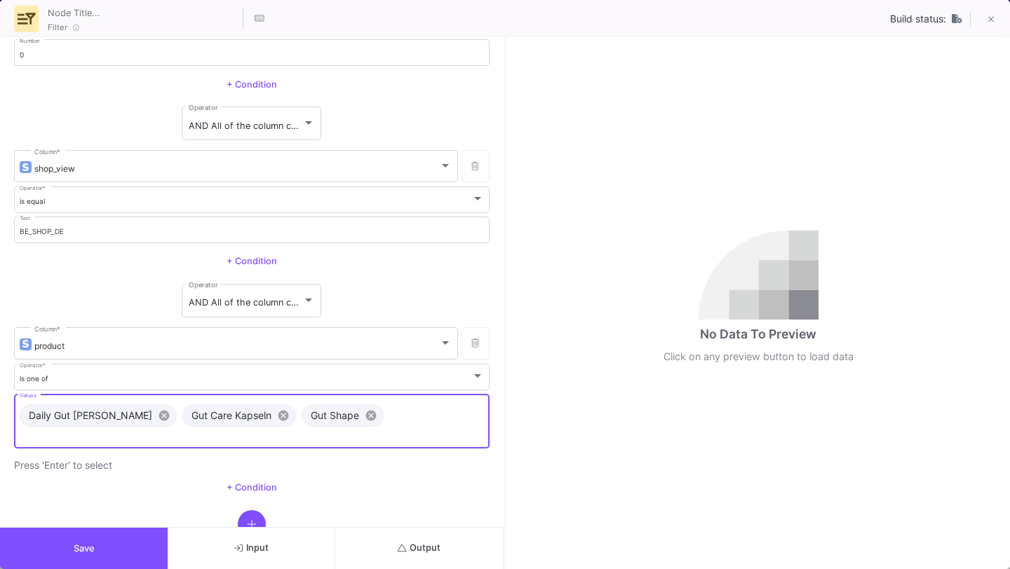
paste input "Vegan Protein [PERSON_NAME]"
type input "Vegan Protein [PERSON_NAME]"
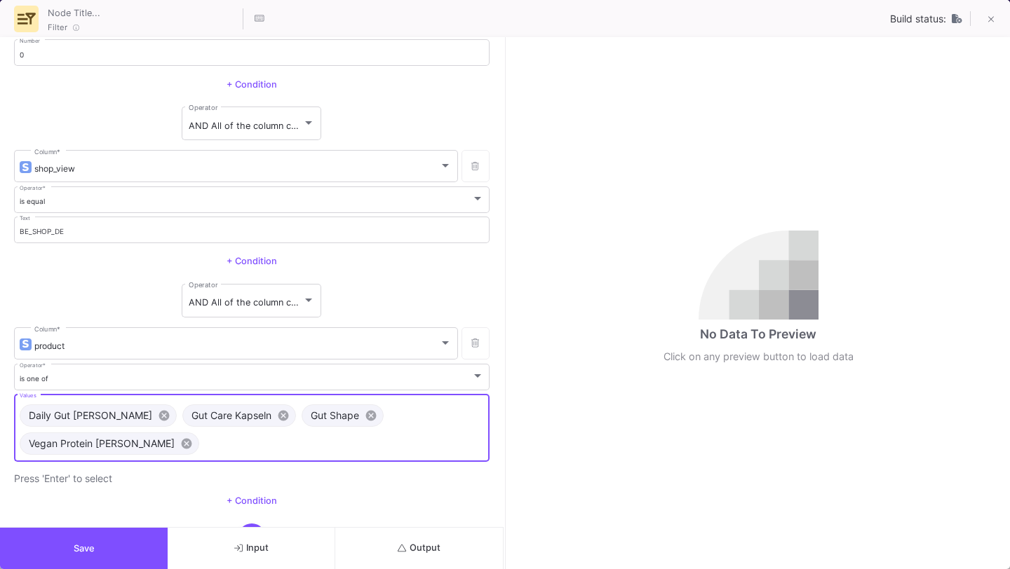
paste input "Daily Gut + Collagen [PERSON_NAME]"
type input "Daily Gut + Collagen [PERSON_NAME]"
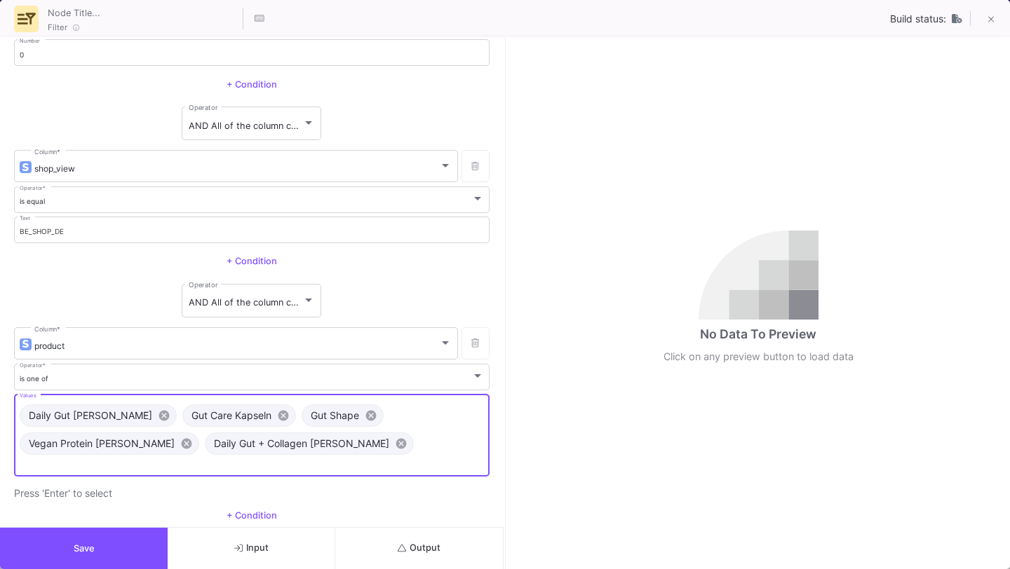
click at [231, 461] on input "Values" at bounding box center [252, 465] width 465 height 9
paste input "Gut Restore"
type input "Gut Restore"
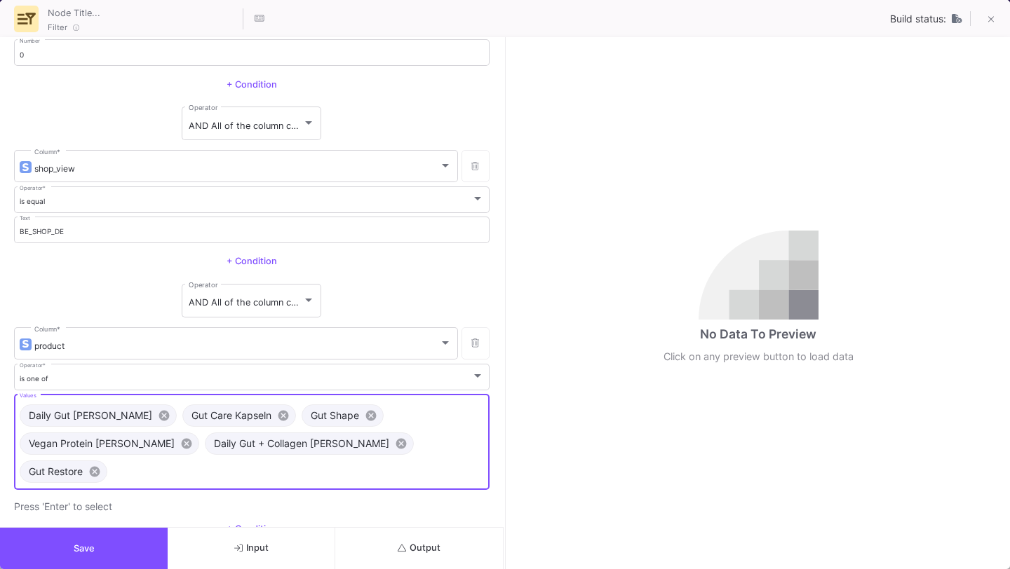
paste input "Daily Fiber Drink"
type input "Daily Fiber Drink"
click at [414, 453] on div "Daily Gut [PERSON_NAME] cancel Gut Care Kapseln cancel Gut Shape cancel Vegan P…" at bounding box center [252, 444] width 470 height 84
click at [410, 479] on div "Daily Gut [PERSON_NAME] cancel Gut Care Kapseln cancel Gut Shape cancel Vegan P…" at bounding box center [251, 447] width 475 height 106
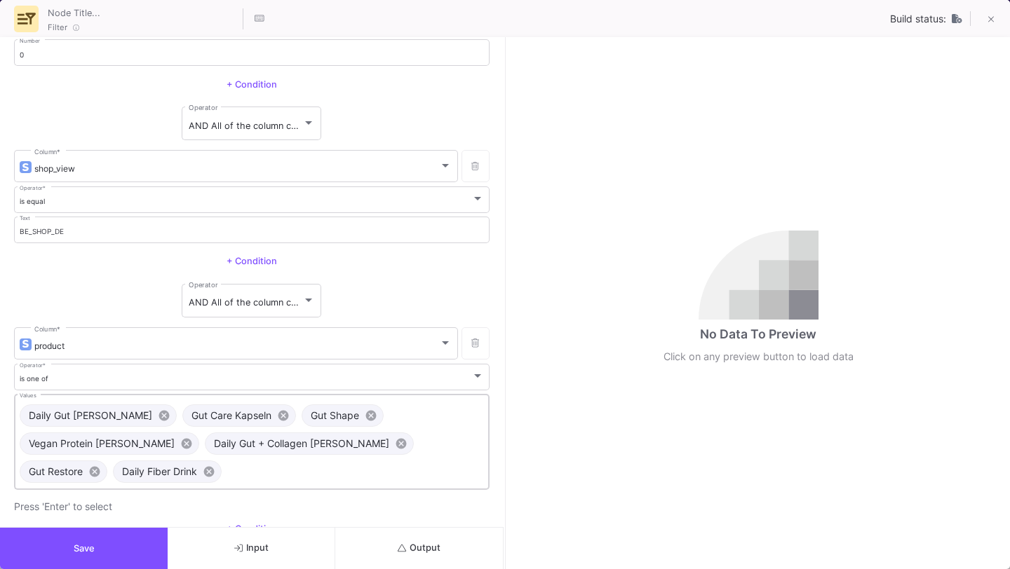
click at [409, 473] on div "Daily Gut [PERSON_NAME] cancel Gut Care Kapseln cancel Gut Shape cancel Vegan P…" at bounding box center [252, 441] width 465 height 98
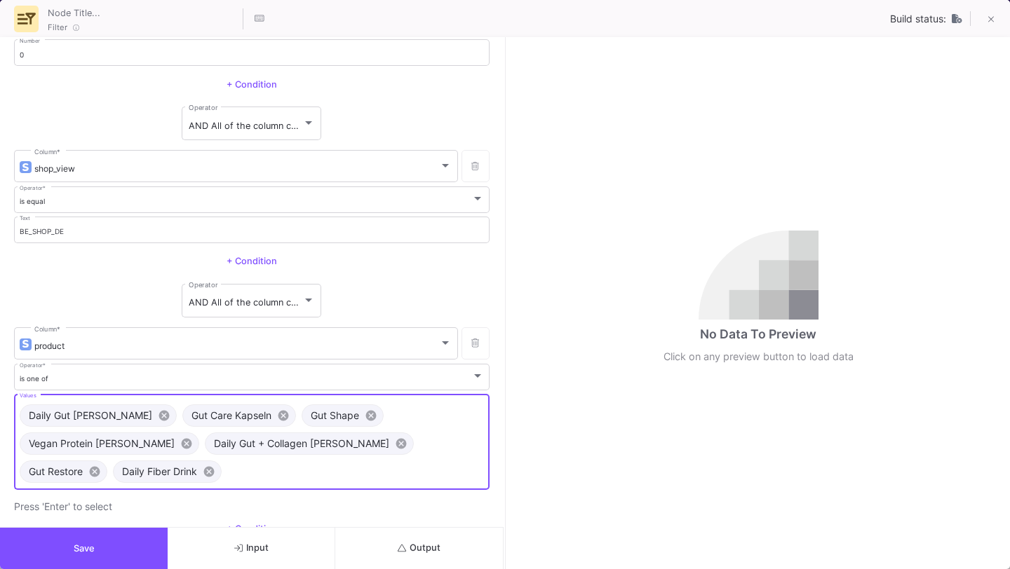
click at [408, 469] on input "Values" at bounding box center [355, 472] width 257 height 9
paste input "Recharge Drink"
type input "Recharge Drink"
paste input "Daily Collagen [PERSON_NAME]"
type input "Daily Collagen [PERSON_NAME]"
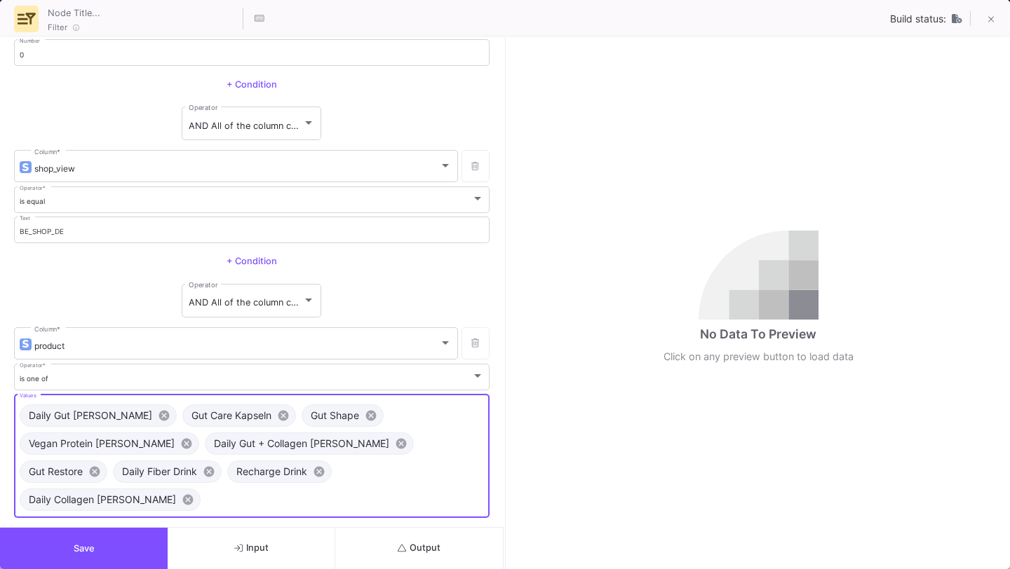
click at [269, 496] on input "Values" at bounding box center [345, 500] width 278 height 9
paste input "Magnesium Komplex Kapseln"
type input "Magnesium Komplex Kapseln"
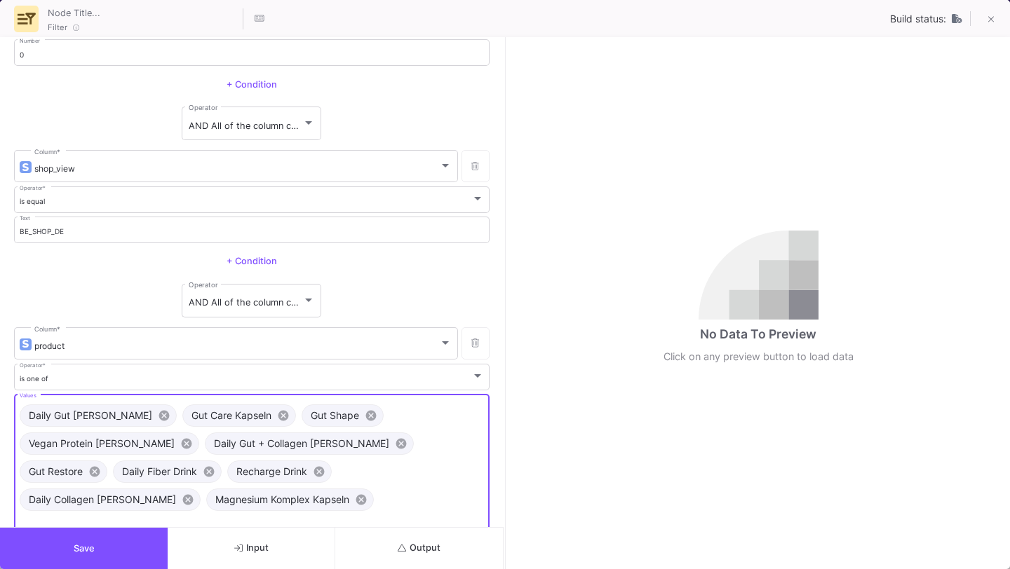
click at [245, 517] on input "Values" at bounding box center [252, 521] width 465 height 9
paste input "Premium Greens"
type input "Premium Greens"
click at [184, 524] on input "Values" at bounding box center [309, 528] width 351 height 9
paste input "BE Complete"
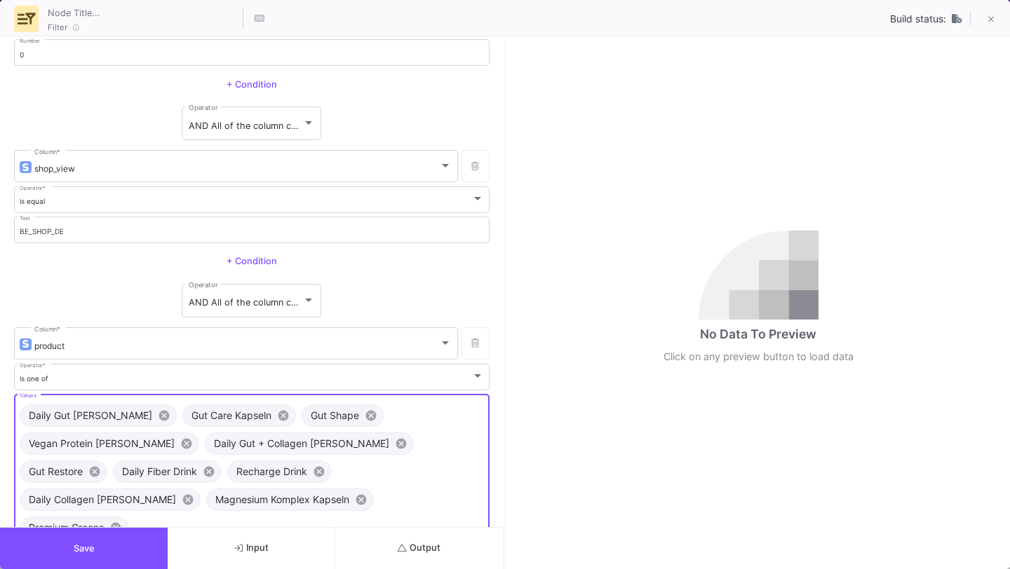
type input "BE Complete"
click at [269, 492] on div "Daily Gut [PERSON_NAME] cancel Gut Care Kapseln cancel Gut Shape cancel Vegan P…" at bounding box center [252, 472] width 470 height 140
click at [252, 507] on div "Daily Gut [PERSON_NAME] cancel Gut Care Kapseln cancel Gut Shape cancel Vegan P…" at bounding box center [252, 472] width 470 height 140
click at [252, 524] on input "Values" at bounding box center [358, 528] width 252 height 9
paste input "Magnesium Drink"
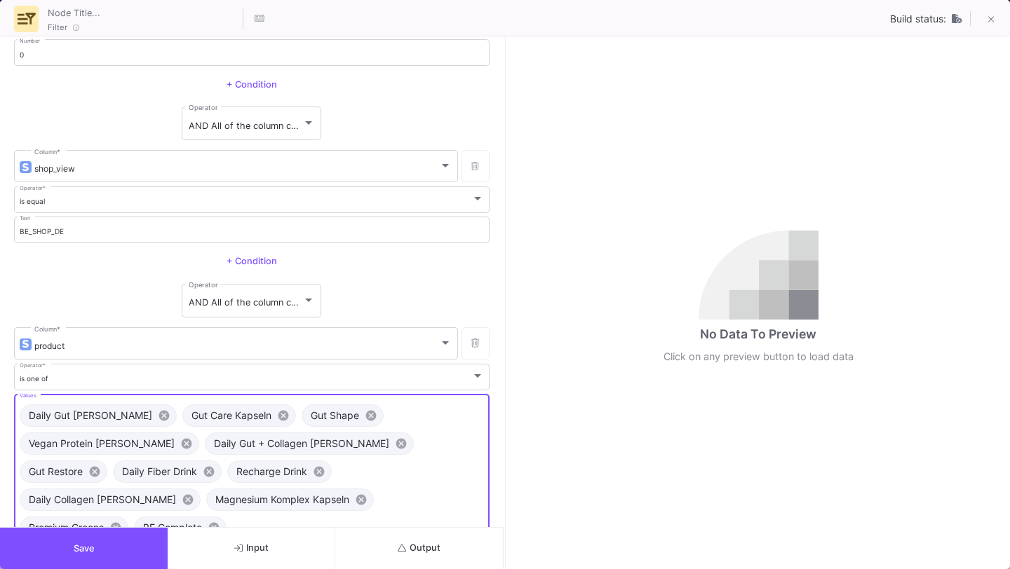
type input "Magnesium Drink"
paste input "Sleep Spray"
type input "Sleep Spray"
click at [303, 545] on input "Values" at bounding box center [252, 549] width 465 height 9
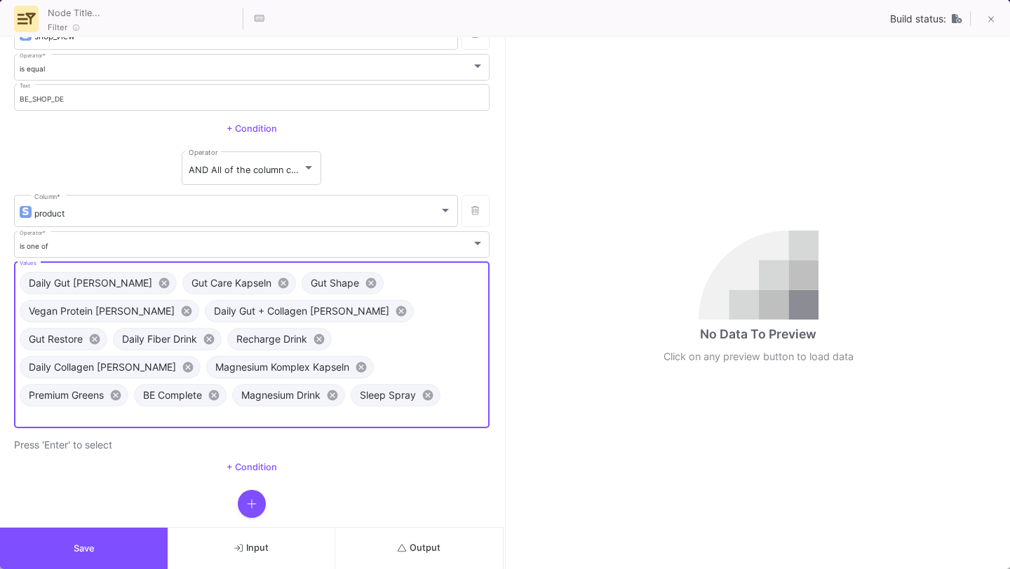
paste input "Omega-3 Kapseln"
type input "Omega-3 Kapseln"
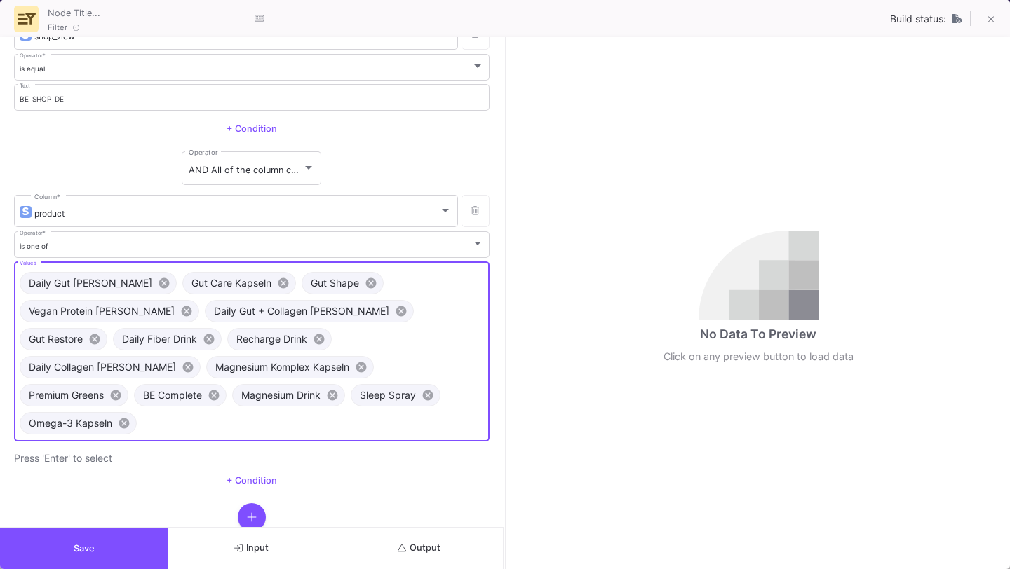
scroll to position [1000, 0]
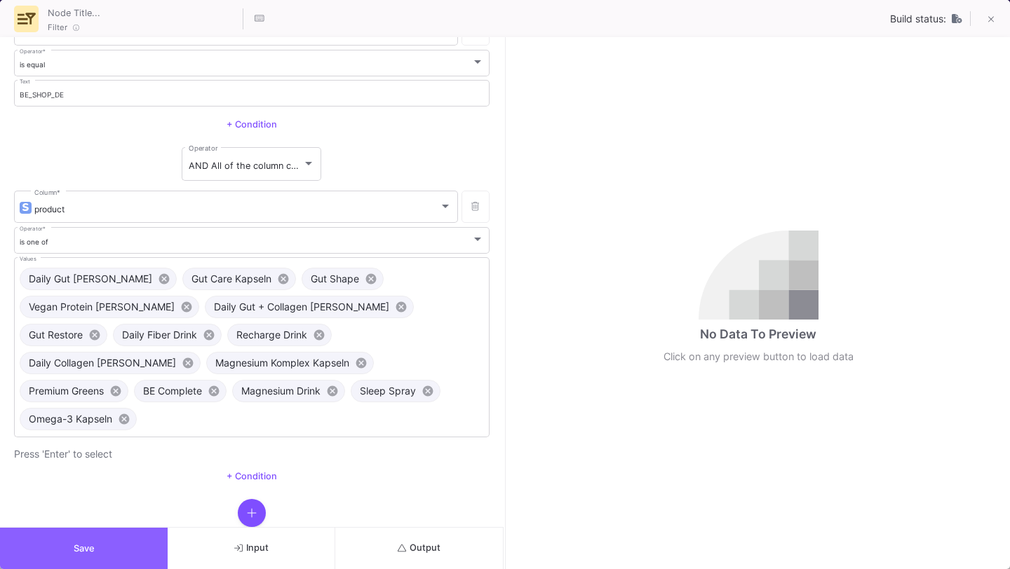
click at [114, 553] on button "Save" at bounding box center [84, 548] width 168 height 41
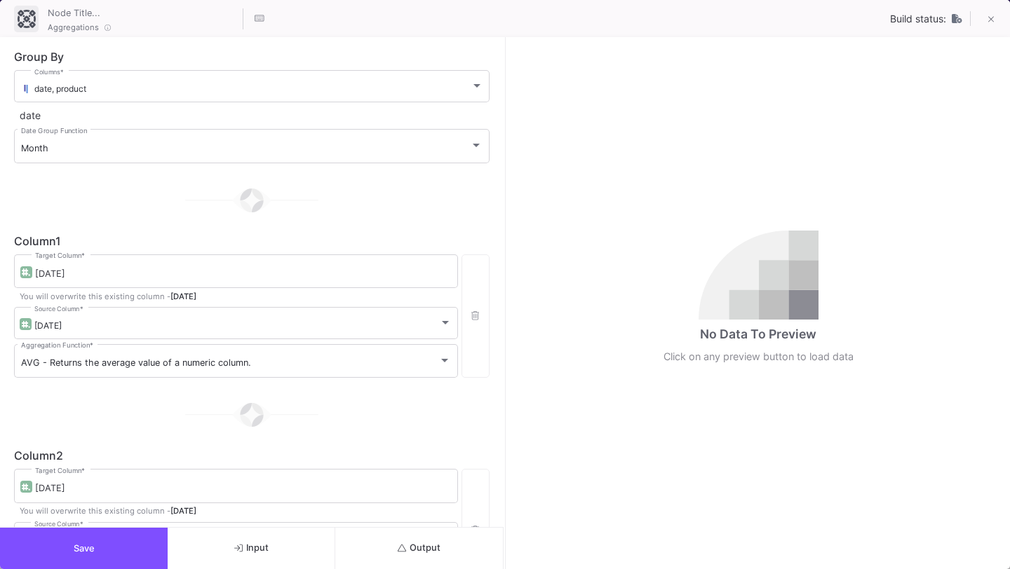
click at [402, 554] on button "Output" at bounding box center [419, 548] width 168 height 41
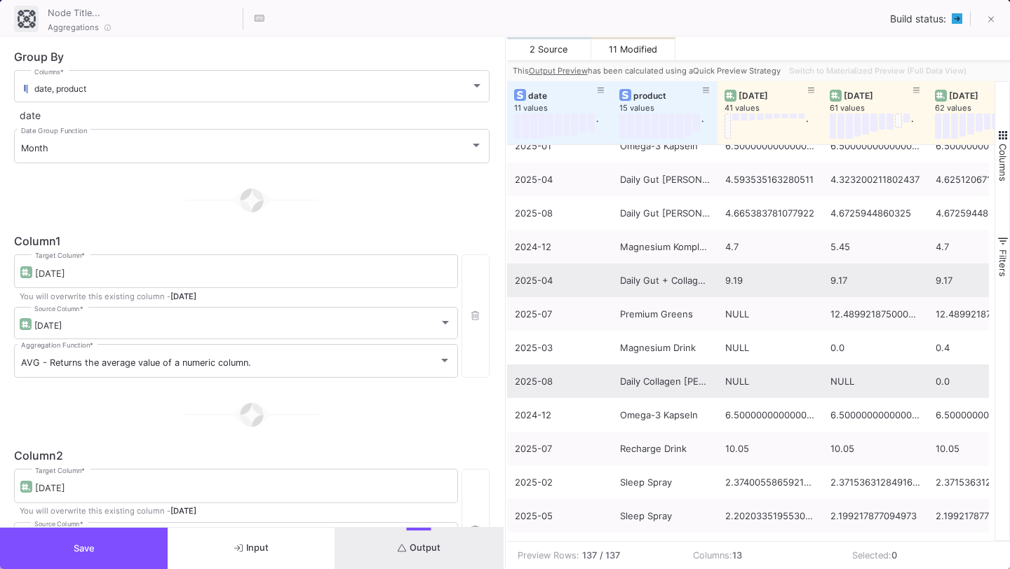
scroll to position [126, 0]
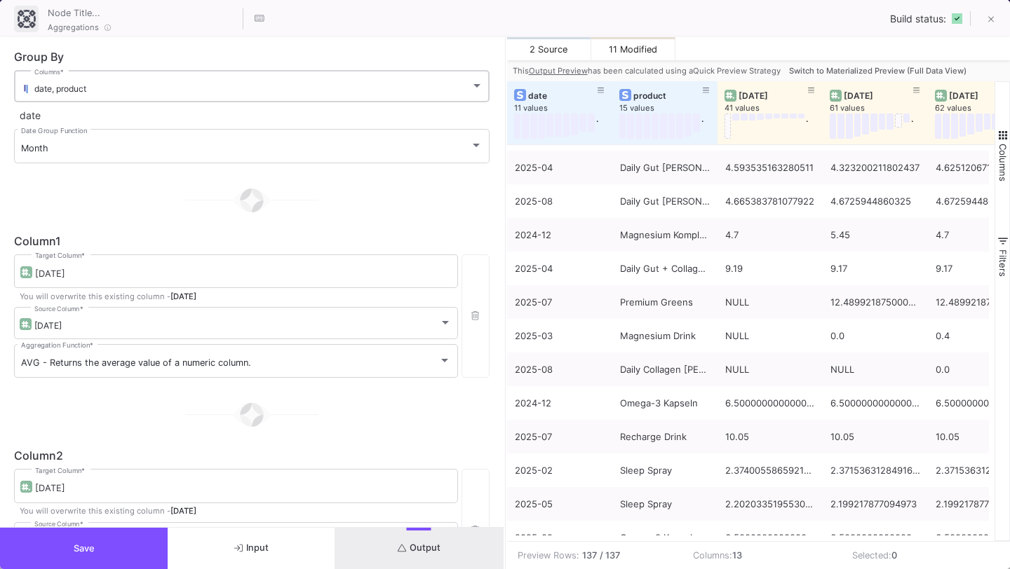
click at [325, 79] on div "date, product Columns *" at bounding box center [258, 85] width 449 height 34
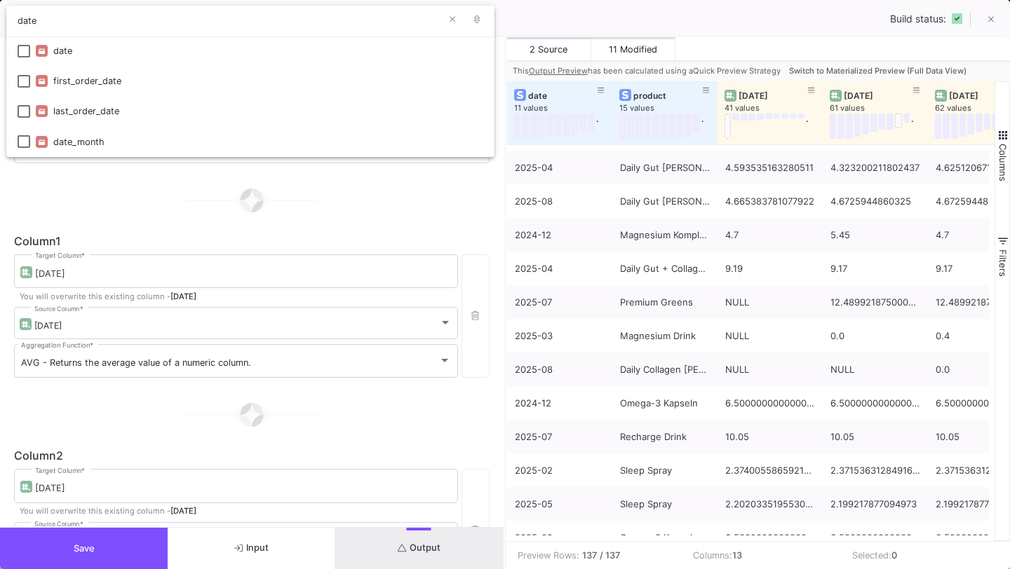
type input "date"
click at [274, 214] on div at bounding box center [505, 284] width 1010 height 569
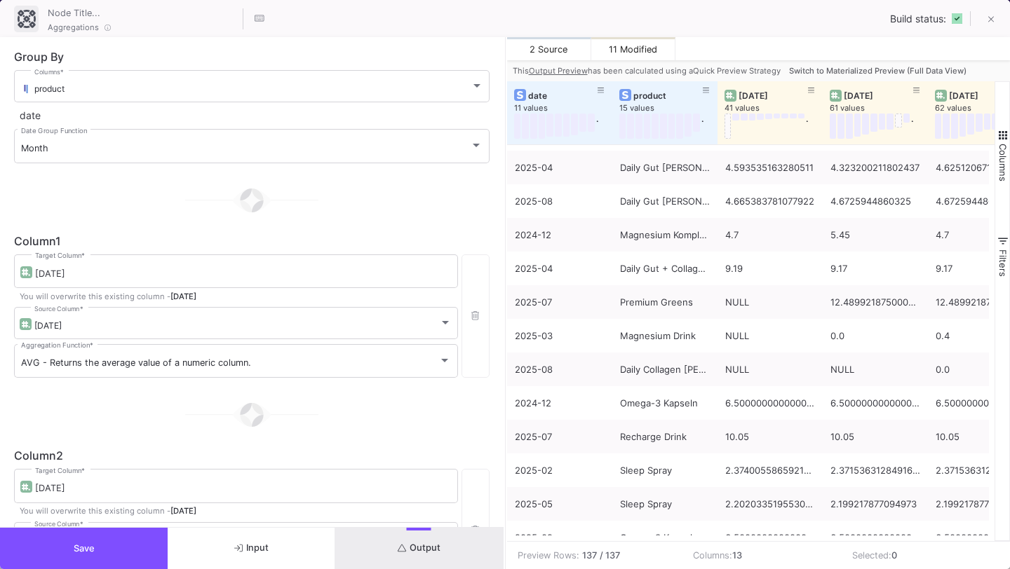
click at [406, 536] on button "Output" at bounding box center [419, 548] width 168 height 41
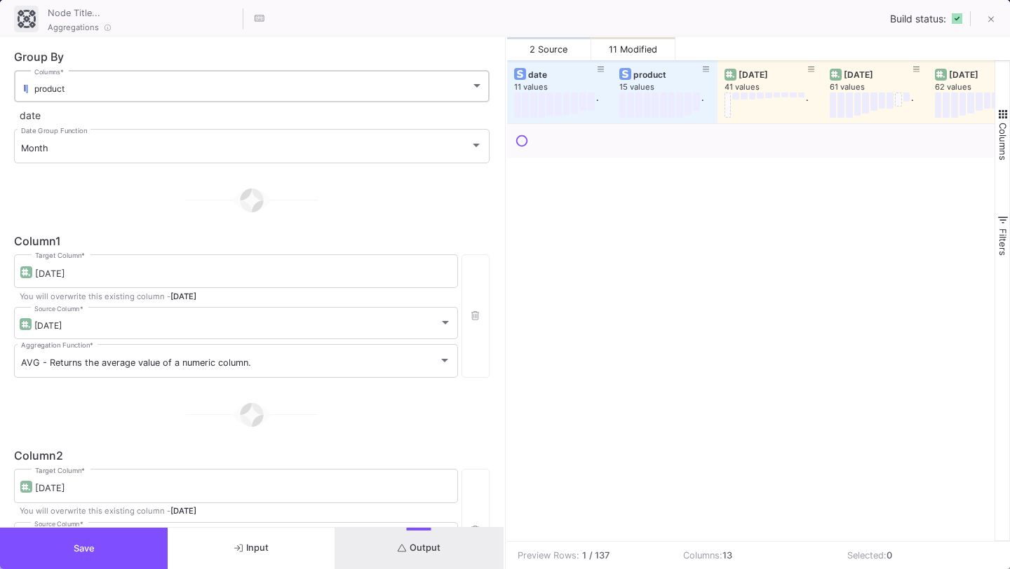
click at [334, 77] on div "product Columns *" at bounding box center [258, 85] width 449 height 34
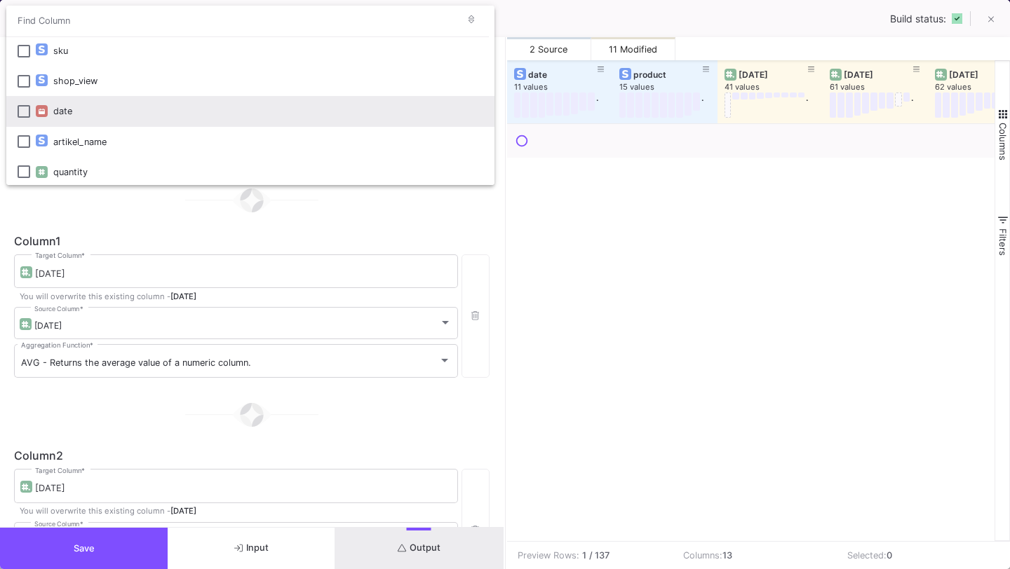
click at [302, 118] on div "date" at bounding box center [268, 111] width 430 height 30
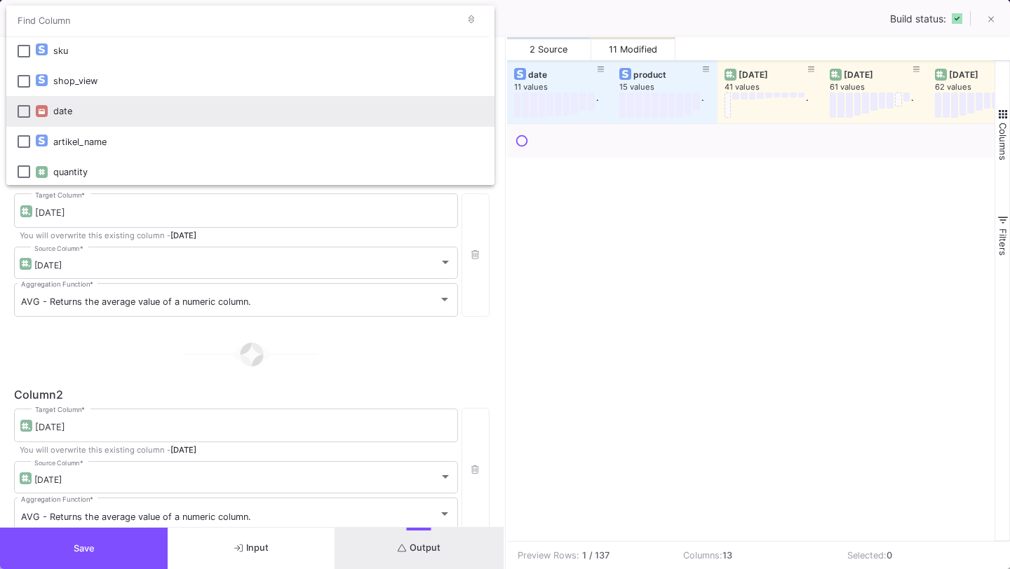
click at [355, 388] on div at bounding box center [505, 284] width 1010 height 569
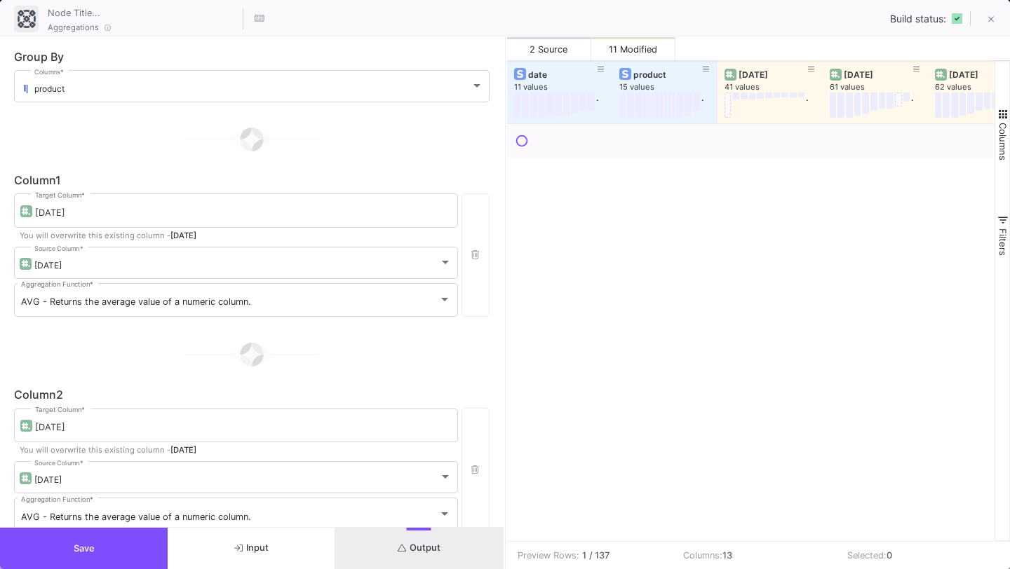
click at [417, 551] on span "Output" at bounding box center [419, 548] width 43 height 11
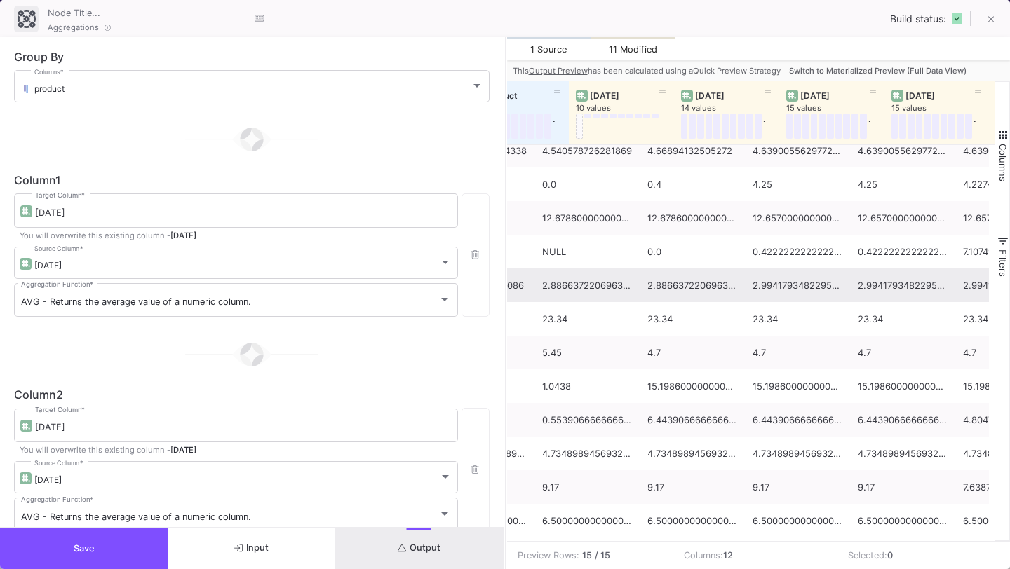
scroll to position [0, 262]
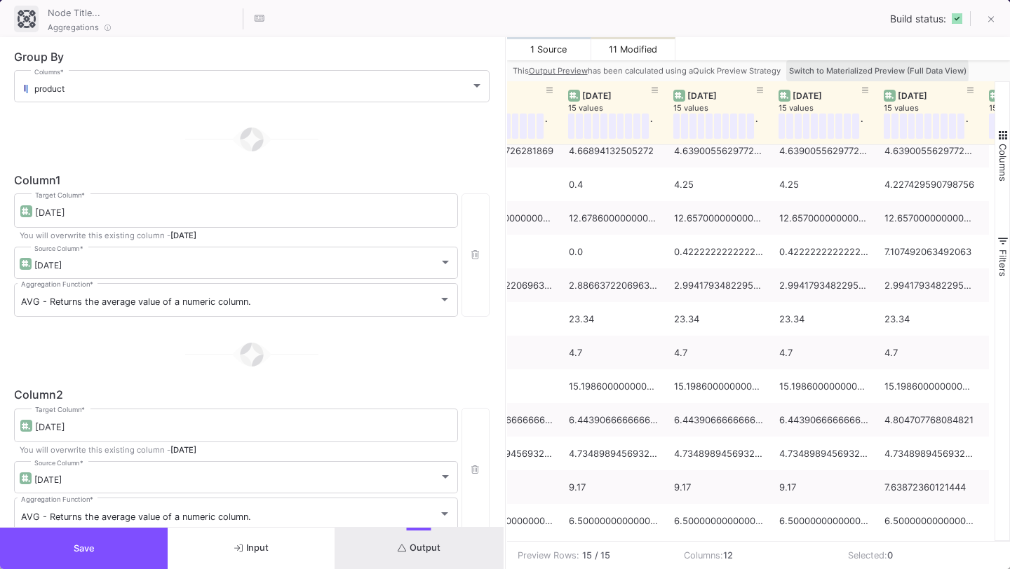
click at [838, 72] on span "Switch to Materialized Preview (Full Data View)" at bounding box center [877, 71] width 177 height 10
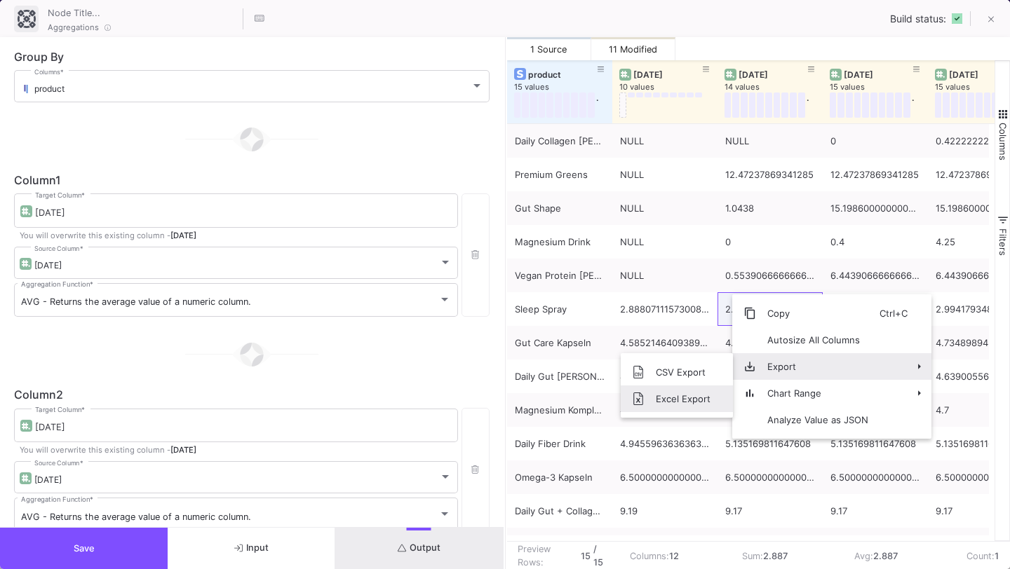
click at [679, 392] on span "Excel Export" at bounding box center [682, 399] width 77 height 27
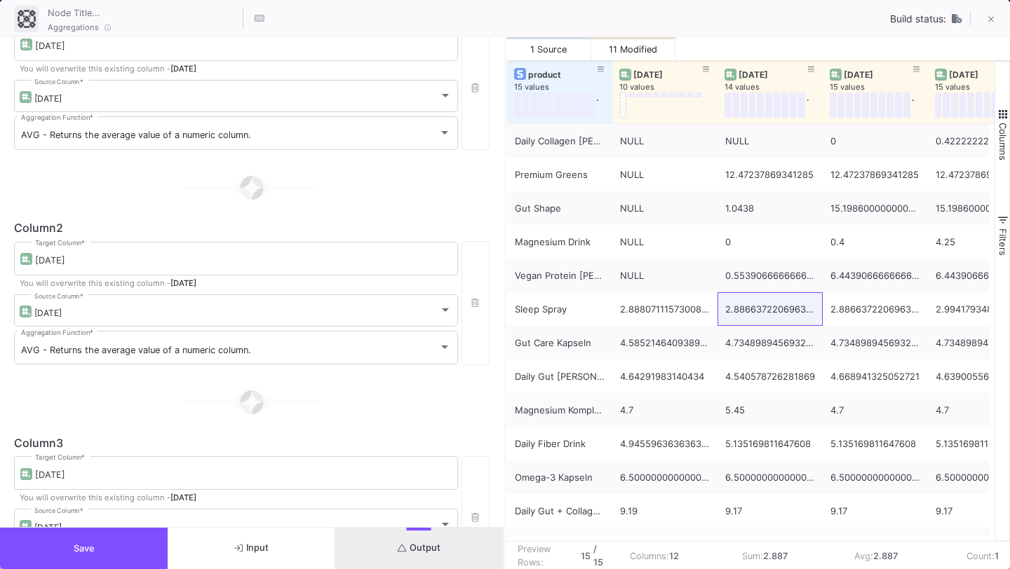
scroll to position [203, 0]
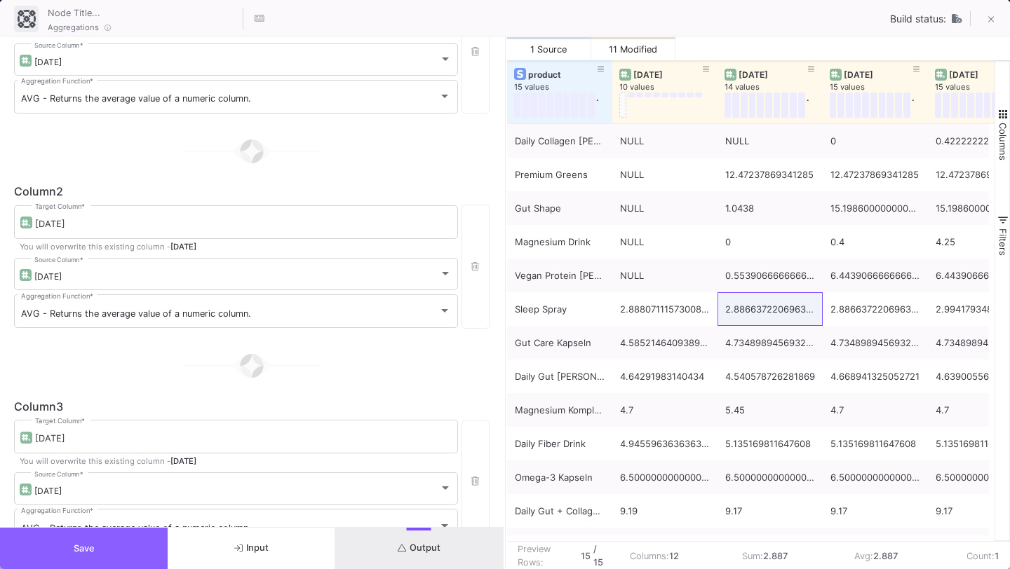
click at [142, 548] on button "Save" at bounding box center [84, 548] width 168 height 41
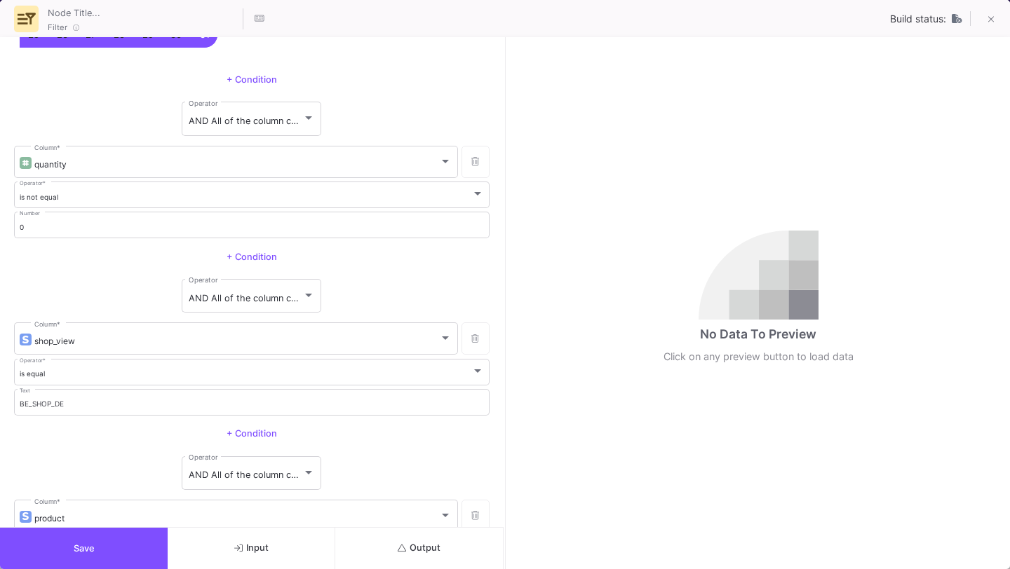
scroll to position [696, 0]
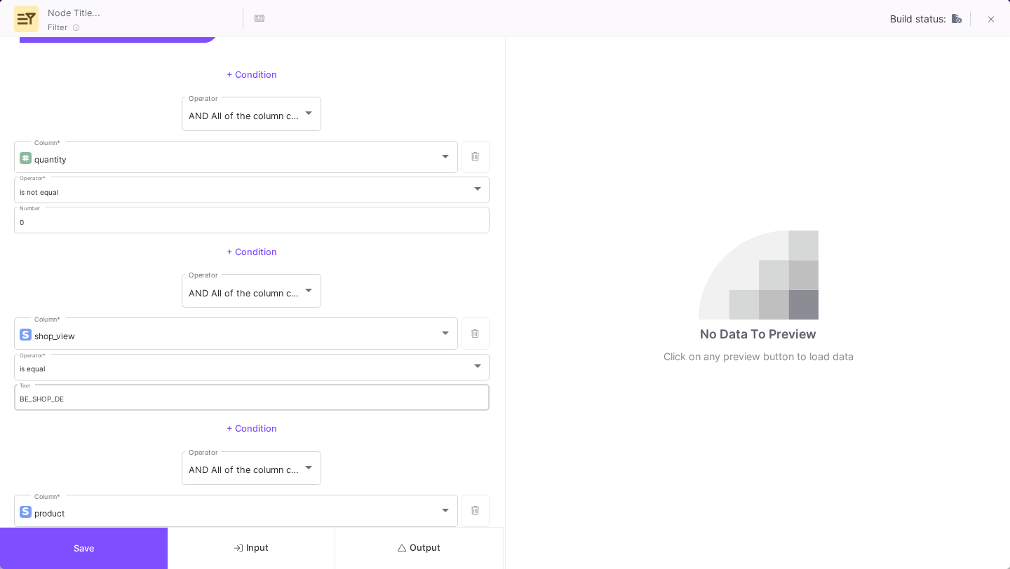
click at [224, 397] on input "BE_SHOP_DE" at bounding box center [252, 399] width 465 height 9
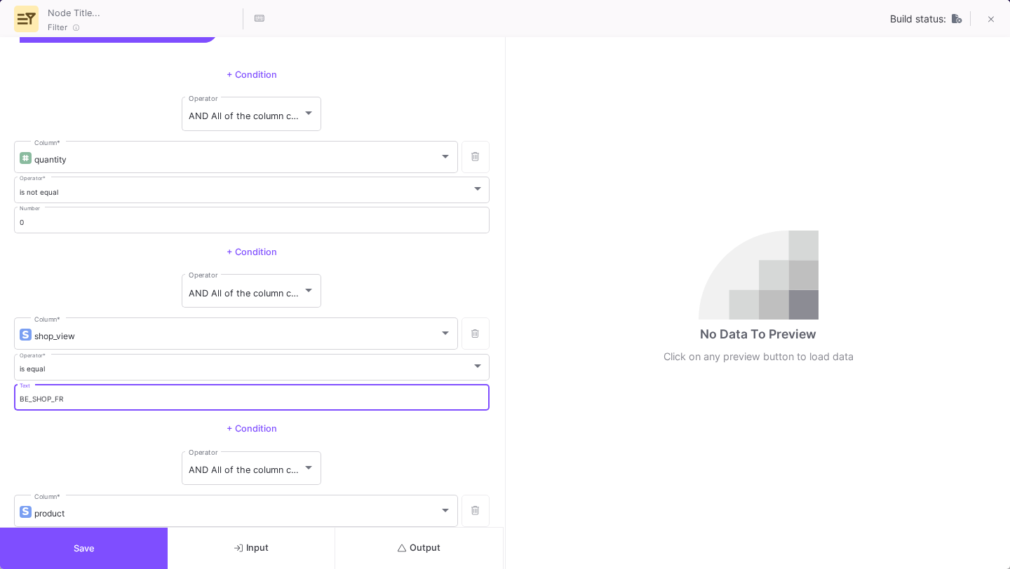
type input "BE_SHOP_FR"
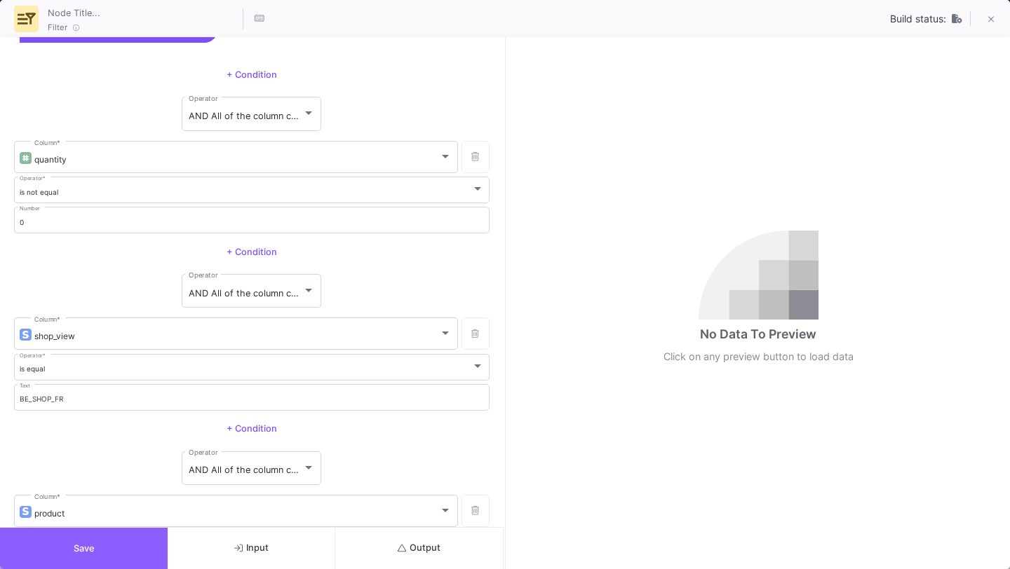
click at [107, 541] on button "Save" at bounding box center [84, 548] width 168 height 41
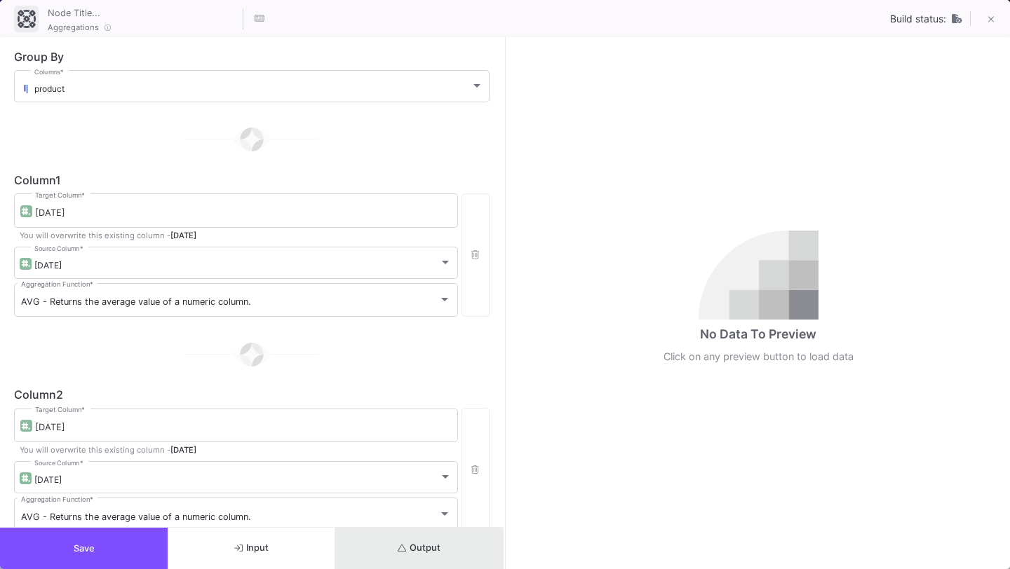
click at [418, 550] on span "Output" at bounding box center [419, 548] width 43 height 11
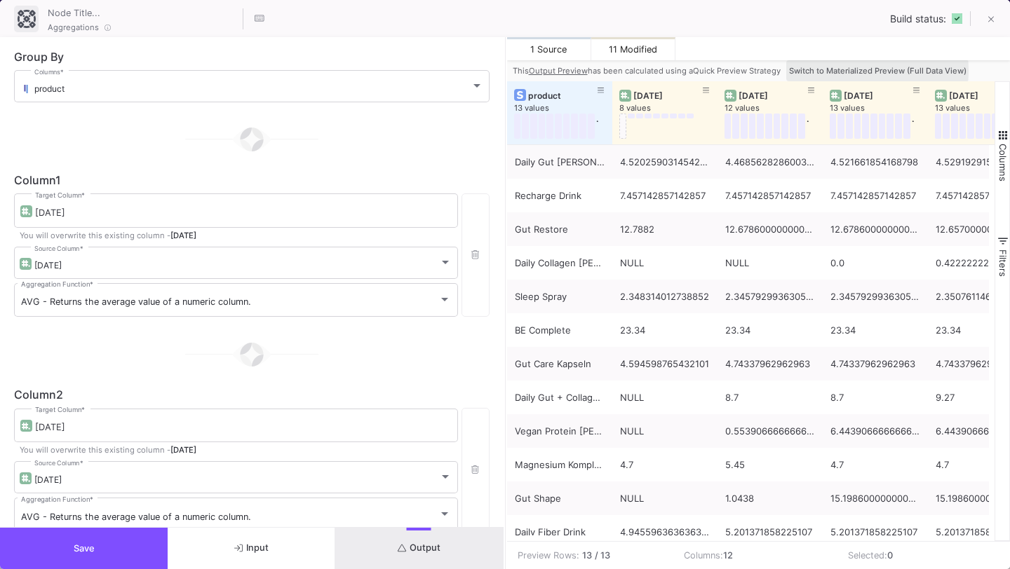
click at [839, 70] on span "Switch to Materialized Preview (Full Data View)" at bounding box center [877, 71] width 177 height 10
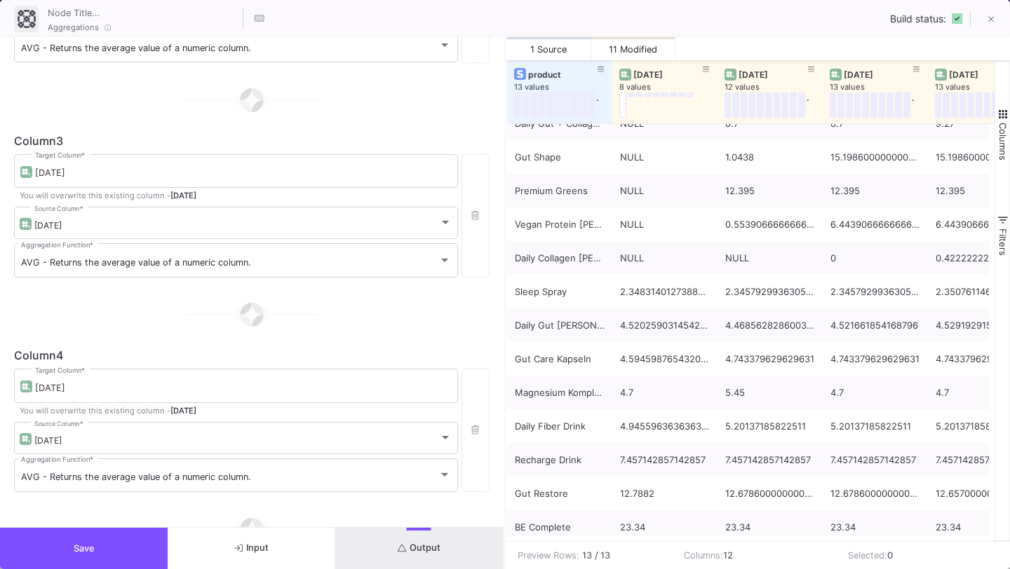
scroll to position [604, 0]
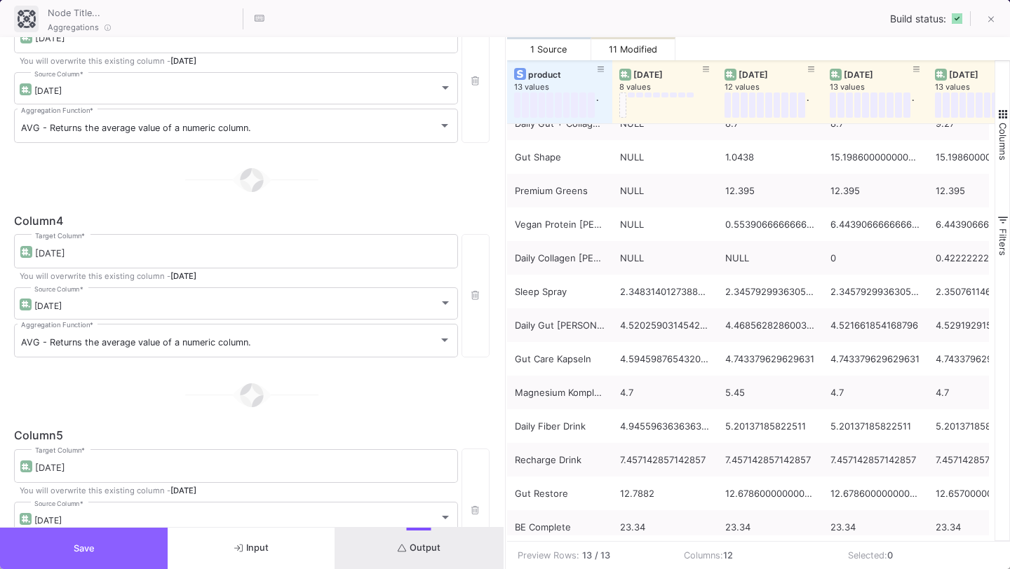
click at [111, 546] on button "Save" at bounding box center [84, 548] width 168 height 41
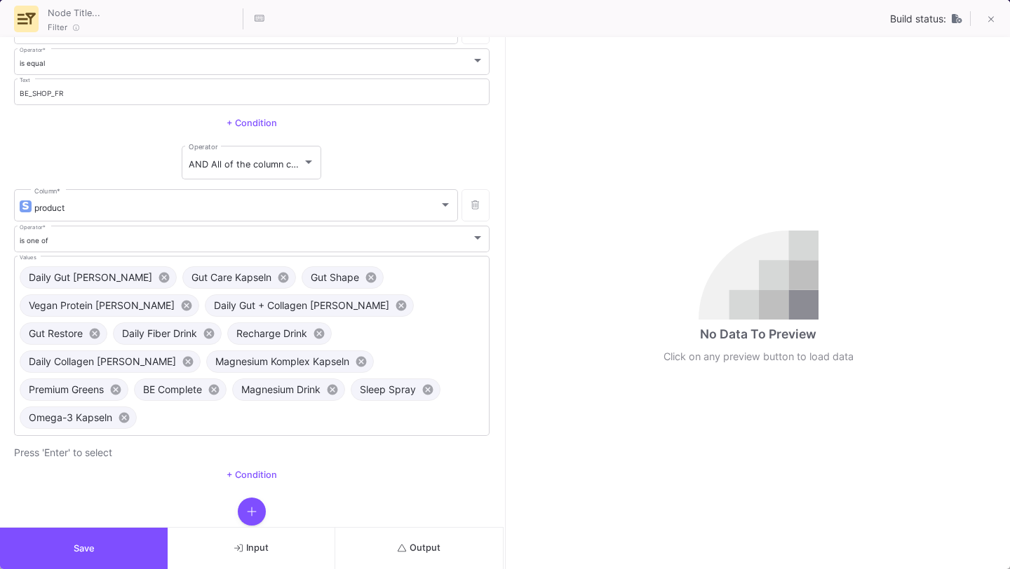
scroll to position [1010, 0]
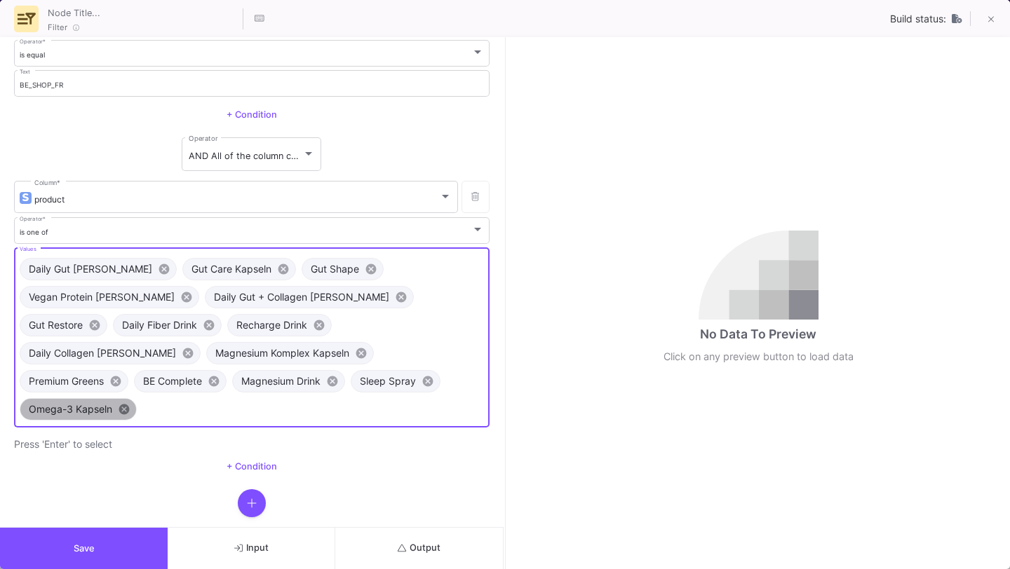
click at [127, 403] on mat-icon "cancel" at bounding box center [124, 409] width 13 height 13
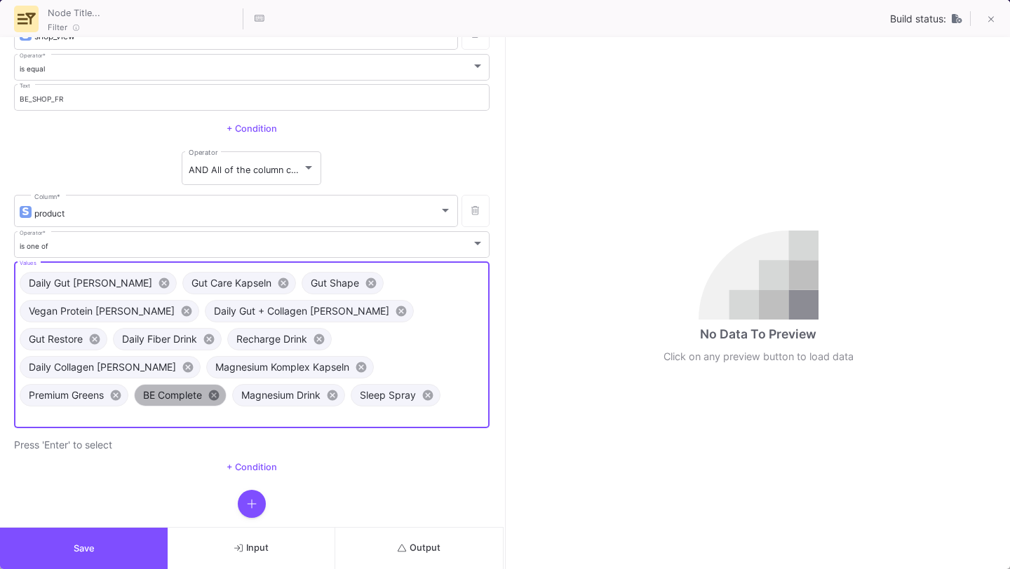
click at [212, 389] on mat-icon "cancel" at bounding box center [214, 395] width 13 height 13
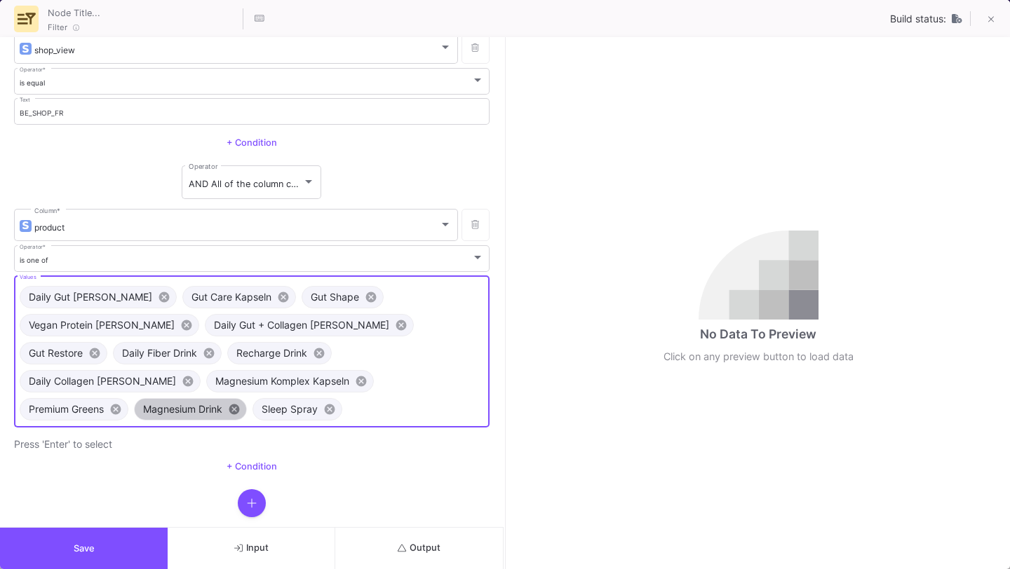
click at [239, 403] on mat-icon "cancel" at bounding box center [234, 409] width 13 height 13
click at [118, 403] on mat-icon "cancel" at bounding box center [115, 409] width 13 height 13
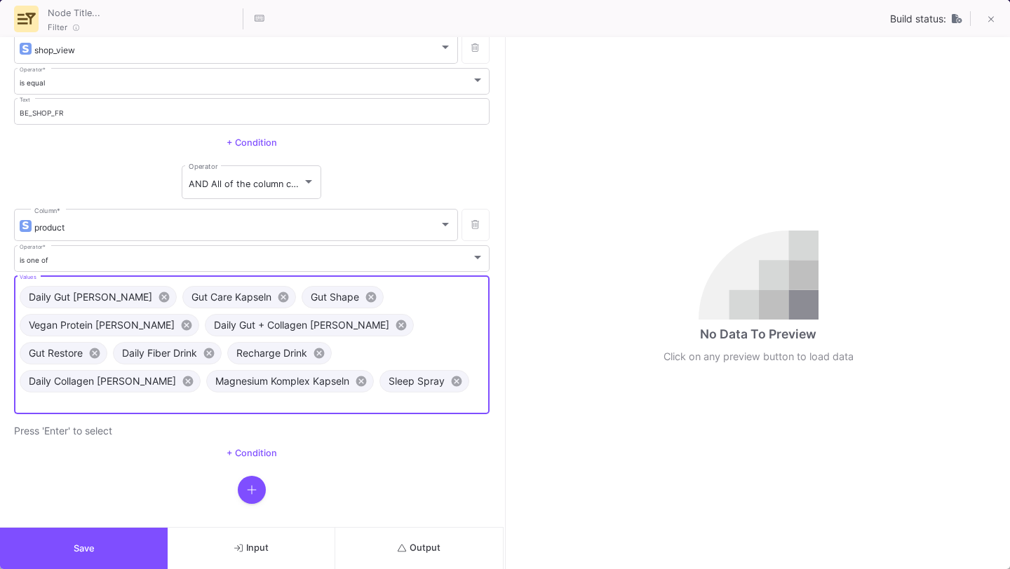
click at [181, 398] on input "Values" at bounding box center [252, 402] width 465 height 9
type input "Mood Kapseln"
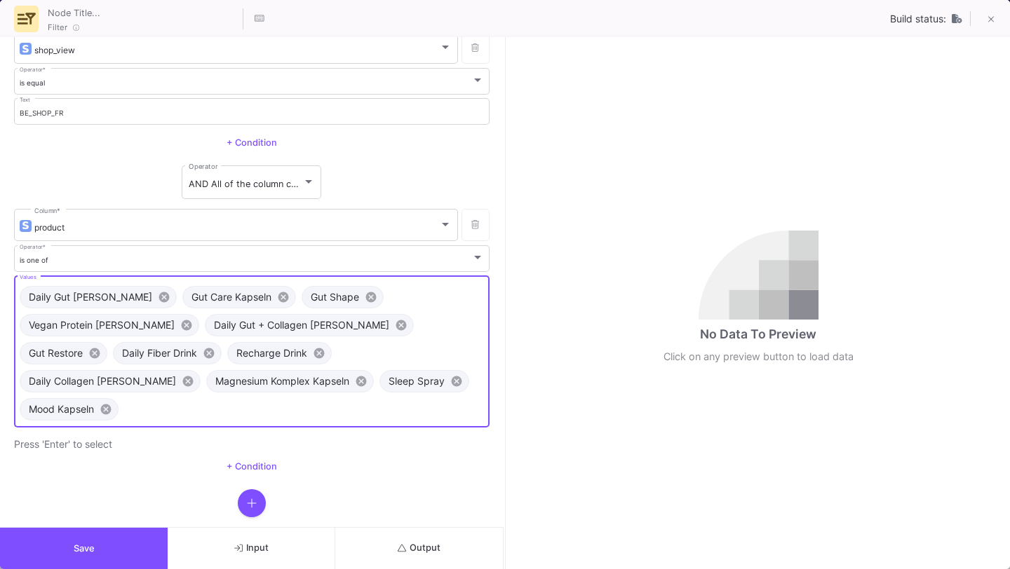
click at [245, 405] on input "Values" at bounding box center [304, 409] width 360 height 9
paste input "Summer Collagen"
type input "Summer Collagen"
click at [369, 405] on input "Values" at bounding box center [364, 409] width 241 height 9
paste input "Daily Glow [PERSON_NAME]"
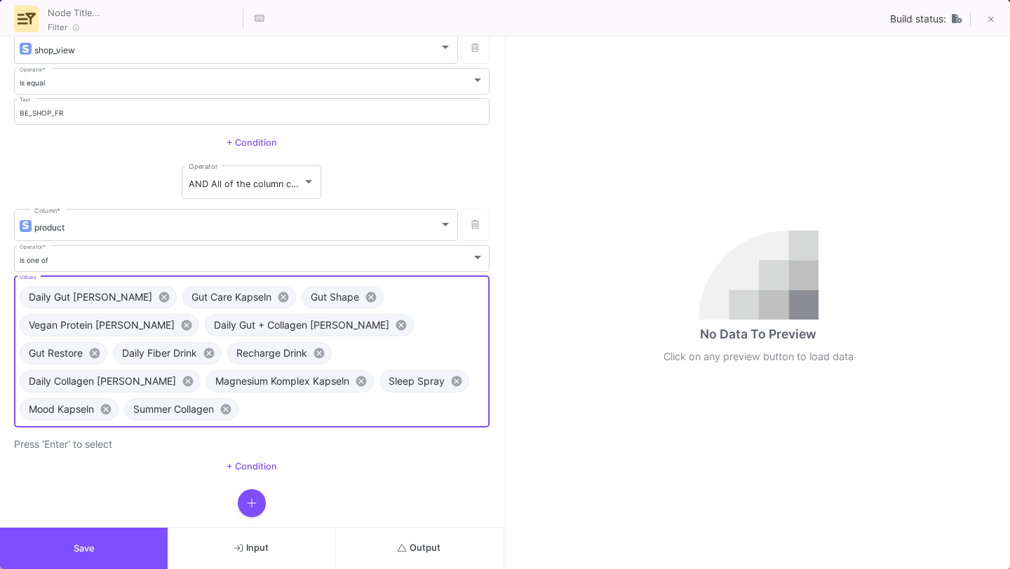
type input "Daily Glow [PERSON_NAME]"
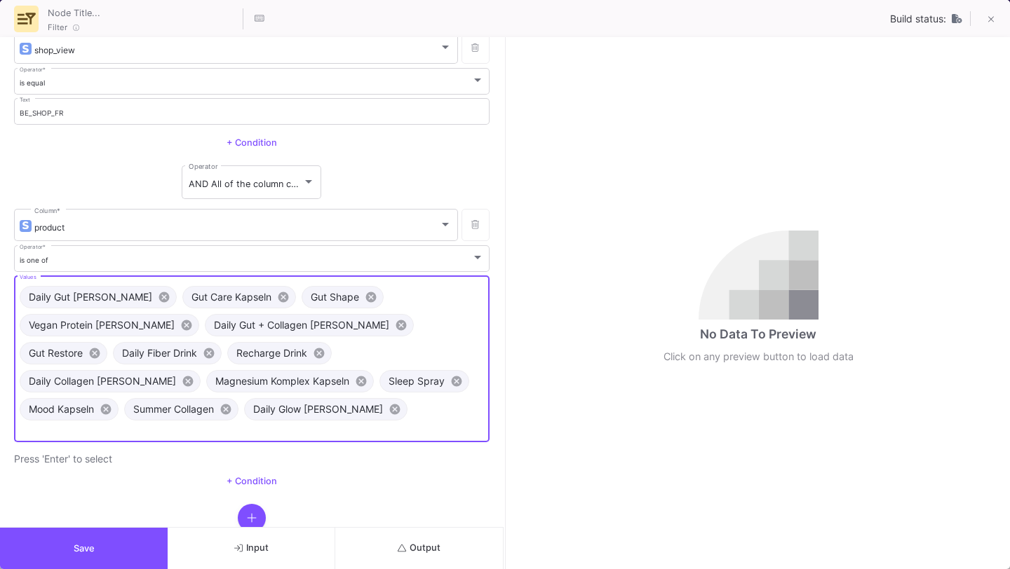
click at [201, 426] on input "Values" at bounding box center [252, 430] width 465 height 9
paste input "MCT C8 Pulver"
type input "MCT C8 Pulver"
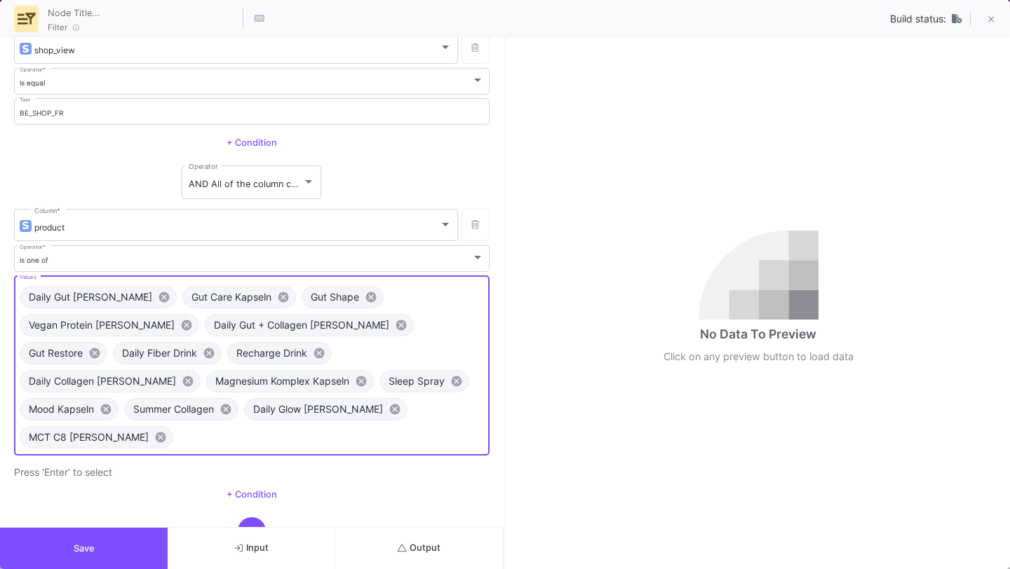
click at [390, 554] on button "Output" at bounding box center [419, 548] width 168 height 41
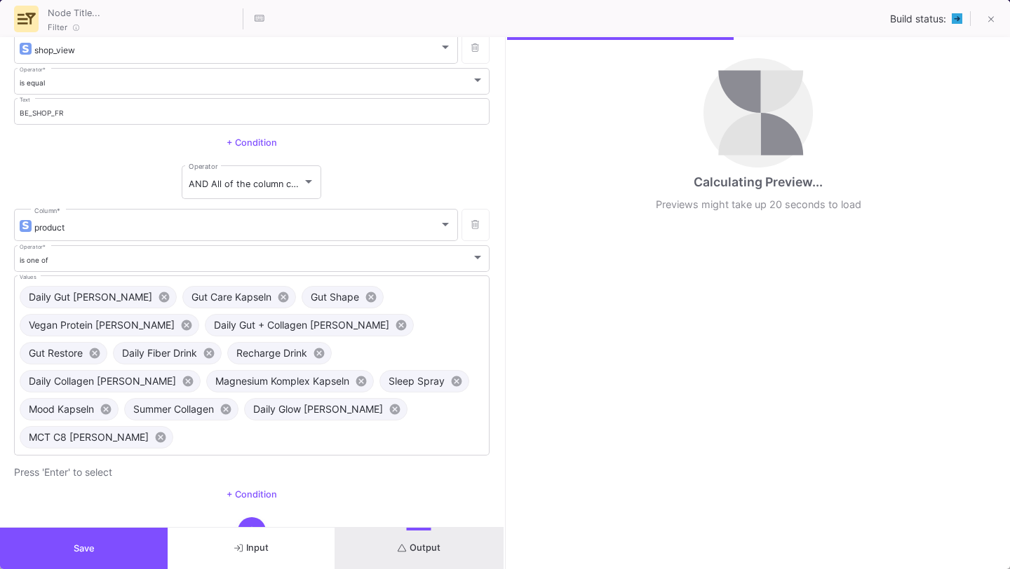
click at [114, 562] on button "Save" at bounding box center [84, 548] width 168 height 41
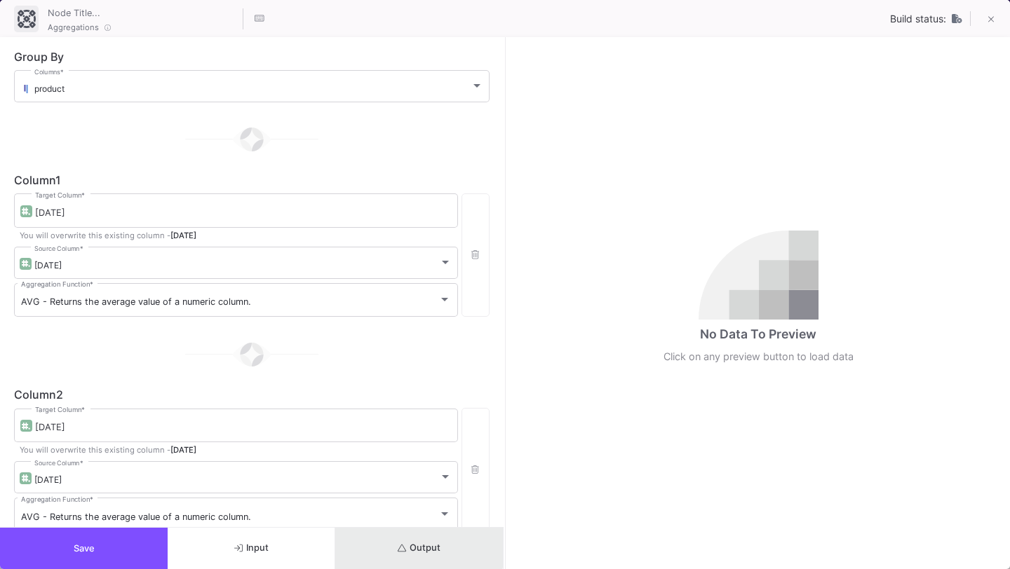
click at [394, 546] on button "Output" at bounding box center [419, 548] width 168 height 41
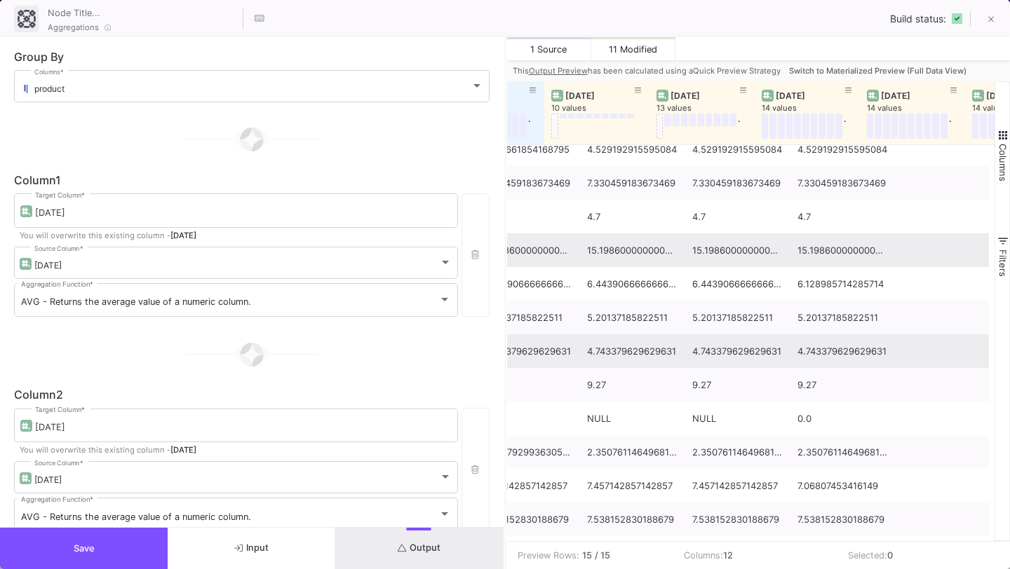
scroll to position [0, 0]
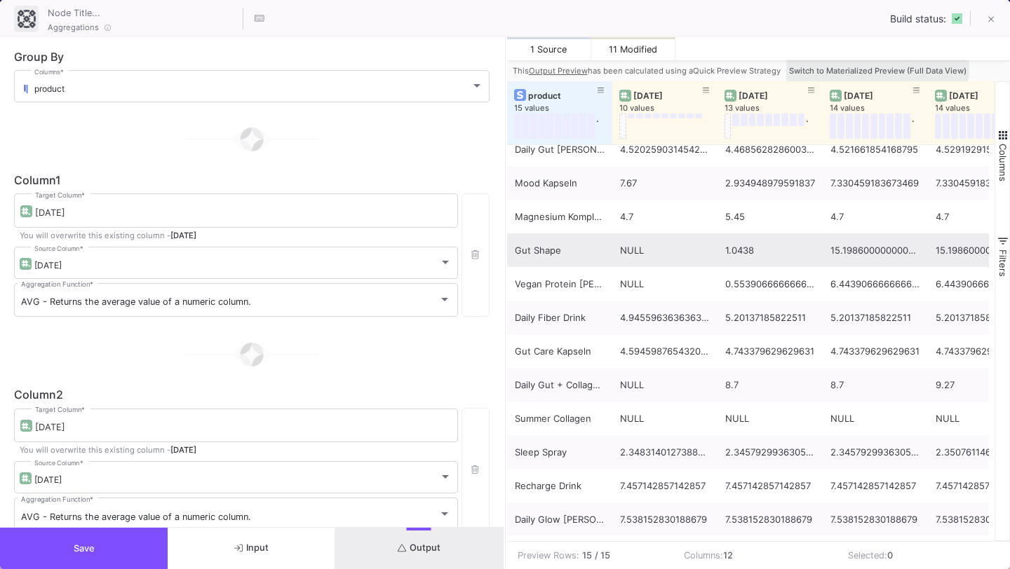
click at [860, 66] on span "Switch to Materialized Preview (Full Data View)" at bounding box center [877, 71] width 177 height 10
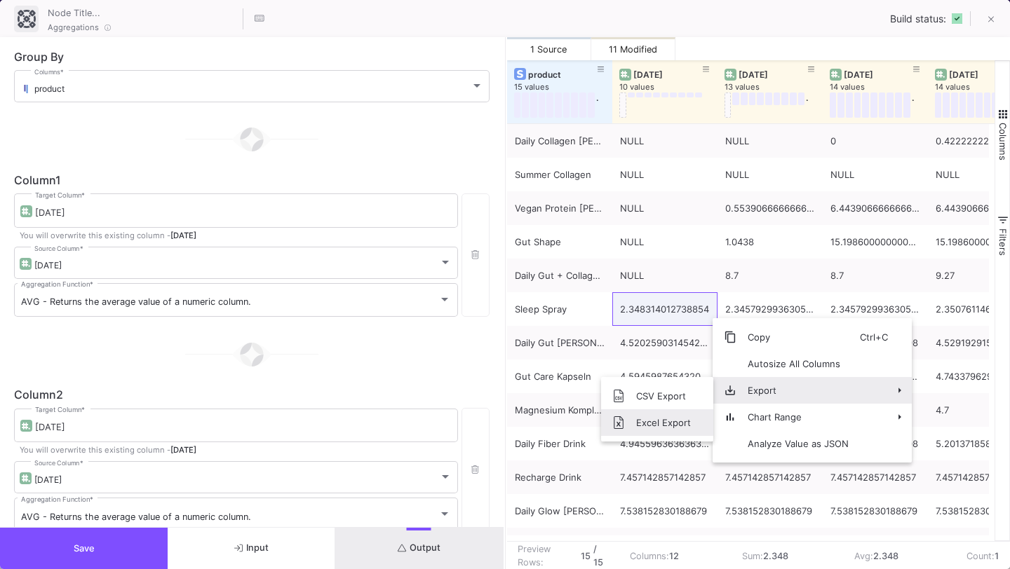
click at [679, 415] on span "Excel Export" at bounding box center [663, 422] width 77 height 27
